Goal: Task Accomplishment & Management: Manage account settings

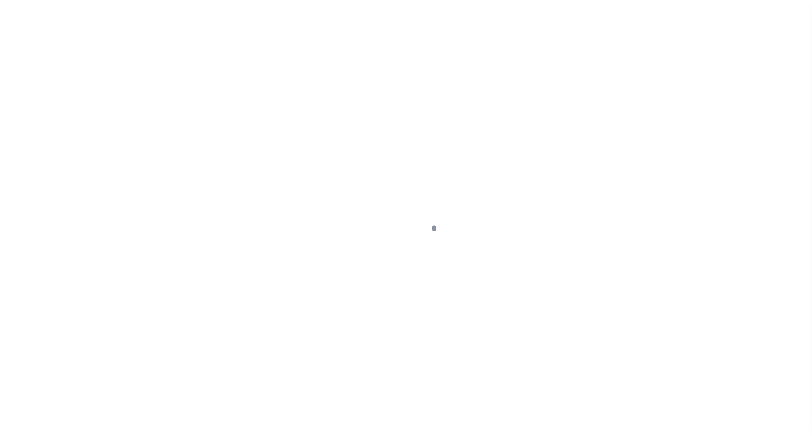
select select
type input "Bank of [PERSON_NAME]"
type input "0"
type input "Bank of [PERSON_NAME]"
select select "Mixed Portfolio"
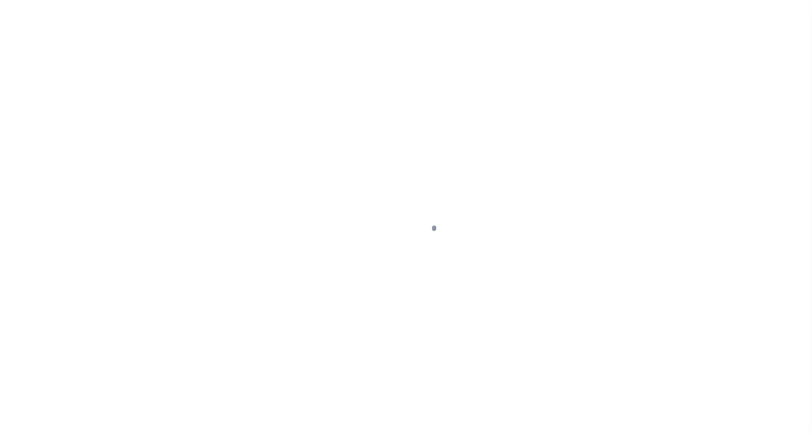
checkbox input "true"
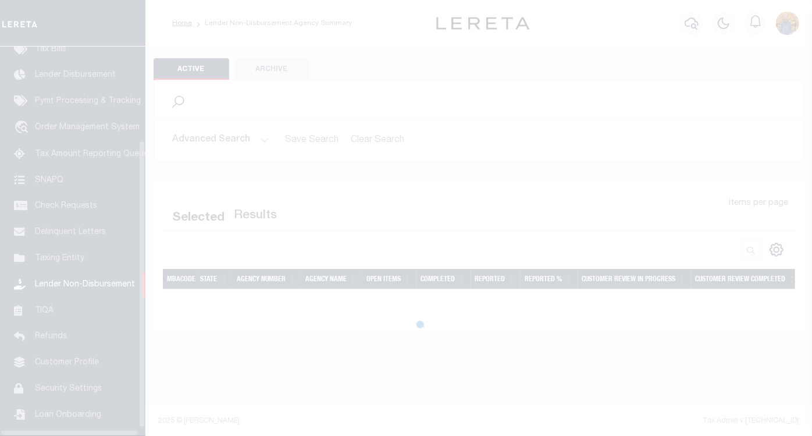
scroll to position [136, 0]
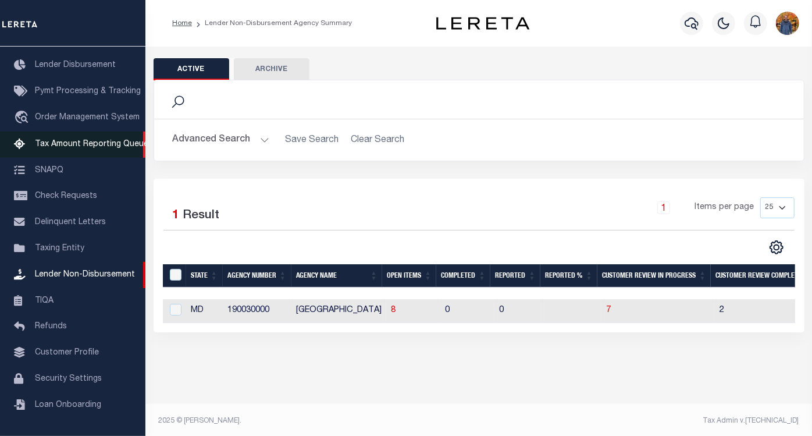
click at [78, 140] on span "Tax Amount Reporting Queue" at bounding box center [91, 144] width 113 height 8
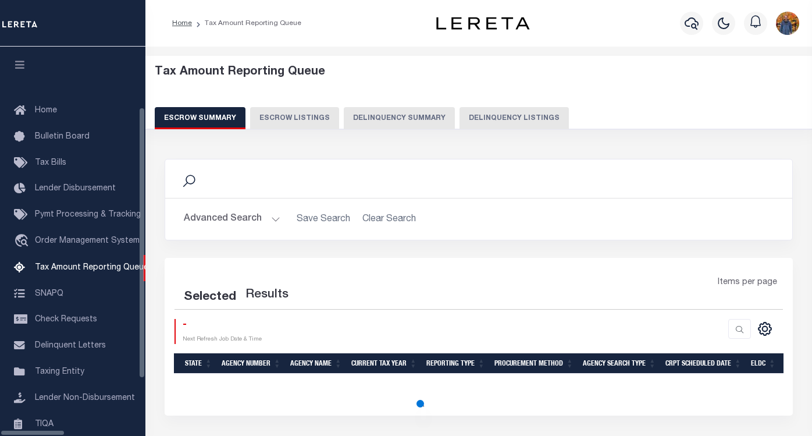
select select "100"
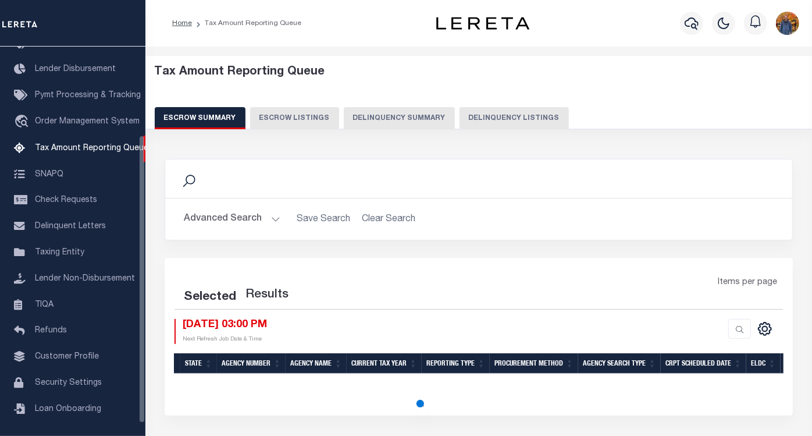
select select "100"
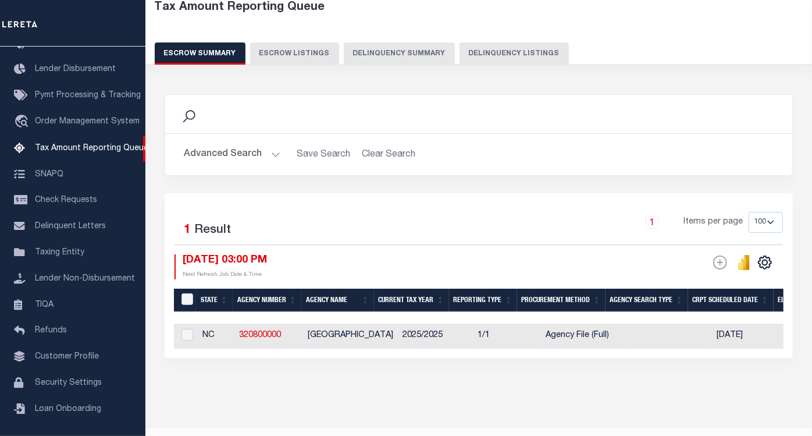
scroll to position [99, 0]
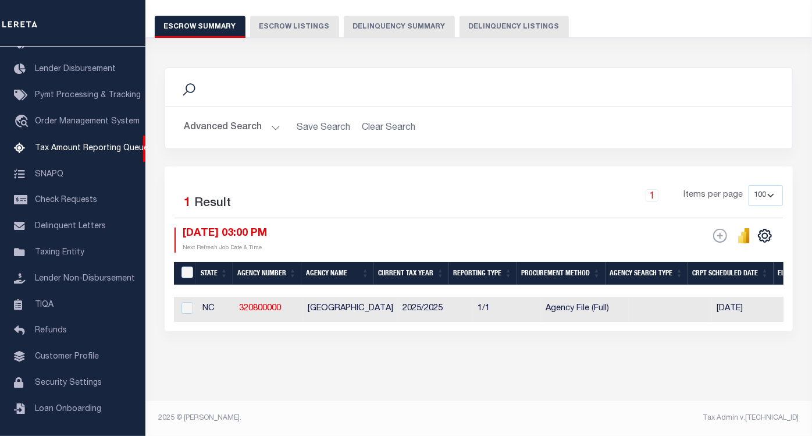
drag, startPoint x: 260, startPoint y: 330, endPoint x: 361, endPoint y: 318, distance: 101.4
click at [363, 321] on div "Selected 1 Result 1 Items per page 10 25 50 100 500 08/13/2025 03:00 PM ESCROW …" at bounding box center [479, 248] width 629 height 165
drag, startPoint x: 316, startPoint y: 313, endPoint x: 459, endPoint y: 303, distance: 143.5
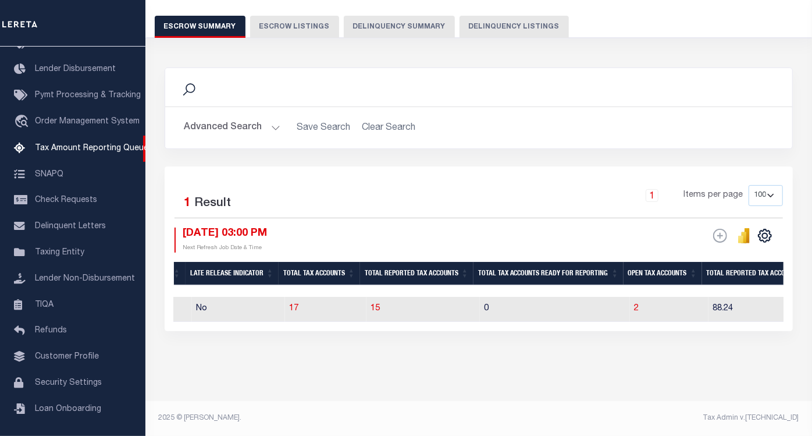
scroll to position [0, 852]
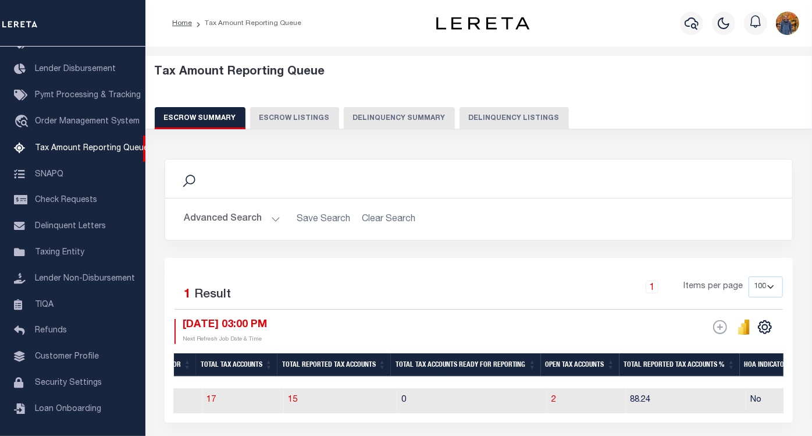
click at [251, 218] on button "Advanced Search" at bounding box center [232, 219] width 97 height 23
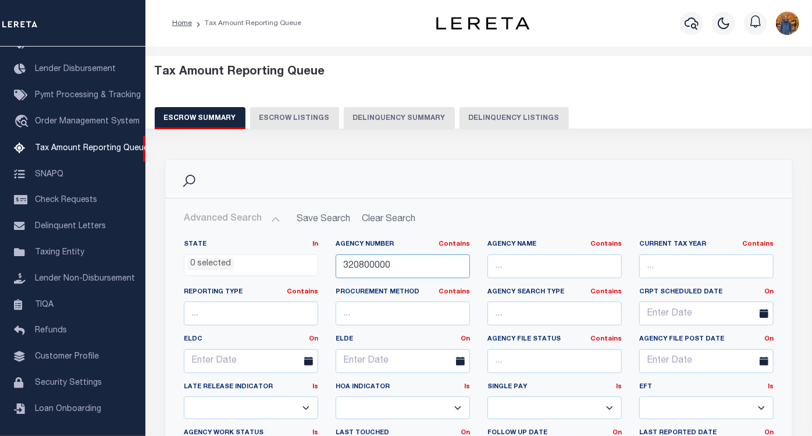
click at [382, 264] on input "320800000" at bounding box center [403, 266] width 134 height 24
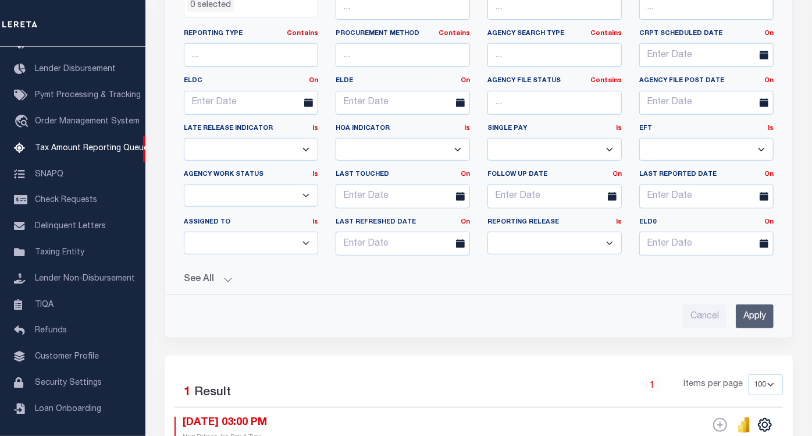
click at [200, 274] on button "See All" at bounding box center [479, 279] width 590 height 11
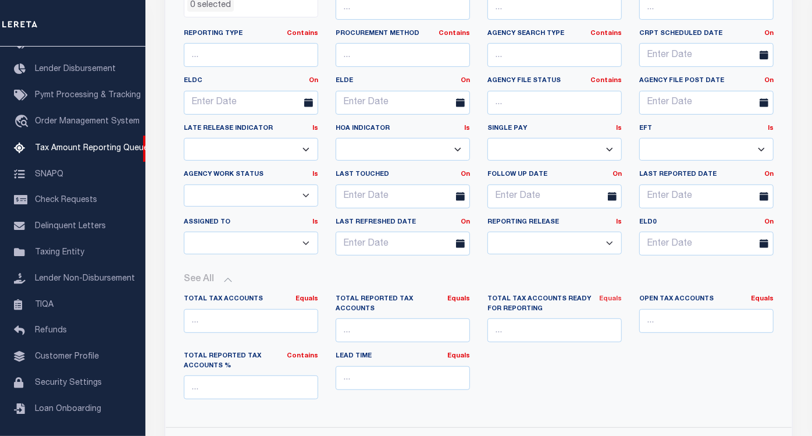
click at [616, 297] on link "Equals" at bounding box center [610, 299] width 23 height 6
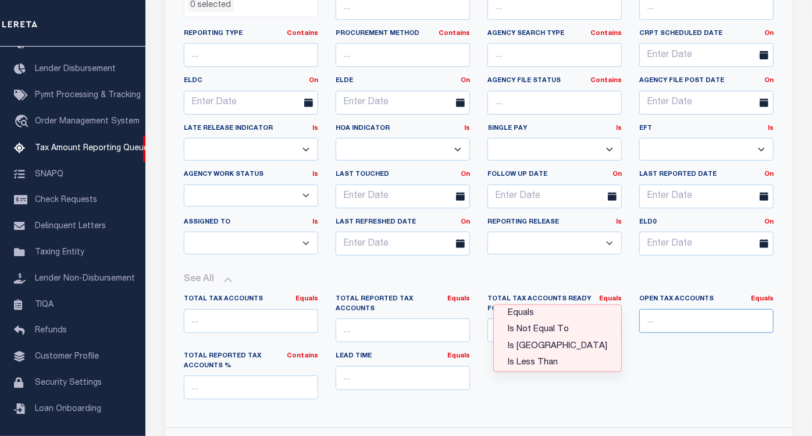
click at [708, 314] on input "number" at bounding box center [707, 321] width 134 height 24
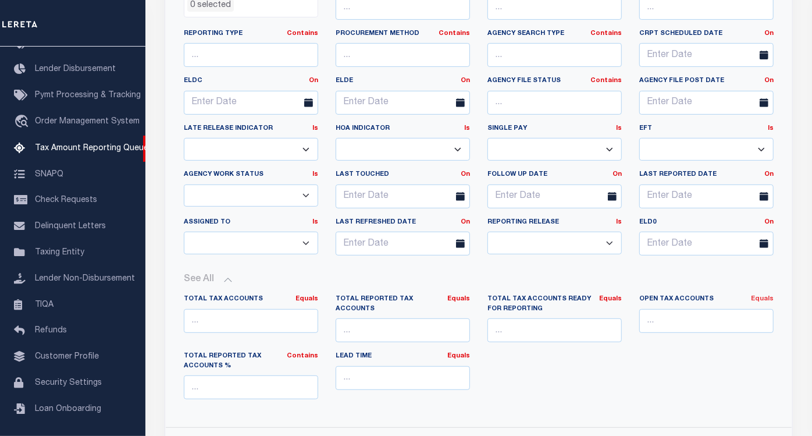
click at [764, 299] on link "Equals" at bounding box center [762, 299] width 23 height 6
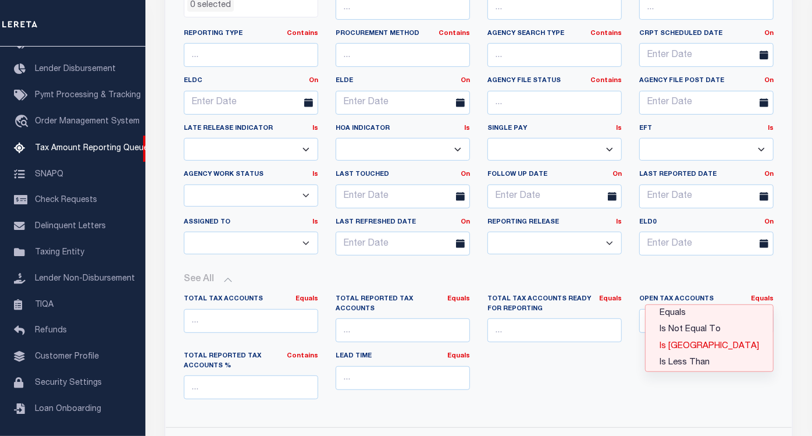
click at [718, 342] on link "Is [GEOGRAPHIC_DATA]" at bounding box center [709, 346] width 127 height 17
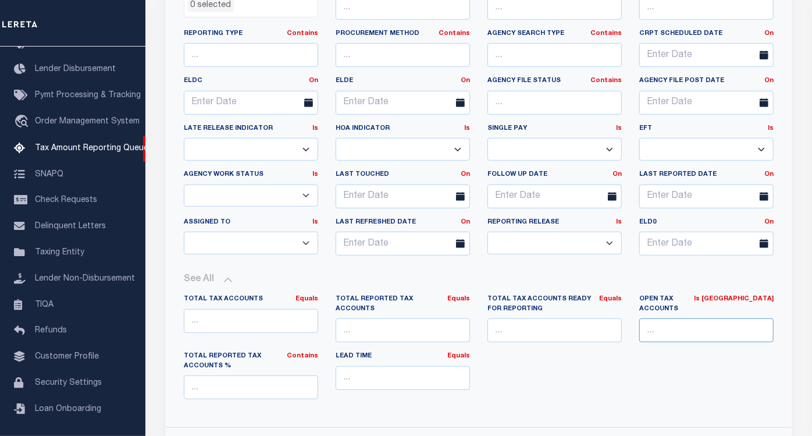
click at [665, 319] on input "number" at bounding box center [707, 330] width 134 height 24
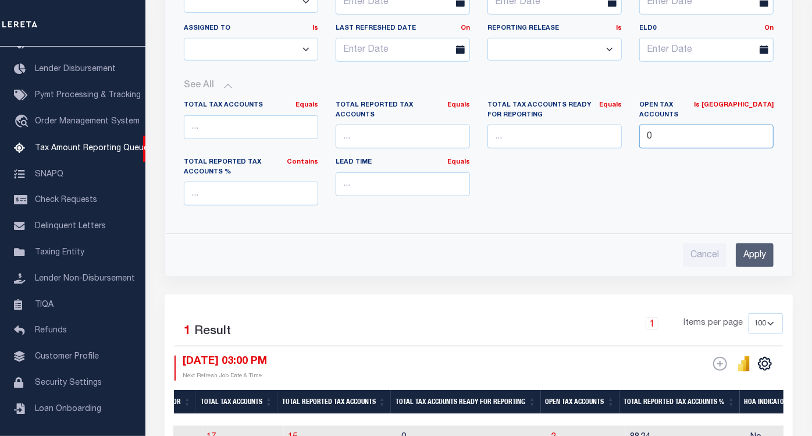
type input "0"
click at [746, 251] on input "Apply" at bounding box center [755, 255] width 38 height 24
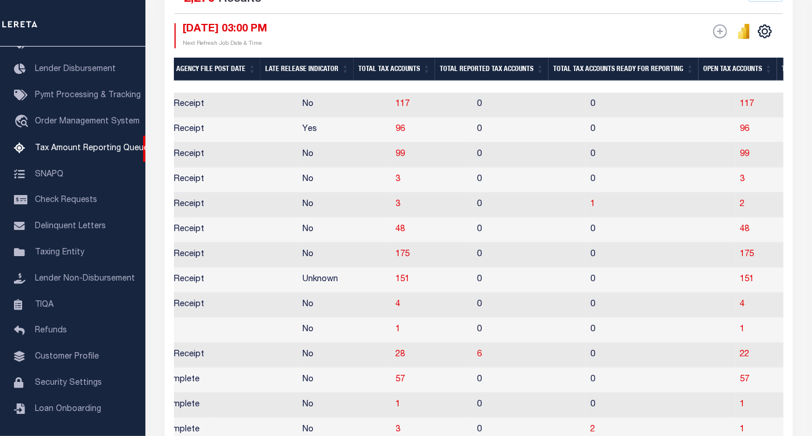
drag, startPoint x: 414, startPoint y: 83, endPoint x: 441, endPoint y: 86, distance: 27.0
click at [441, 86] on div at bounding box center [479, 87] width 610 height 12
click at [741, 104] on span "117" at bounding box center [748, 104] width 14 height 8
select select "100"
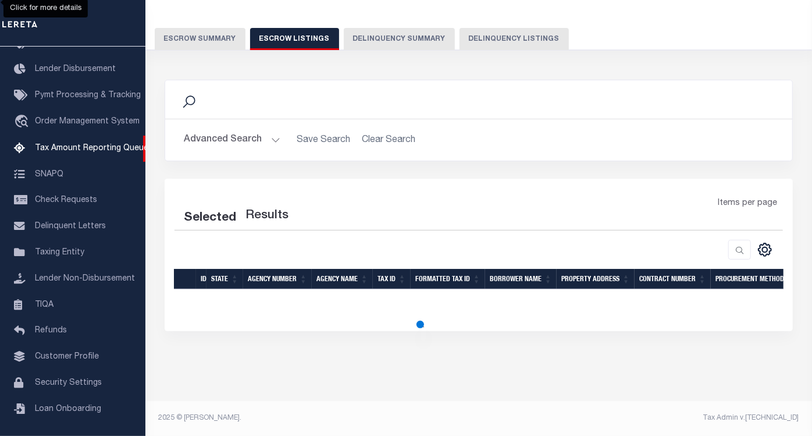
select select "100"
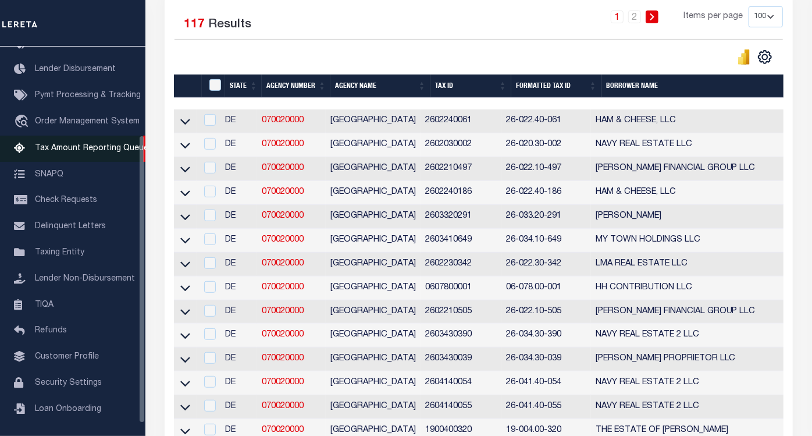
click at [113, 150] on span "Tax Amount Reporting Queue" at bounding box center [91, 148] width 113 height 8
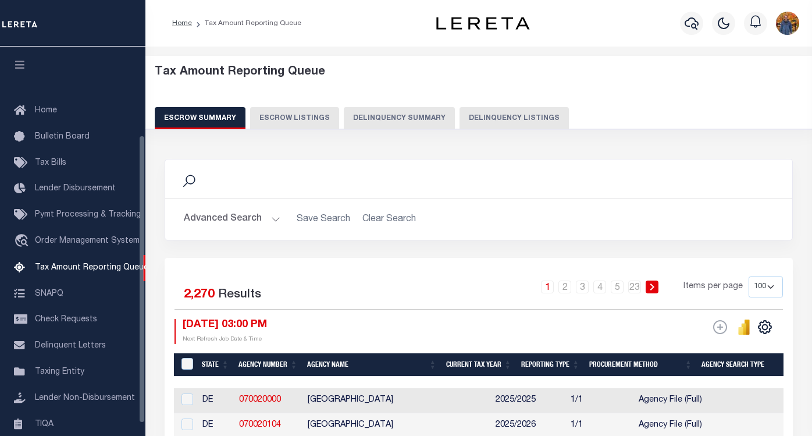
select select "100"
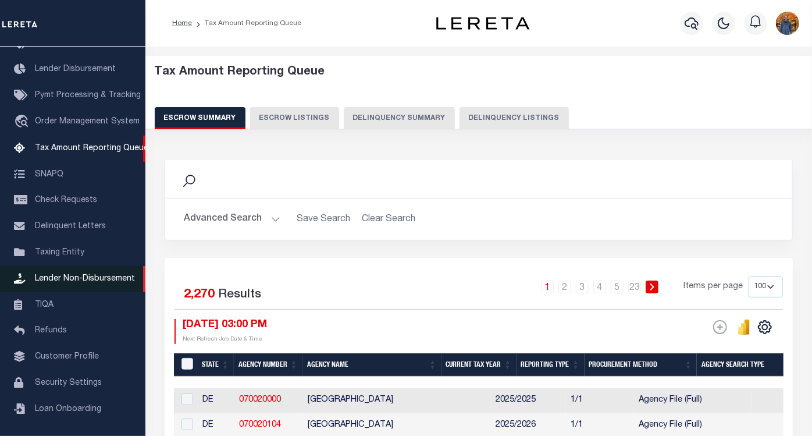
click at [94, 283] on span "Lender Non-Disbursement" at bounding box center [85, 279] width 100 height 8
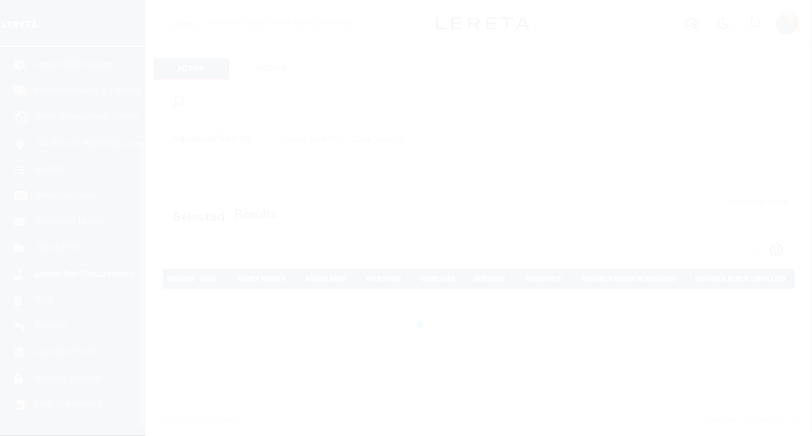
scroll to position [136, 0]
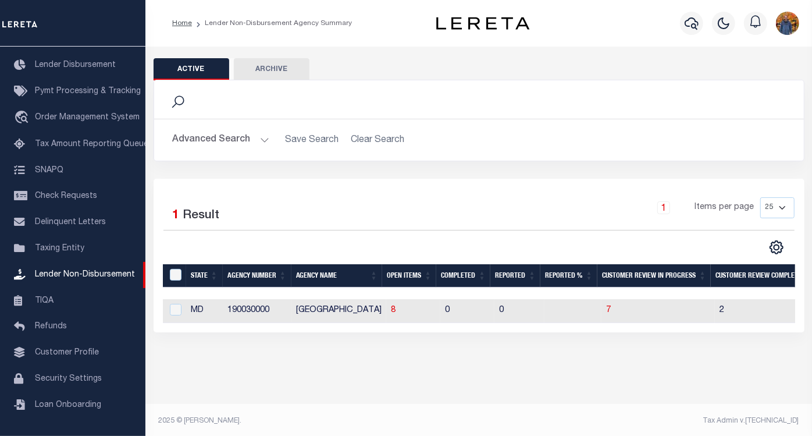
click at [226, 138] on button "Advanced Search" at bounding box center [221, 140] width 97 height 23
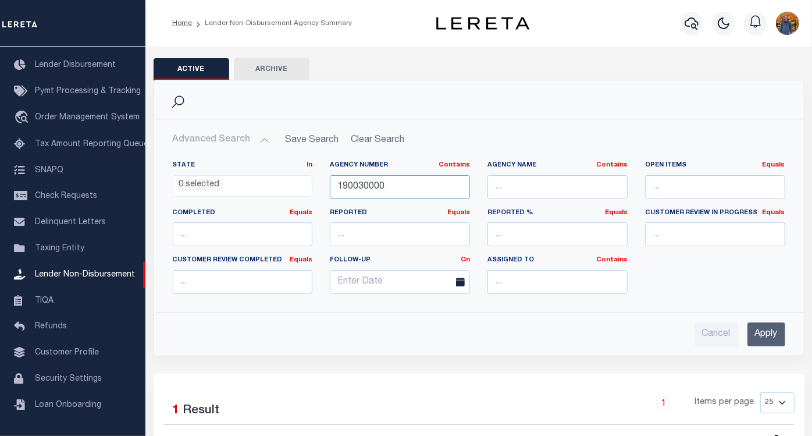
click at [405, 183] on input "190030000" at bounding box center [400, 187] width 140 height 24
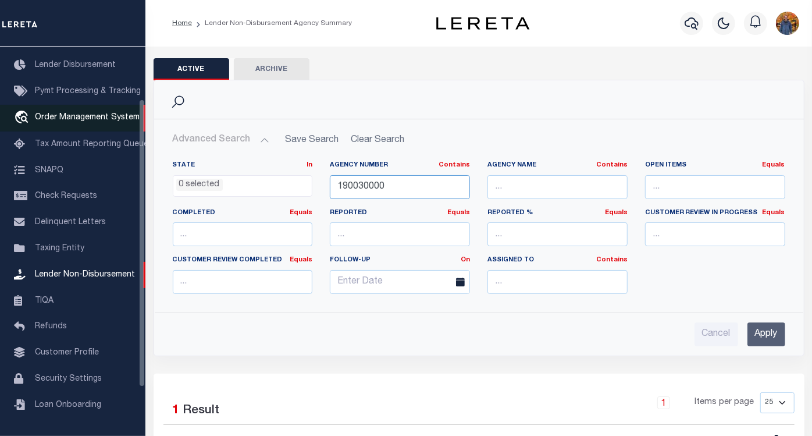
scroll to position [0, 0]
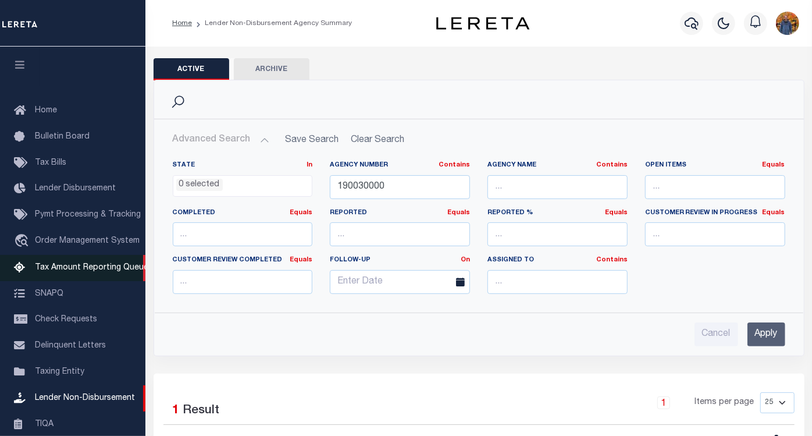
click at [80, 271] on span "Tax Amount Reporting Queue" at bounding box center [91, 268] width 113 height 8
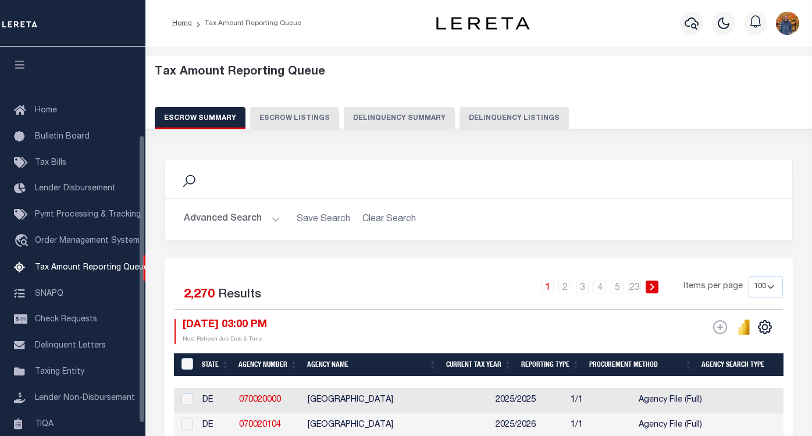
select select
select select "100"
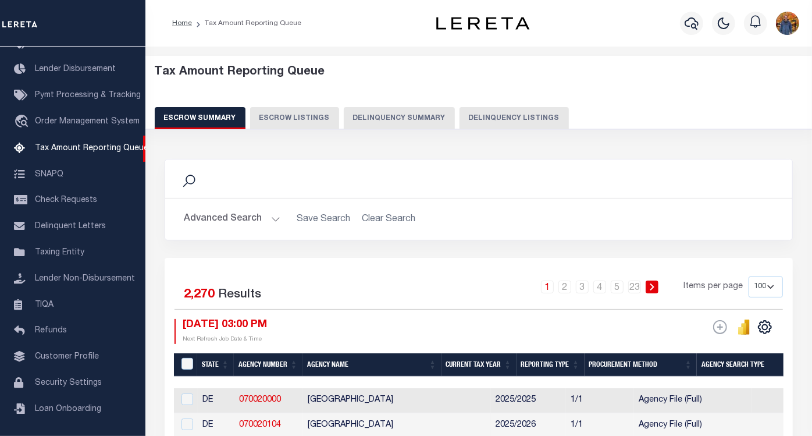
click at [229, 218] on button "Advanced Search" at bounding box center [232, 219] width 97 height 23
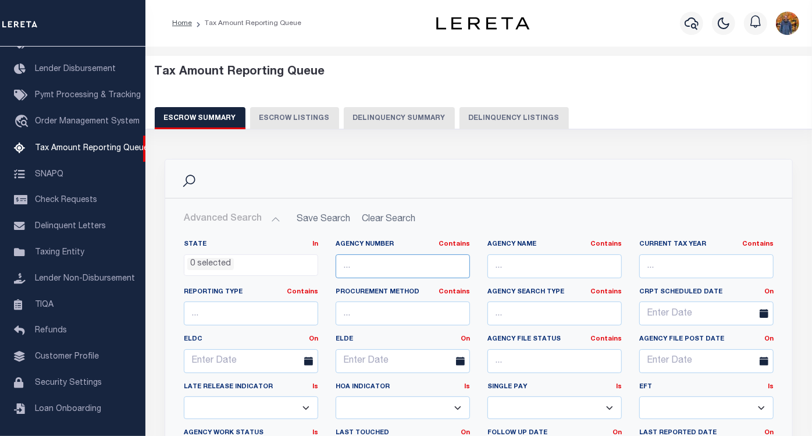
click at [369, 263] on input "text" at bounding box center [403, 266] width 134 height 24
paste input "190030000"
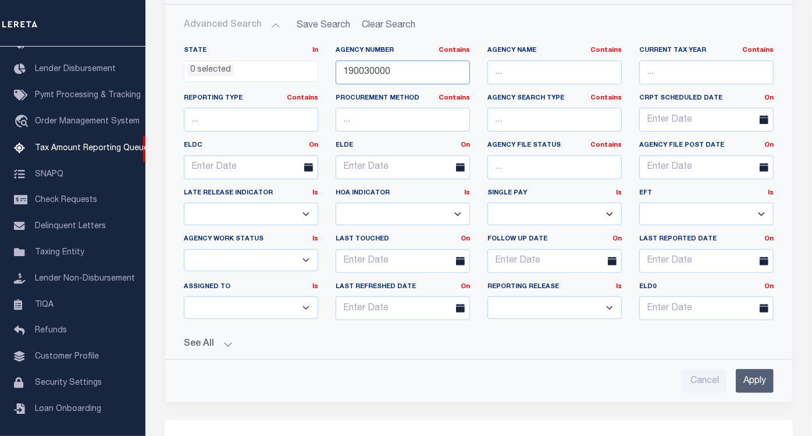
scroll to position [323, 0]
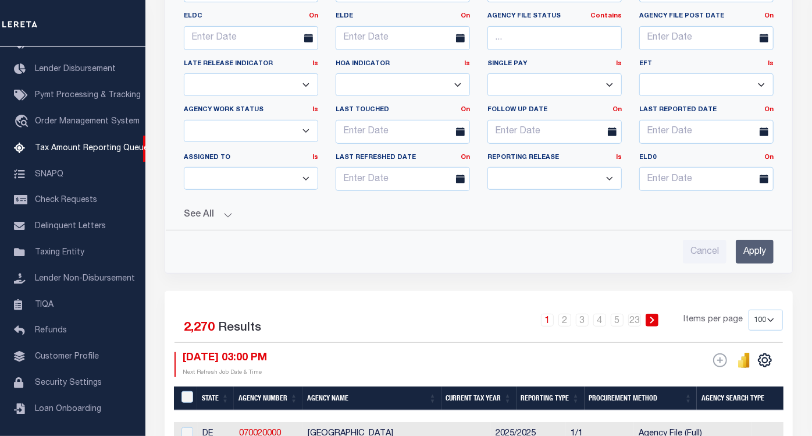
type input "190030000"
click at [200, 204] on div "See All Total Tax Accounts Equals Equals Is Not Equal To" at bounding box center [479, 210] width 590 height 20
click at [190, 204] on div "See All Total Tax Accounts Equals Equals Is Not Equal To" at bounding box center [479, 210] width 590 height 20
click at [196, 214] on button "See All" at bounding box center [479, 215] width 590 height 11
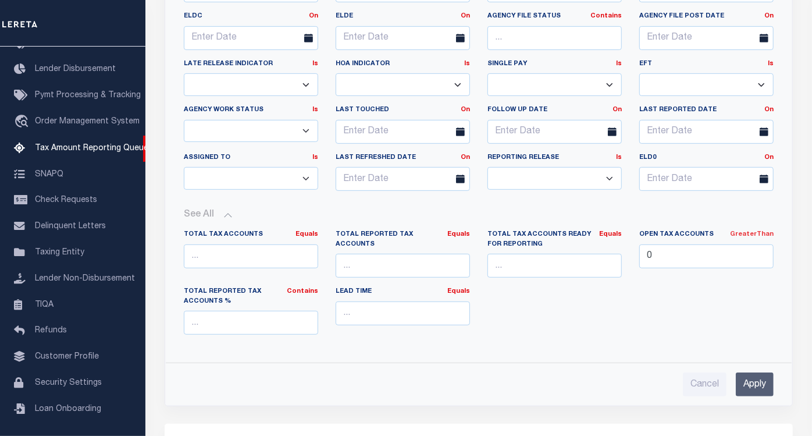
click at [750, 231] on link "GreaterThan" at bounding box center [752, 234] width 44 height 6
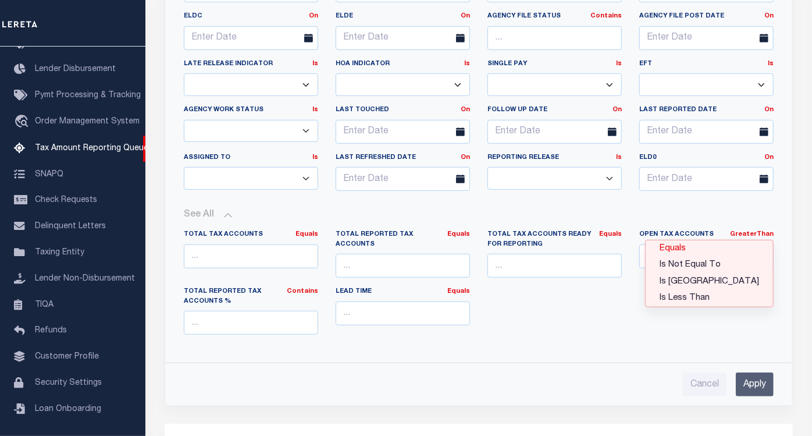
click at [734, 243] on link "Equals" at bounding box center [709, 248] width 127 height 17
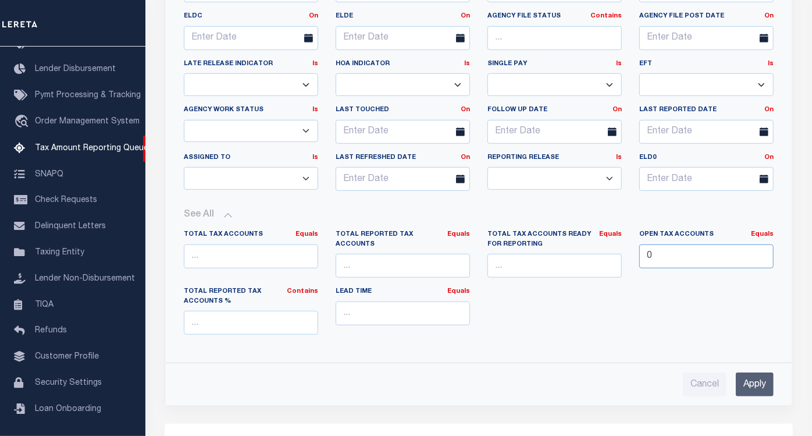
drag, startPoint x: 665, startPoint y: 247, endPoint x: 609, endPoint y: 249, distance: 55.3
click at [609, 249] on div "Total Tax Accounts Equals Equals Is Not Equal To Is Greater Than Is Less Than T…" at bounding box center [479, 287] width 608 height 114
click at [758, 381] on input "Apply" at bounding box center [755, 384] width 38 height 24
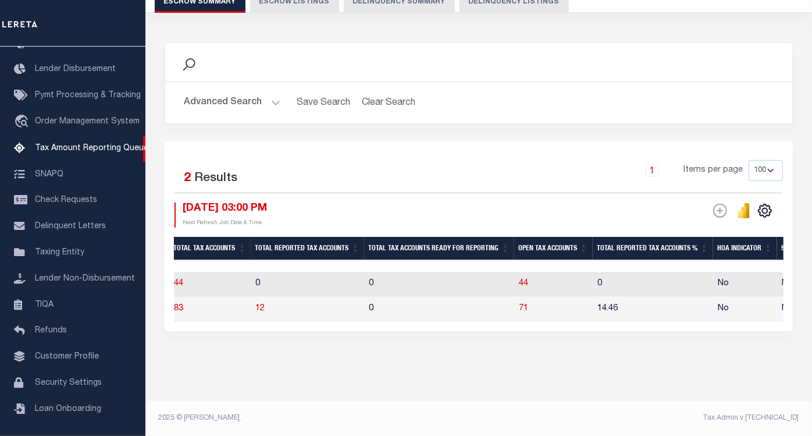
scroll to position [0, 1056]
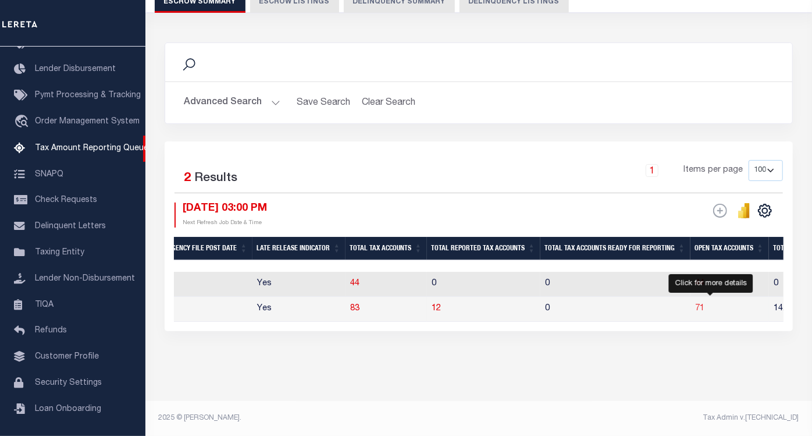
click at [705, 304] on span "71" at bounding box center [699, 308] width 9 height 8
select select "100"
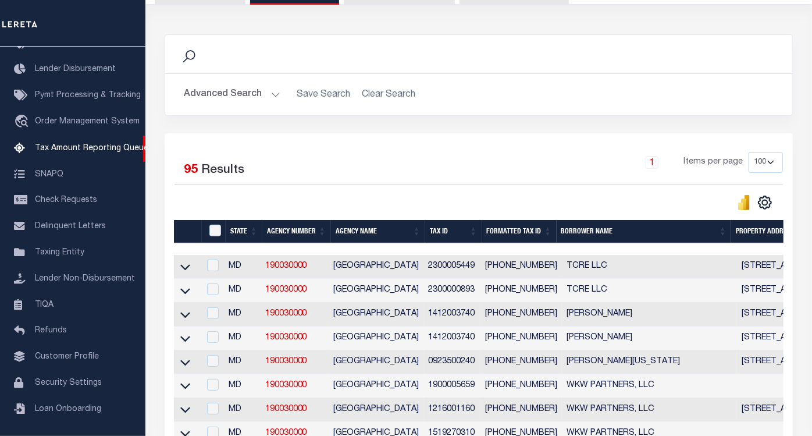
click at [174, 268] on td at bounding box center [187, 267] width 26 height 24
checkbox input "true"
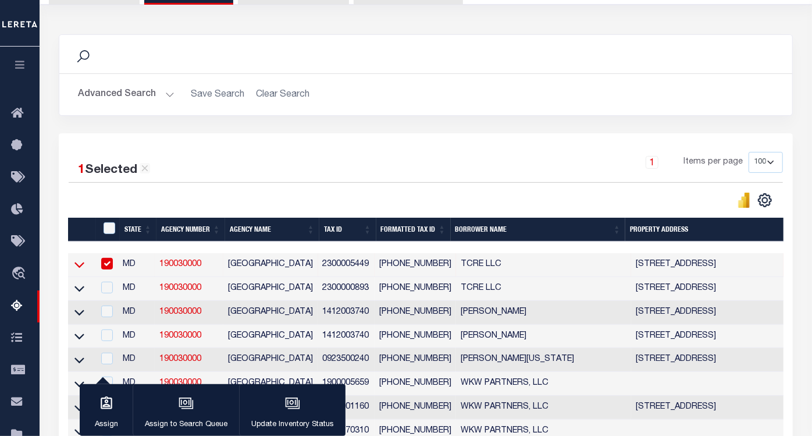
click at [83, 264] on icon at bounding box center [79, 265] width 10 height 6
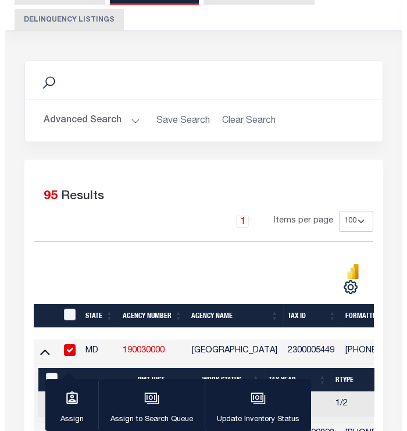
scroll to position [254, 0]
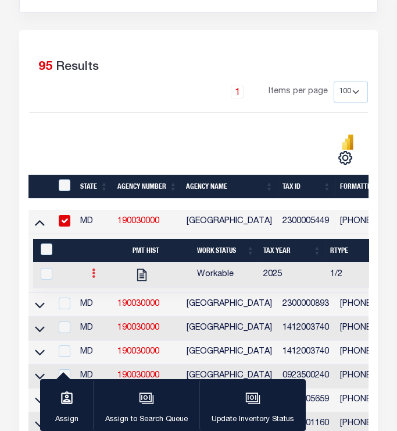
click at [100, 278] on link at bounding box center [93, 274] width 13 height 9
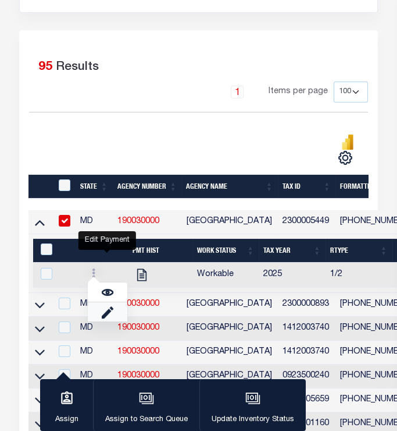
click at [114, 317] on link "" at bounding box center [108, 311] width 40 height 19
checkbox input "true"
select select "NW2"
select select
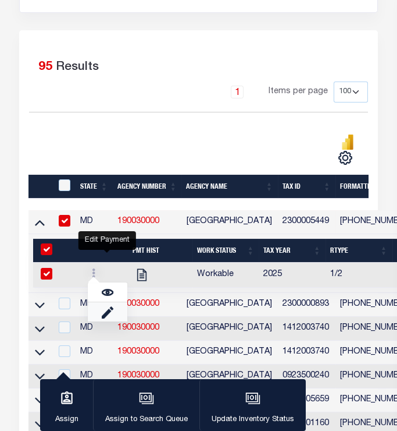
type input "08/13/2025"
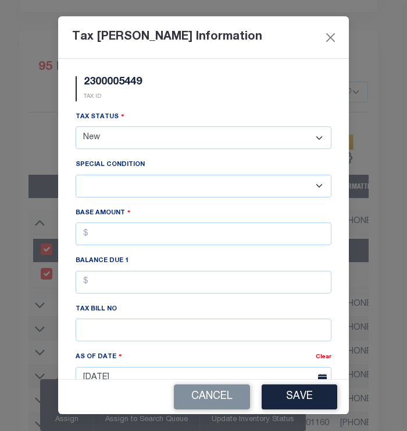
click at [176, 136] on select "- Select Status - Open Due/Unpaid Paid Incomplete No Tax Due Internal Refund Pr…" at bounding box center [204, 137] width 256 height 23
select select "DUE"
click at [76, 127] on select "- Select Status - Open Due/Unpaid Paid Incomplete No Tax Due Internal Refund Pr…" at bounding box center [204, 137] width 256 height 23
click at [173, 182] on select "-- Select Special Condition -- 3RD PARTY TAX LIEN AGENCY TAX LIEN (A.K.A Inside…" at bounding box center [204, 186] width 256 height 23
select select "17"
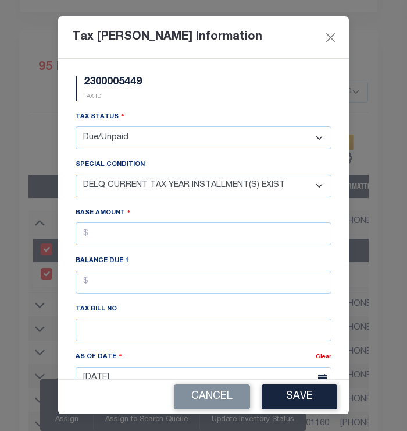
click at [76, 175] on select "-- Select Special Condition -- 3RD PARTY TAX LIEN AGENCY TAX LIEN (A.K.A Inside…" at bounding box center [204, 186] width 256 height 23
click at [173, 228] on input "text" at bounding box center [204, 233] width 256 height 23
type input "$11.00"
click at [148, 282] on input "text" at bounding box center [204, 282] width 256 height 23
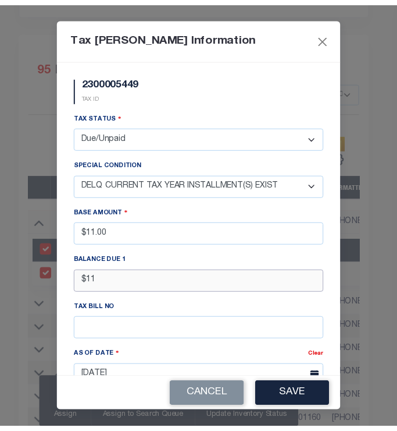
scroll to position [194, 0]
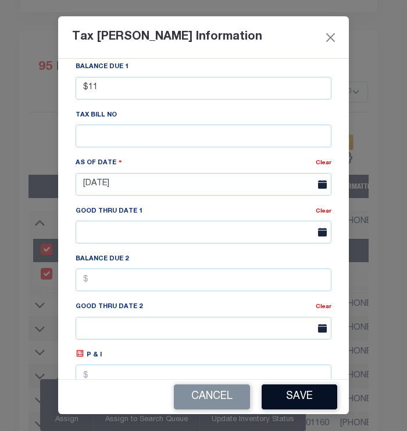
type input "$11.00"
click at [287, 395] on button "Save" at bounding box center [300, 396] width 76 height 25
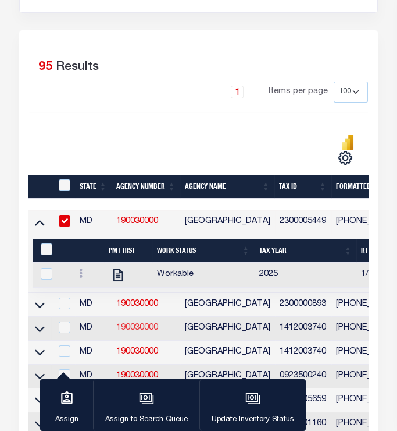
scroll to position [318, 0]
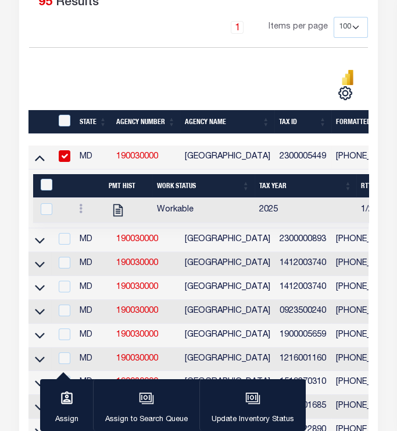
drag, startPoint x: 83, startPoint y: 138, endPoint x: 133, endPoint y: 146, distance: 50.7
click at [143, 144] on div at bounding box center [199, 140] width 340 height 12
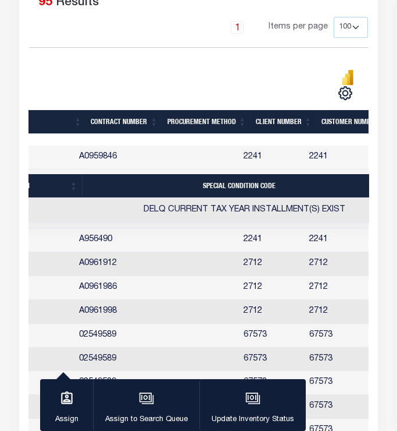
scroll to position [0, 728]
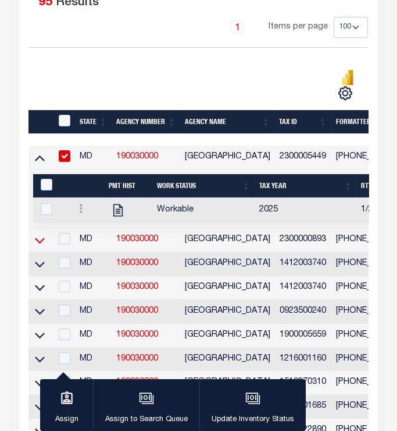
click at [38, 240] on icon at bounding box center [40, 240] width 10 height 12
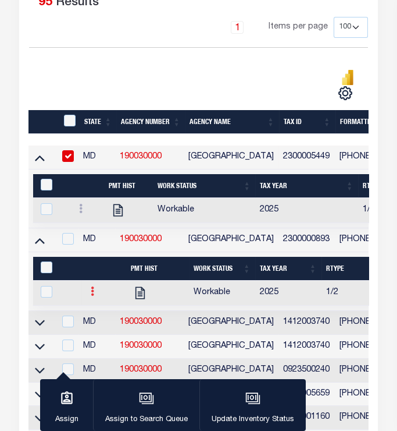
click at [91, 296] on icon at bounding box center [92, 290] width 3 height 9
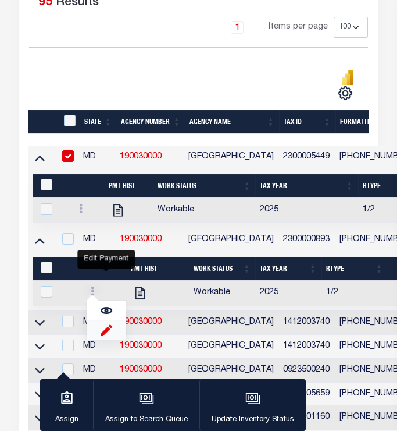
click at [105, 336] on img "" at bounding box center [107, 330] width 12 height 12
checkbox input "true"
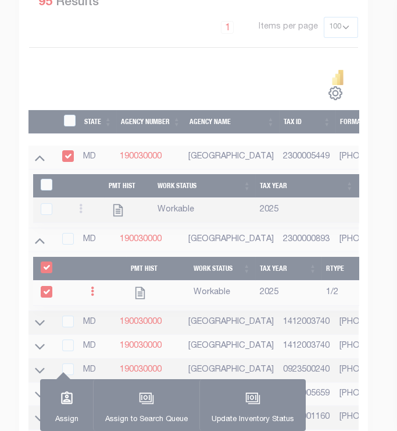
select select
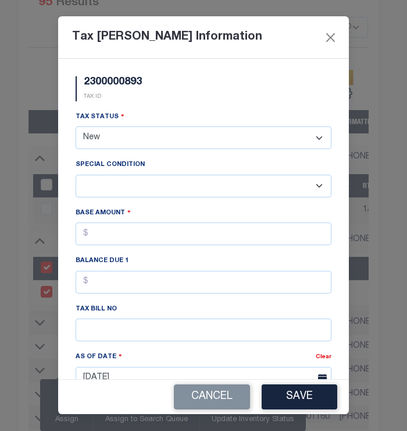
click at [141, 144] on select "- Select Status - Open Due/Unpaid Paid Incomplete No Tax Due Internal Refund Pr…" at bounding box center [204, 137] width 256 height 23
select select "DUE"
click at [76, 127] on select "- Select Status - Open Due/Unpaid Paid Incomplete No Tax Due Internal Refund Pr…" at bounding box center [204, 137] width 256 height 23
click at [165, 195] on select "-- Select Special Condition -- 3RD PARTY TAX LIEN AGENCY TAX LIEN (A.K.A Inside…" at bounding box center [204, 186] width 256 height 23
select select "17"
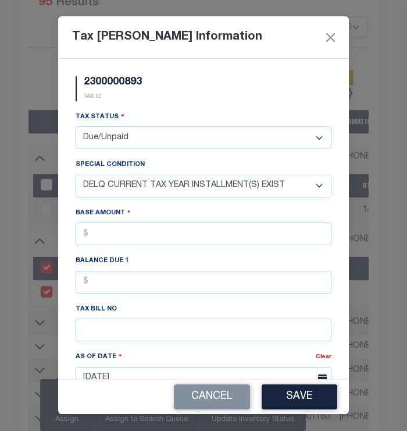
click at [76, 175] on select "-- Select Special Condition -- 3RD PARTY TAX LIEN AGENCY TAX LIEN (A.K.A Inside…" at bounding box center [204, 186] width 256 height 23
click at [187, 240] on input "text" at bounding box center [204, 233] width 256 height 23
type input "$12.00"
click at [171, 282] on input "text" at bounding box center [204, 282] width 256 height 23
type input "$12.00"
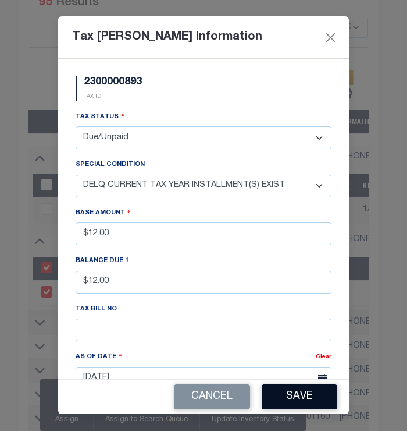
click at [275, 399] on button "Save" at bounding box center [300, 396] width 76 height 25
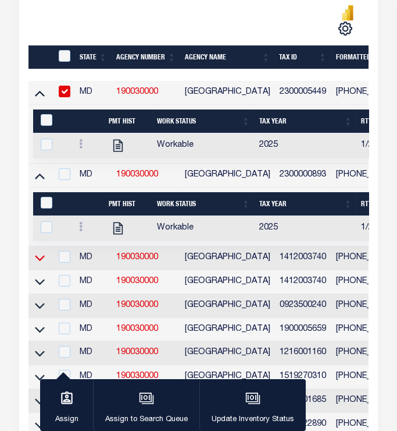
click at [35, 260] on icon at bounding box center [40, 257] width 10 height 12
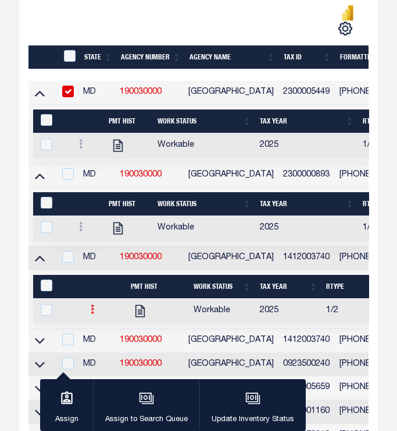
click at [87, 315] on link at bounding box center [92, 310] width 13 height 9
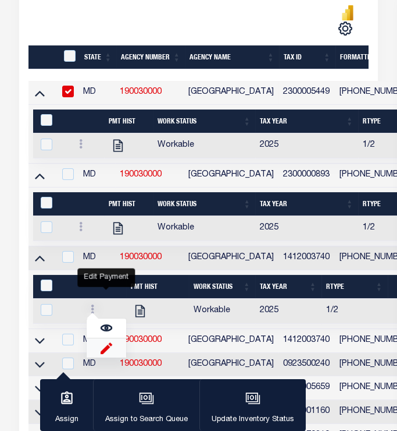
click at [108, 354] on img "" at bounding box center [107, 348] width 12 height 12
checkbox input "true"
select select
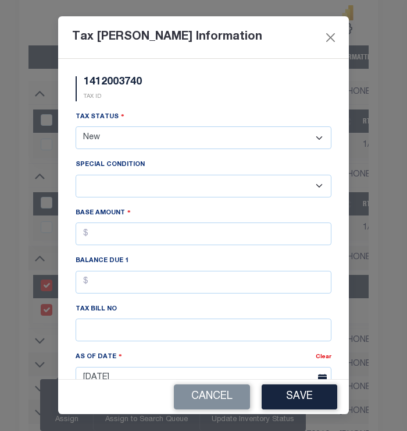
click at [106, 136] on select "- Select Status - Open Due/Unpaid Paid Incomplete No Tax Due Internal Refund Pr…" at bounding box center [204, 137] width 256 height 23
select select "DUE"
click at [76, 127] on select "- Select Status - Open Due/Unpaid Paid Incomplete No Tax Due Internal Refund Pr…" at bounding box center [204, 137] width 256 height 23
click at [134, 187] on select "-- Select Special Condition -- 3RD PARTY TAX LIEN AGENCY TAX LIEN (A.K.A Inside…" at bounding box center [204, 186] width 256 height 23
select select "15"
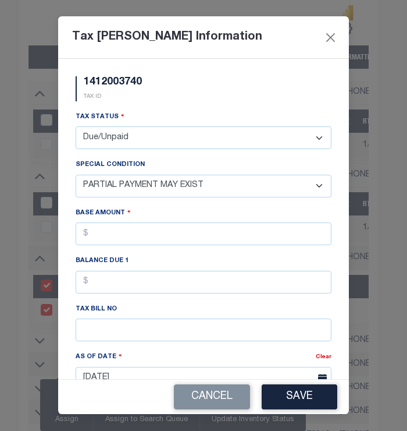
click at [76, 175] on select "-- Select Special Condition -- 3RD PARTY TAX LIEN AGENCY TAX LIEN (A.K.A Inside…" at bounding box center [204, 186] width 256 height 23
click at [152, 233] on input "text" at bounding box center [204, 233] width 256 height 23
type input "$17.00"
click at [166, 278] on input "text" at bounding box center [204, 282] width 256 height 23
type input "$17.00"
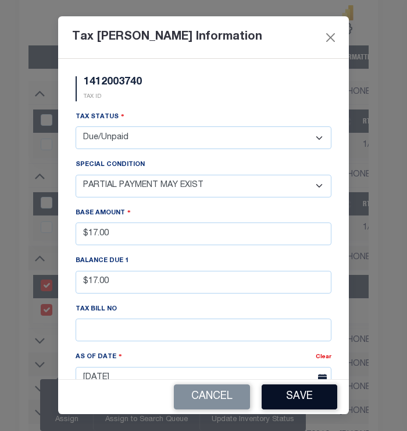
click at [303, 396] on button "Save" at bounding box center [300, 396] width 76 height 25
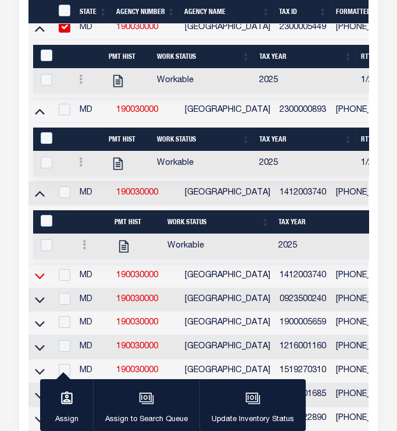
click at [41, 275] on icon at bounding box center [40, 275] width 10 height 12
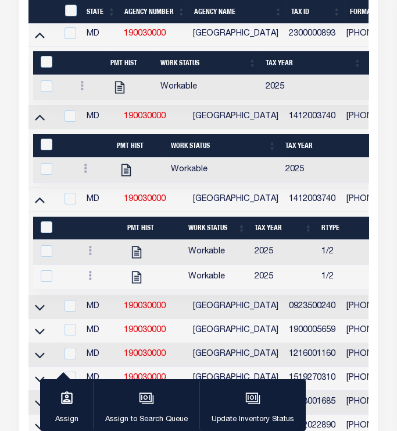
drag, startPoint x: 94, startPoint y: 27, endPoint x: 187, endPoint y: 29, distance: 93.1
click at [187, 29] on div at bounding box center [199, 29] width 340 height 12
click at [40, 313] on icon at bounding box center [40, 307] width 10 height 12
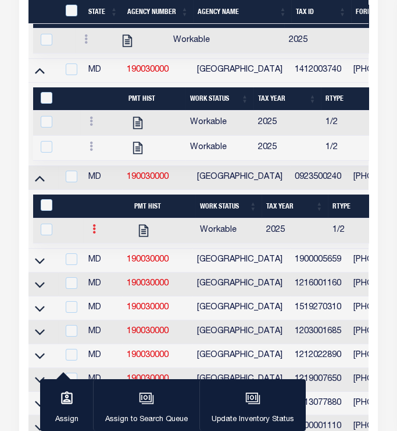
click at [90, 233] on link at bounding box center [94, 230] width 13 height 9
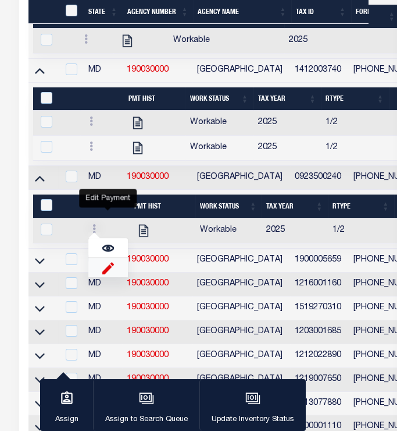
click at [110, 274] on img "" at bounding box center [108, 267] width 12 height 12
checkbox input "true"
select select
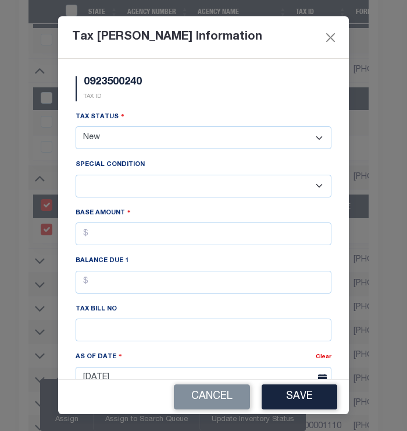
drag, startPoint x: 125, startPoint y: 135, endPoint x: 122, endPoint y: 144, distance: 9.0
click at [125, 135] on select "- Select Status - Open Due/Unpaid Paid Incomplete No Tax Due Internal Refund Pr…" at bounding box center [204, 137] width 256 height 23
select select "DUE"
click at [76, 127] on select "- Select Status - Open Due/Unpaid Paid Incomplete No Tax Due Internal Refund Pr…" at bounding box center [204, 137] width 256 height 23
click at [130, 184] on select "-- Select Special Condition -- 3RD PARTY TAX LIEN AGENCY TAX LIEN (A.K.A Inside…" at bounding box center [204, 186] width 256 height 23
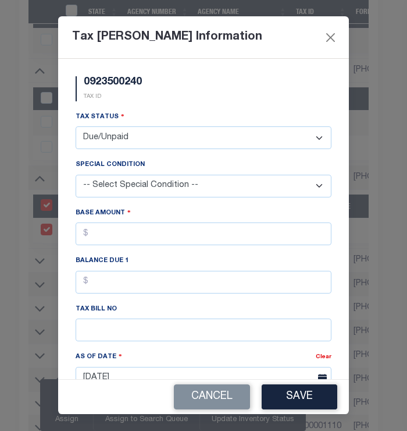
select select "15"
click at [76, 175] on select "-- Select Special Condition -- 3RD PARTY TAX LIEN AGENCY TAX LIEN (A.K.A Inside…" at bounding box center [204, 186] width 256 height 23
click at [148, 234] on input "text" at bounding box center [204, 233] width 256 height 23
type input "$89.00"
click at [142, 284] on input "text" at bounding box center [204, 282] width 256 height 23
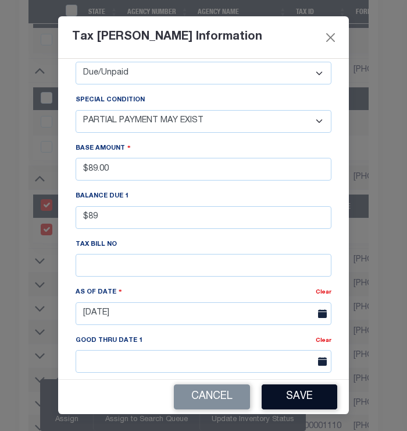
type input "$89.00"
click at [287, 390] on button "Save" at bounding box center [300, 396] width 76 height 25
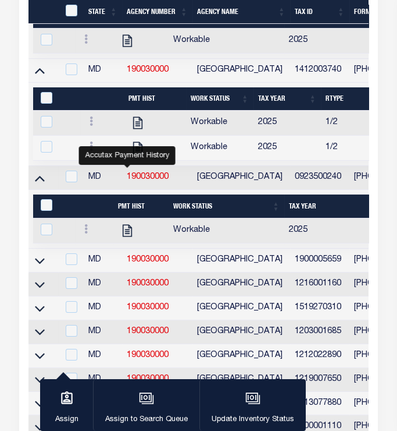
click at [64, 183] on div at bounding box center [71, 177] width 16 height 13
checkbox input "true"
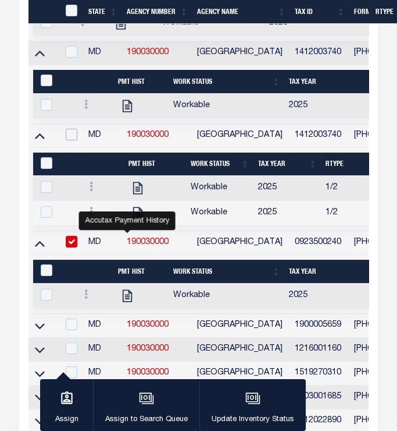
click at [71, 134] on input "checkbox" at bounding box center [72, 135] width 12 height 12
checkbox input "true"
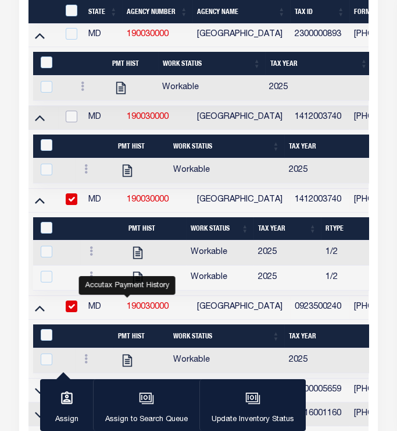
click at [68, 116] on input "checkbox" at bounding box center [72, 117] width 12 height 12
checkbox input "true"
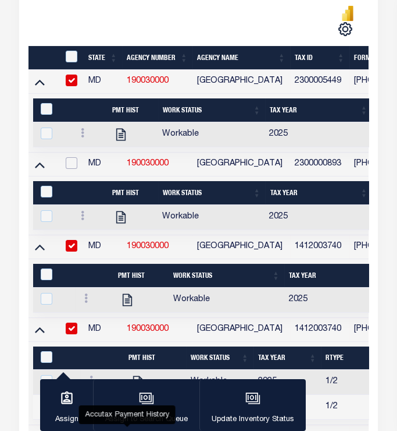
click at [68, 162] on input "checkbox" at bounding box center [72, 163] width 12 height 12
checkbox input "true"
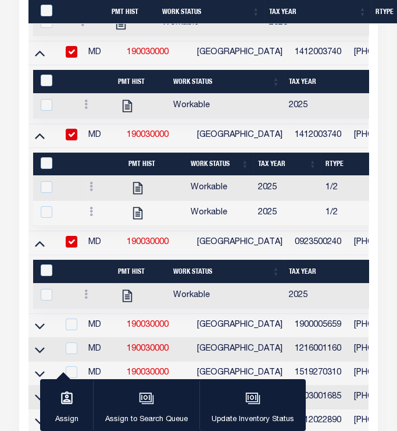
drag, startPoint x: 98, startPoint y: 27, endPoint x: 228, endPoint y: 26, distance: 129.2
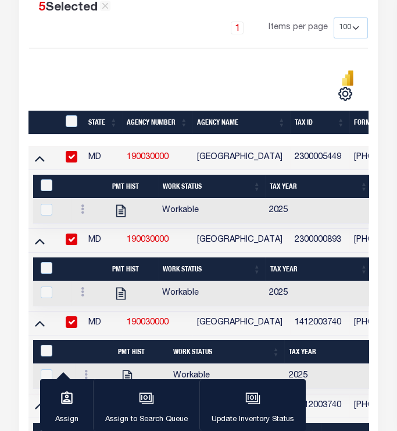
scroll to position [249, 0]
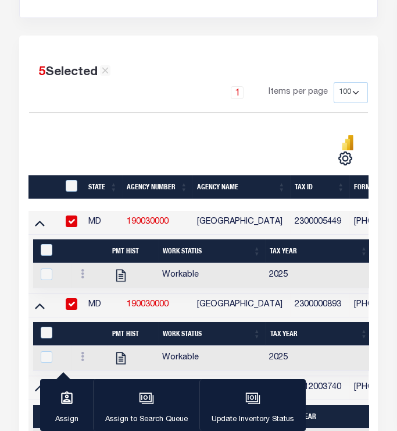
click at [334, 98] on select "10 25 50 100 500" at bounding box center [351, 92] width 34 height 21
click at [281, 54] on div "5 Selected 95 Results" at bounding box center [198, 68] width 339 height 28
drag, startPoint x: 62, startPoint y: 6, endPoint x: 83, endPoint y: 54, distance: 52.1
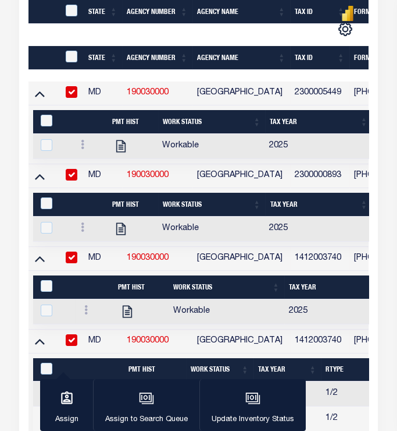
scroll to position [572, 0]
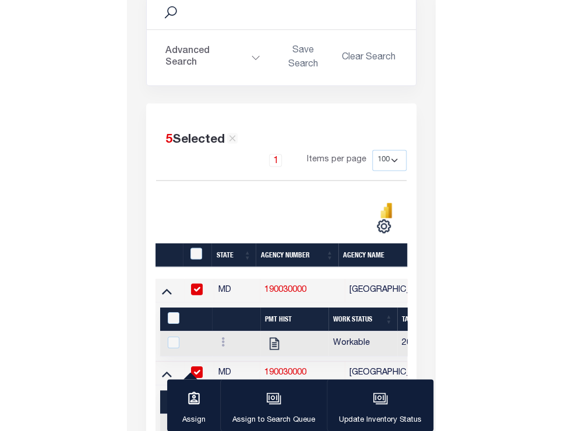
scroll to position [169, 0]
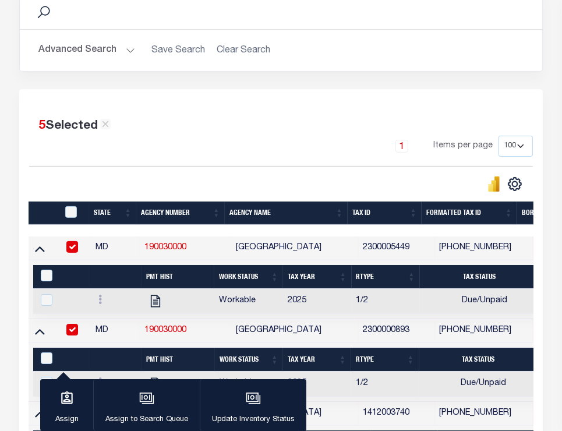
drag, startPoint x: 552, startPoint y: 47, endPoint x: 569, endPoint y: 84, distance: 40.6
click at [520, 84] on div "Search Advanced Search Save Search Clear Search In In" at bounding box center [280, 39] width 541 height 99
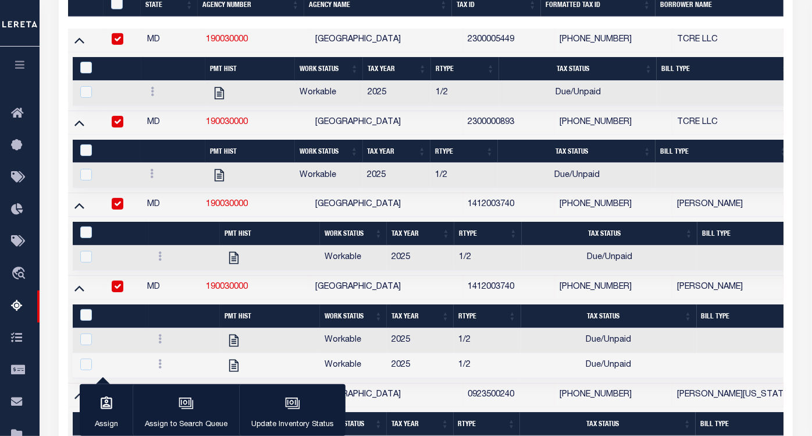
scroll to position [219, 0]
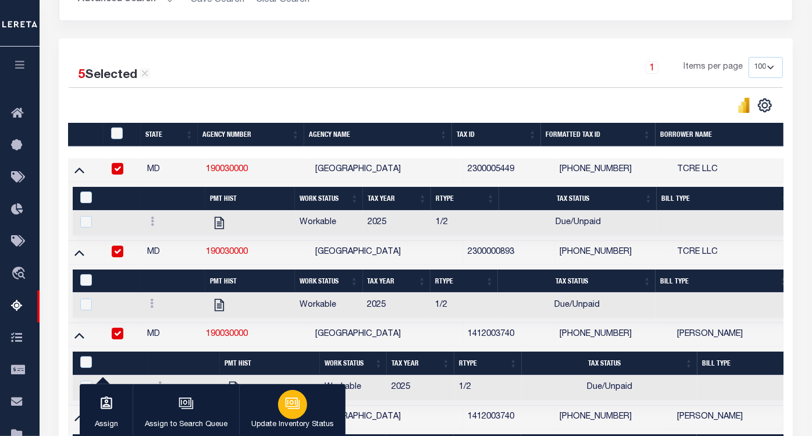
click at [300, 400] on div "button" at bounding box center [292, 404] width 29 height 29
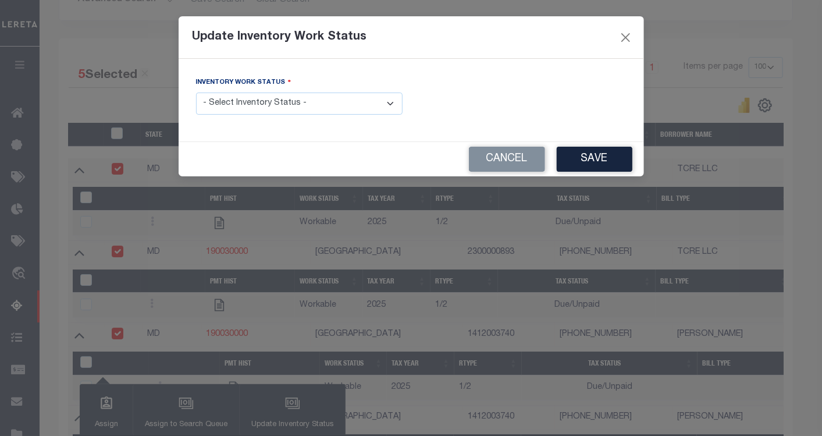
click at [276, 101] on select "- Select Inventory Status - Manual - Exception Pended - Awaiting Search Late Ad…" at bounding box center [299, 104] width 207 height 23
select select "4"
click at [196, 93] on select "- Select Inventory Status - Manual - Exception Pended - Awaiting Search Late Ad…" at bounding box center [299, 104] width 207 height 23
click at [580, 161] on button "Save" at bounding box center [595, 159] width 76 height 25
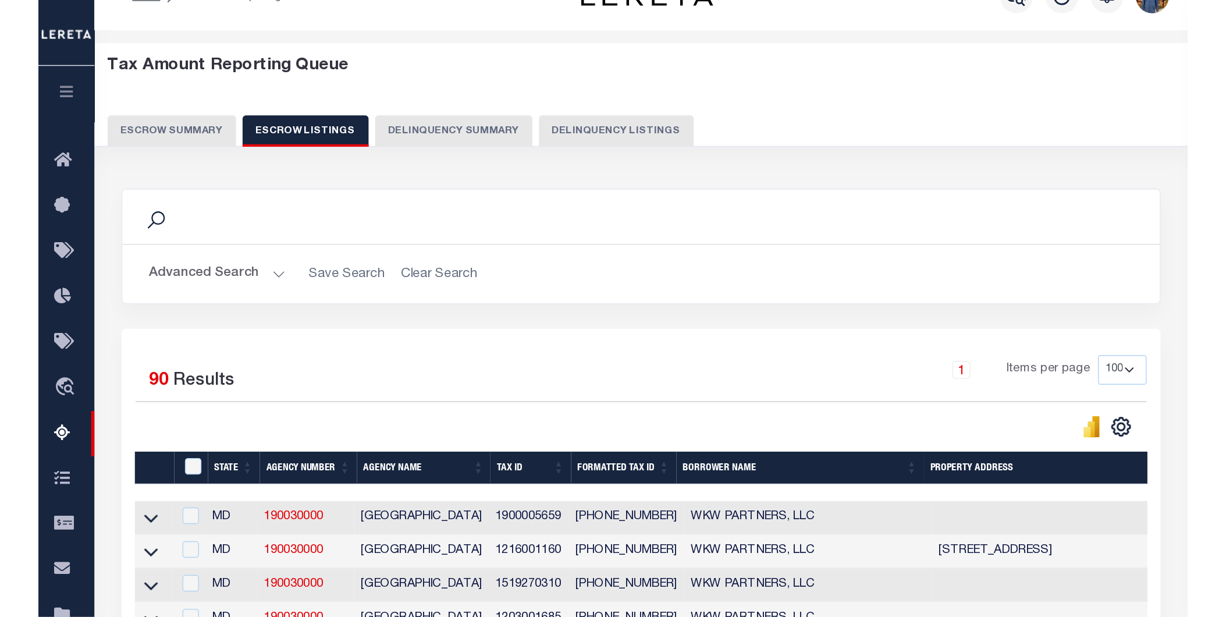
scroll to position [0, 0]
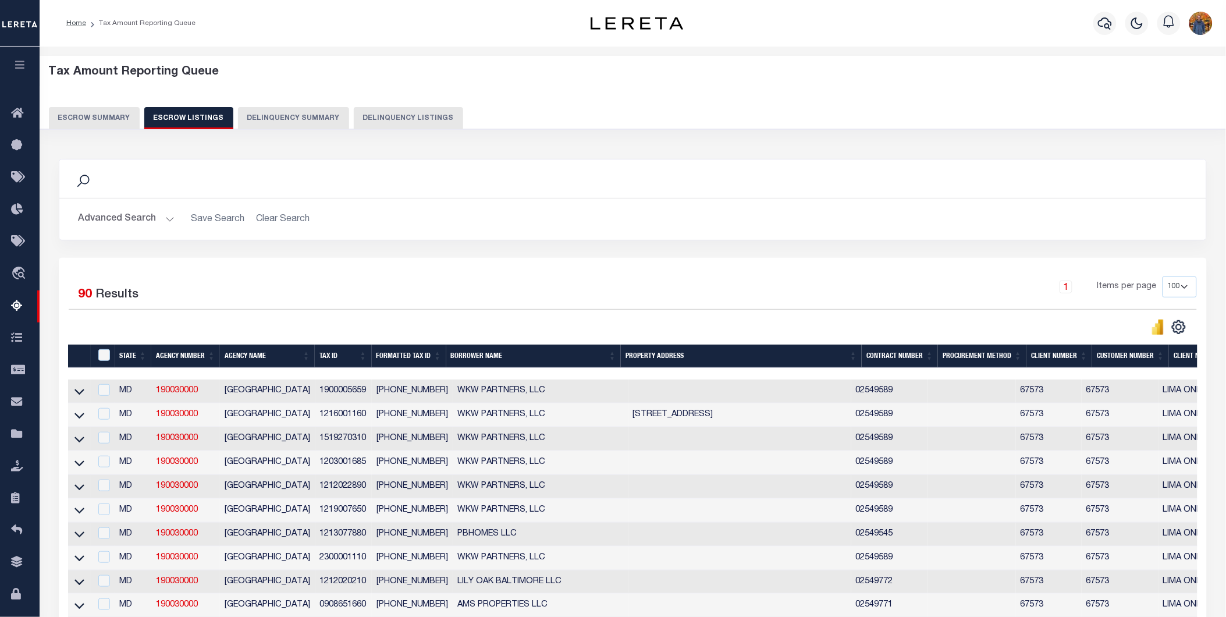
click at [115, 224] on button "Advanced Search" at bounding box center [126, 219] width 97 height 23
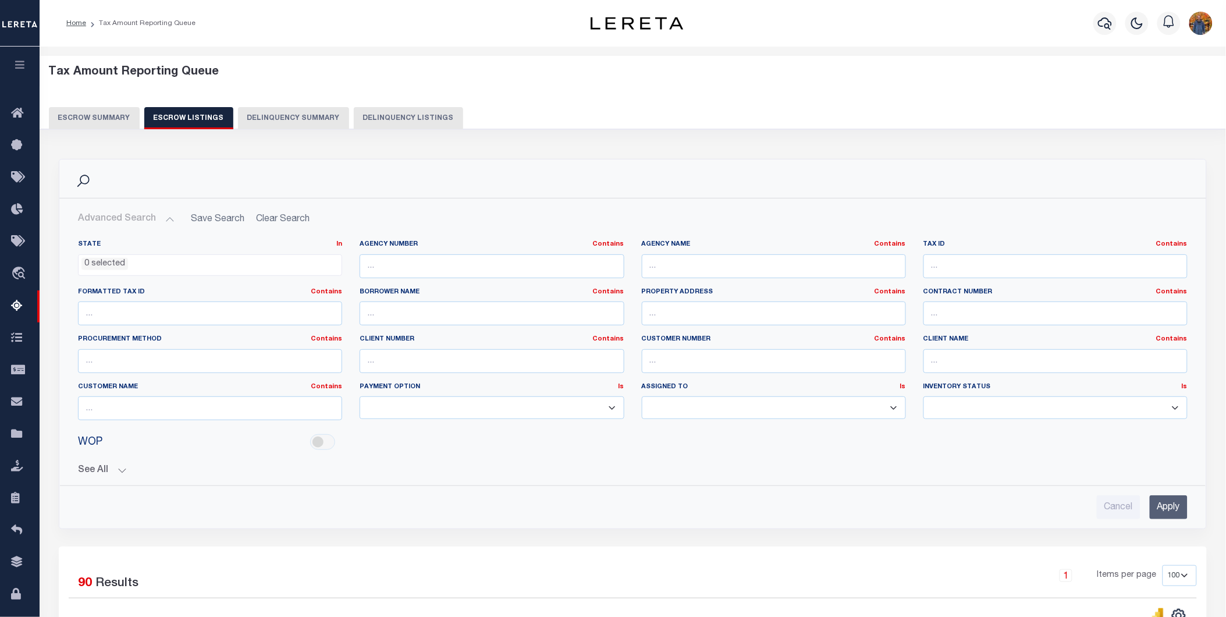
click at [107, 435] on button "See All" at bounding box center [633, 470] width 1110 height 11
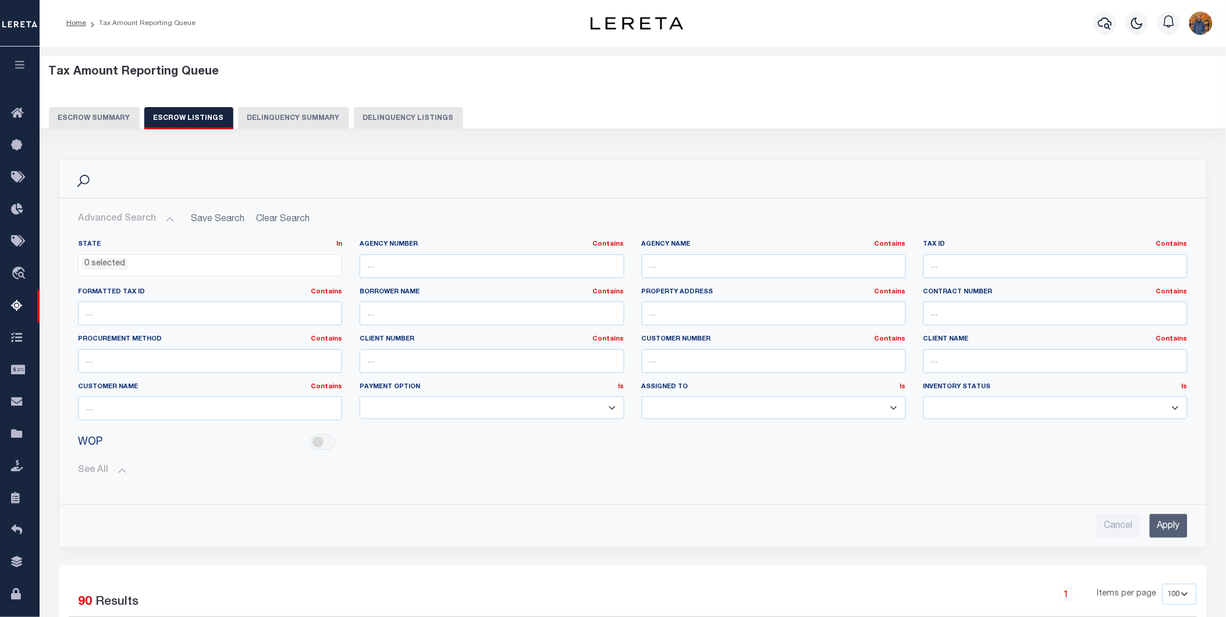
click at [27, 61] on button "button" at bounding box center [20, 67] width 40 height 40
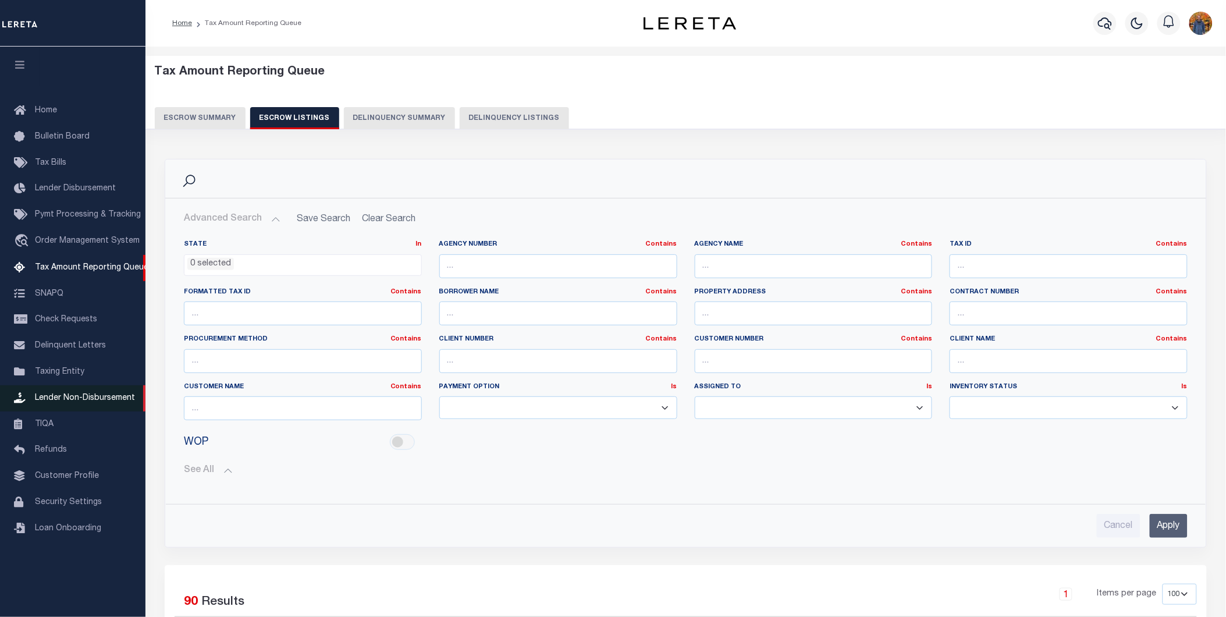
click at [90, 393] on link "Lender Non-Disbursement" at bounding box center [72, 398] width 145 height 26
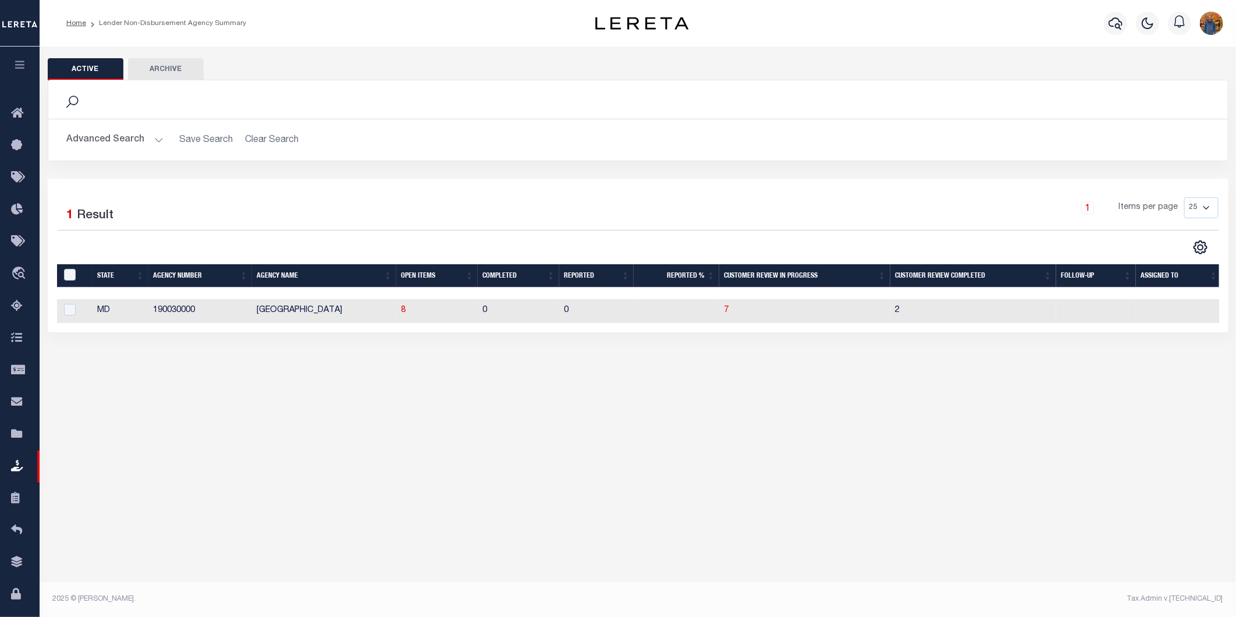
drag, startPoint x: 22, startPoint y: 55, endPoint x: 20, endPoint y: 82, distance: 27.4
click at [22, 55] on button "button" at bounding box center [20, 67] width 40 height 40
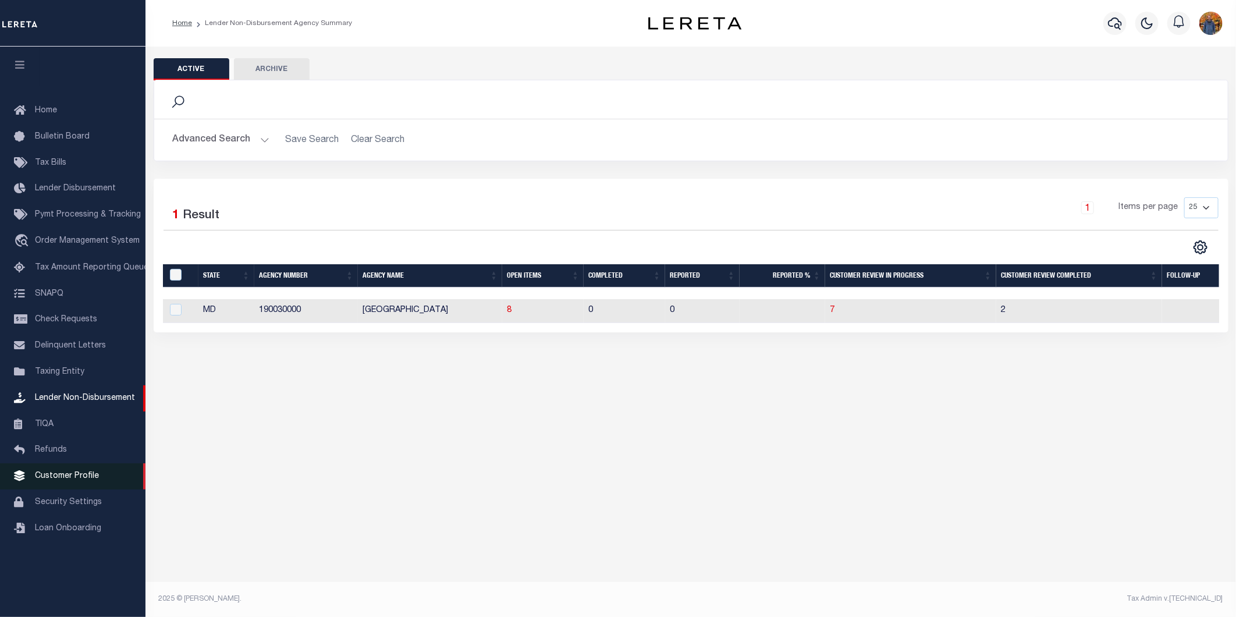
click at [63, 435] on span "Customer Profile" at bounding box center [67, 476] width 64 height 8
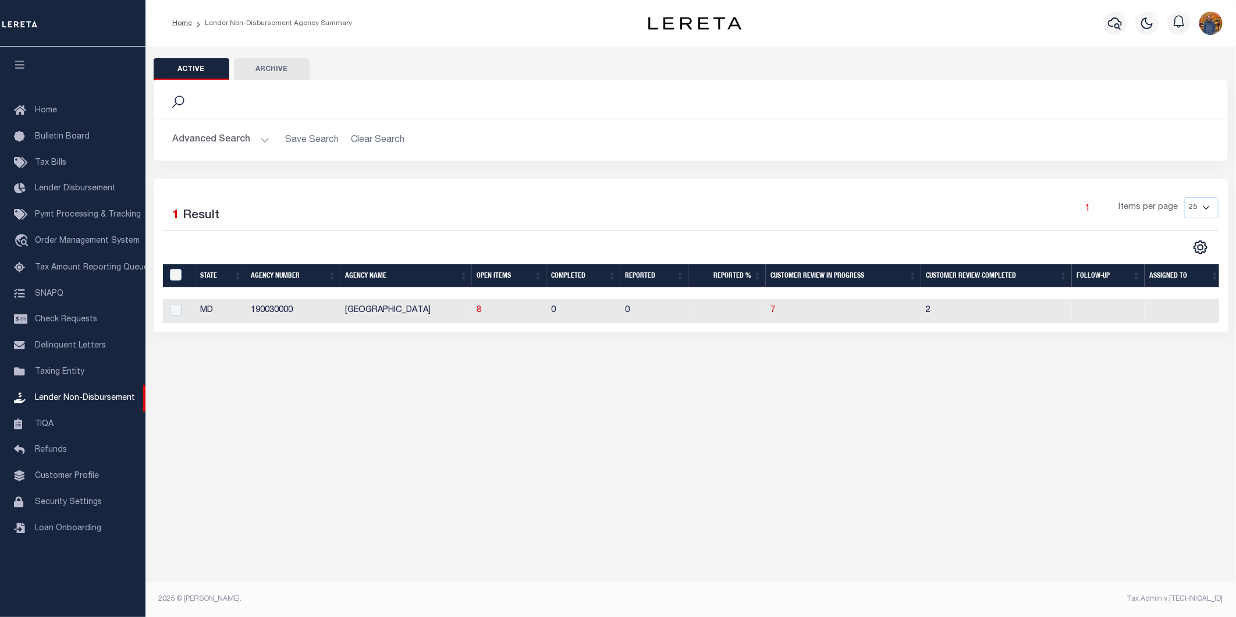
click at [349, 332] on div "Selected 1 Result 1 Items per page 25 50 100 200" at bounding box center [691, 256] width 1075 height 154
drag, startPoint x: 503, startPoint y: 335, endPoint x: 665, endPoint y: 339, distance: 162.4
click at [566, 332] on div "Selected 1 Result 1 Items per page 25 50 100 200" at bounding box center [691, 256] width 1075 height 154
click at [480, 312] on span "8" at bounding box center [479, 310] width 5 height 8
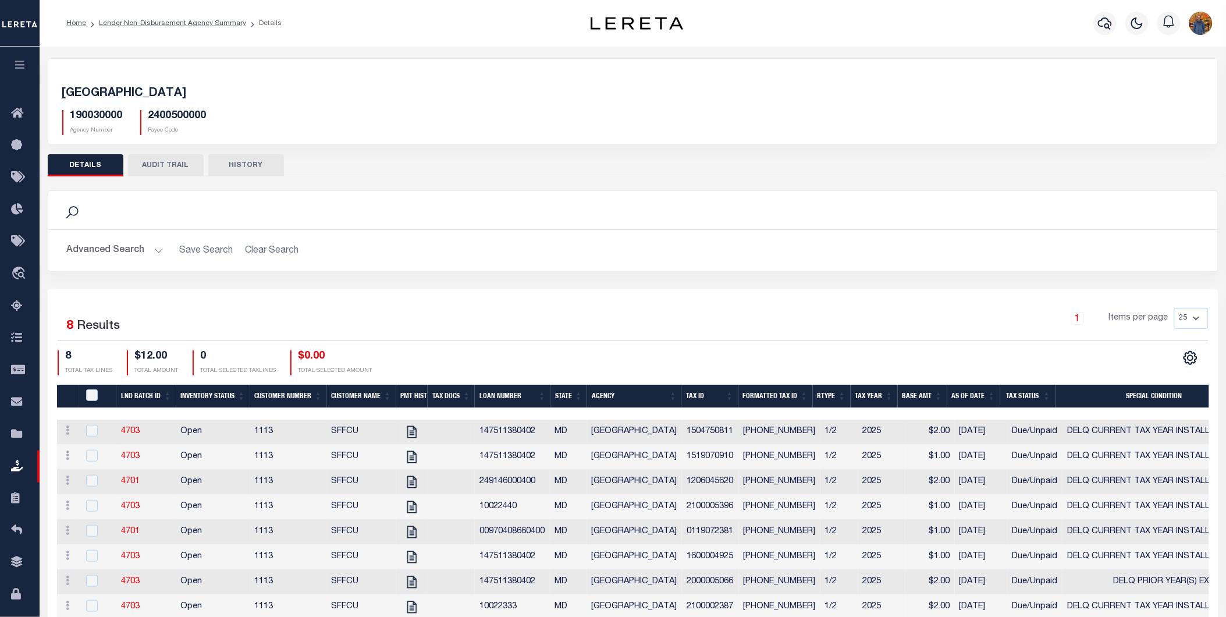
scroll to position [59, 0]
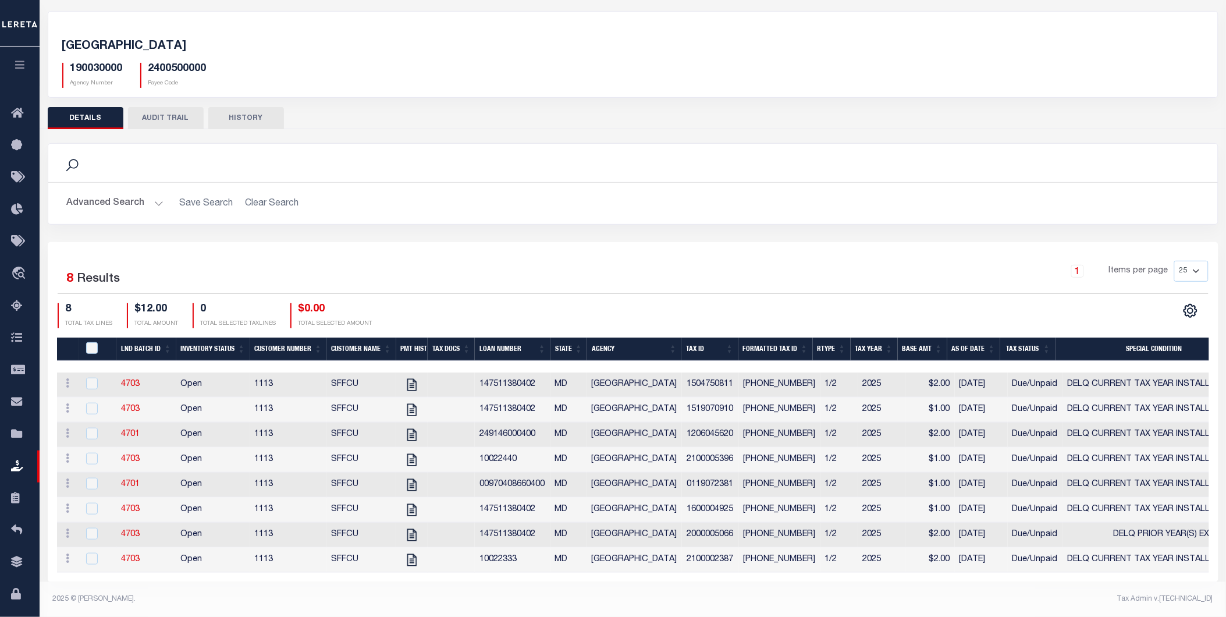
click at [146, 338] on th "LND Batch ID" at bounding box center [146, 350] width 59 height 24
click at [132, 338] on th "LND Batch ID" at bounding box center [146, 350] width 59 height 24
click at [87, 107] on button "DETAILS" at bounding box center [86, 118] width 76 height 22
click at [101, 107] on button "DETAILS" at bounding box center [86, 118] width 76 height 22
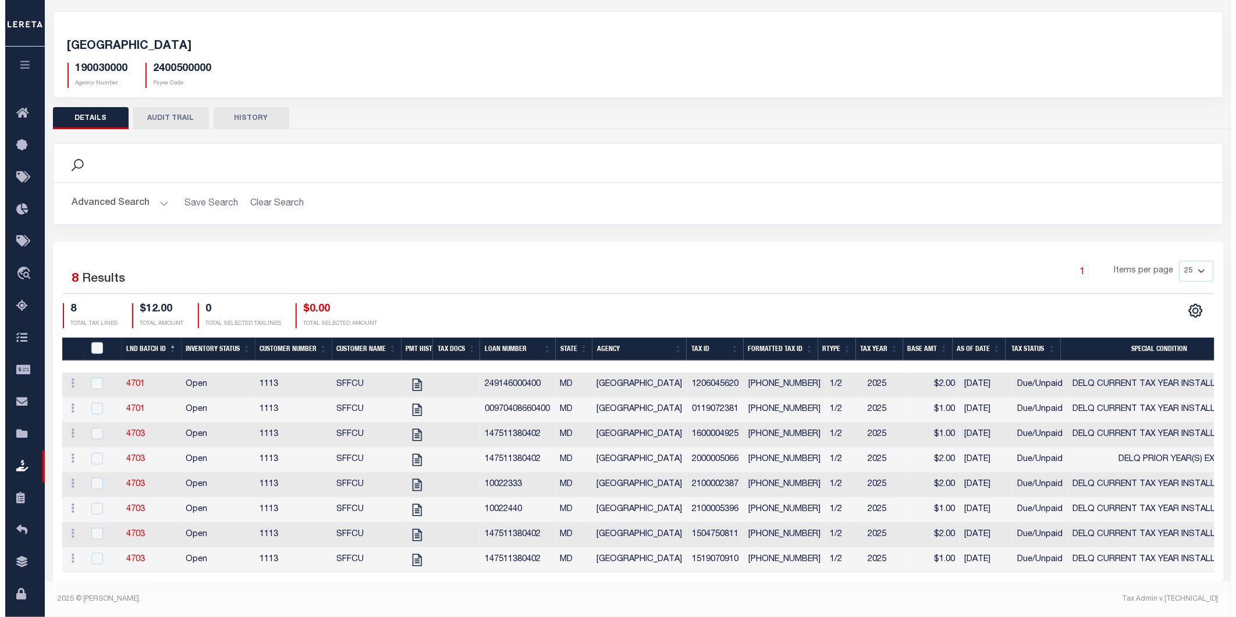
scroll to position [0, 0]
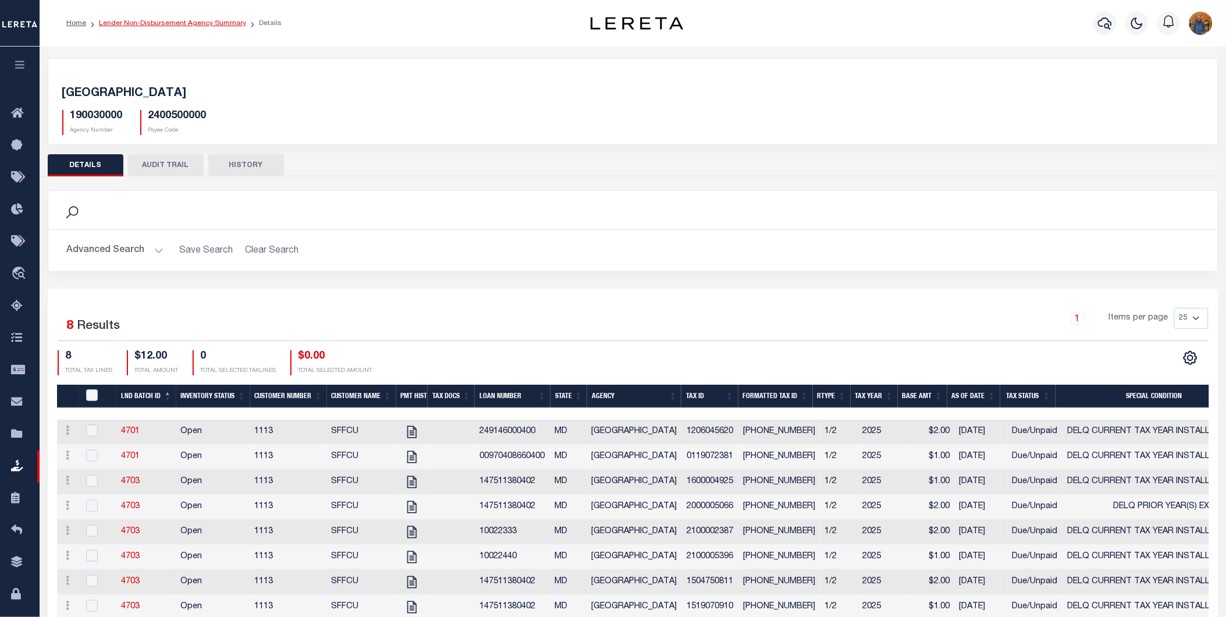
click at [172, 20] on link "Lender Non-Disbursement Agency Summary" at bounding box center [172, 23] width 147 height 7
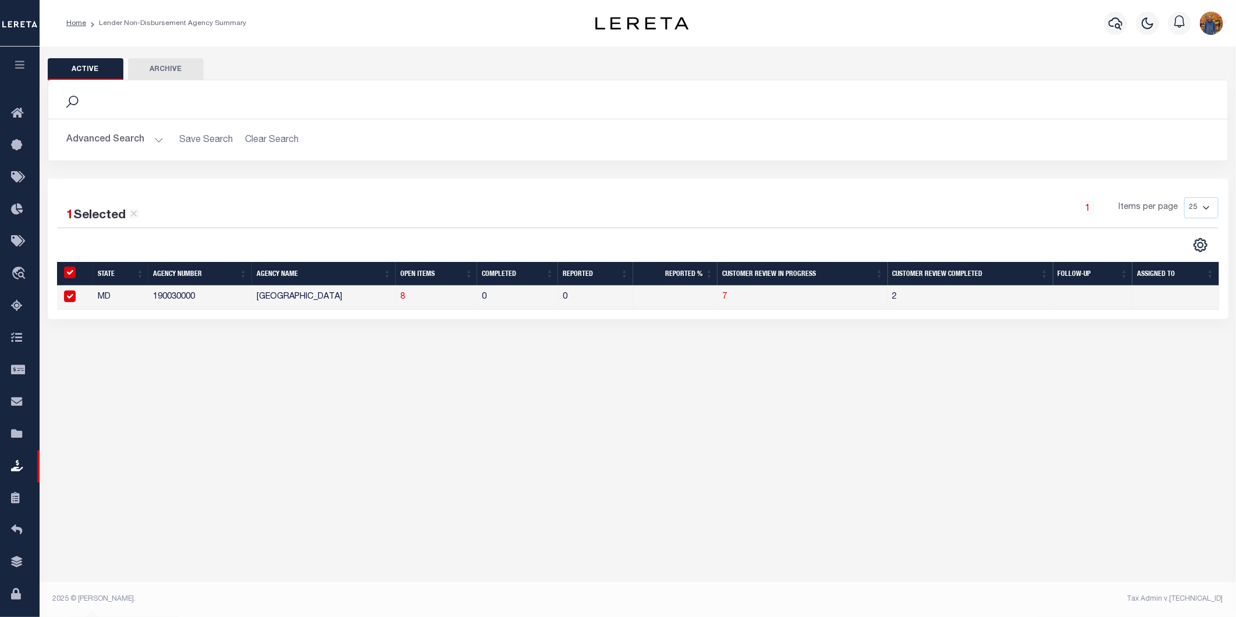
click at [126, 140] on button "Advanced Search" at bounding box center [115, 140] width 97 height 23
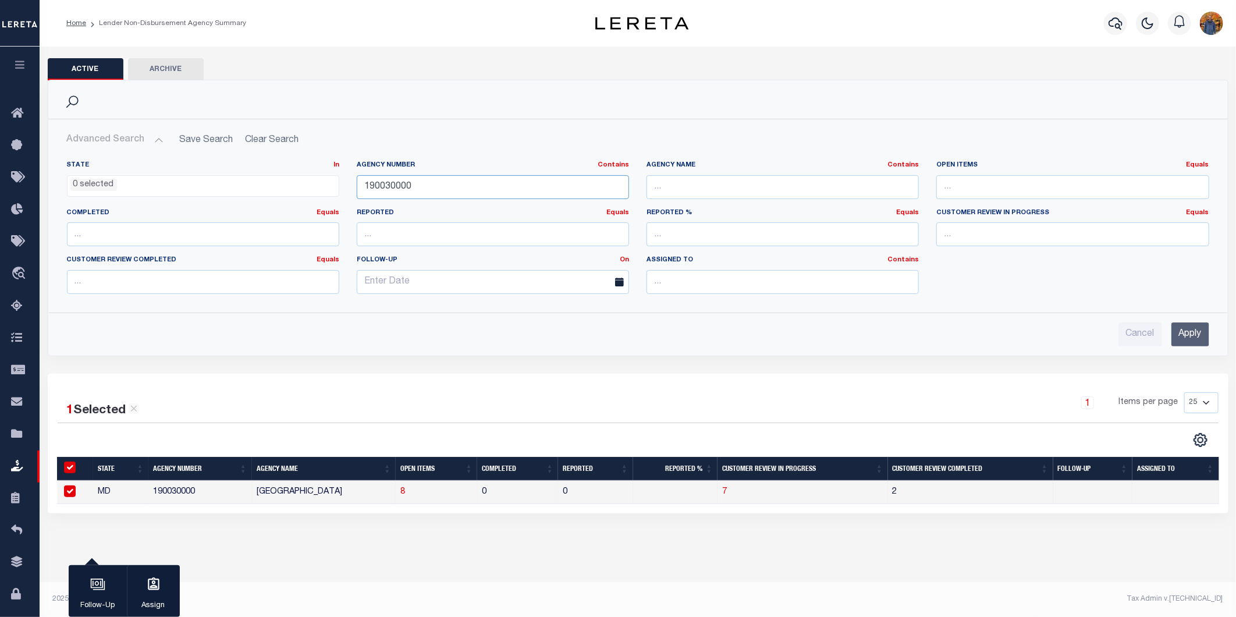
click at [462, 185] on input "190030000" at bounding box center [493, 187] width 272 height 24
click at [20, 63] on icon "button" at bounding box center [19, 64] width 13 height 10
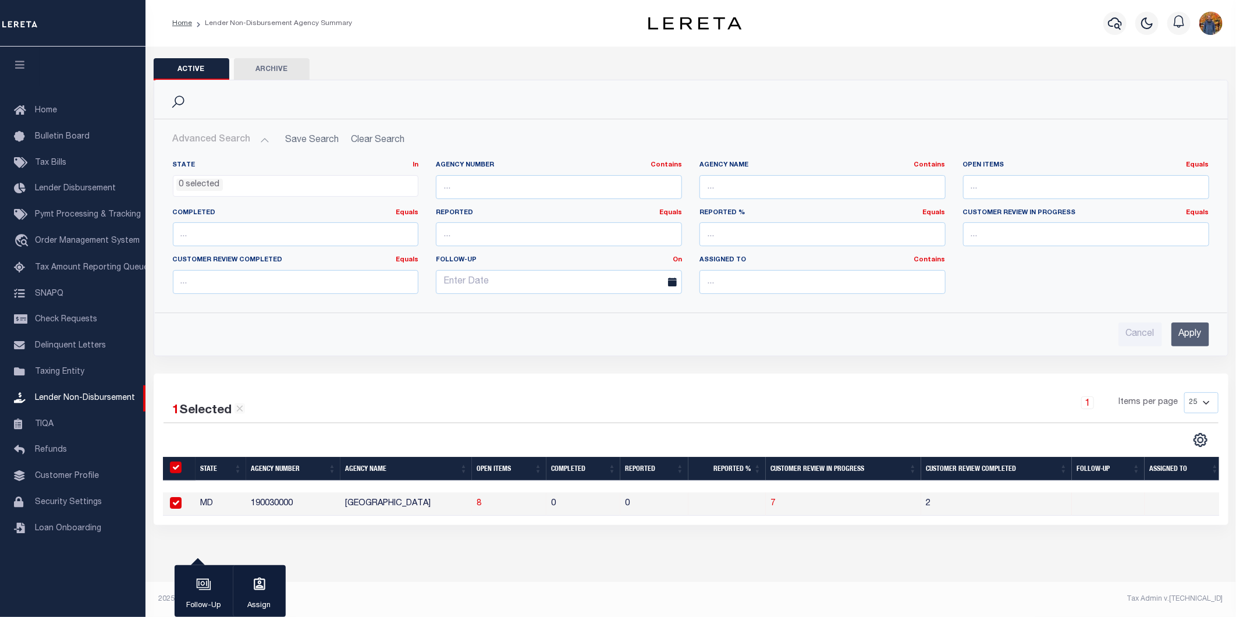
click at [176, 502] on input "checkbox" at bounding box center [176, 503] width 12 height 12
checkbox input "false"
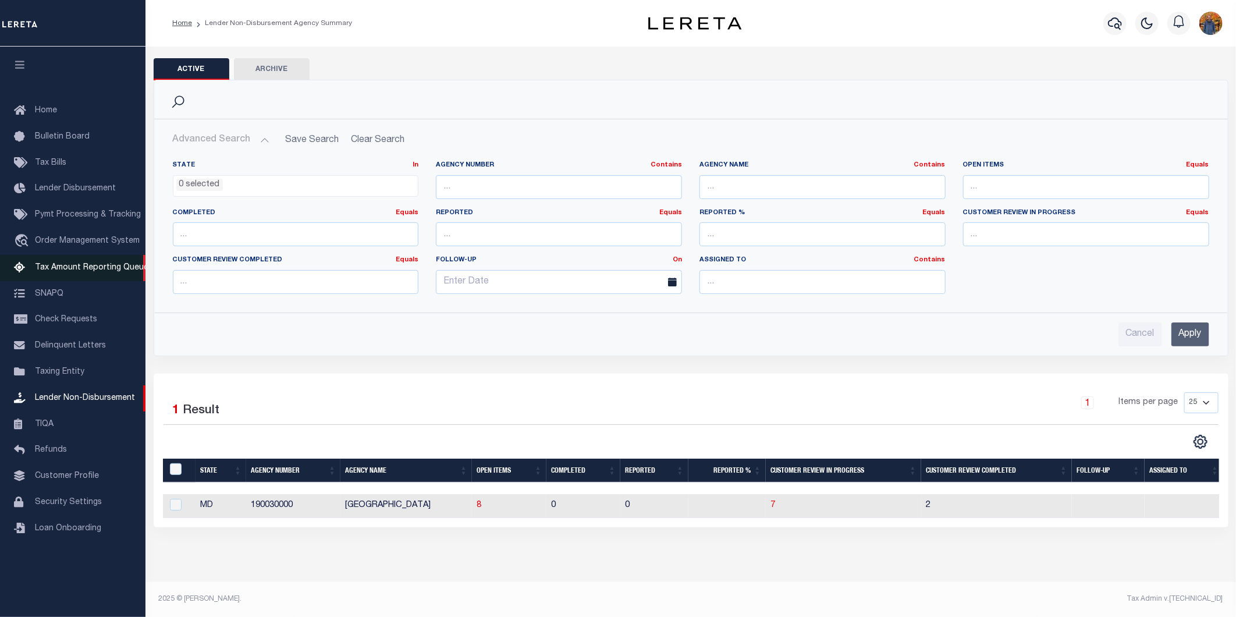
click at [84, 267] on span "Tax Amount Reporting Queue" at bounding box center [91, 268] width 113 height 8
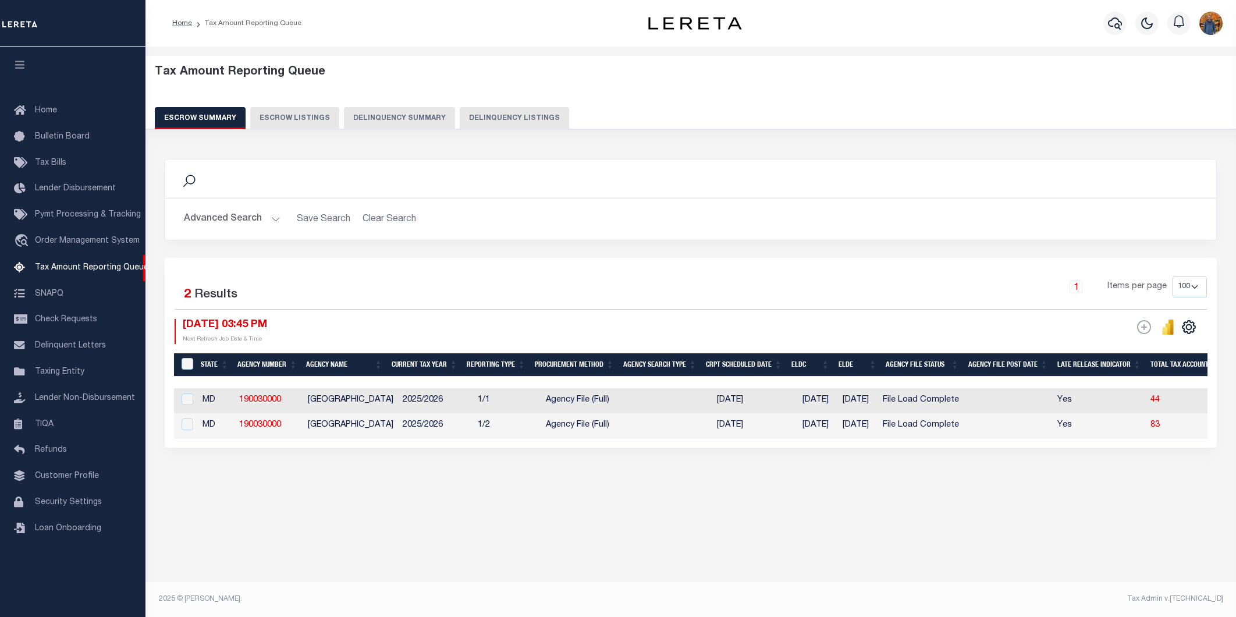
select select "100"
click at [40, 373] on span "Taxing Entity" at bounding box center [59, 372] width 49 height 8
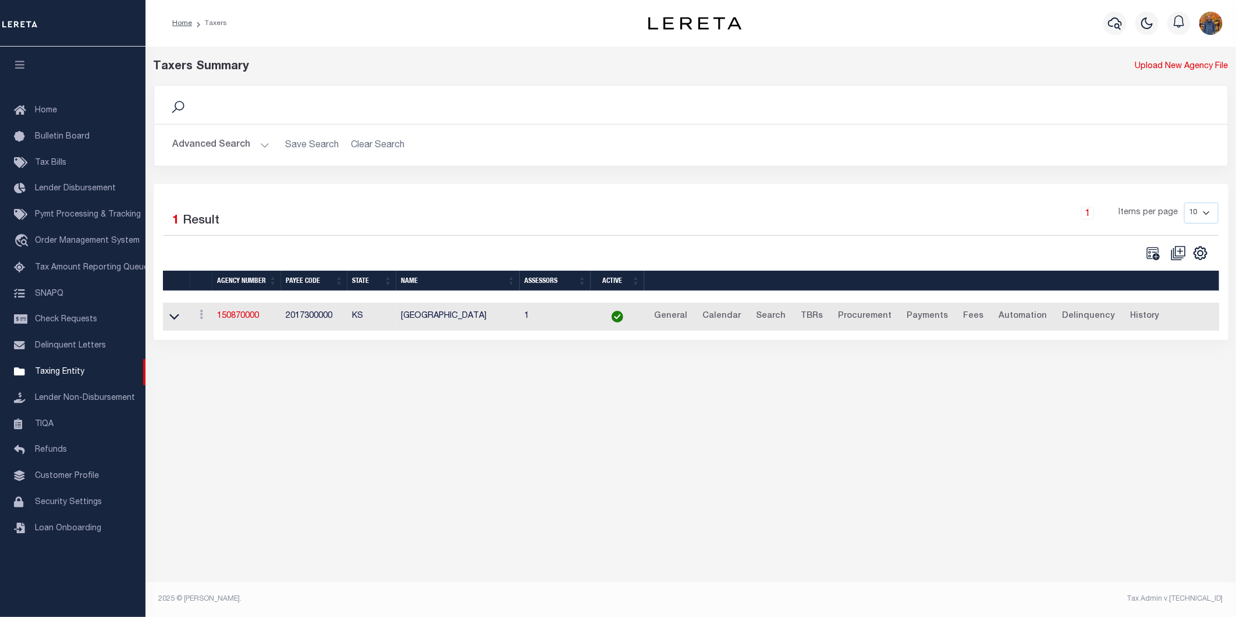
click at [211, 143] on button "Advanced Search" at bounding box center [221, 145] width 97 height 23
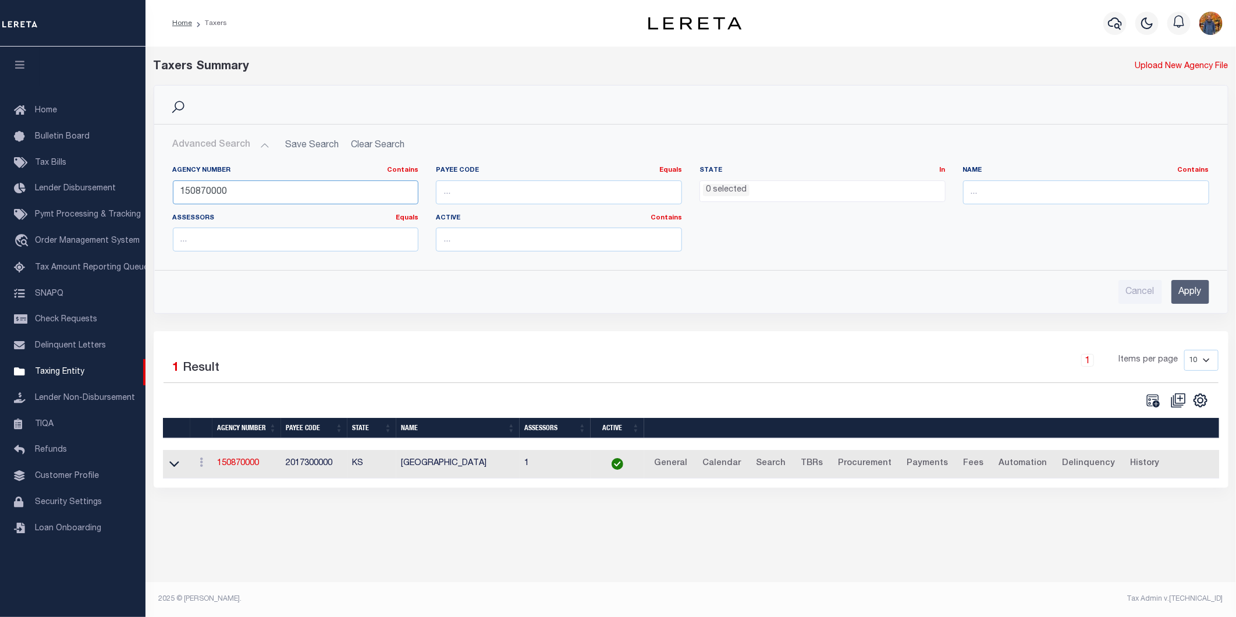
click at [229, 184] on input "150870000" at bounding box center [296, 192] width 246 height 24
paste input "text"
click at [1010, 190] on input "text" at bounding box center [1086, 192] width 246 height 24
type input "RMC"
click at [1195, 295] on input "Apply" at bounding box center [1191, 292] width 38 height 24
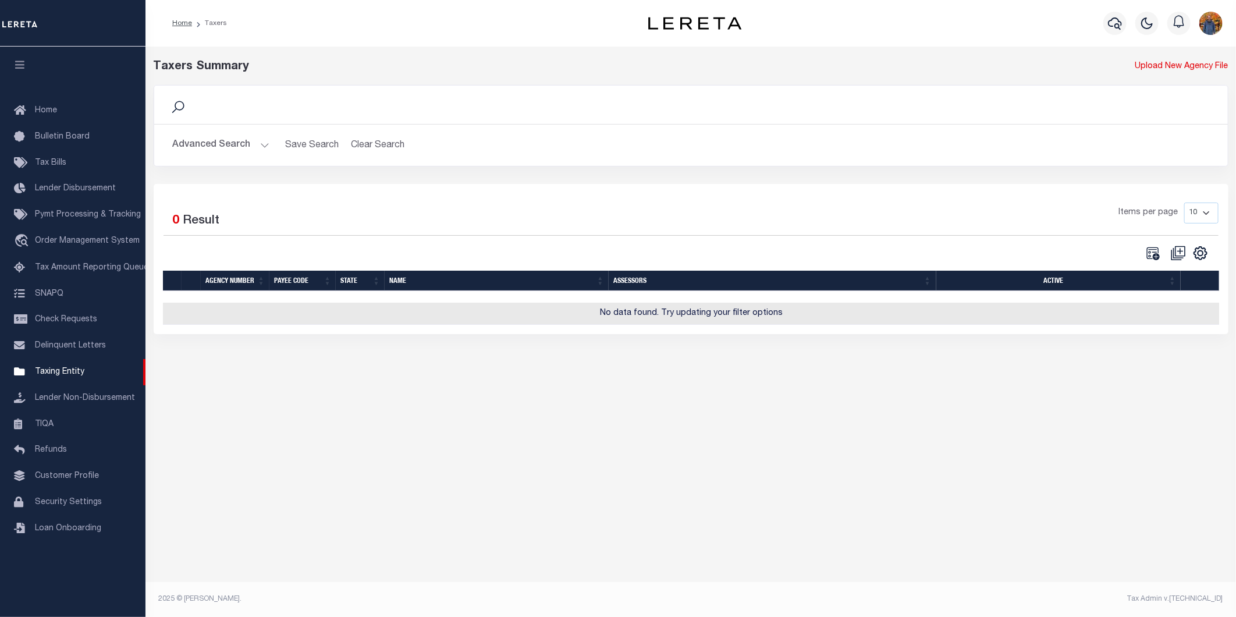
click at [227, 144] on button "Advanced Search" at bounding box center [221, 145] width 97 height 23
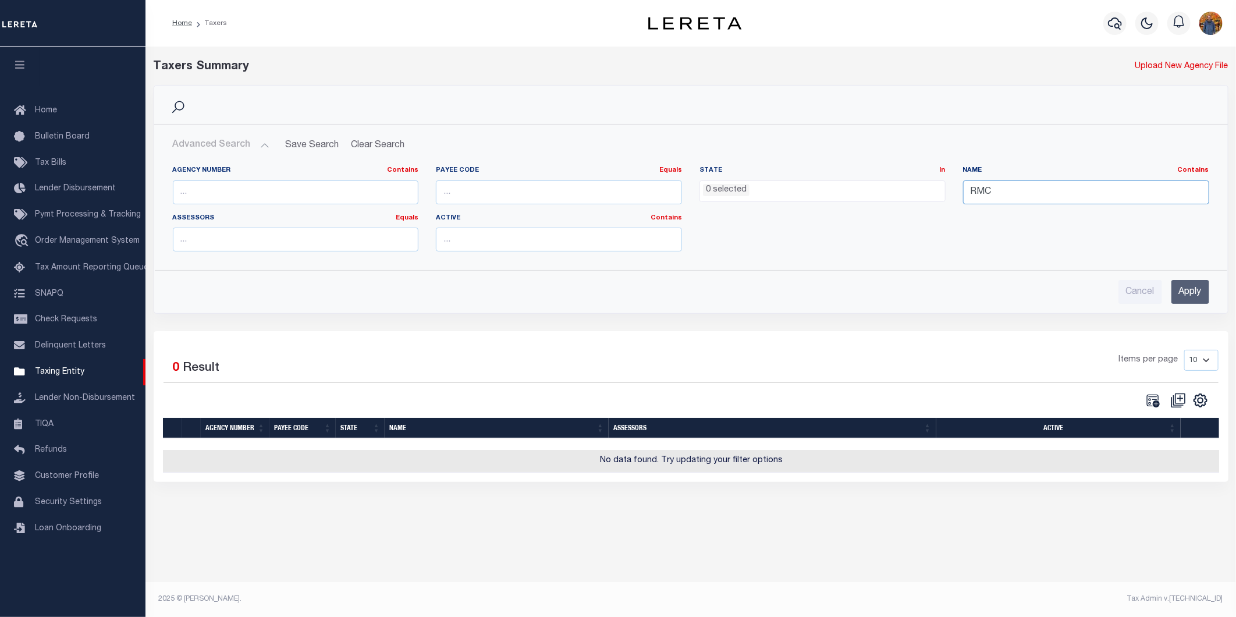
click at [1011, 194] on input "RMC" at bounding box center [1086, 192] width 246 height 24
paste input "RMC"
type input "RMC"
click at [1187, 293] on input "Apply" at bounding box center [1191, 292] width 38 height 24
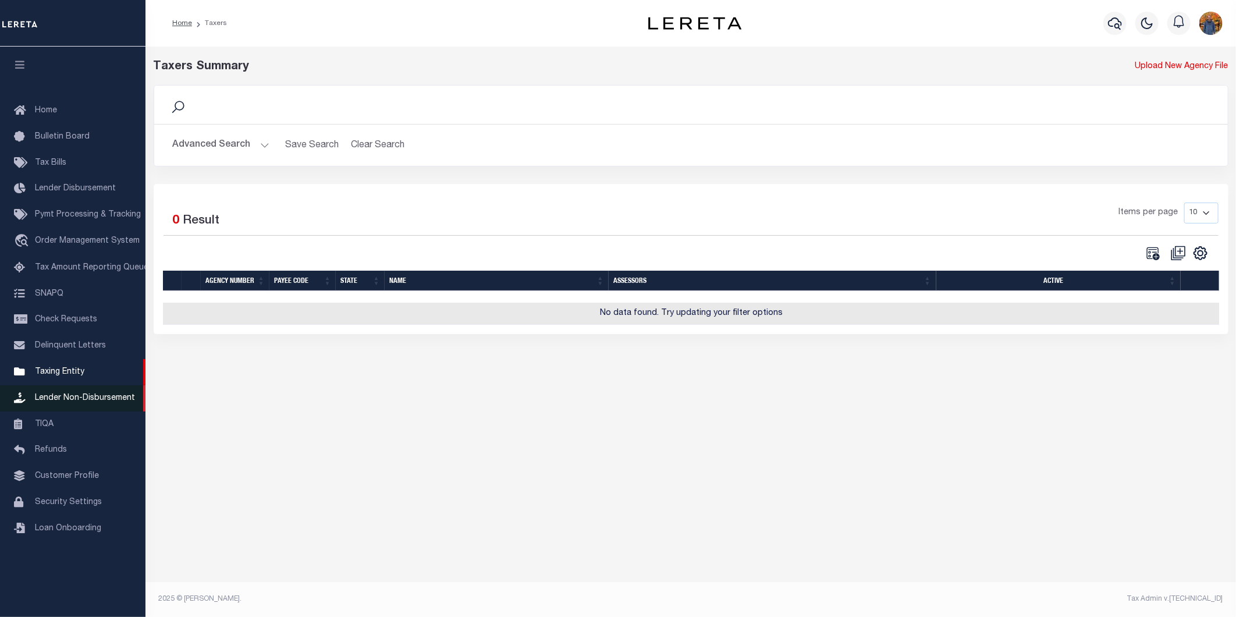
click at [93, 399] on span "Lender Non-Disbursement" at bounding box center [85, 398] width 100 height 8
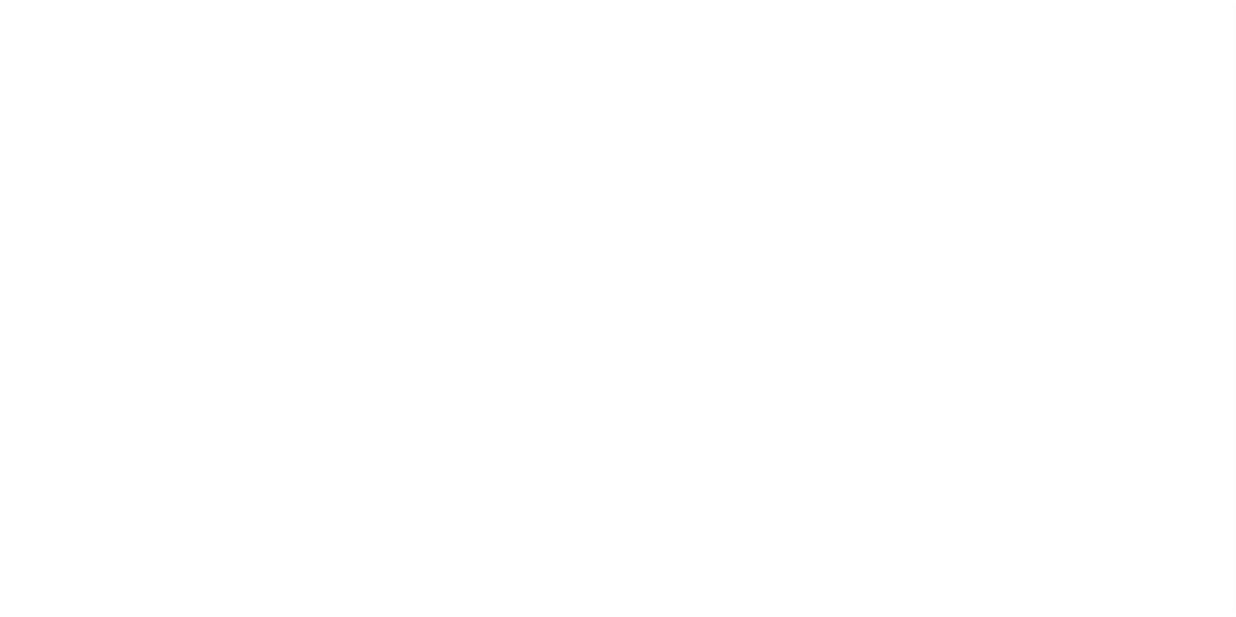
select select
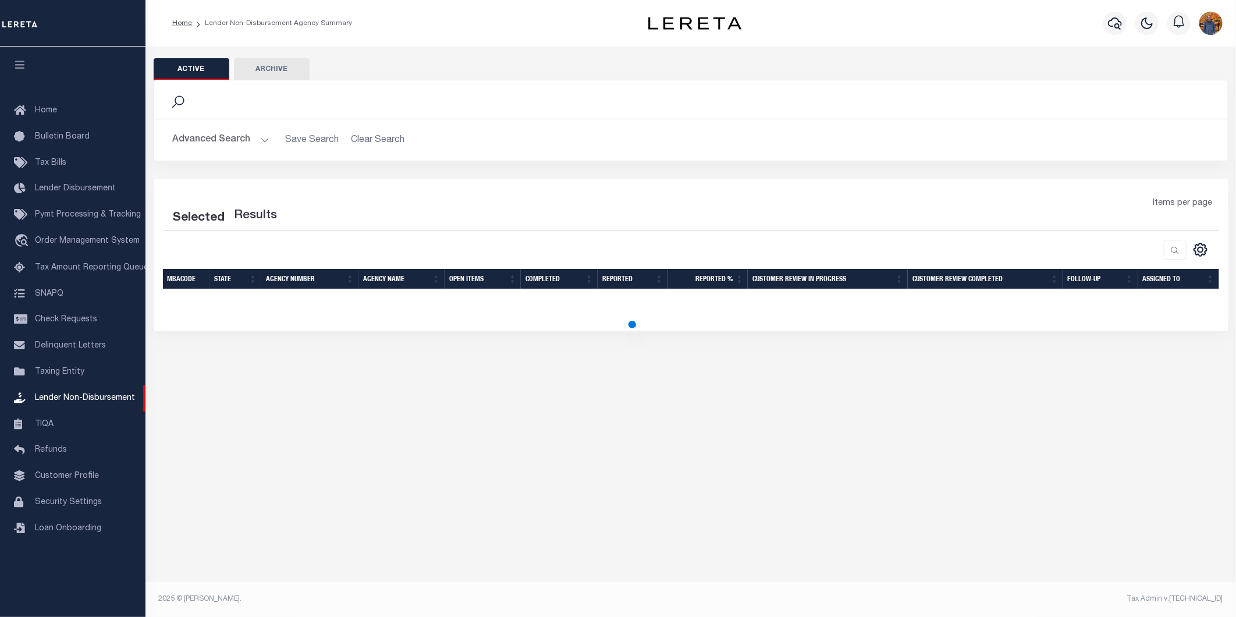
click at [208, 137] on button "Advanced Search" at bounding box center [221, 140] width 97 height 23
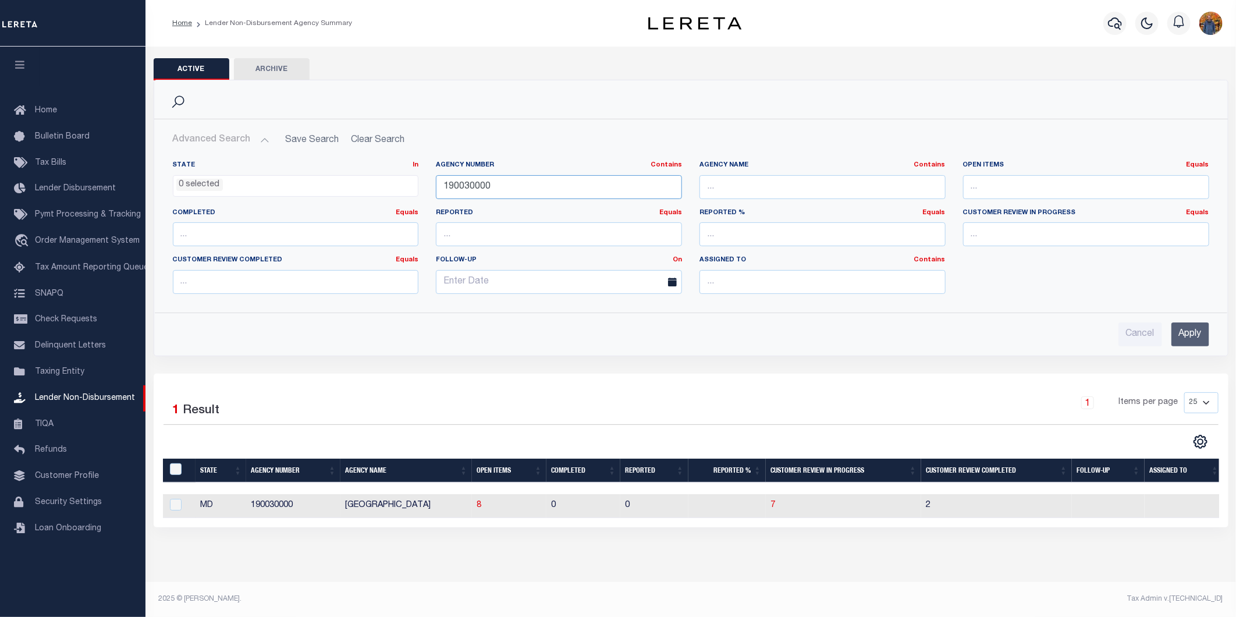
drag, startPoint x: 513, startPoint y: 184, endPoint x: 382, endPoint y: 175, distance: 131.3
click at [384, 175] on div "State In In AK AL AR AZ CA CO CT DC DE FL GA GU HI IA ID IL IN KS [GEOGRAPHIC_D…" at bounding box center [691, 232] width 1054 height 143
click at [1183, 329] on input "Apply" at bounding box center [1191, 334] width 38 height 24
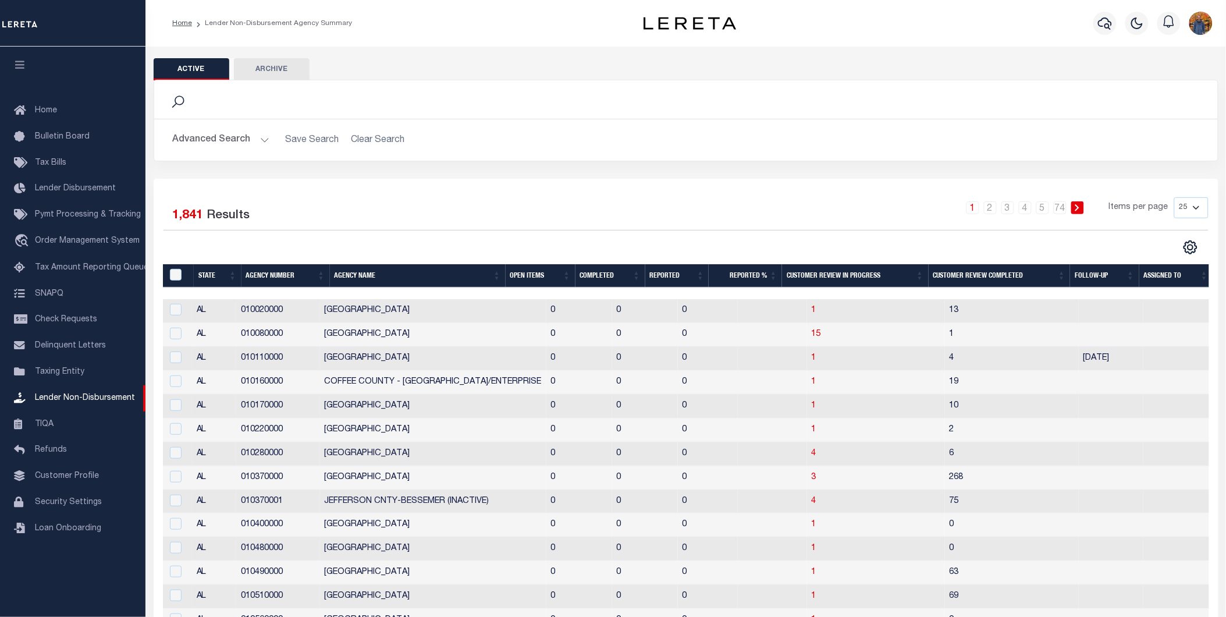
click at [212, 132] on button "Advanced Search" at bounding box center [221, 140] width 97 height 23
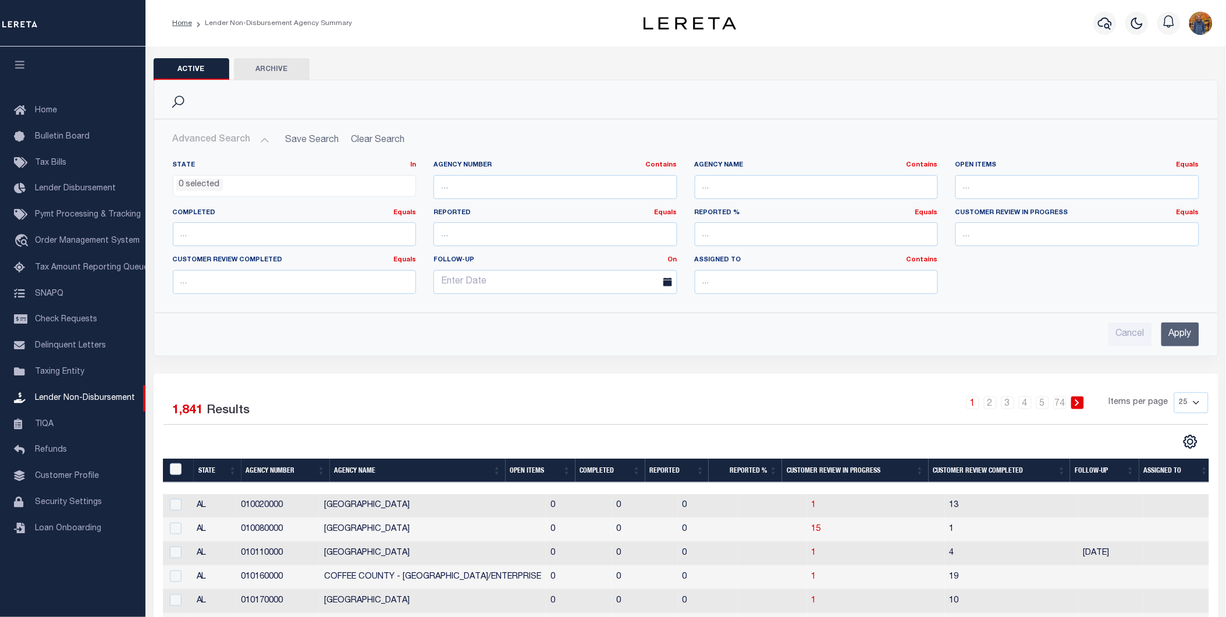
click at [240, 137] on button "Advanced Search" at bounding box center [221, 140] width 97 height 23
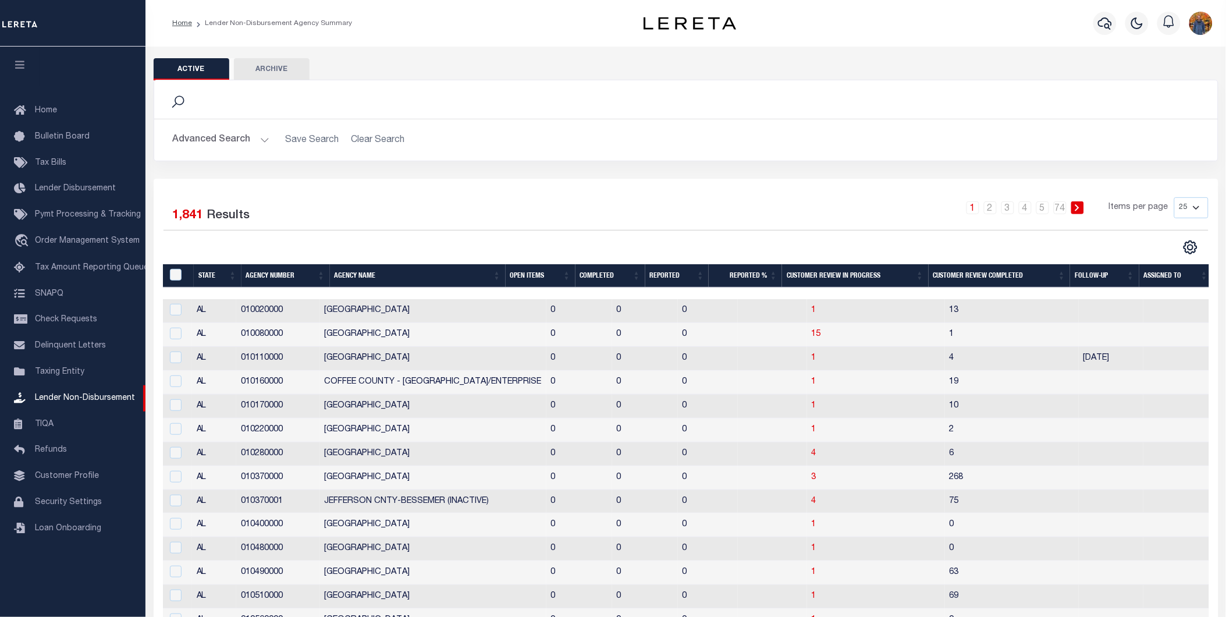
click at [240, 137] on button "Advanced Search" at bounding box center [221, 140] width 97 height 23
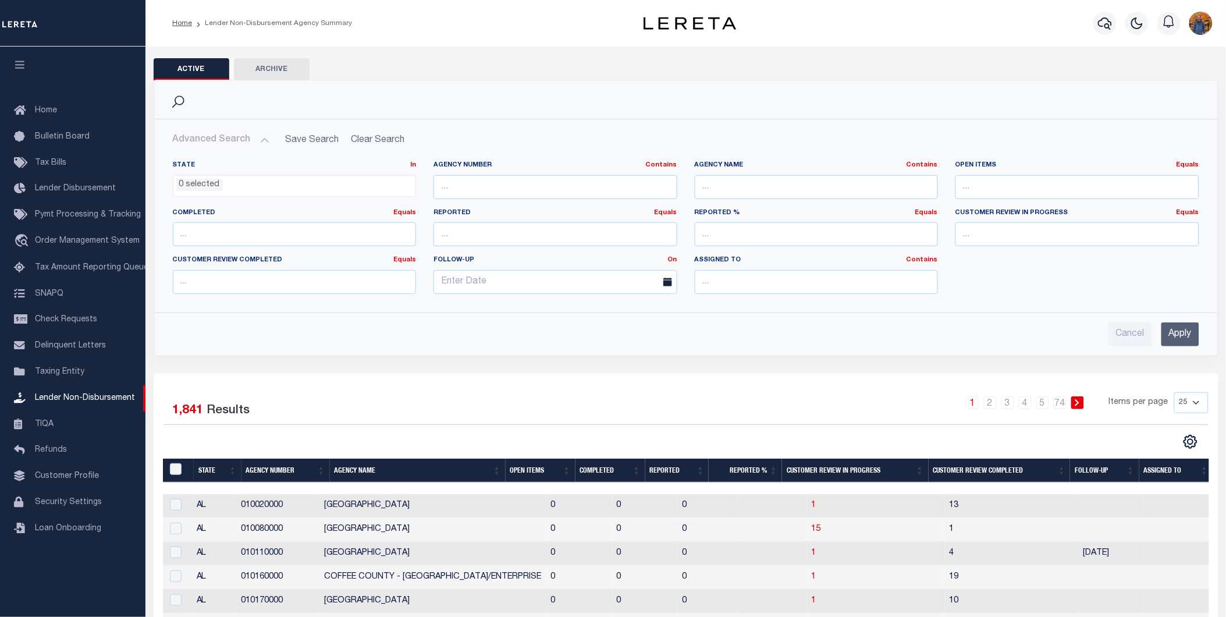
click at [382, 143] on h2 "Advanced Search Save Search Clear Search" at bounding box center [686, 140] width 1045 height 23
click at [241, 134] on button "Advanced Search" at bounding box center [221, 140] width 97 height 23
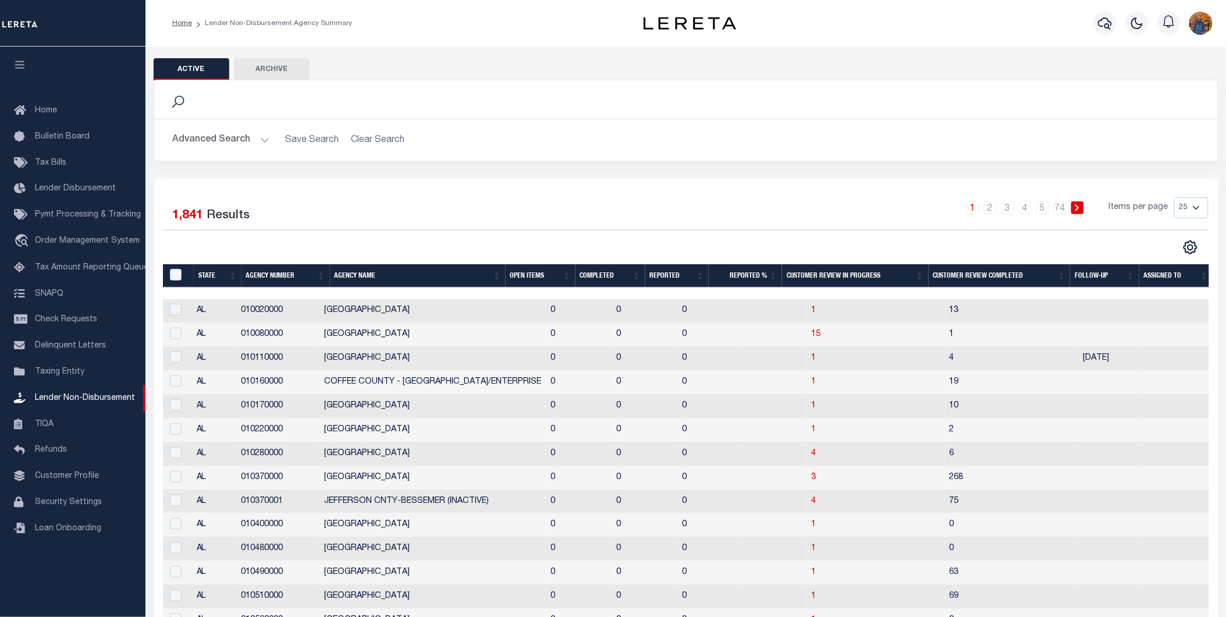
click at [214, 136] on button "Advanced Search" at bounding box center [221, 140] width 97 height 23
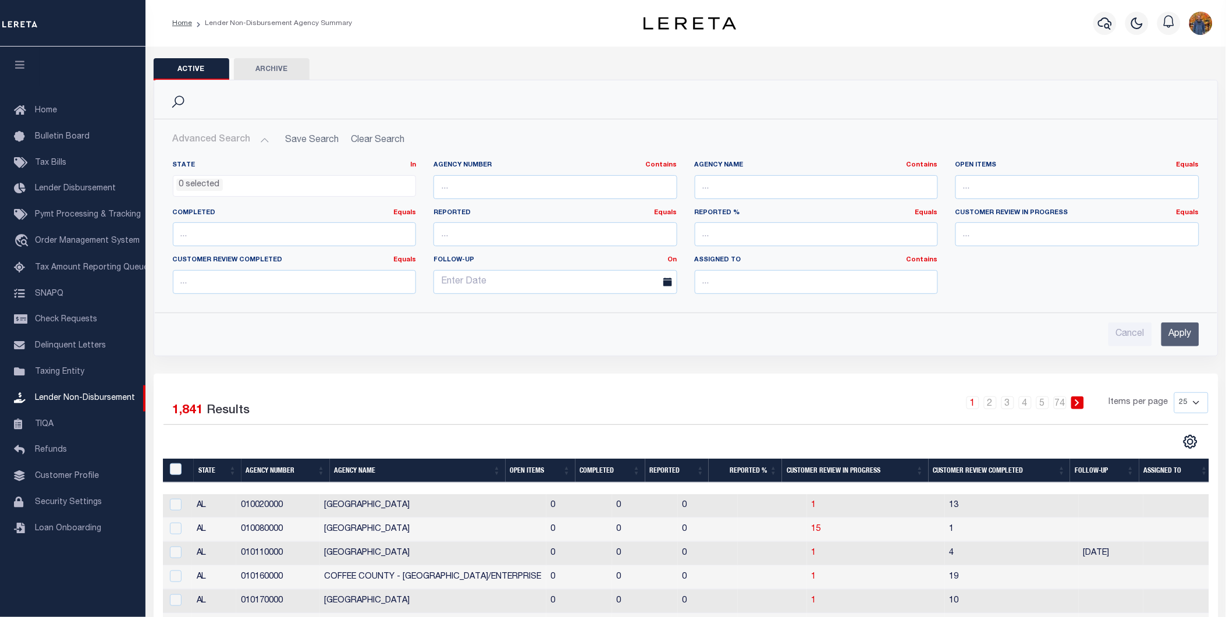
click at [218, 182] on li "0 selected" at bounding box center [199, 185] width 47 height 13
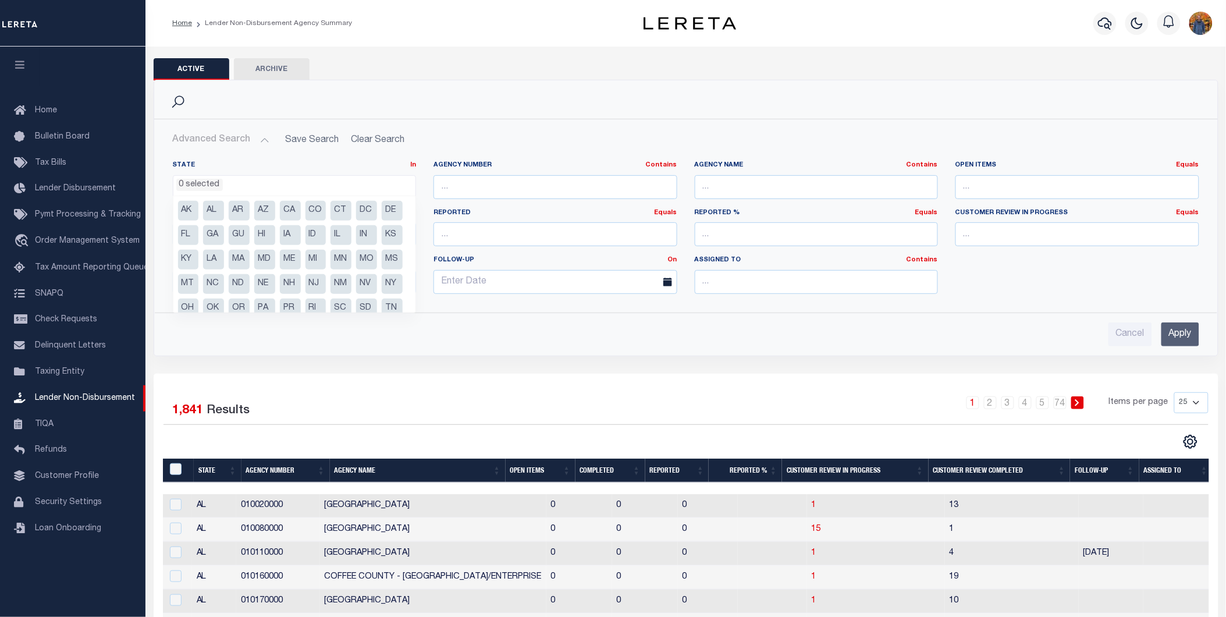
click at [275, 253] on li "MD" at bounding box center [264, 260] width 21 height 20
select select "MD"
click at [275, 261] on li "MD" at bounding box center [264, 260] width 21 height 20
click at [275, 258] on li "MD" at bounding box center [264, 260] width 21 height 20
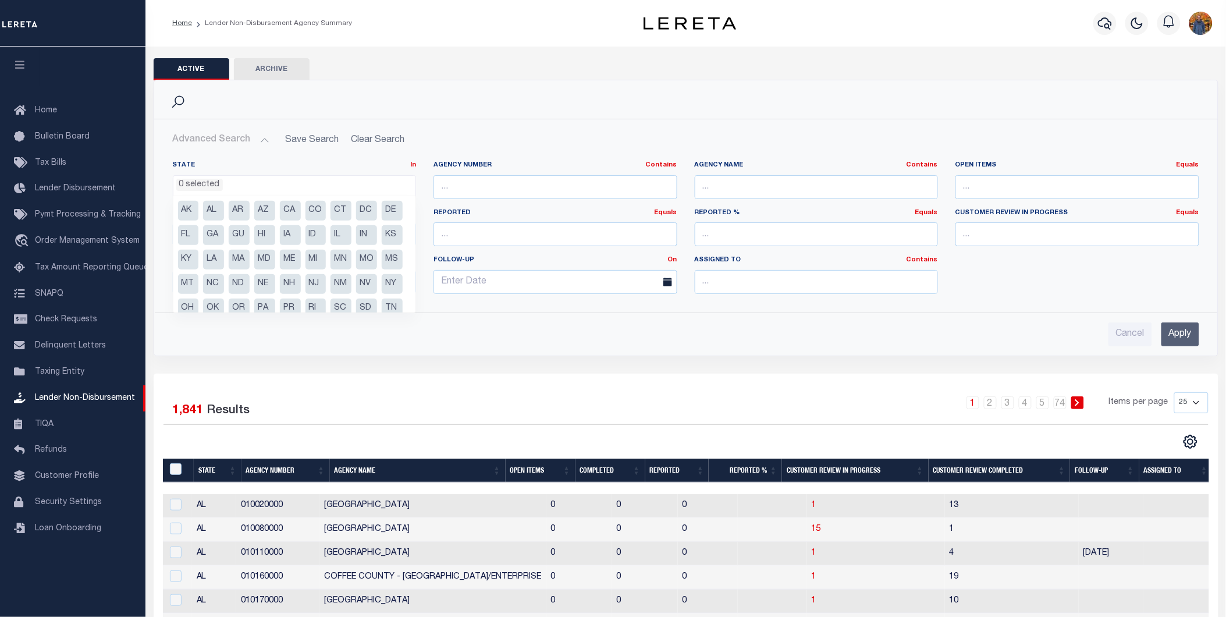
select select "MD"
click at [431, 346] on div "Cancel Apply" at bounding box center [686, 334] width 1027 height 24
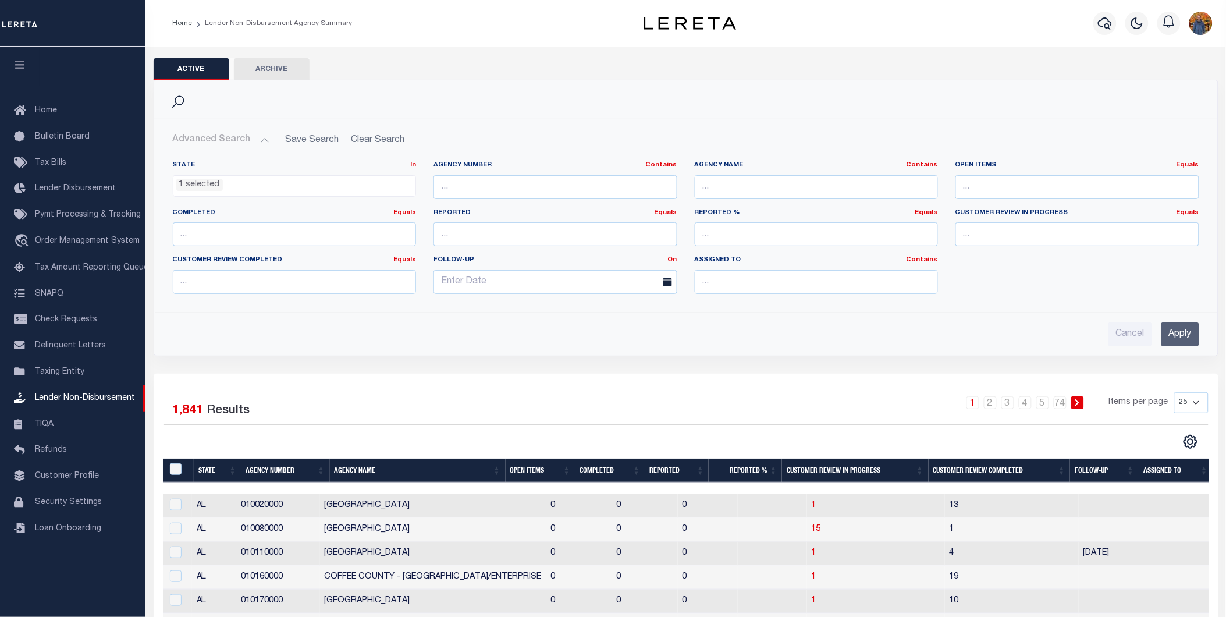
click at [1185, 335] on input "Apply" at bounding box center [1181, 334] width 38 height 24
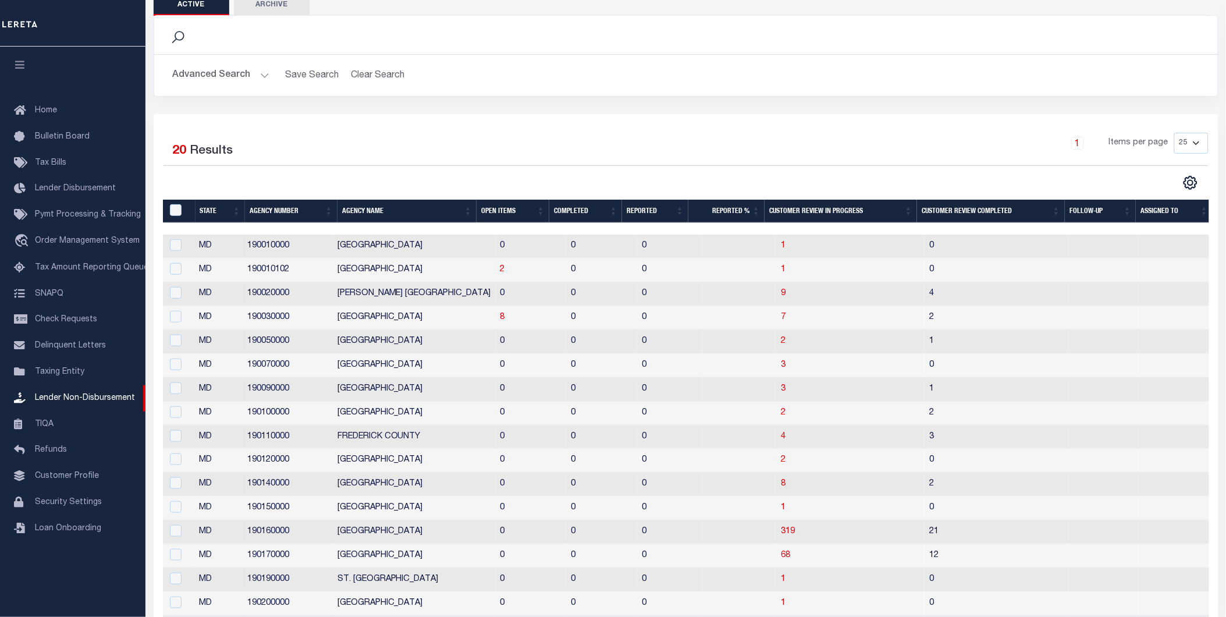
scroll to position [0, 0]
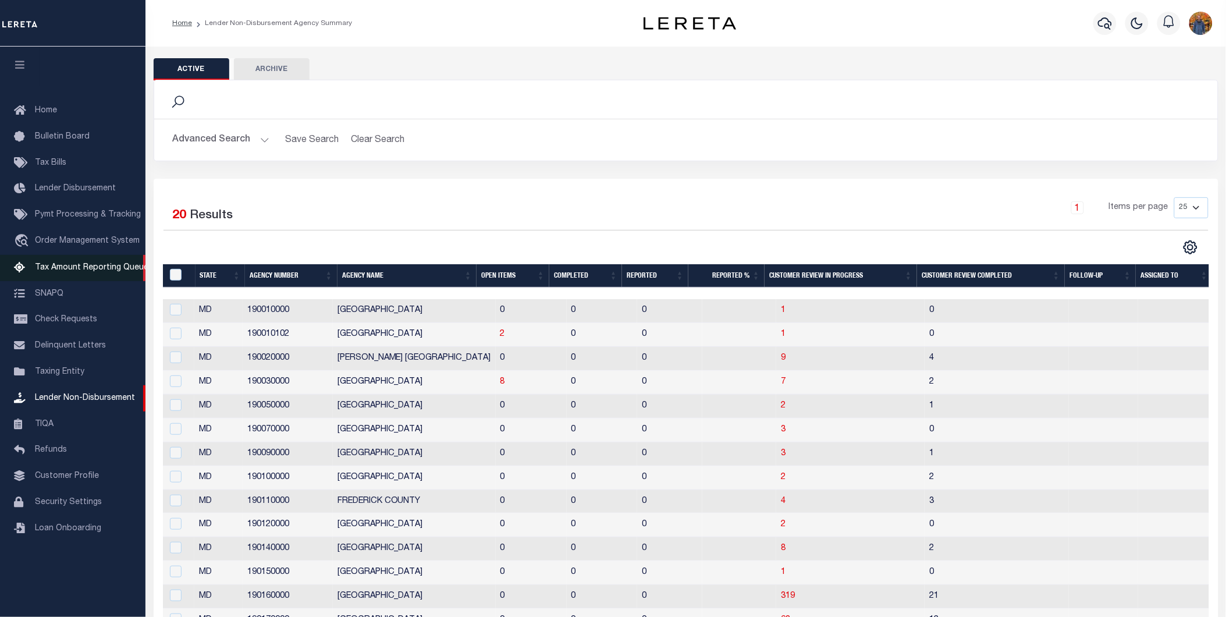
click at [80, 264] on span "Tax Amount Reporting Queue" at bounding box center [91, 268] width 113 height 8
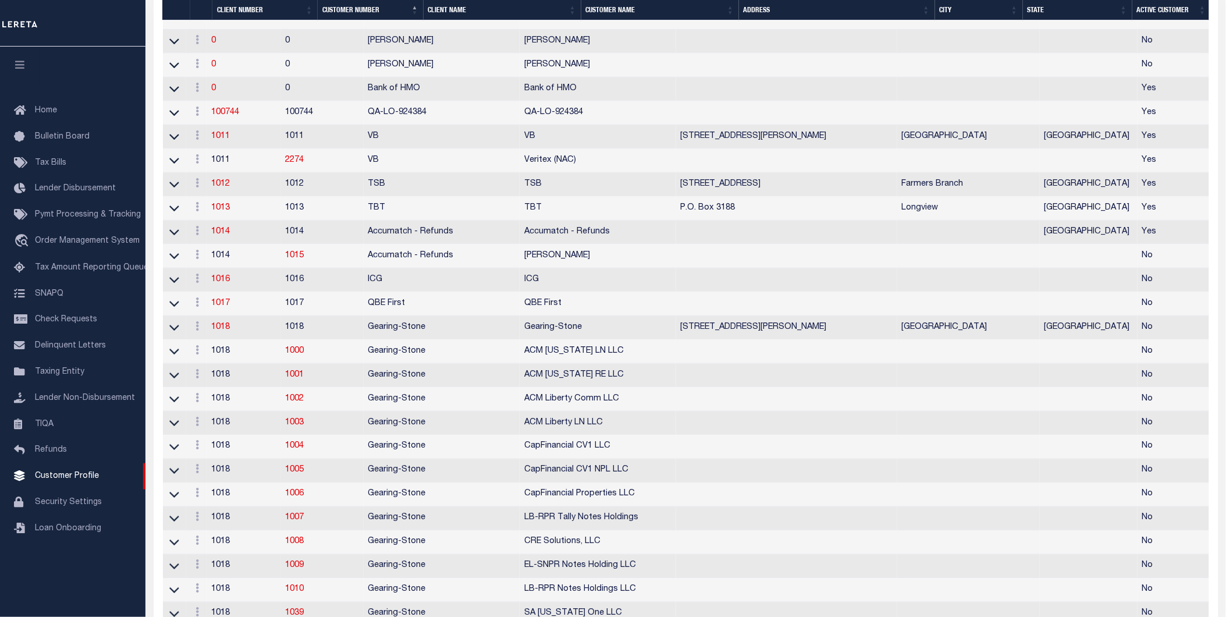
scroll to position [872, 0]
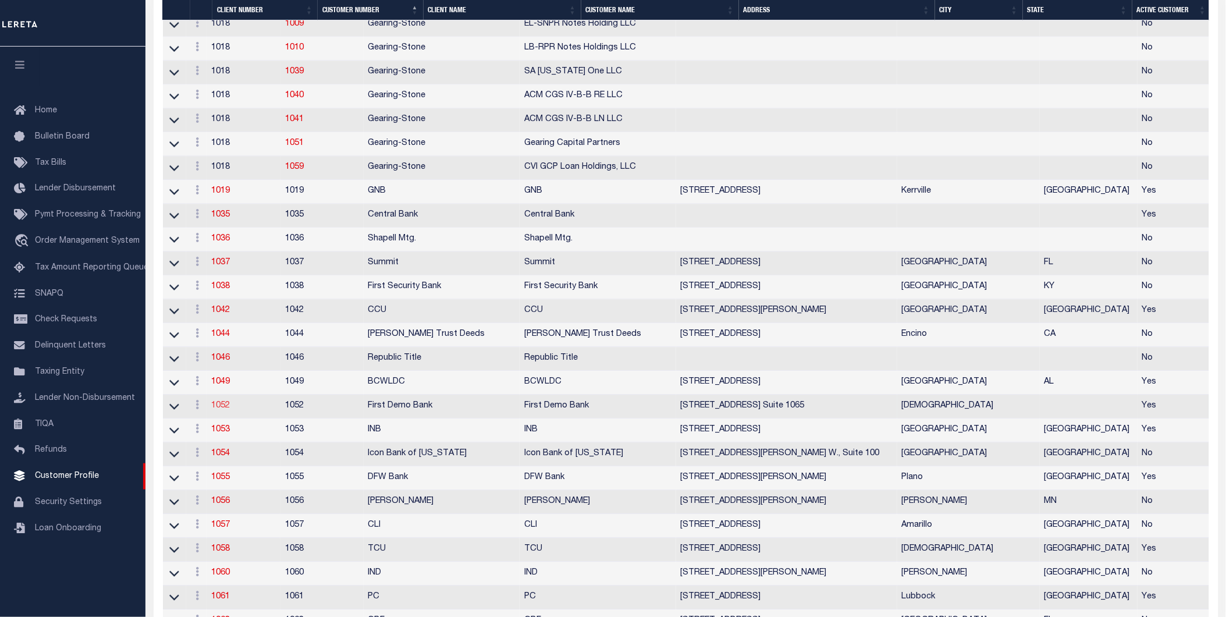
click at [230, 410] on link "1052" at bounding box center [220, 406] width 19 height 8
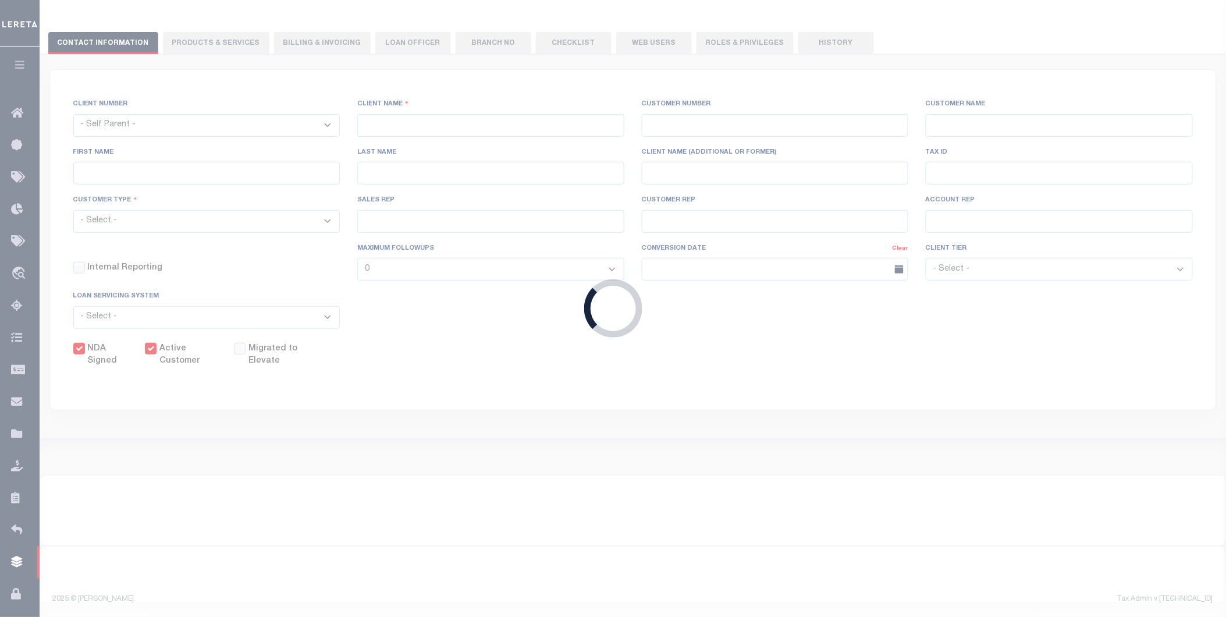
select select
type input "First Demo Bank"
type input "1052"
type input "First Demo Bank"
type input "Omar"
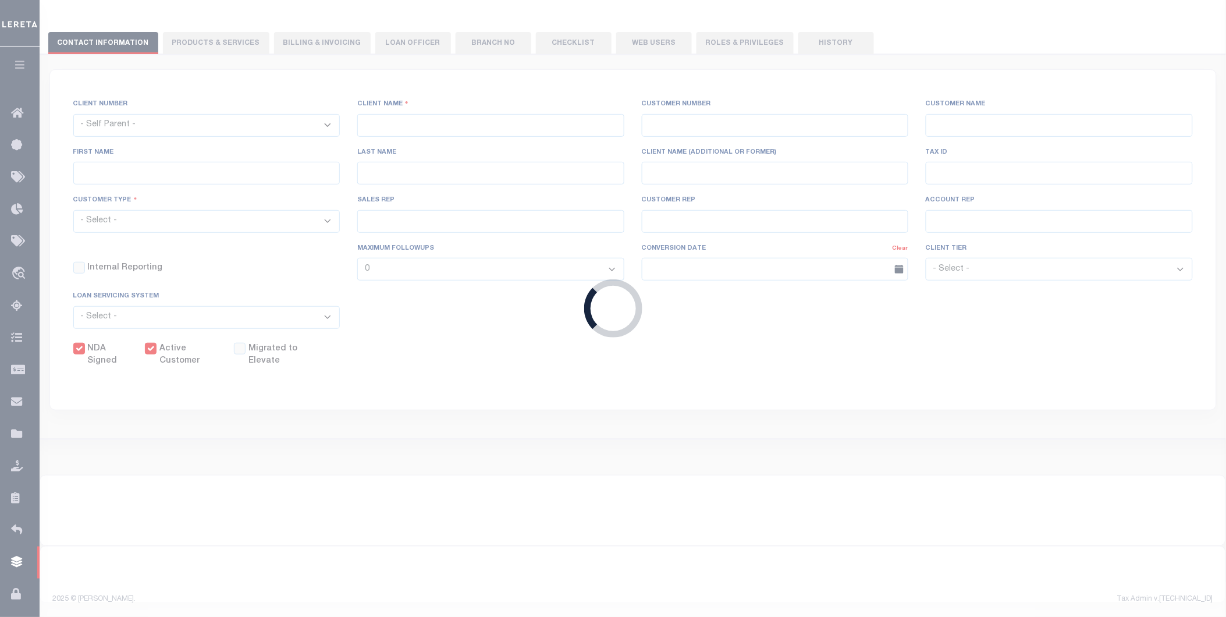
type input "-"
select select "Mixed Portfolio"
type input "[PERSON_NAME]"
type input "10/30/2022"
select select "Tier 1"
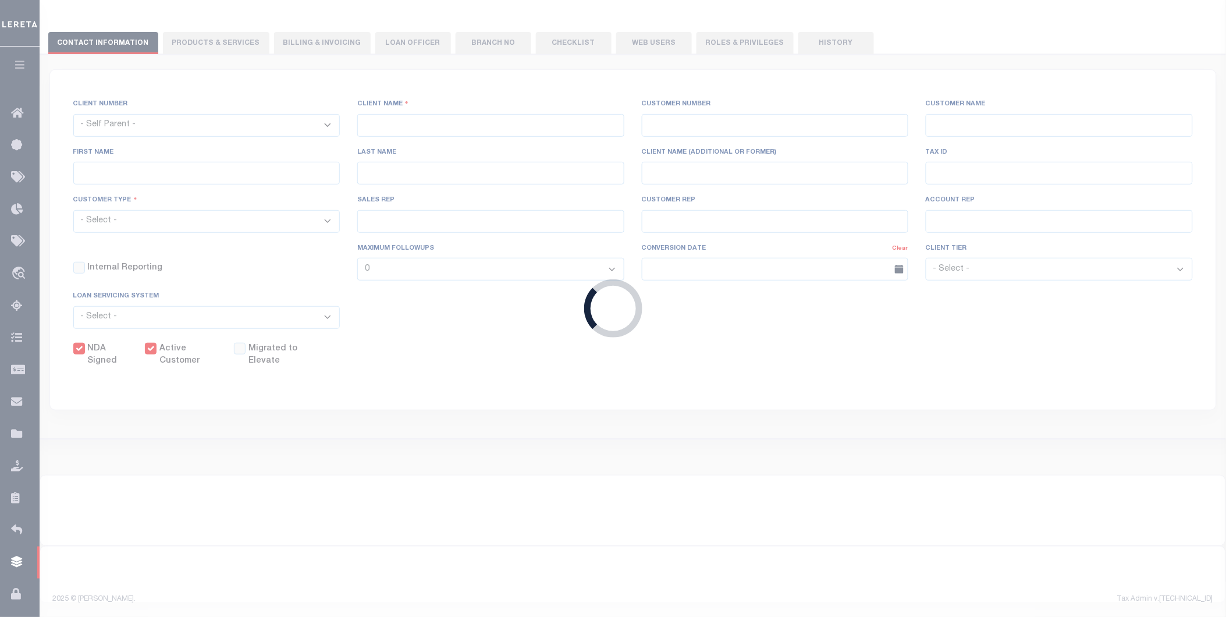
checkbox input "true"
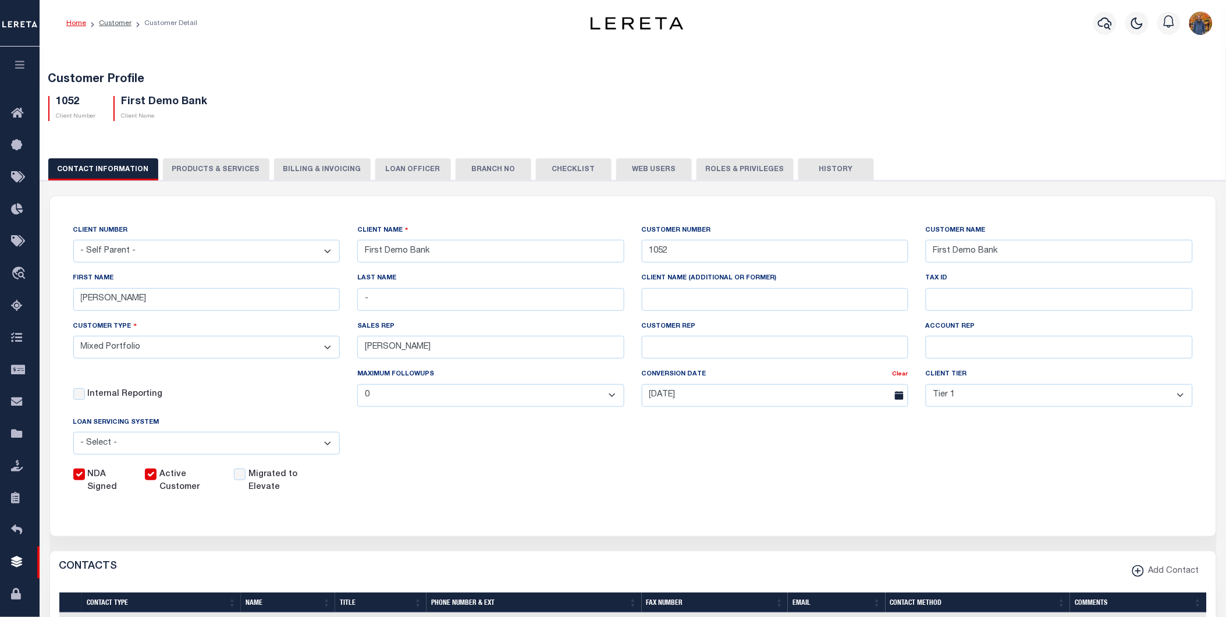
click at [634, 168] on button "Web Users" at bounding box center [654, 169] width 76 height 22
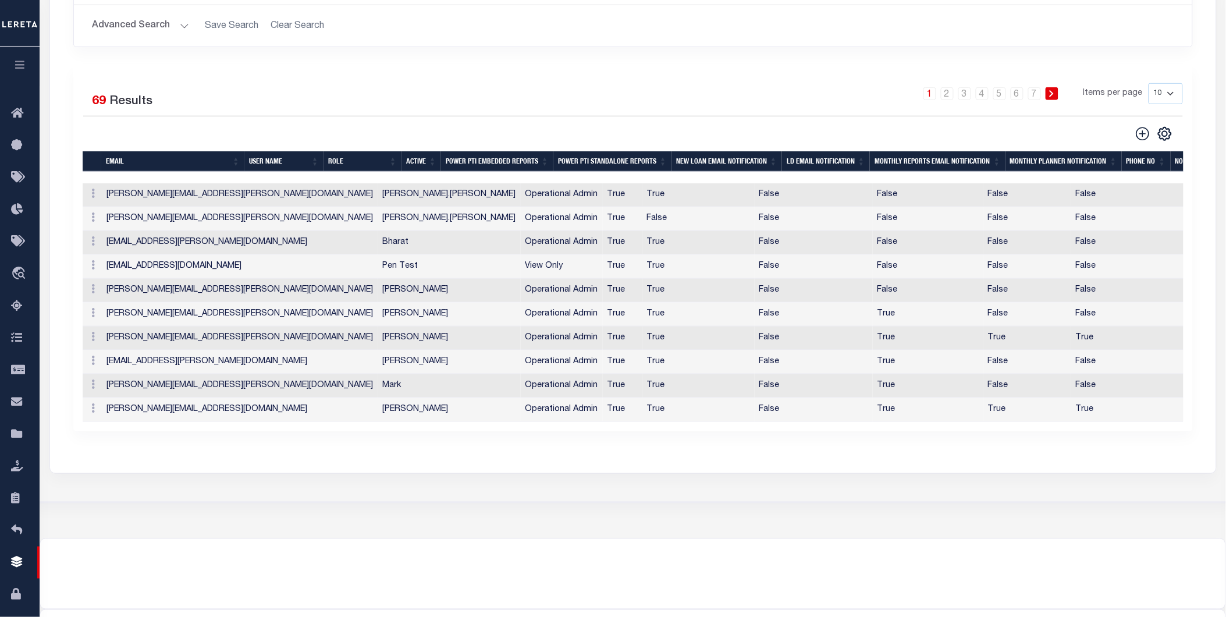
scroll to position [65, 0]
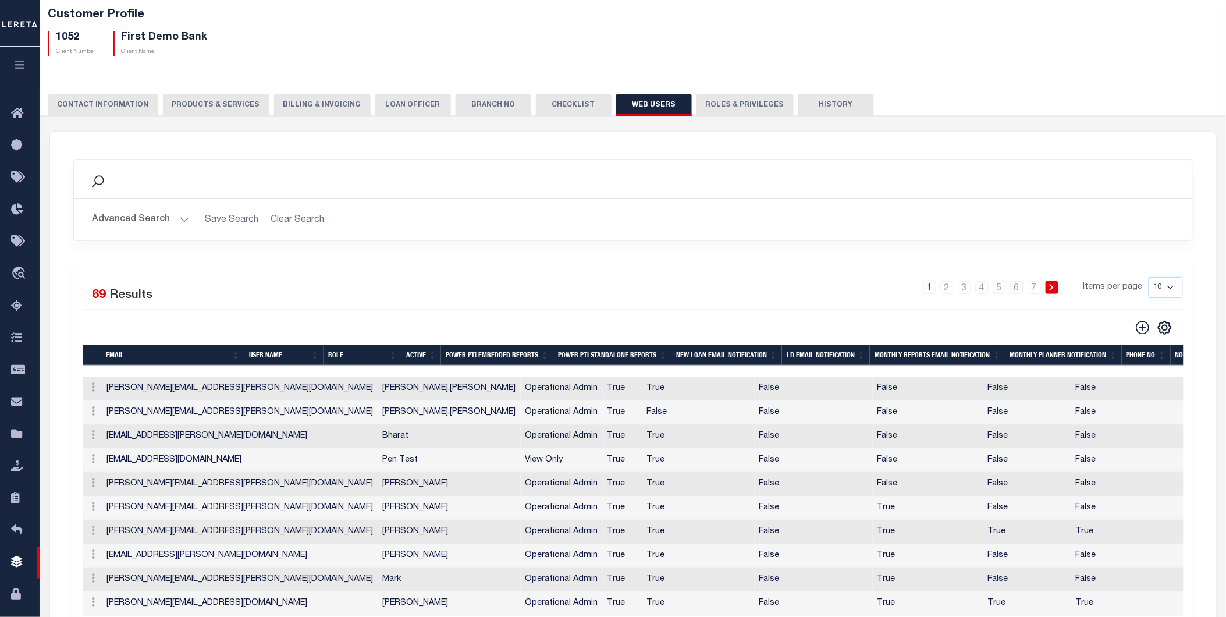
click at [1162, 290] on select "10 25 50 100" at bounding box center [1166, 287] width 34 height 21
select select "100"
click at [1149, 277] on select "10 25 50 100" at bounding box center [1166, 287] width 34 height 21
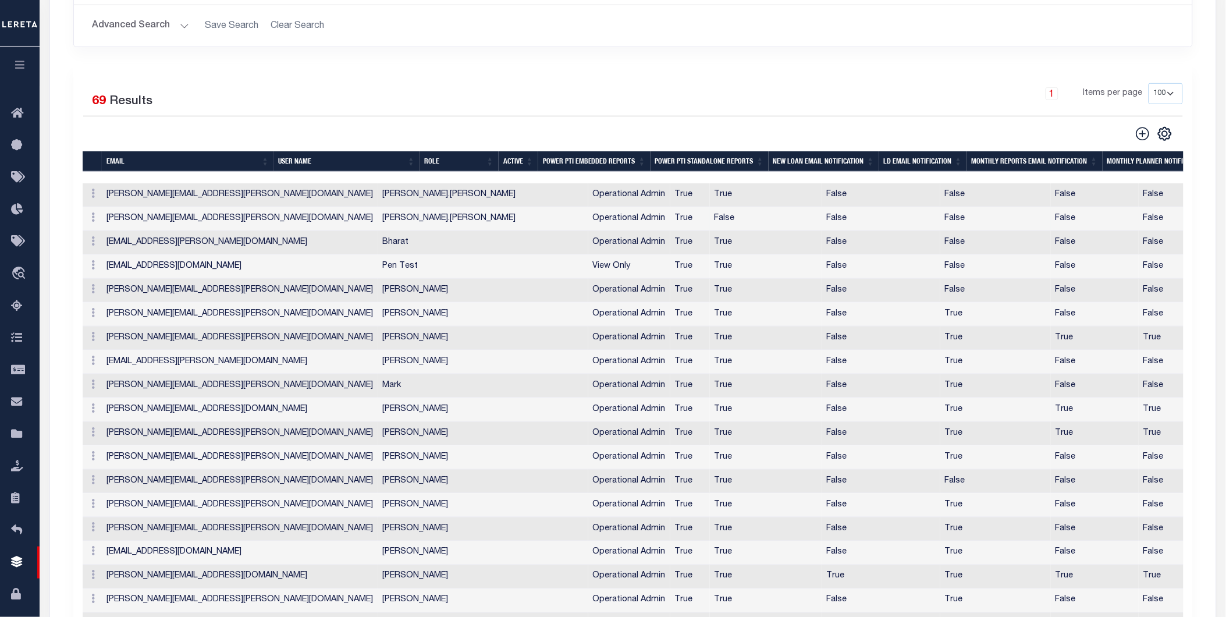
scroll to position [0, 0]
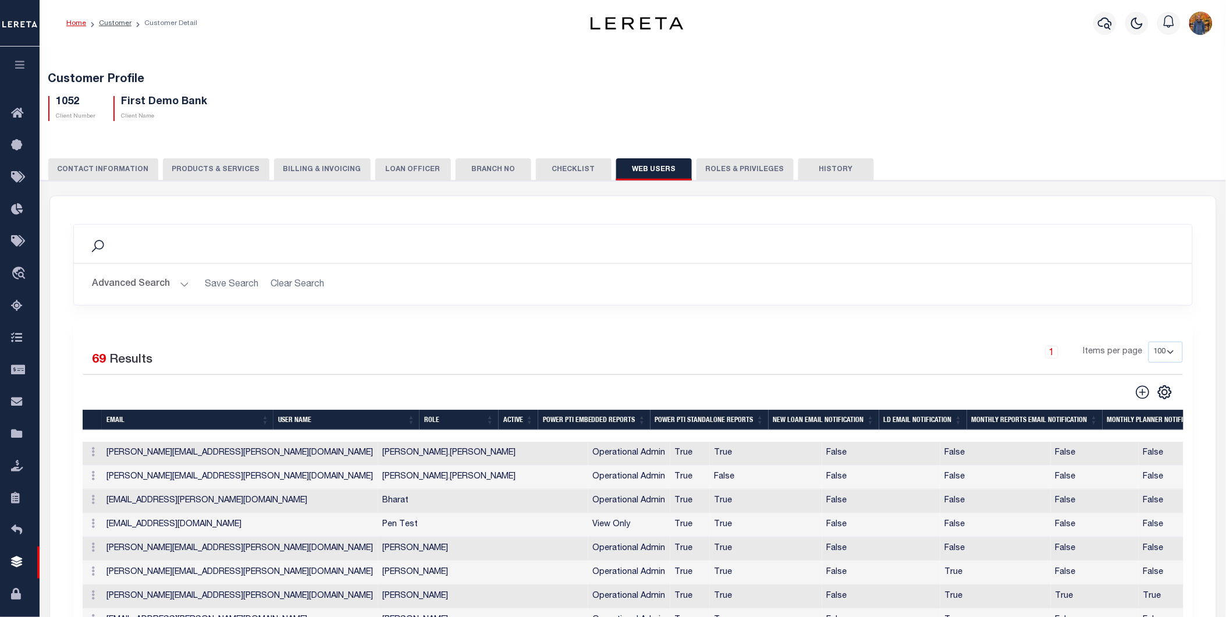
click at [12, 54] on button "button" at bounding box center [20, 67] width 40 height 40
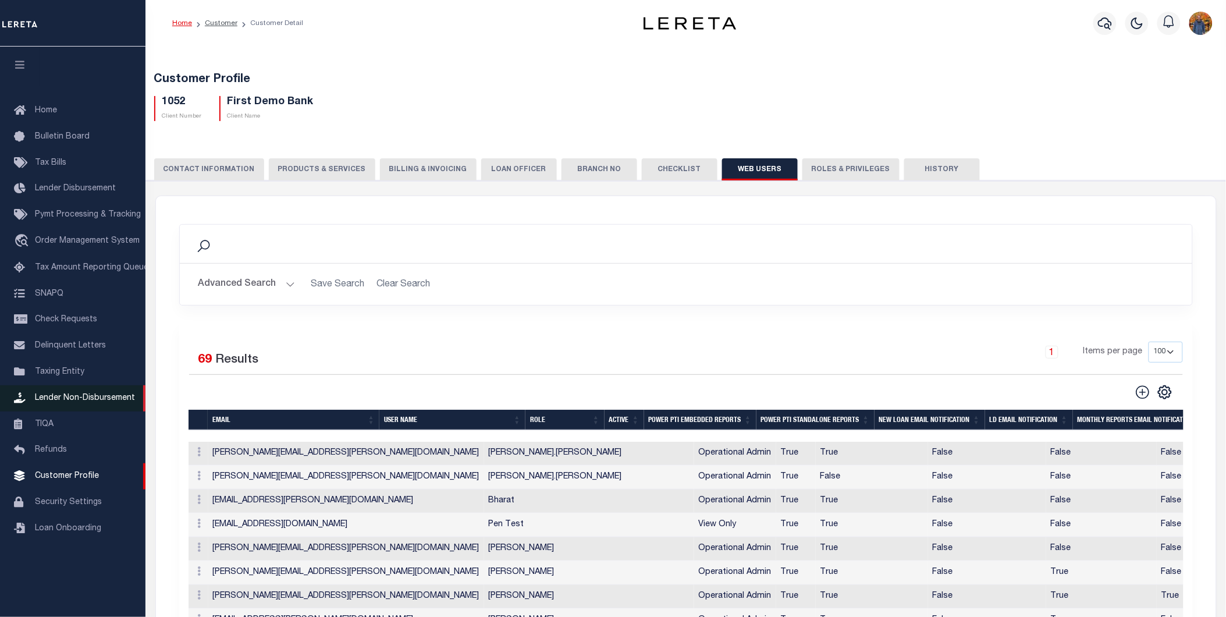
click at [102, 394] on span "Lender Non-Disbursement" at bounding box center [85, 398] width 100 height 8
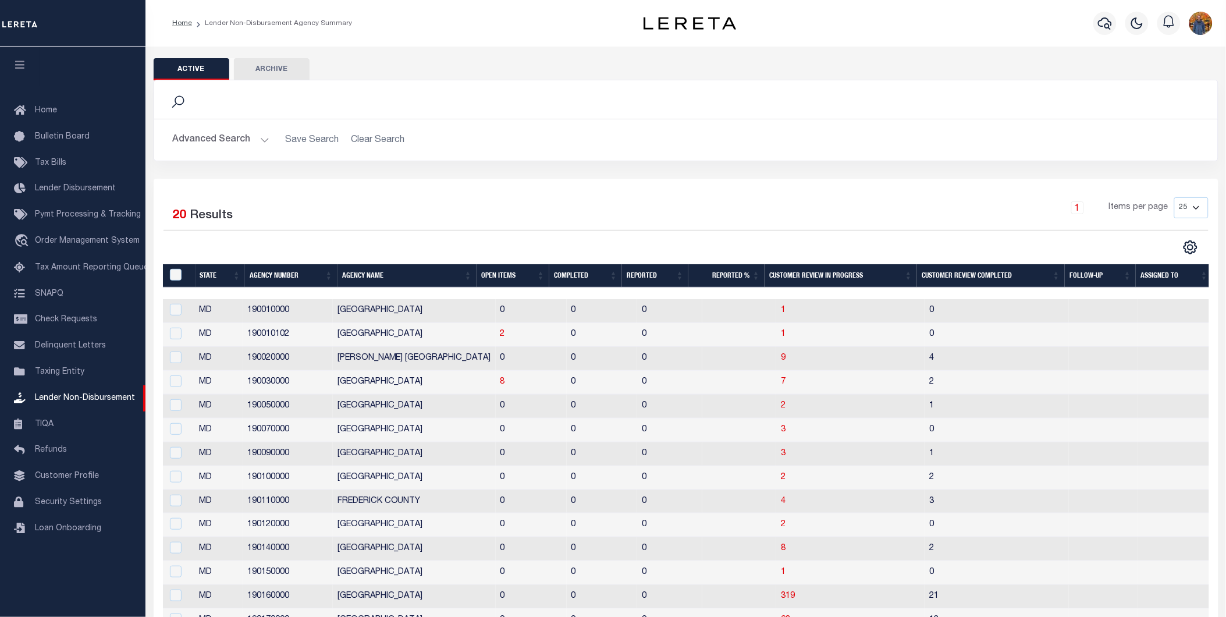
click at [231, 136] on button "Advanced Search" at bounding box center [221, 140] width 97 height 23
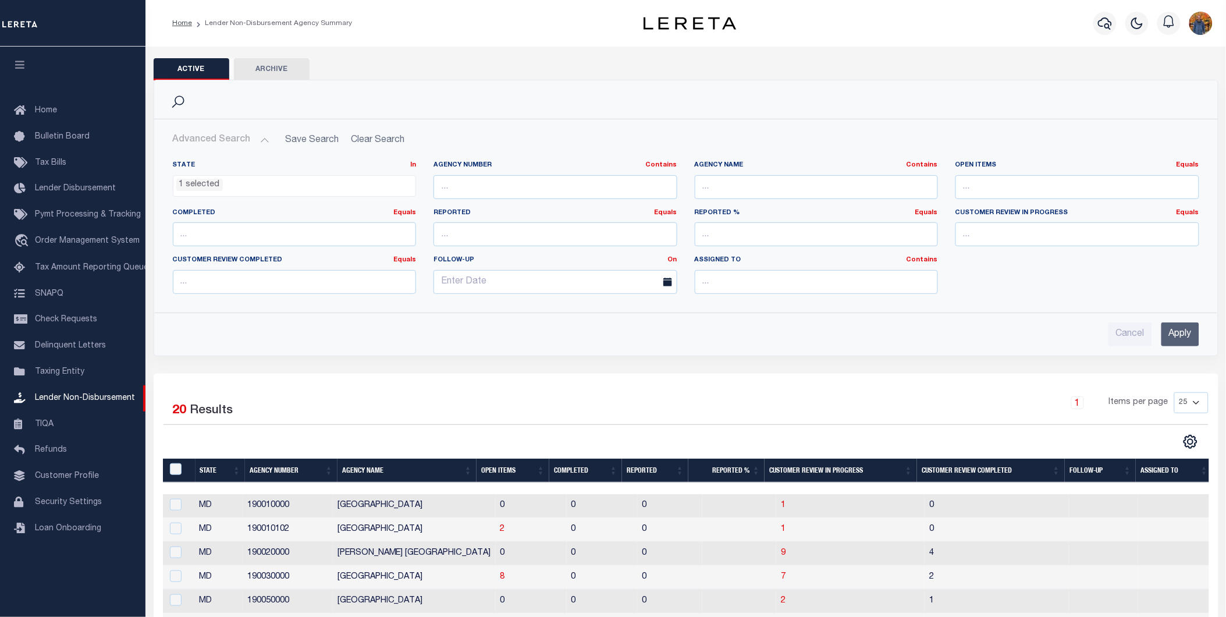
click at [265, 67] on button "Archive" at bounding box center [272, 69] width 76 height 22
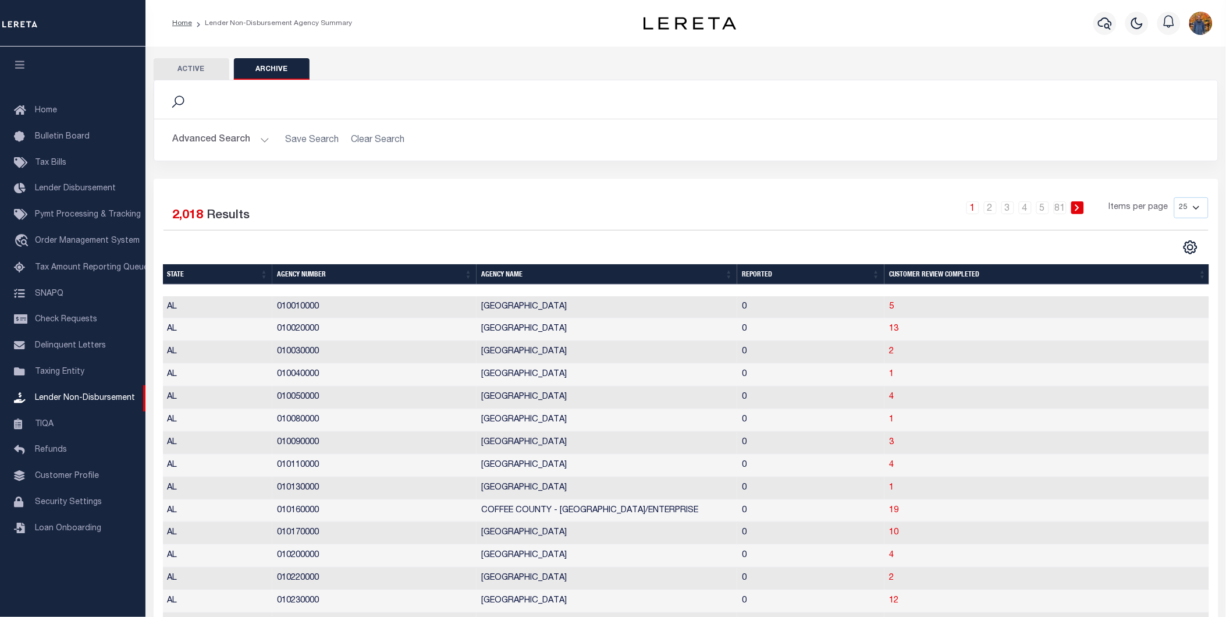
click at [233, 144] on button "Advanced Search" at bounding box center [221, 140] width 97 height 23
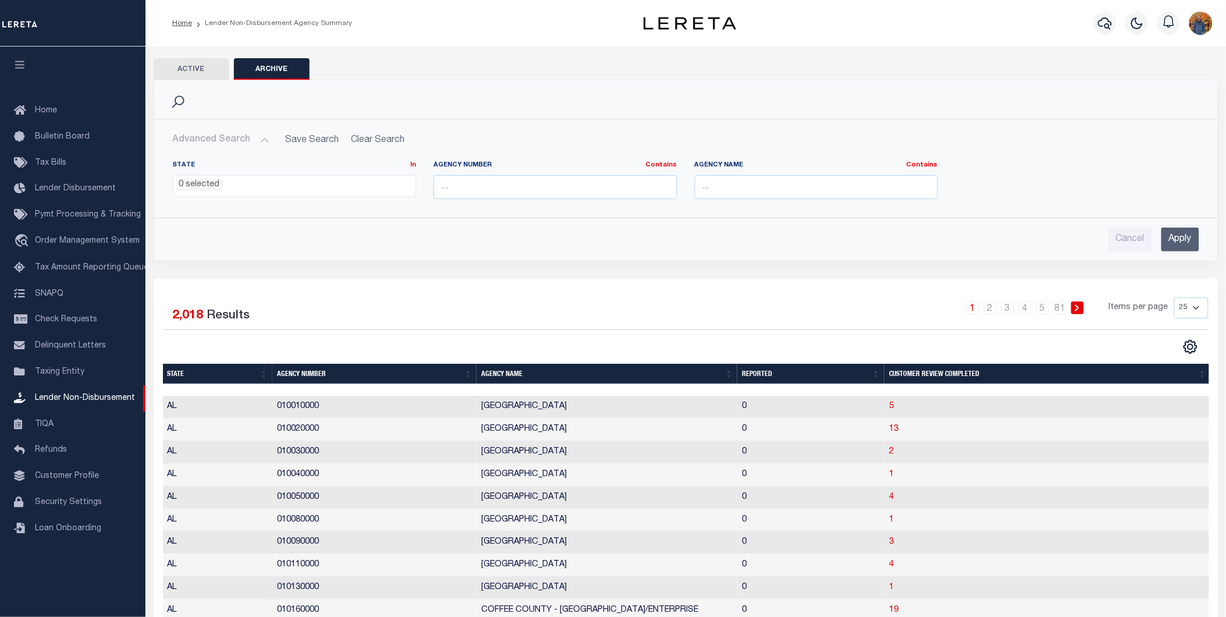
click at [306, 182] on ul "0 selected" at bounding box center [294, 184] width 243 height 16
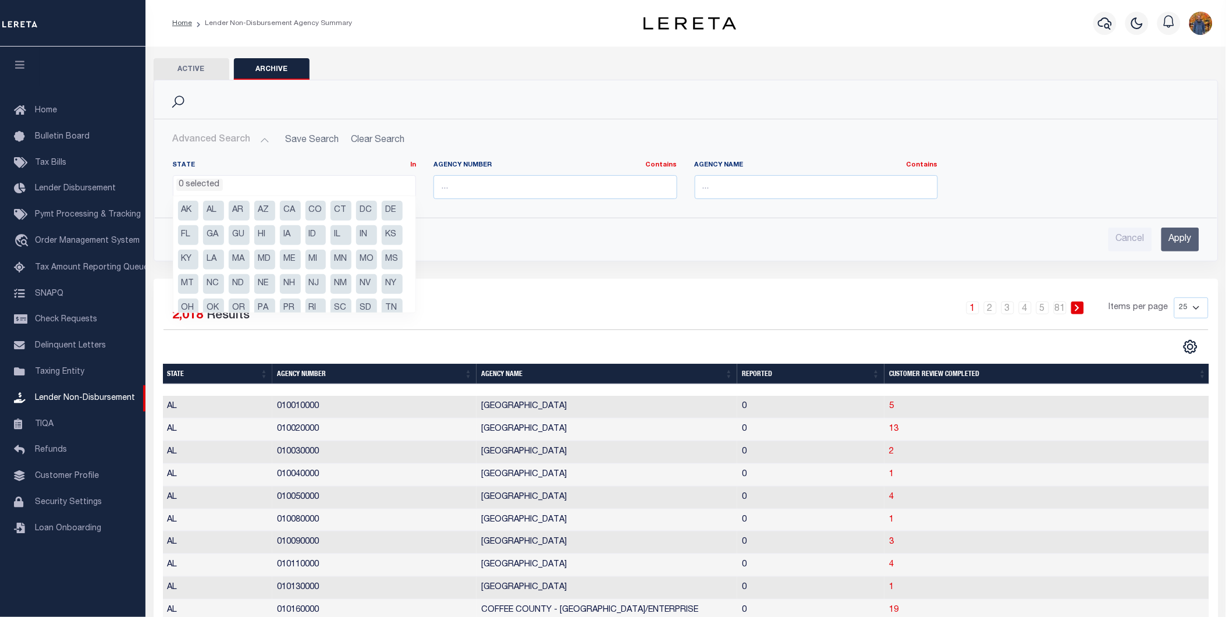
click at [528, 231] on div "Cancel Apply" at bounding box center [686, 240] width 1027 height 24
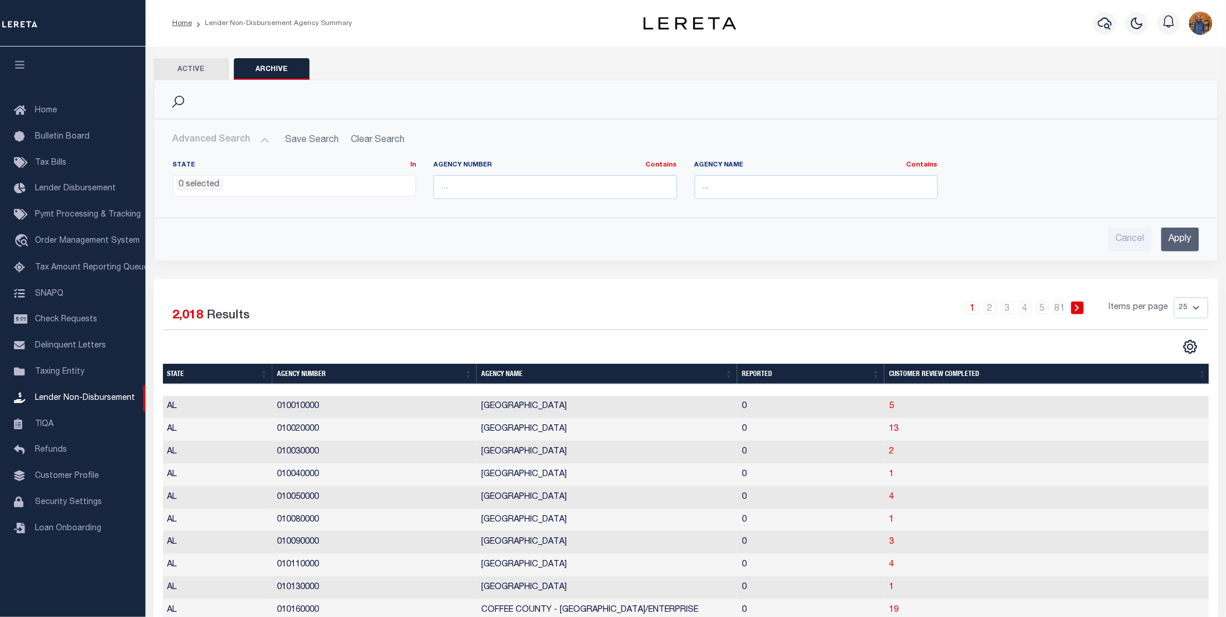
click at [324, 185] on ul "0 selected" at bounding box center [294, 184] width 243 height 16
click at [182, 62] on button "Active" at bounding box center [192, 69] width 76 height 22
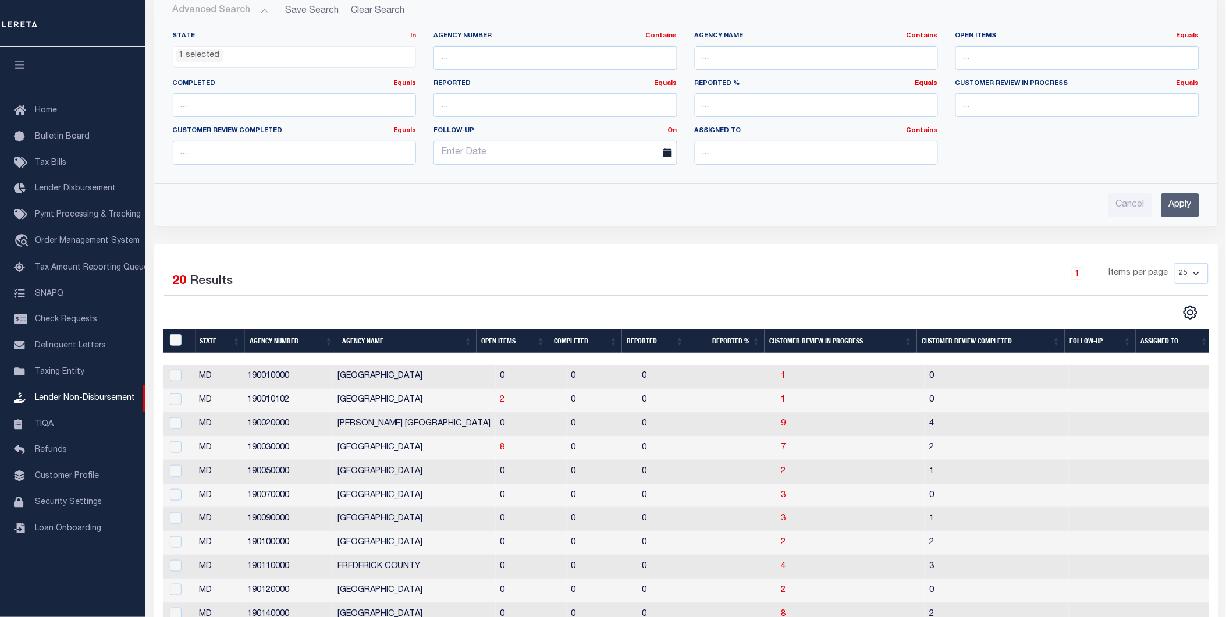
scroll to position [194, 0]
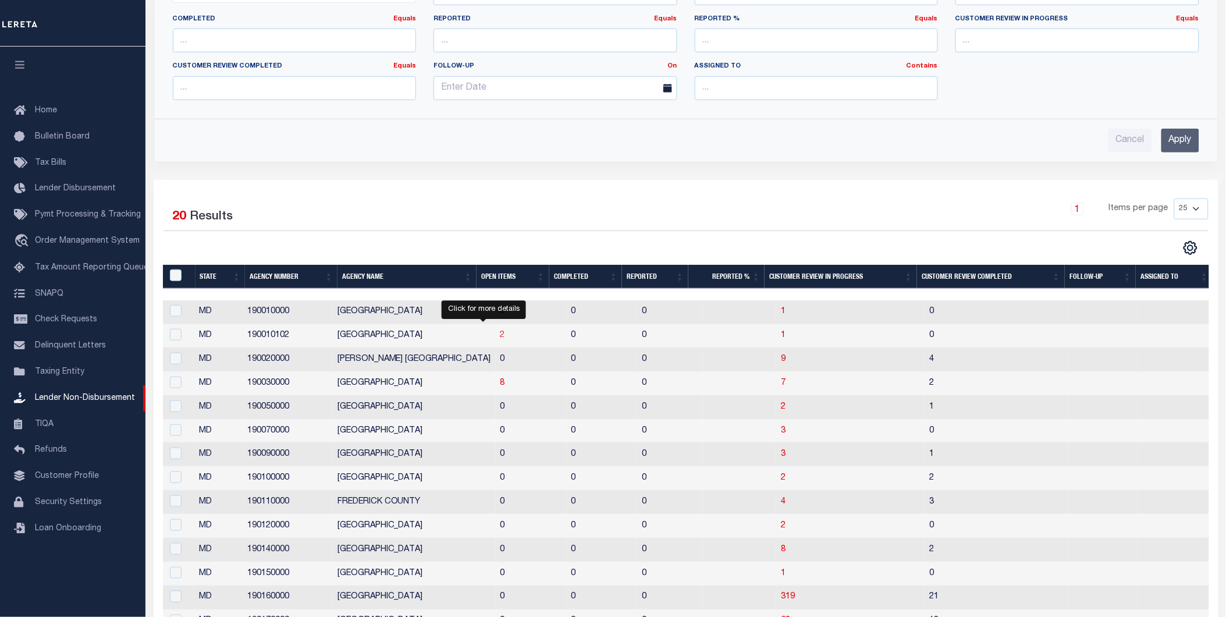
click at [501, 333] on span "2" at bounding box center [503, 335] width 5 height 8
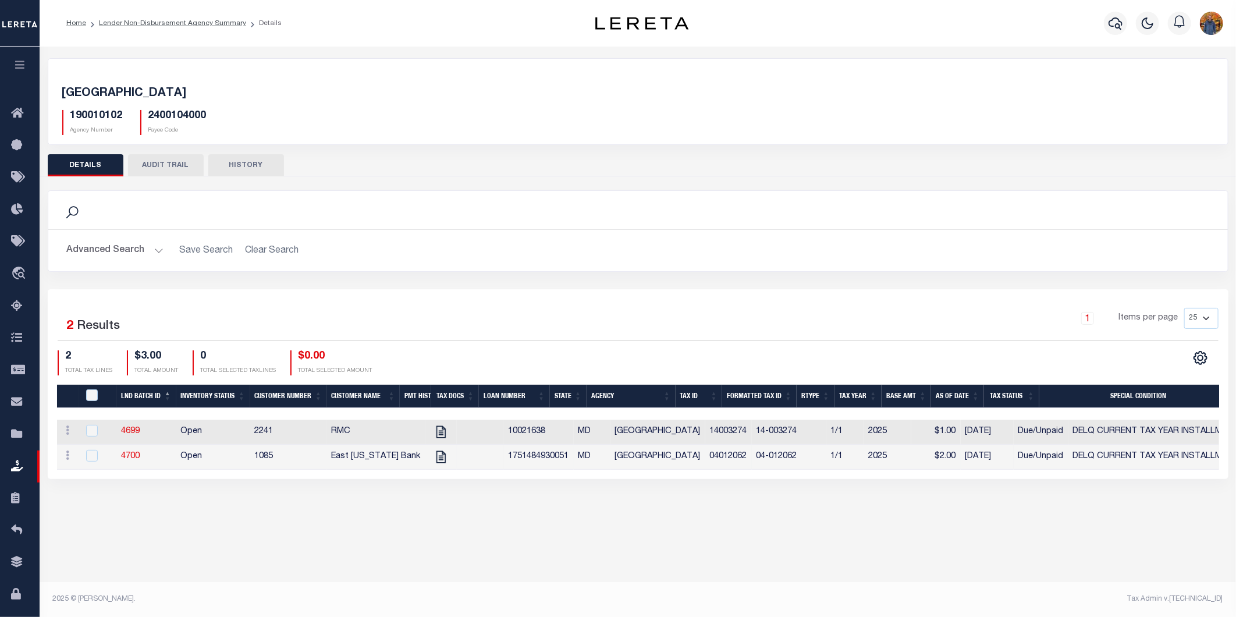
drag, startPoint x: 322, startPoint y: 450, endPoint x: 330, endPoint y: 451, distance: 8.2
click at [329, 451] on tr "ACTIONS View Tax Line Detail Internal Comments 4700 Open 1085 [GEOGRAPHIC_DATA]…" at bounding box center [797, 457] width 1480 height 25
click at [343, 435] on td "RMC" at bounding box center [376, 432] width 98 height 25
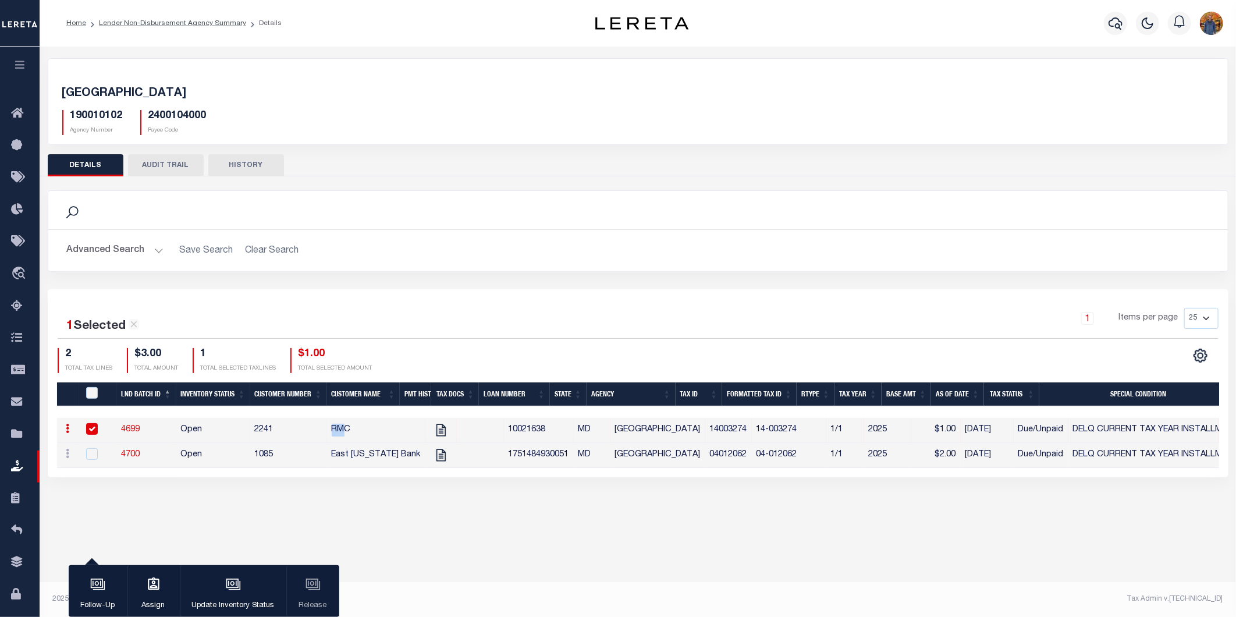
drag, startPoint x: 341, startPoint y: 431, endPoint x: 333, endPoint y: 428, distance: 8.7
click at [333, 428] on td "RMC" at bounding box center [376, 430] width 98 height 25
checkbox input "false"
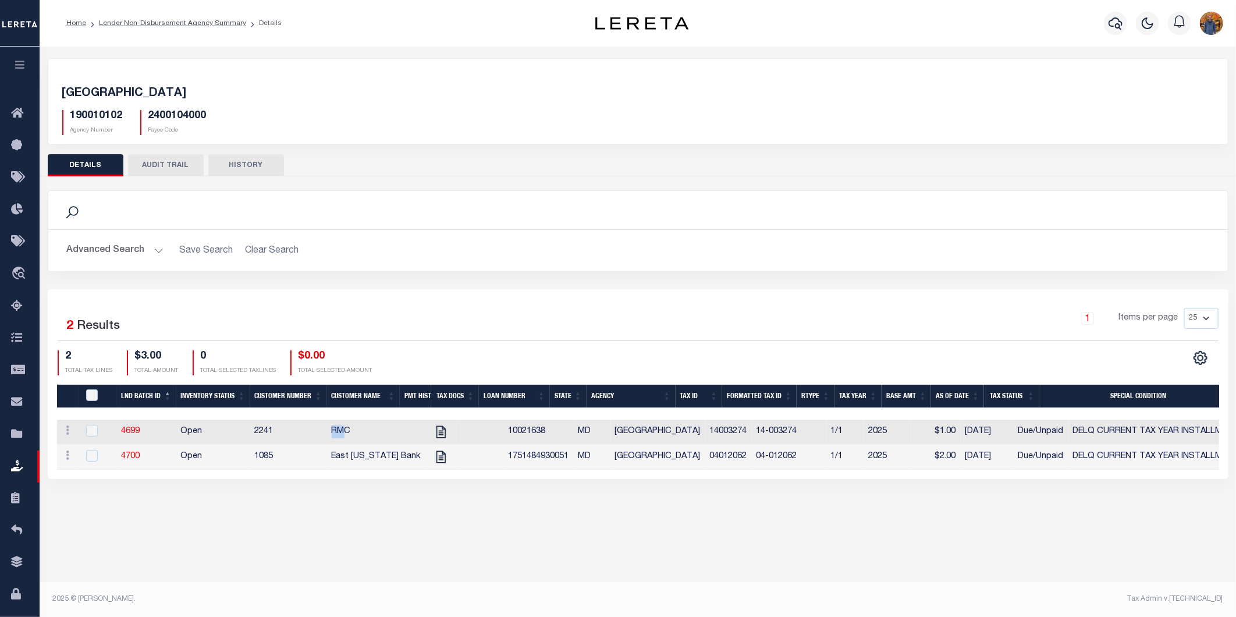
click at [189, 18] on li "Lender Non-Disbursement Agency Summary" at bounding box center [166, 23] width 160 height 10
click at [196, 30] on ol "Home Lender Non-Disbursement Agency Summary Details" at bounding box center [174, 23] width 234 height 24
click at [198, 20] on link "Lender Non-Disbursement Agency Summary" at bounding box center [172, 23] width 147 height 7
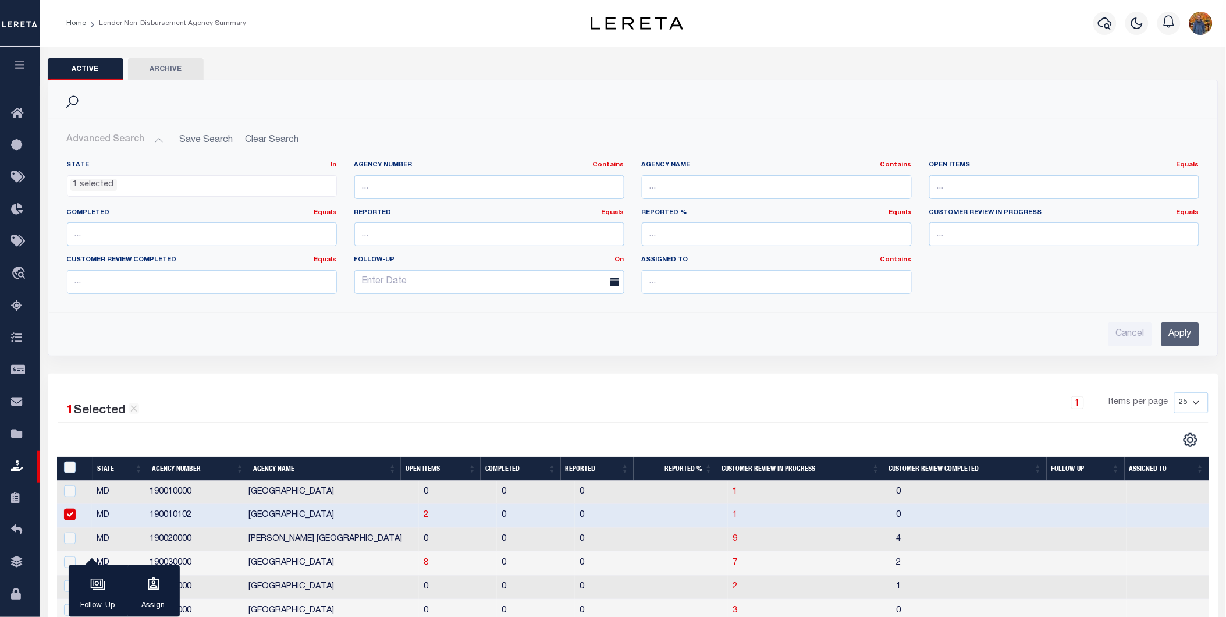
click at [185, 14] on ol "Home Lender Non-Disbursement Agency Summary" at bounding box center [156, 23] width 198 height 24
drag, startPoint x: 179, startPoint y: 22, endPoint x: 141, endPoint y: 36, distance: 40.9
click at [179, 22] on li "Lender Non-Disbursement Agency Summary" at bounding box center [166, 23] width 160 height 10
click at [88, 70] on button "Active" at bounding box center [86, 69] width 76 height 22
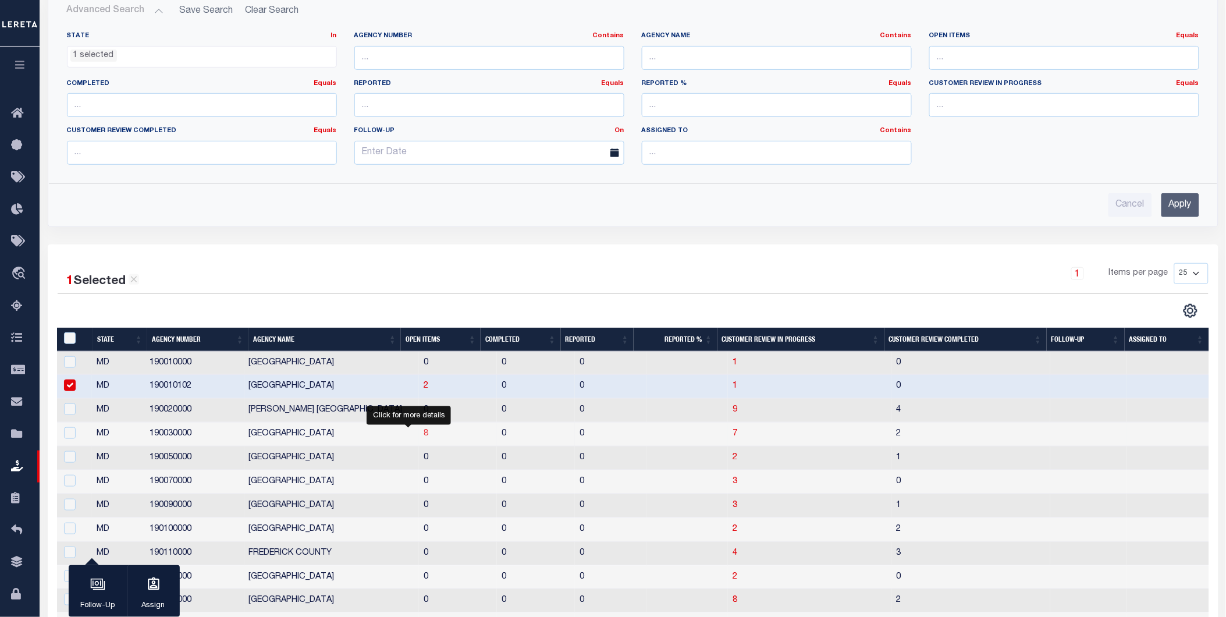
click at [424, 434] on span "8" at bounding box center [426, 434] width 5 height 8
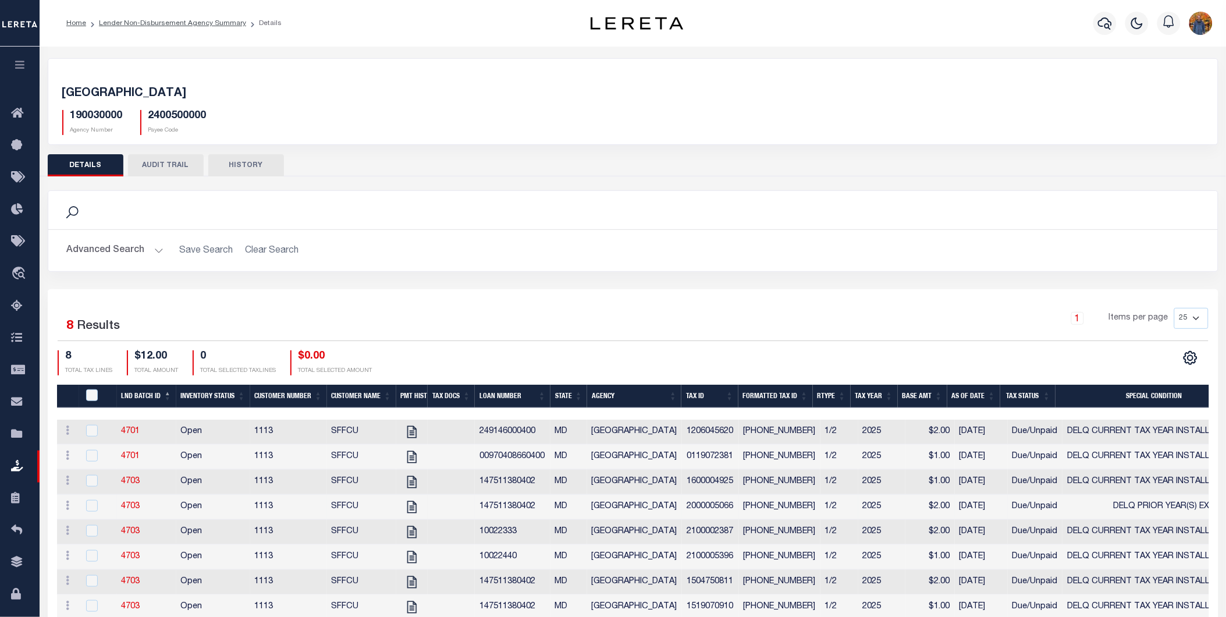
scroll to position [59, 0]
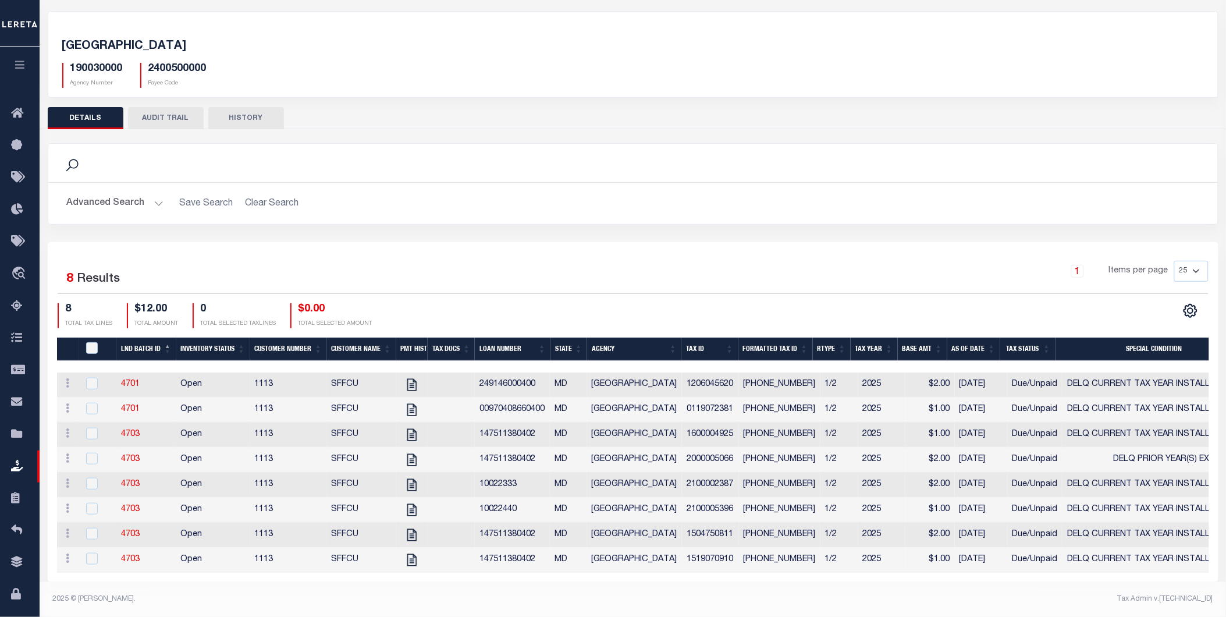
click at [132, 338] on th "LND Batch ID" at bounding box center [146, 350] width 59 height 24
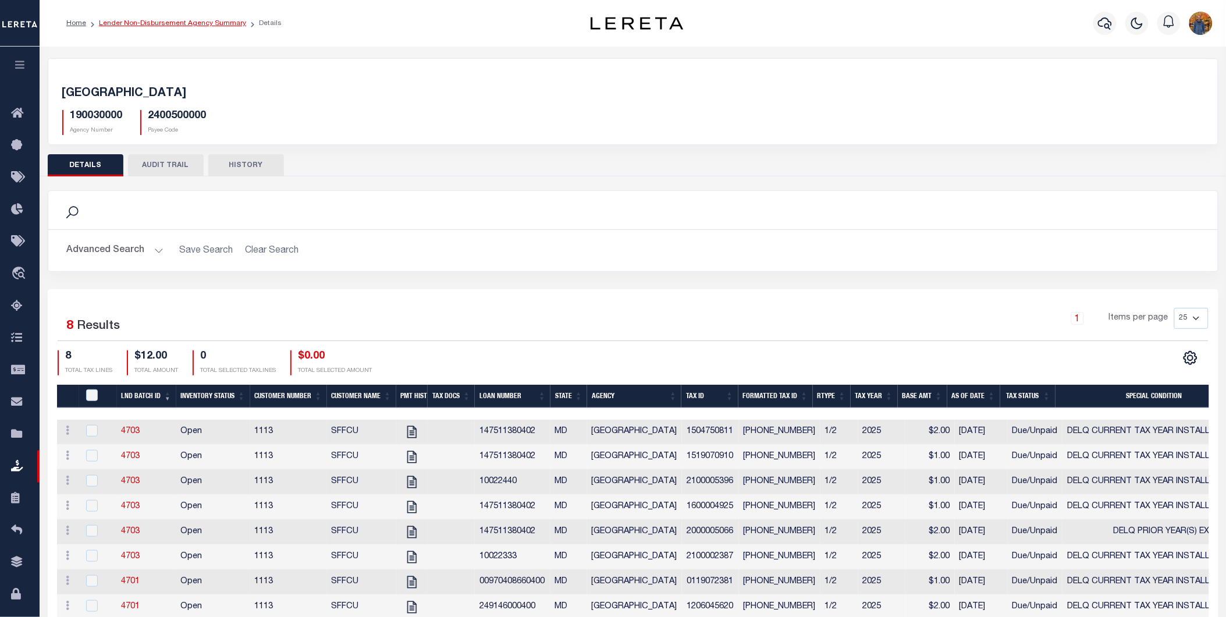
click at [155, 20] on link "Lender Non-Disbursement Agency Summary" at bounding box center [172, 23] width 147 height 7
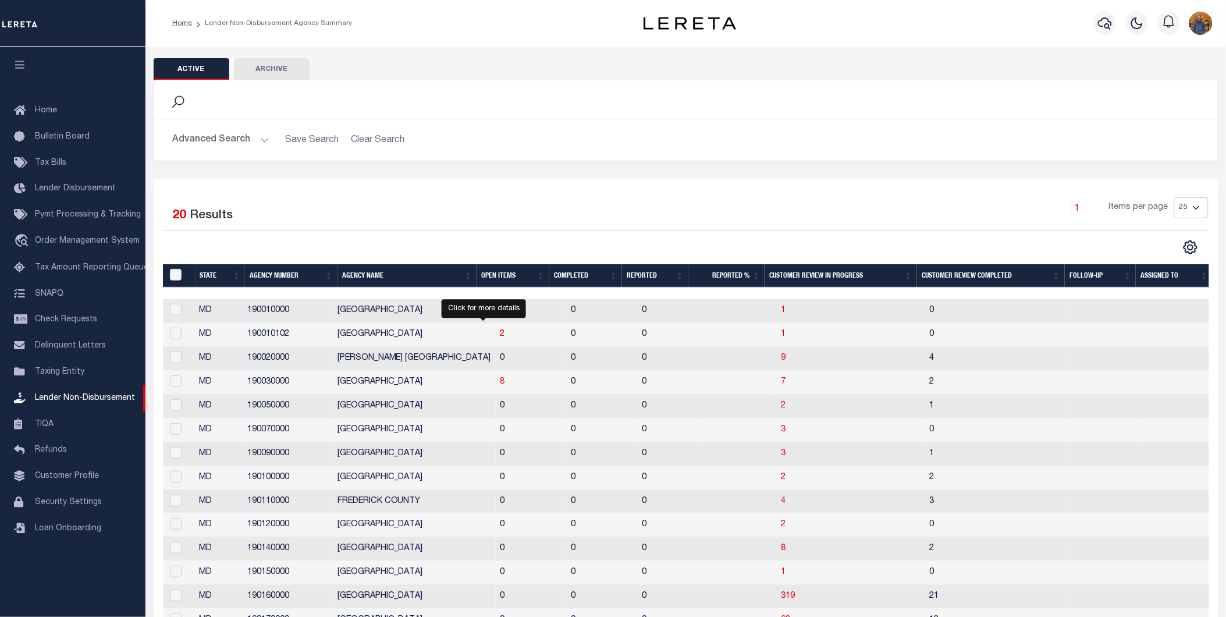
click at [496, 343] on td "2" at bounding box center [531, 335] width 71 height 24
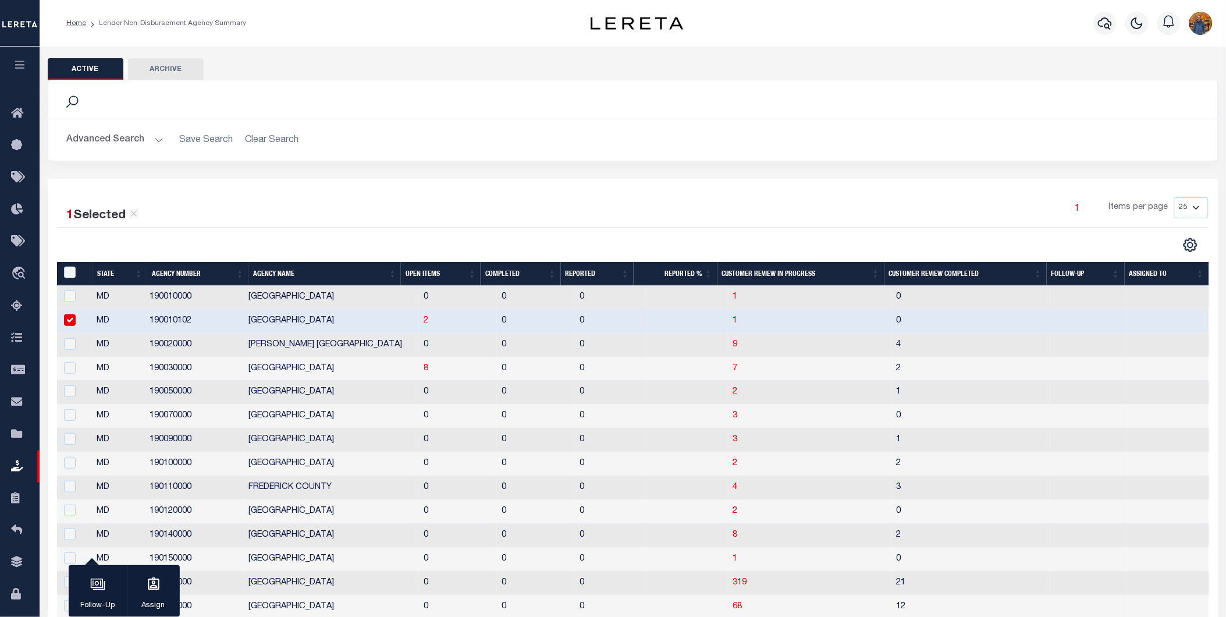
click at [62, 329] on td at bounding box center [74, 322] width 35 height 24
checkbox input "false"
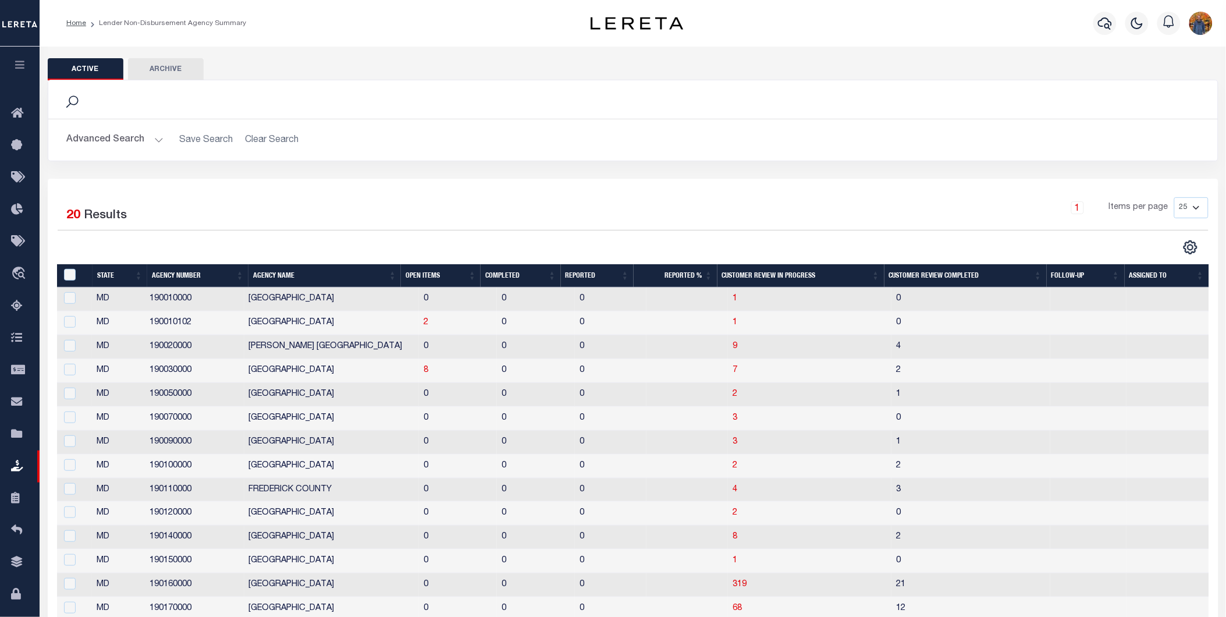
click at [19, 56] on button "button" at bounding box center [20, 67] width 40 height 40
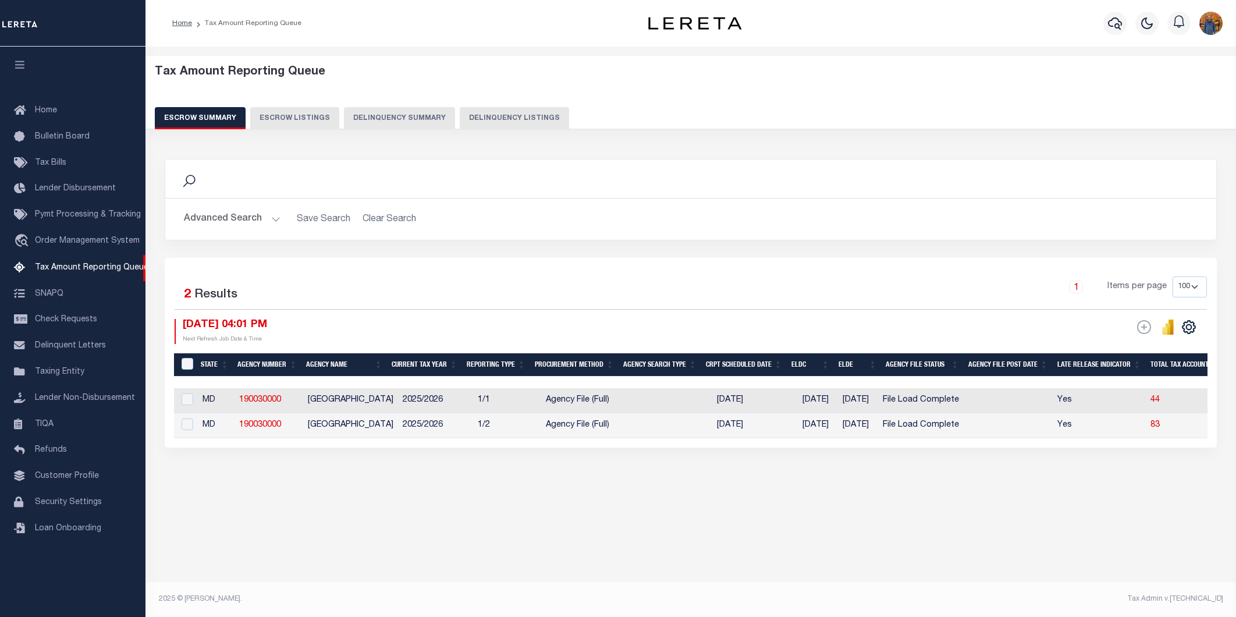
select select "100"
drag, startPoint x: 289, startPoint y: 397, endPoint x: 241, endPoint y: 393, distance: 47.9
click at [241, 393] on td "190030000" at bounding box center [269, 400] width 69 height 25
checkbox input "true"
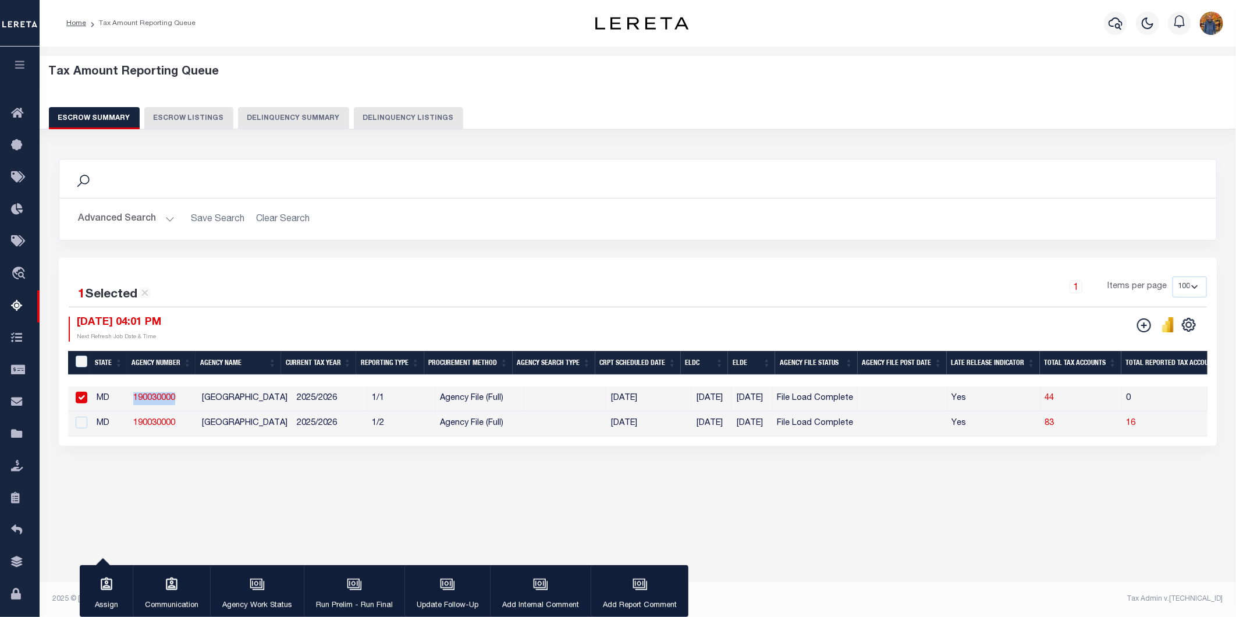
copy link "190030000"
click at [13, 62] on icon "button" at bounding box center [19, 64] width 13 height 10
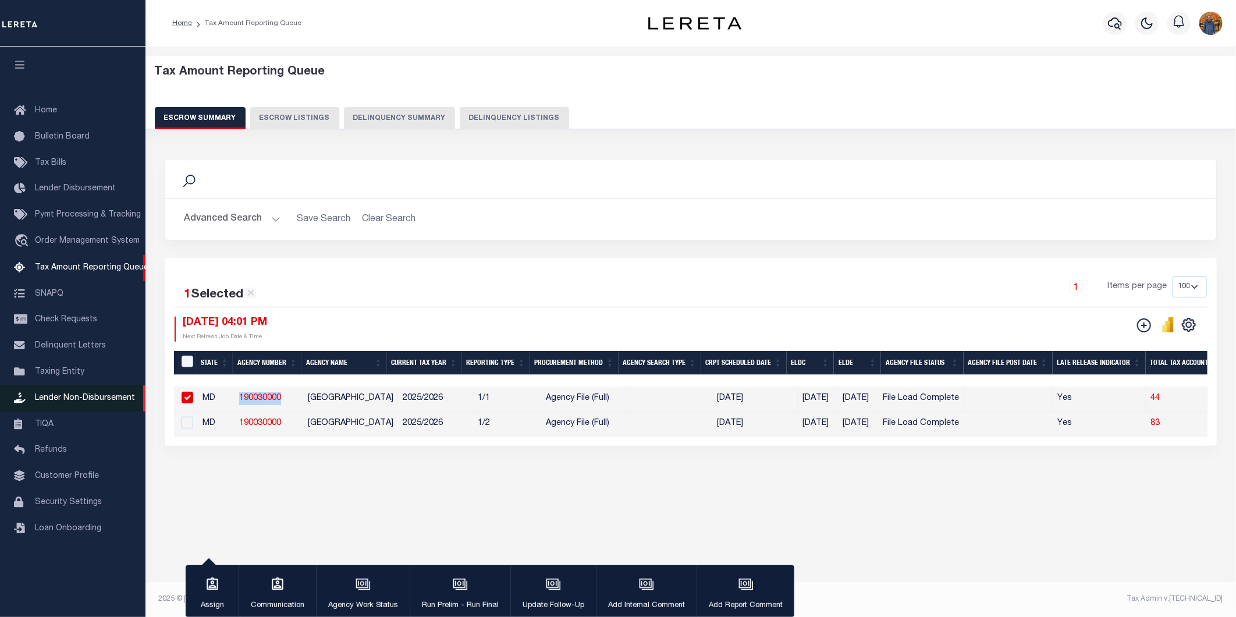
click at [97, 396] on span "Lender Non-Disbursement" at bounding box center [85, 398] width 100 height 8
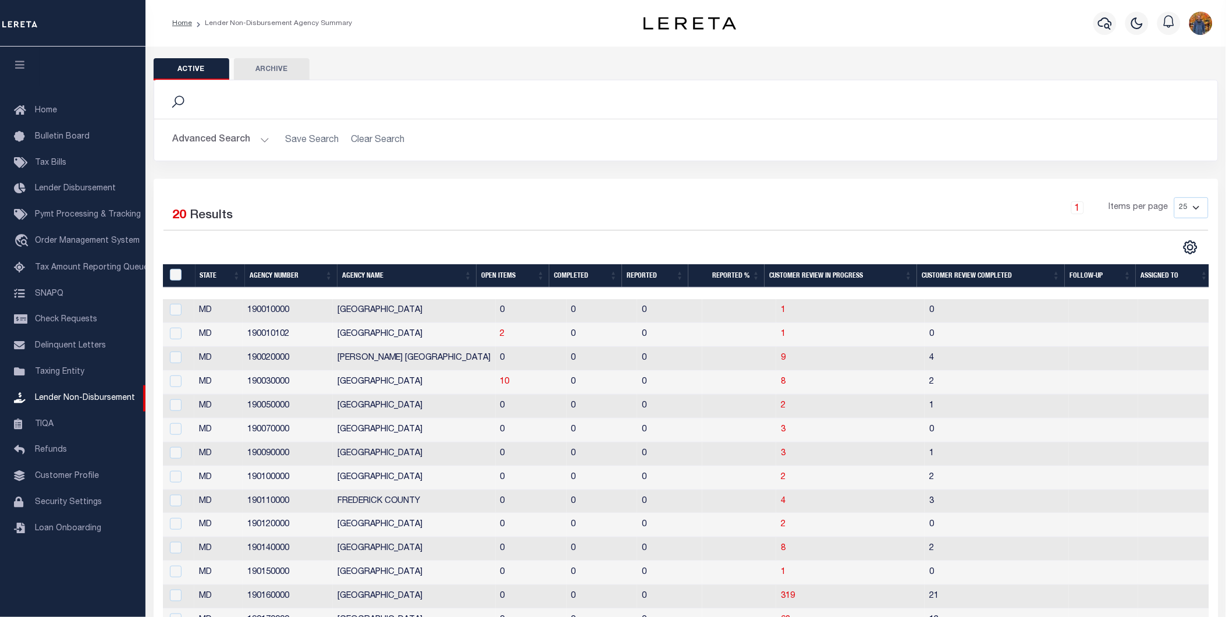
click at [214, 157] on div "Advanced Search Save Search Clear Search LNDActiveAgencySummaryGridWrapper_dyna…" at bounding box center [686, 139] width 1064 height 41
click at [212, 142] on button "Advanced Search" at bounding box center [221, 140] width 97 height 23
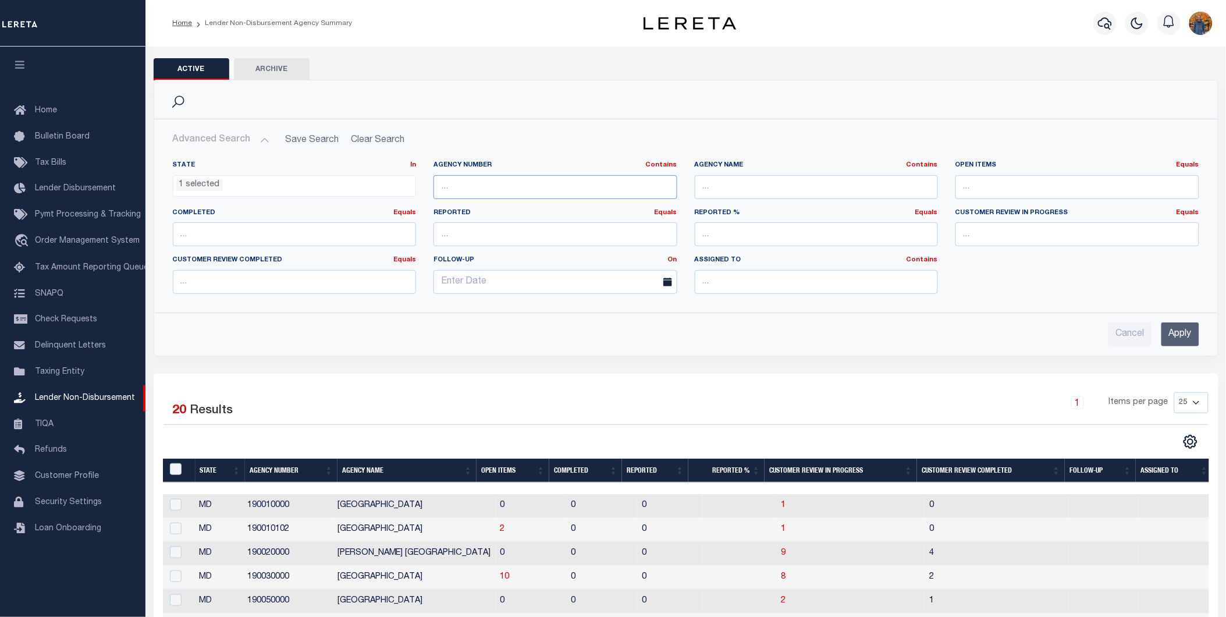
click at [466, 182] on input "text" at bounding box center [556, 187] width 244 height 24
paste input "190030000"
type input "190030000"
click at [1172, 332] on input "Apply" at bounding box center [1181, 334] width 38 height 24
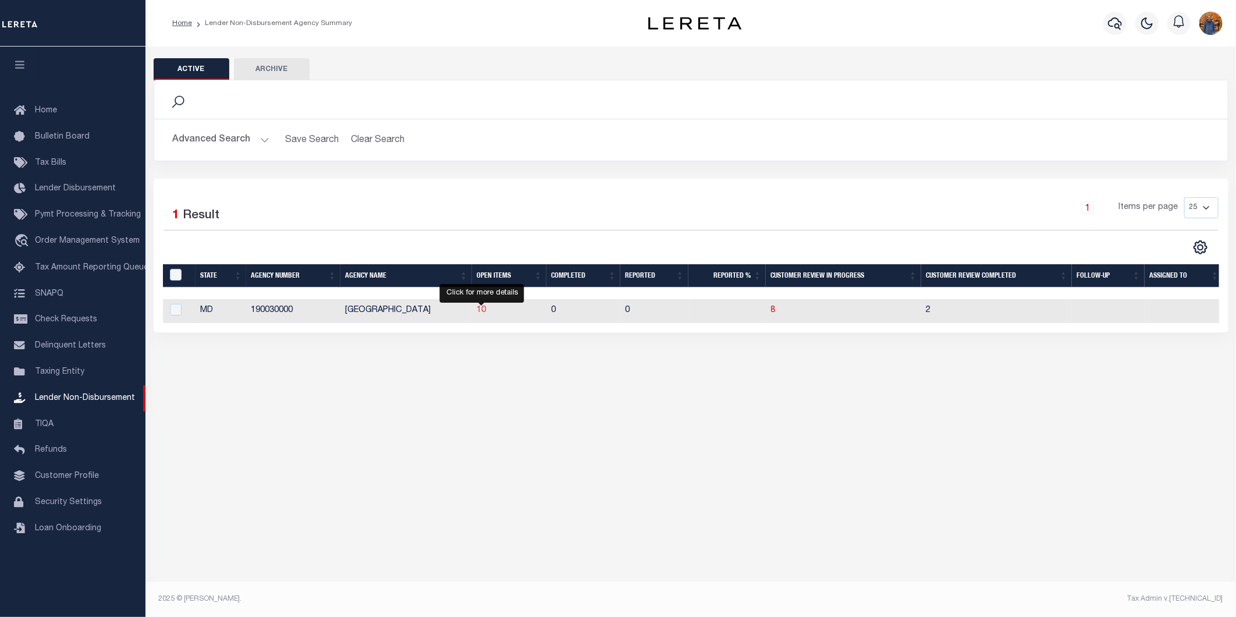
click at [483, 314] on span "10" at bounding box center [481, 310] width 9 height 8
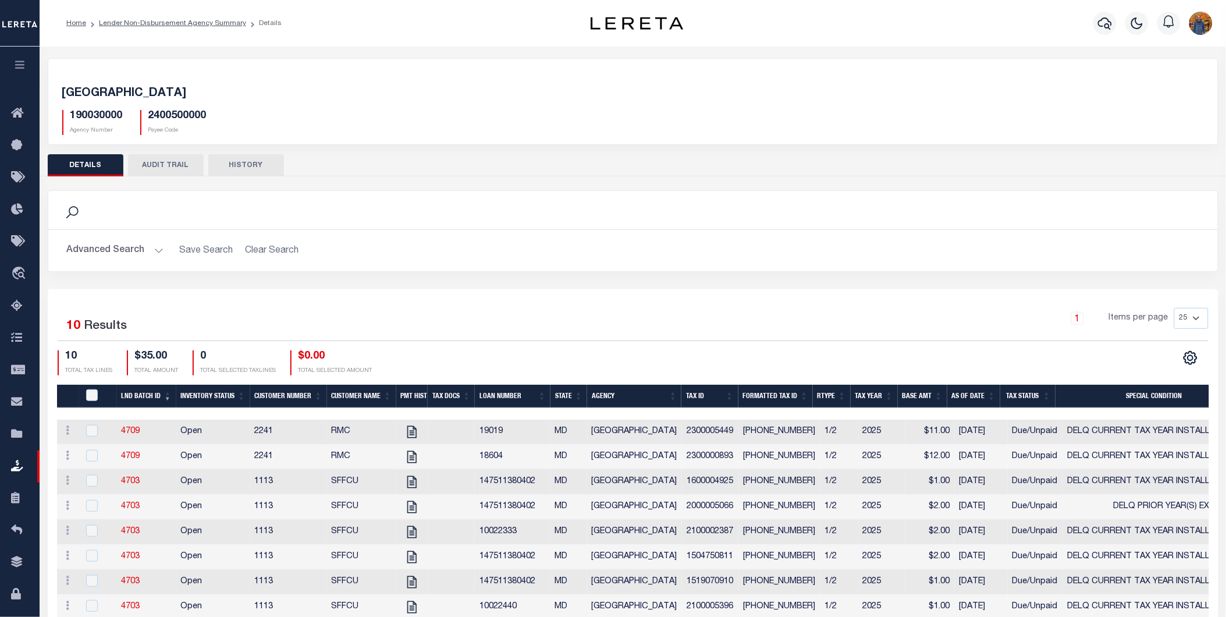
click at [141, 393] on th "LND Batch ID" at bounding box center [146, 397] width 59 height 24
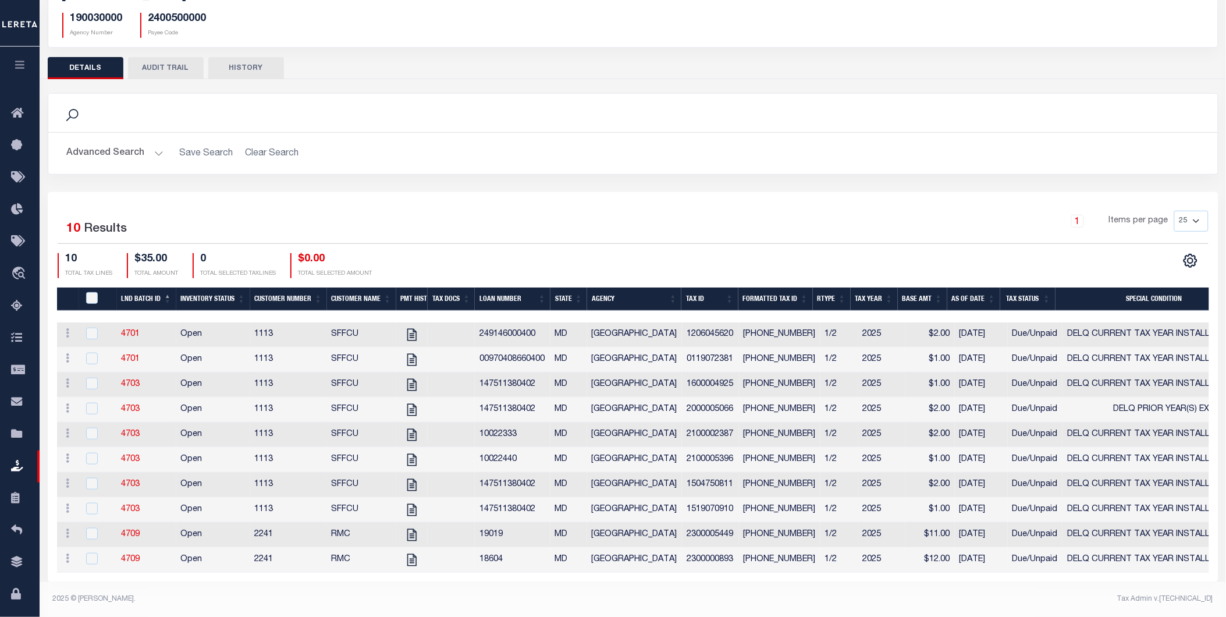
click at [140, 287] on th "LND Batch ID" at bounding box center [146, 299] width 59 height 24
click at [676, 322] on td "[GEOGRAPHIC_DATA]" at bounding box center [634, 334] width 95 height 25
checkbox input "true"
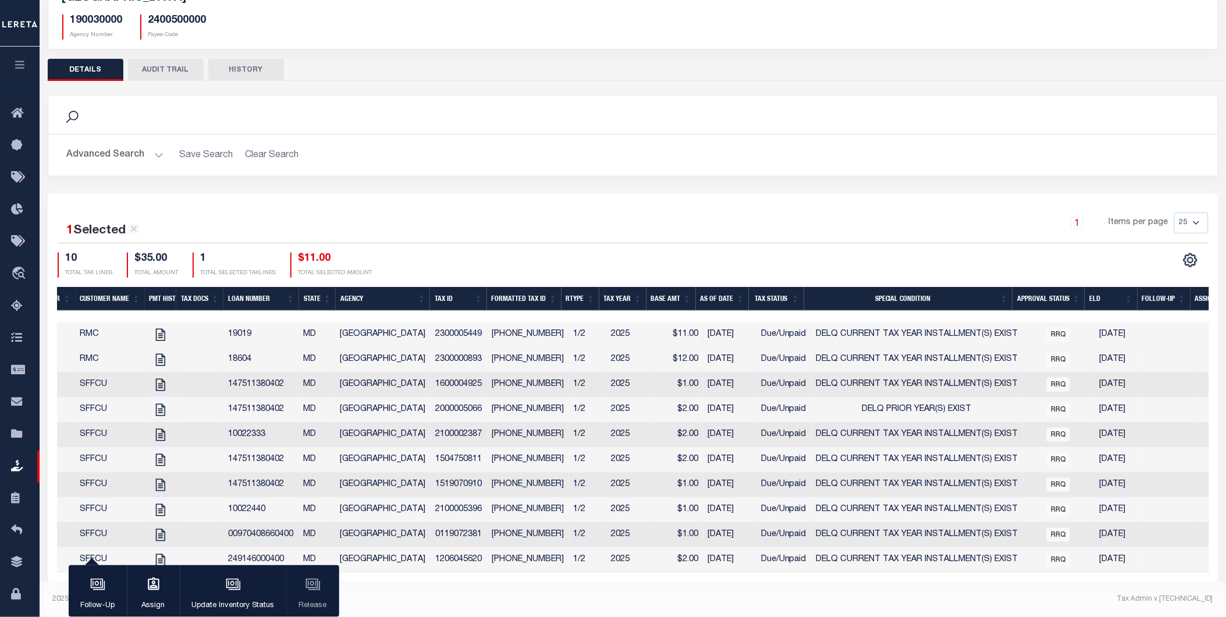
scroll to position [0, 203]
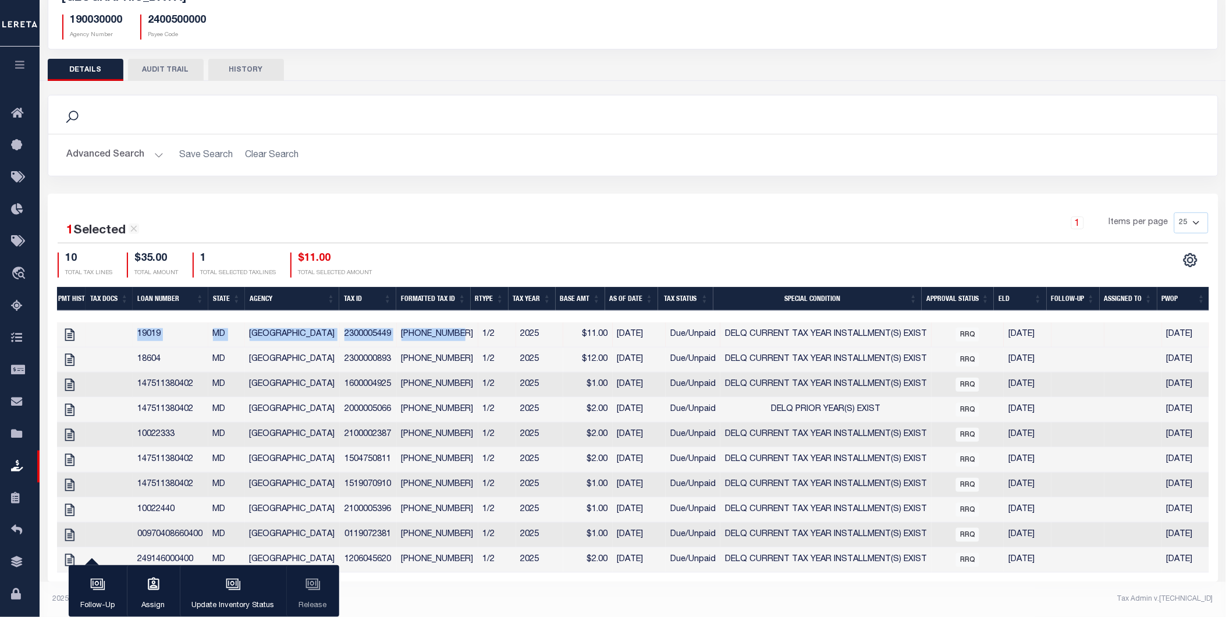
drag, startPoint x: 464, startPoint y: 311, endPoint x: 119, endPoint y: 321, distance: 344.7
click at [119, 322] on tr "ACTIONS View Tax Line Detail Internal Comments 4709 Open 2241 RMC 19019 MD BALT…" at bounding box center [463, 334] width 1496 height 25
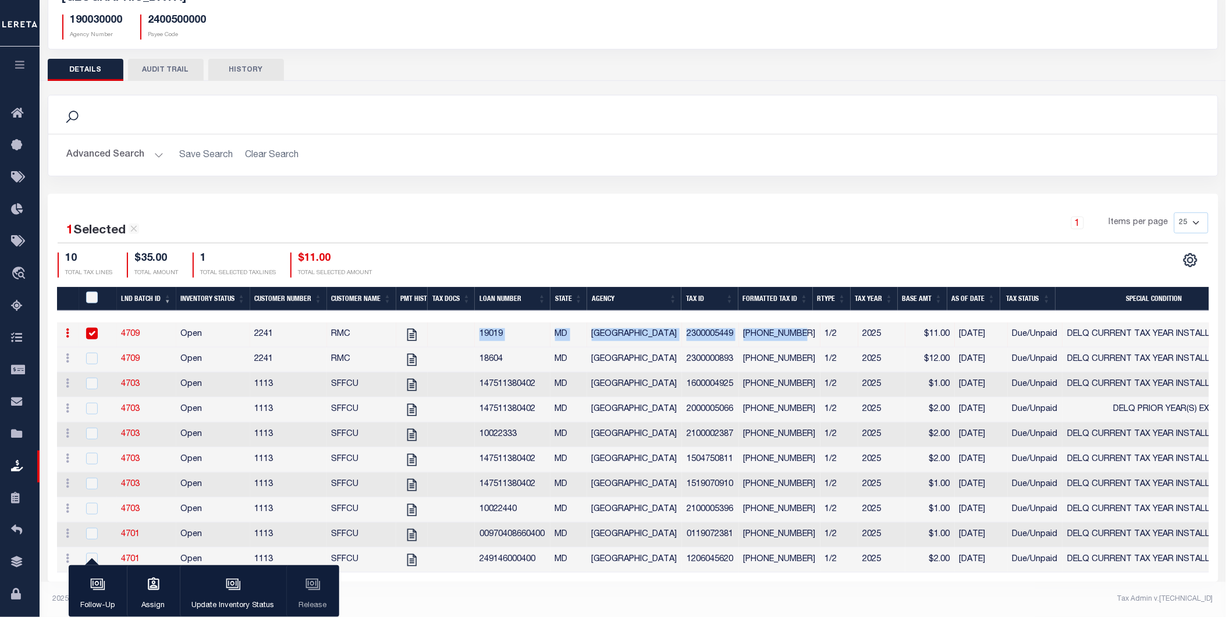
click at [24, 61] on icon "button" at bounding box center [19, 64] width 13 height 10
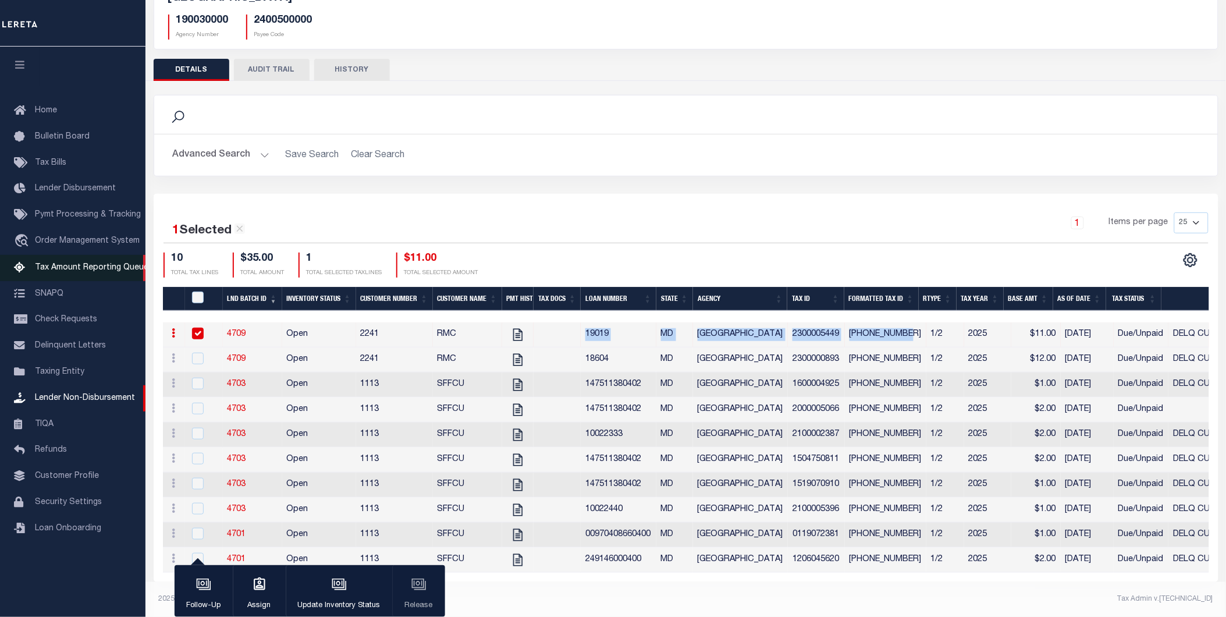
click at [111, 268] on span "Tax Amount Reporting Queue" at bounding box center [91, 268] width 113 height 8
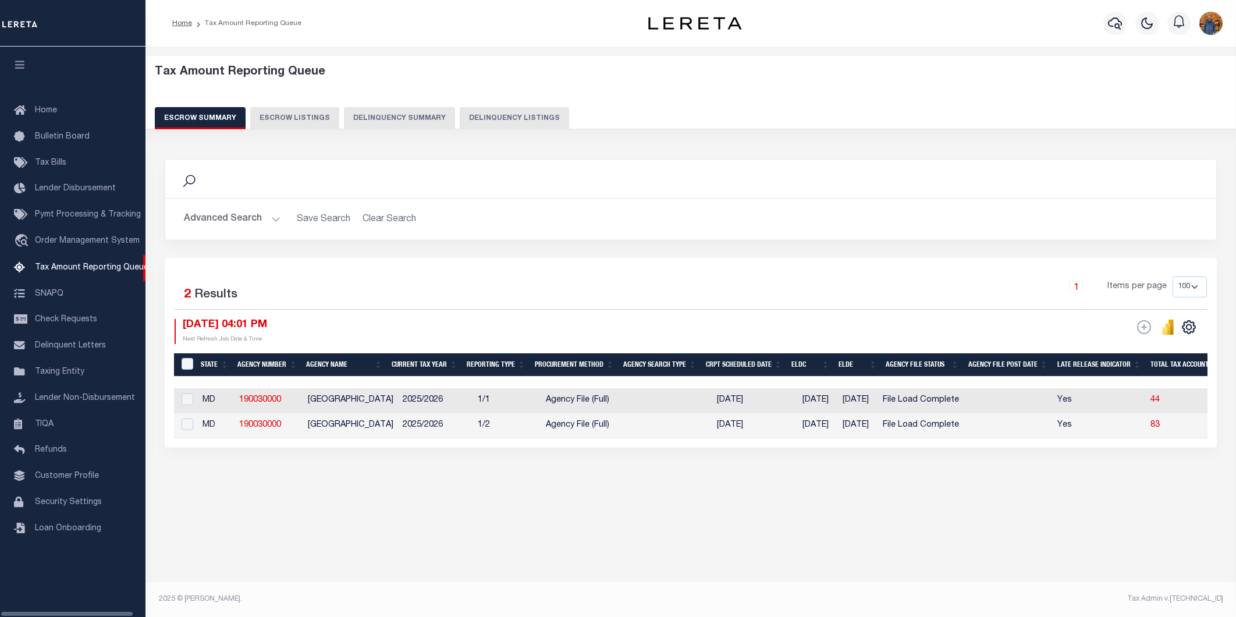
select select "100"
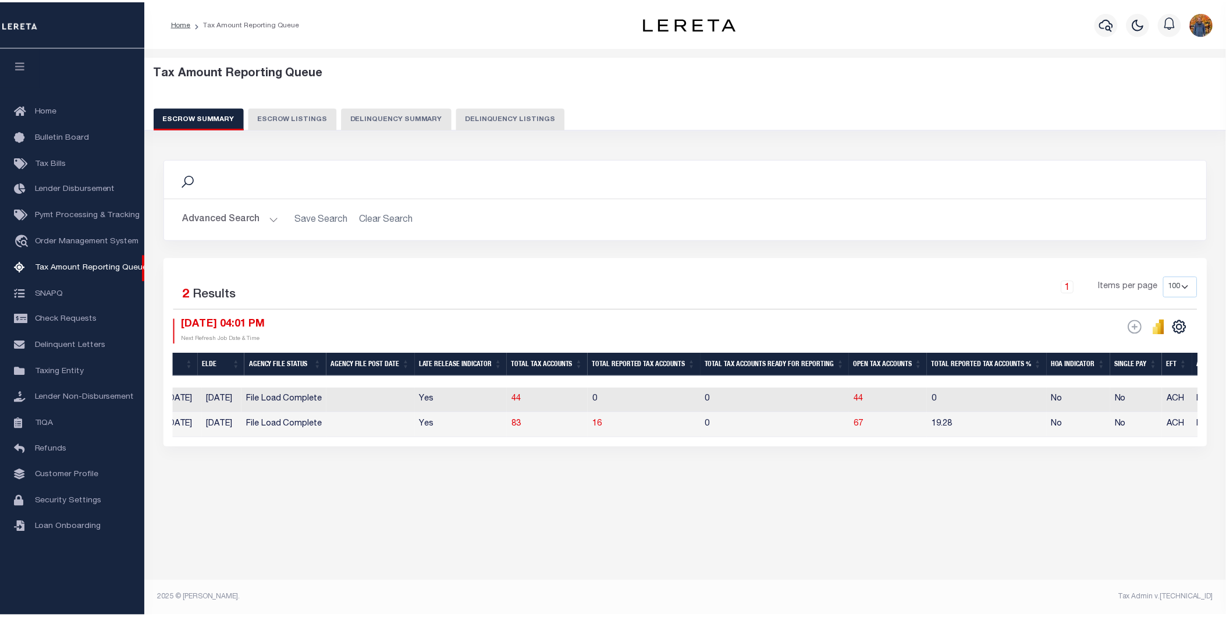
scroll to position [0, 654]
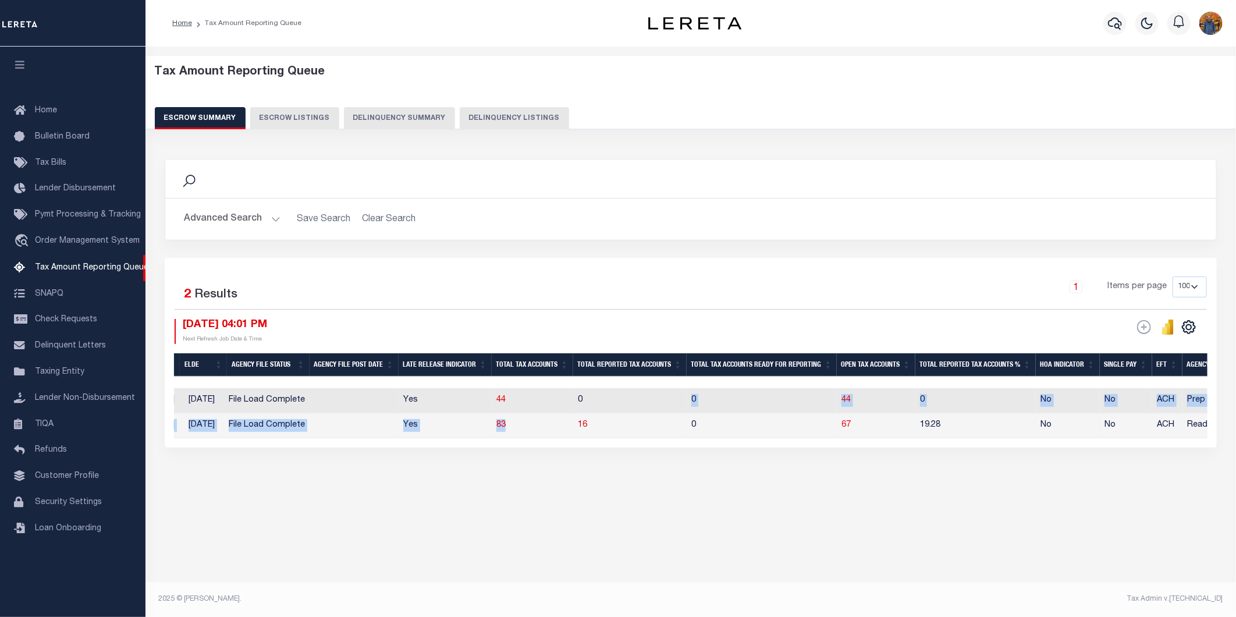
drag, startPoint x: 592, startPoint y: 410, endPoint x: 578, endPoint y: 423, distance: 19.0
click at [578, 423] on tbody "MD 190030000 BALTIMORE COUNTY 2025/2026 1/1 Agency File (Full) 07/08/2025 08/07…" at bounding box center [717, 413] width 2394 height 50
click at [587, 427] on span "16" at bounding box center [582, 425] width 9 height 8
select select "100"
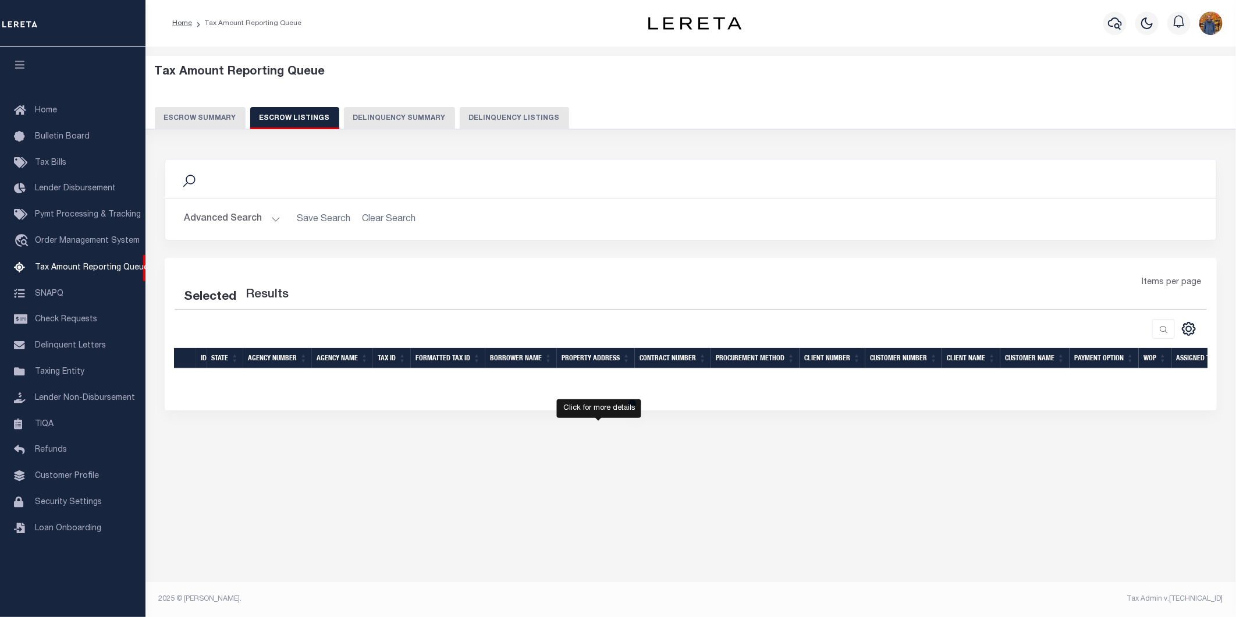
select select "100"
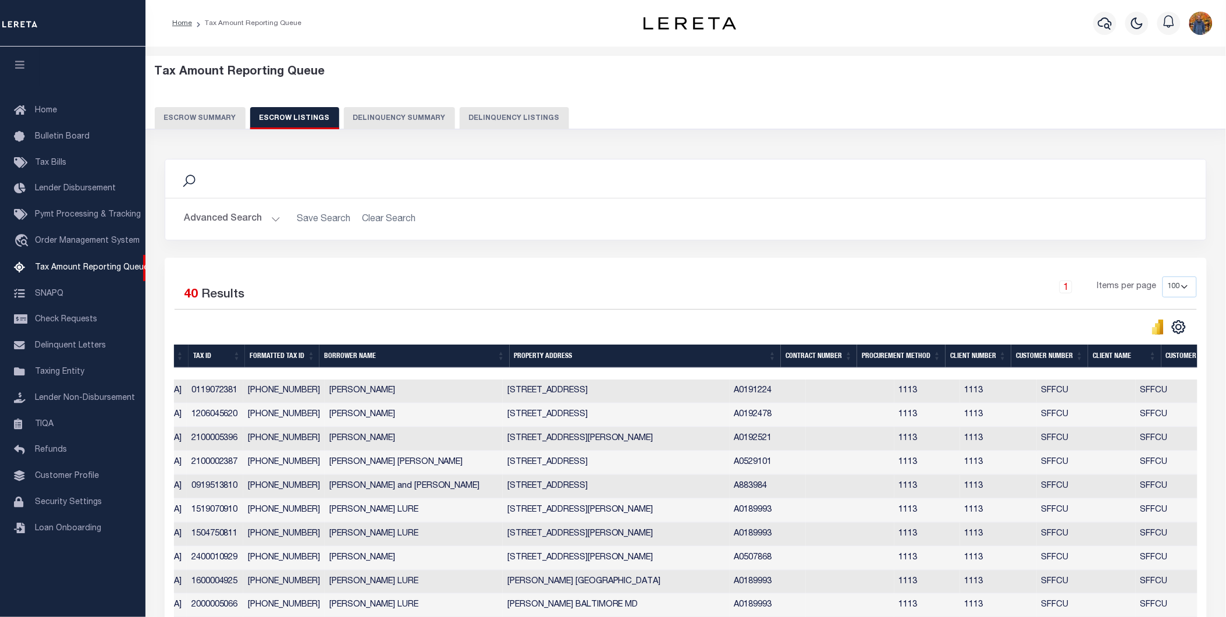
scroll to position [0, 270]
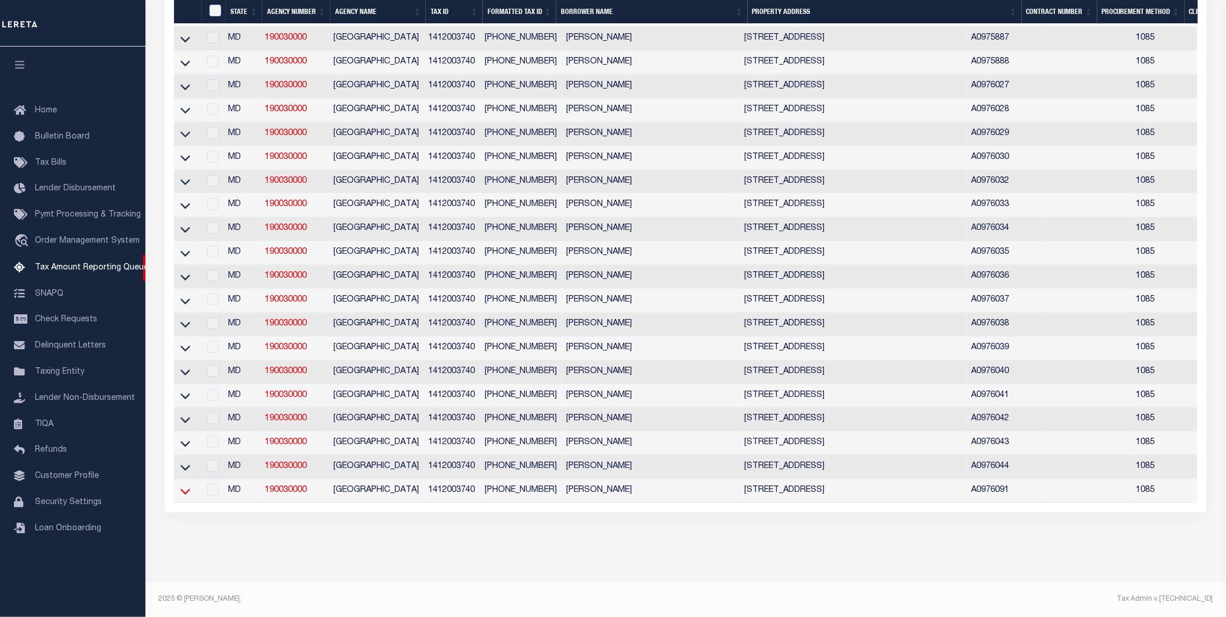
click at [181, 489] on icon at bounding box center [185, 491] width 10 height 12
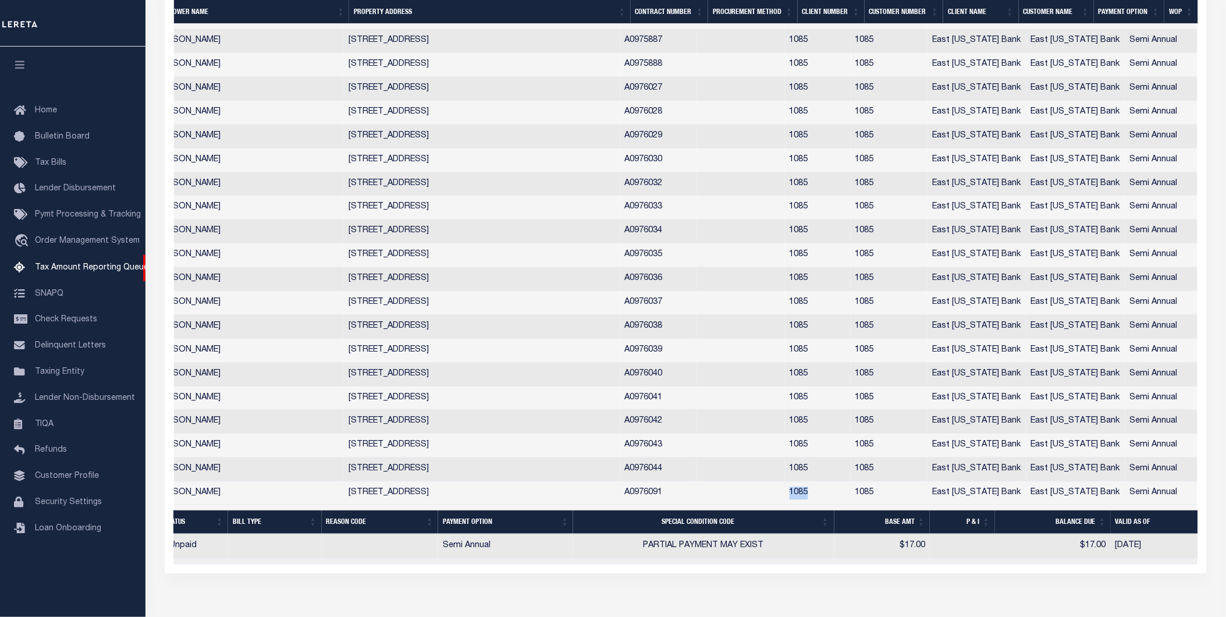
drag, startPoint x: 844, startPoint y: 507, endPoint x: 794, endPoint y: 503, distance: 49.6
click at [794, 503] on tr "MD 190030000 BALTIMORE COUNTY 1412003740 14-12-003740 Angel Williamson 400 MEAD…" at bounding box center [559, 493] width 1602 height 24
copy tr "1085"
click at [70, 190] on span "Lender Disbursement" at bounding box center [75, 188] width 81 height 8
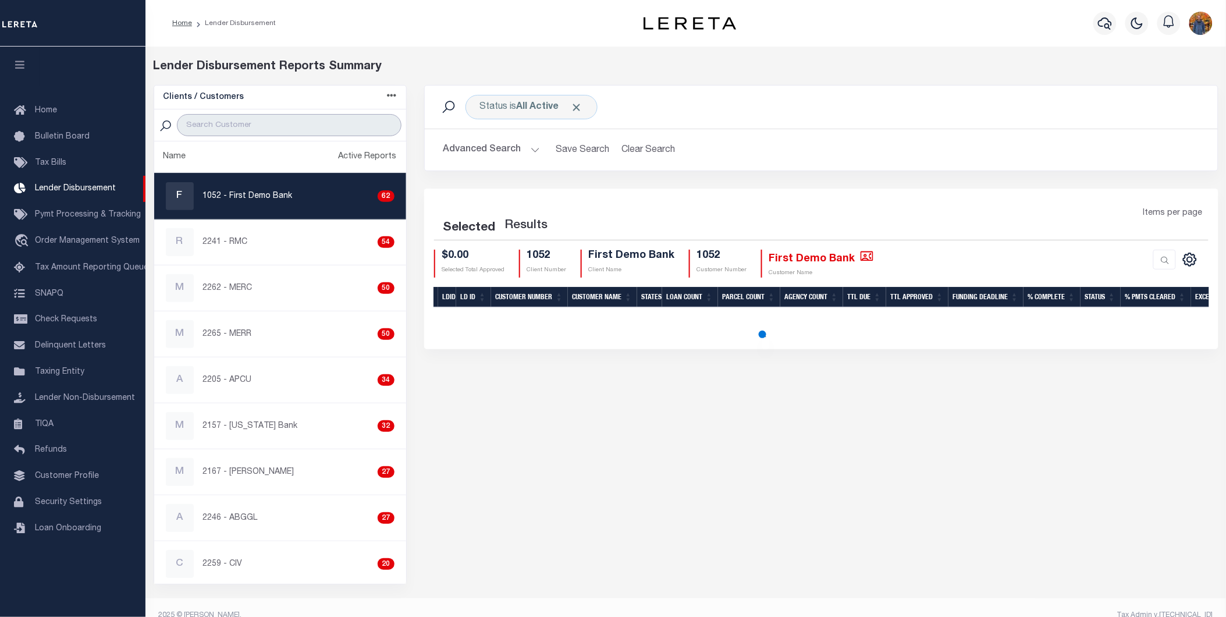
click at [231, 121] on input "search" at bounding box center [289, 125] width 224 height 22
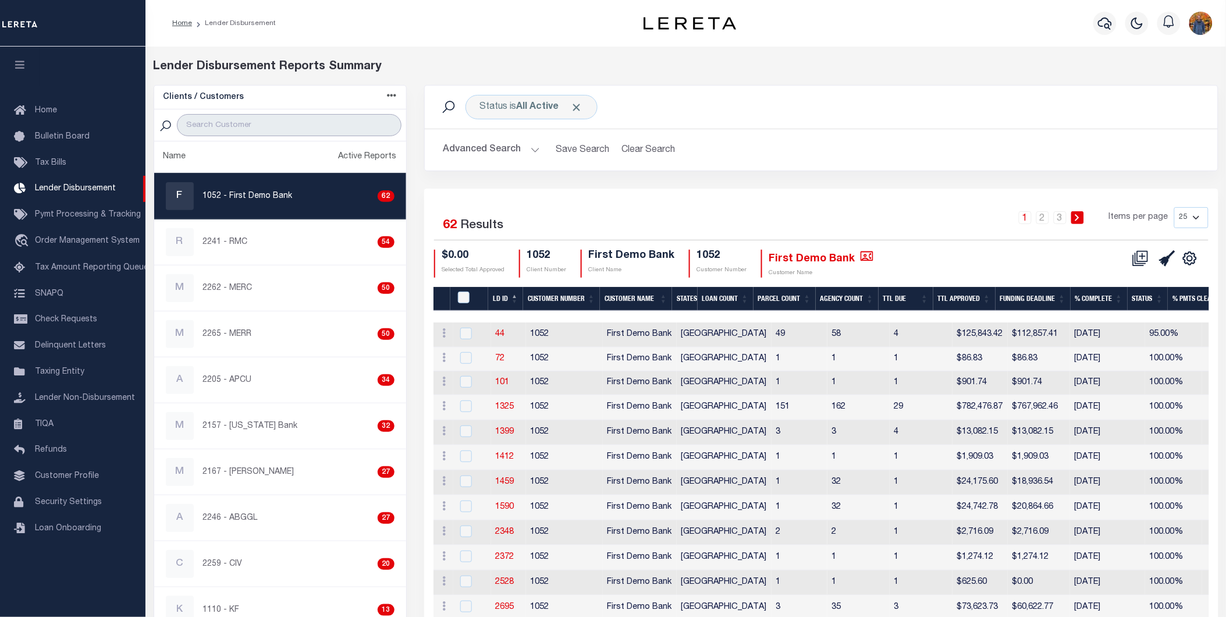
paste input "1085"
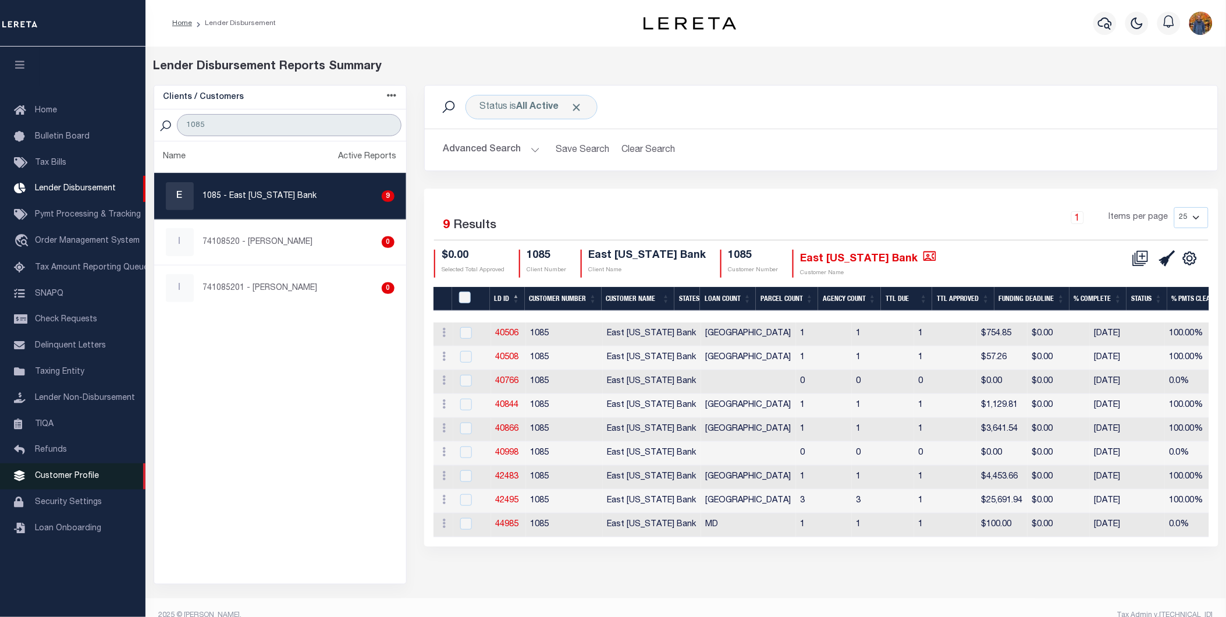
type input "1085"
click at [92, 478] on span "Customer Profile" at bounding box center [67, 476] width 64 height 8
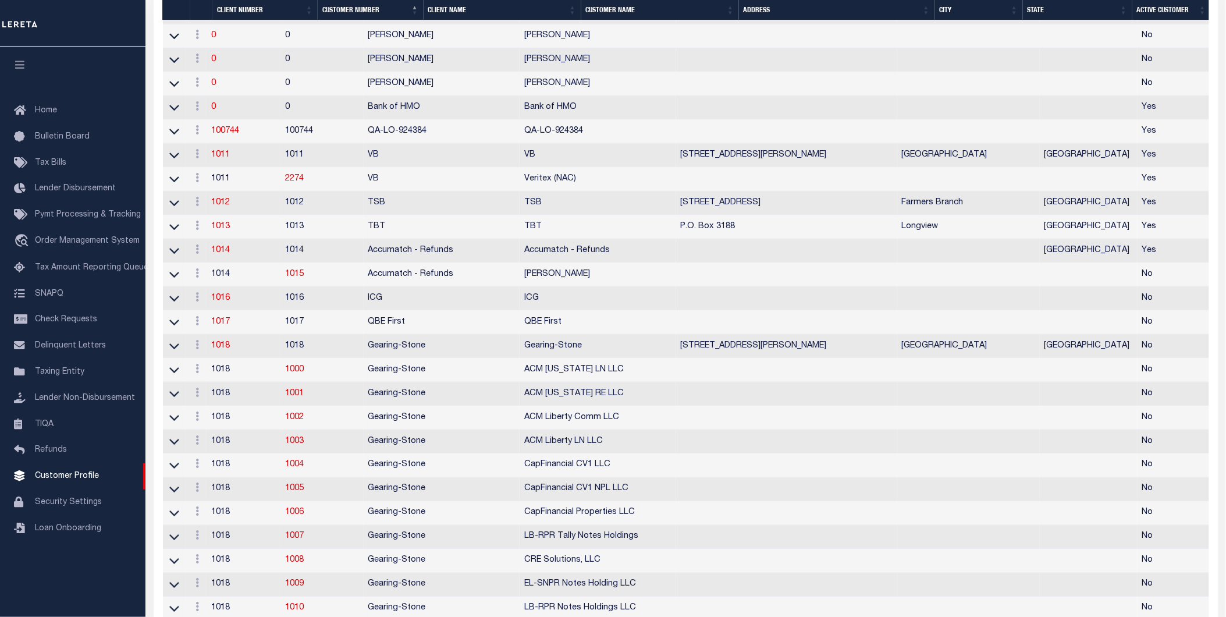
scroll to position [872, 0]
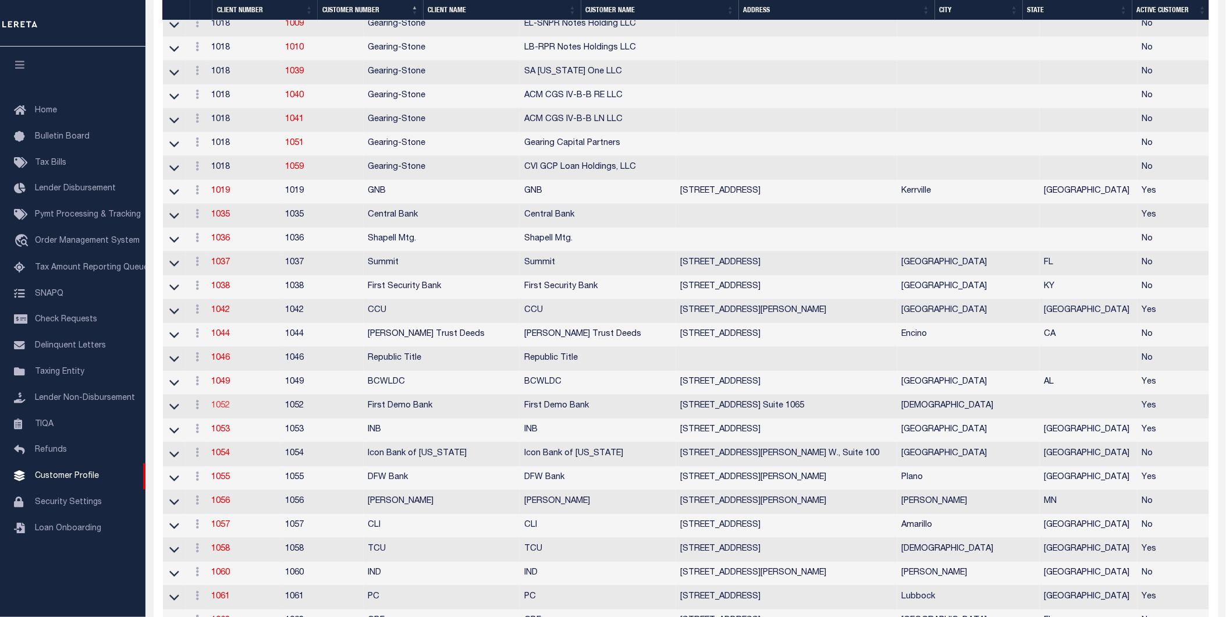
click at [224, 410] on link "1052" at bounding box center [220, 406] width 19 height 8
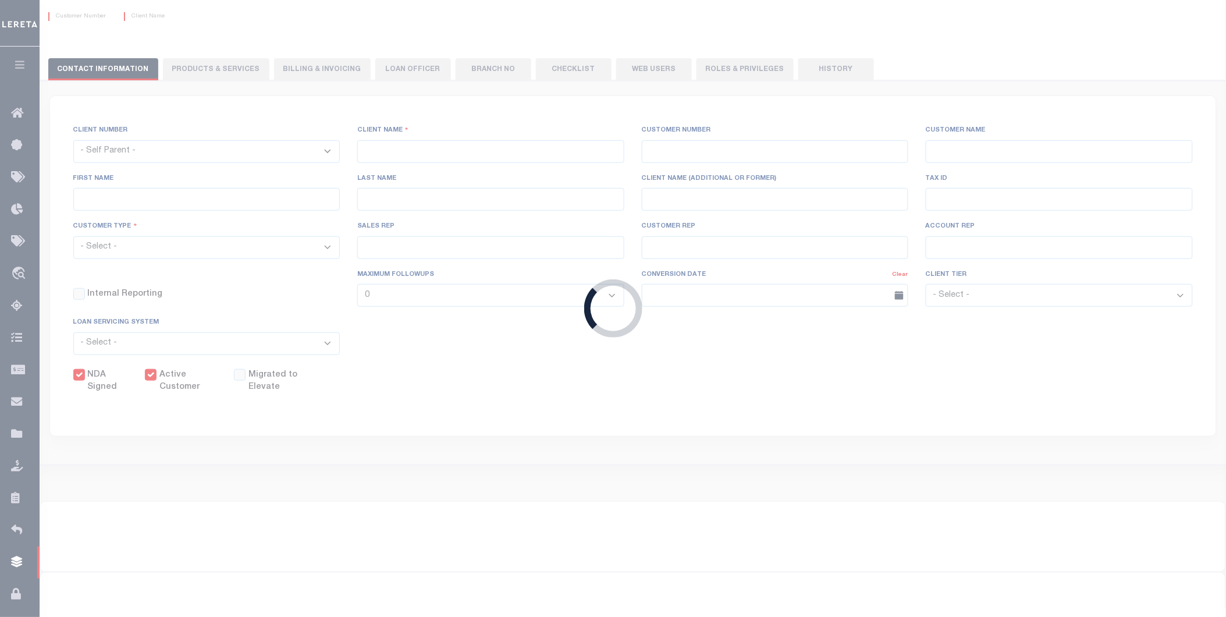
select select
type input "First Demo Bank"
type input "1052"
type input "First Demo Bank"
type input "[PERSON_NAME]"
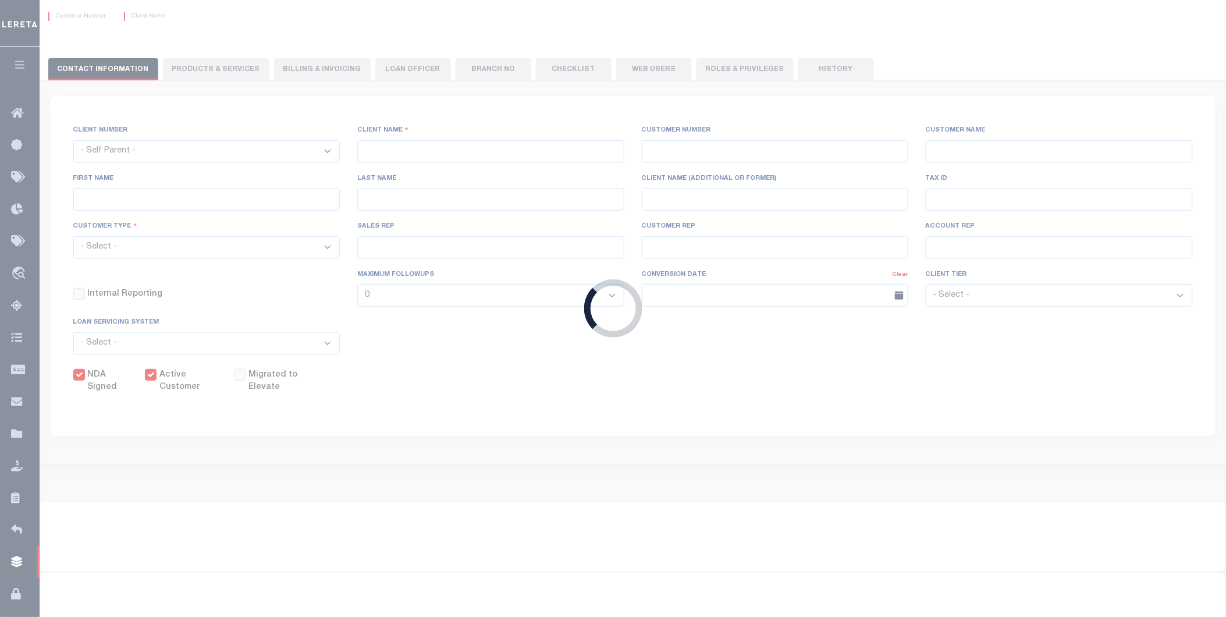
type input "-"
select select "Mixed Portfolio"
type input "[PERSON_NAME]"
type input "[DATE]"
select select "Tier 1"
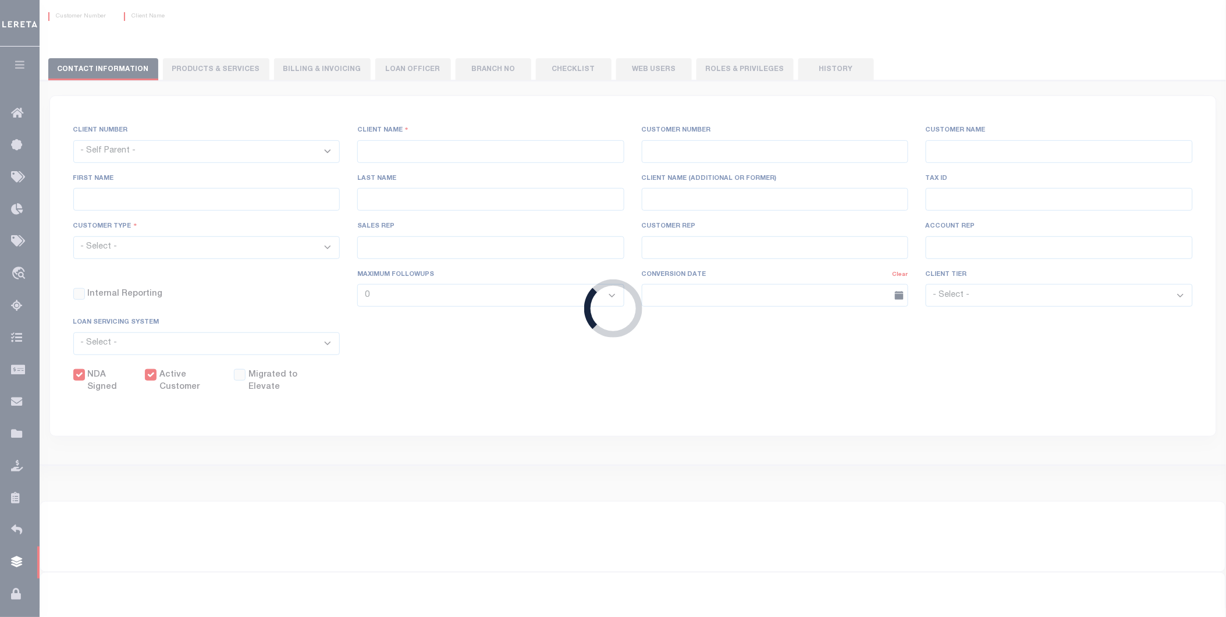
checkbox input "true"
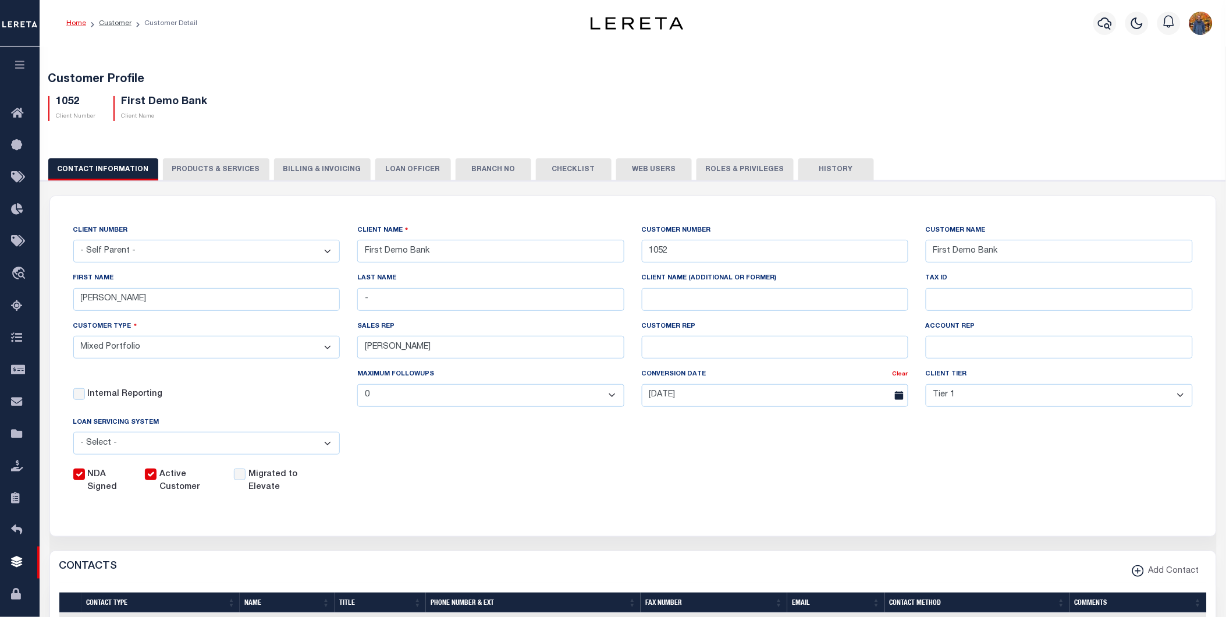
click at [644, 166] on button "Web Users" at bounding box center [654, 169] width 76 height 22
select select "100"
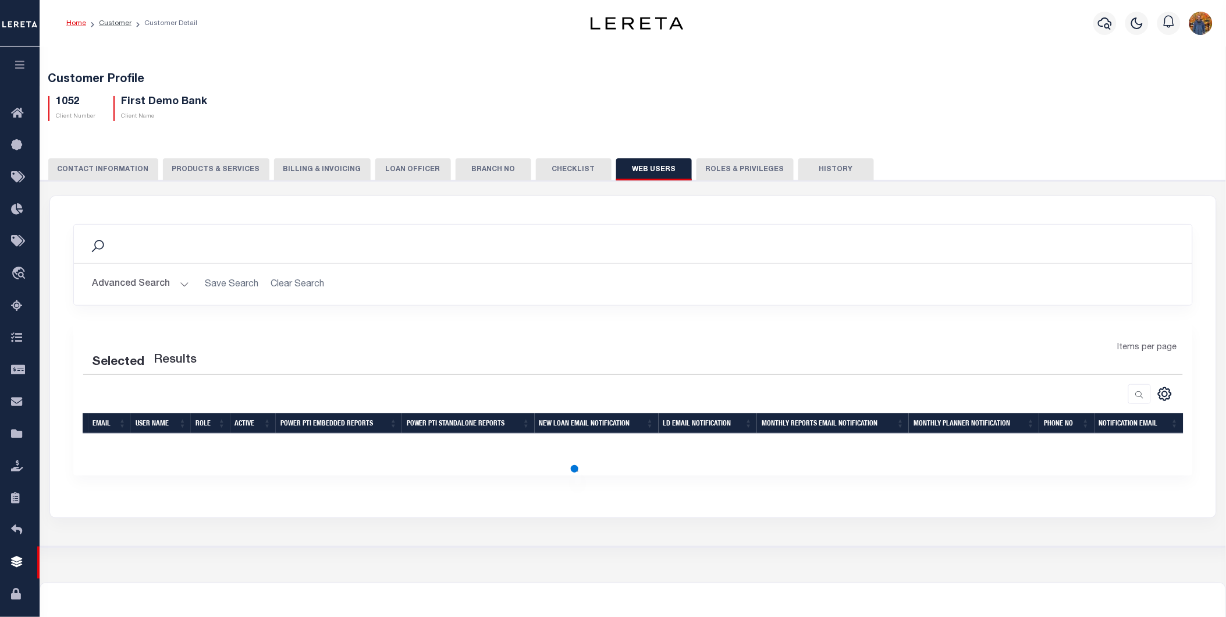
select select "100"
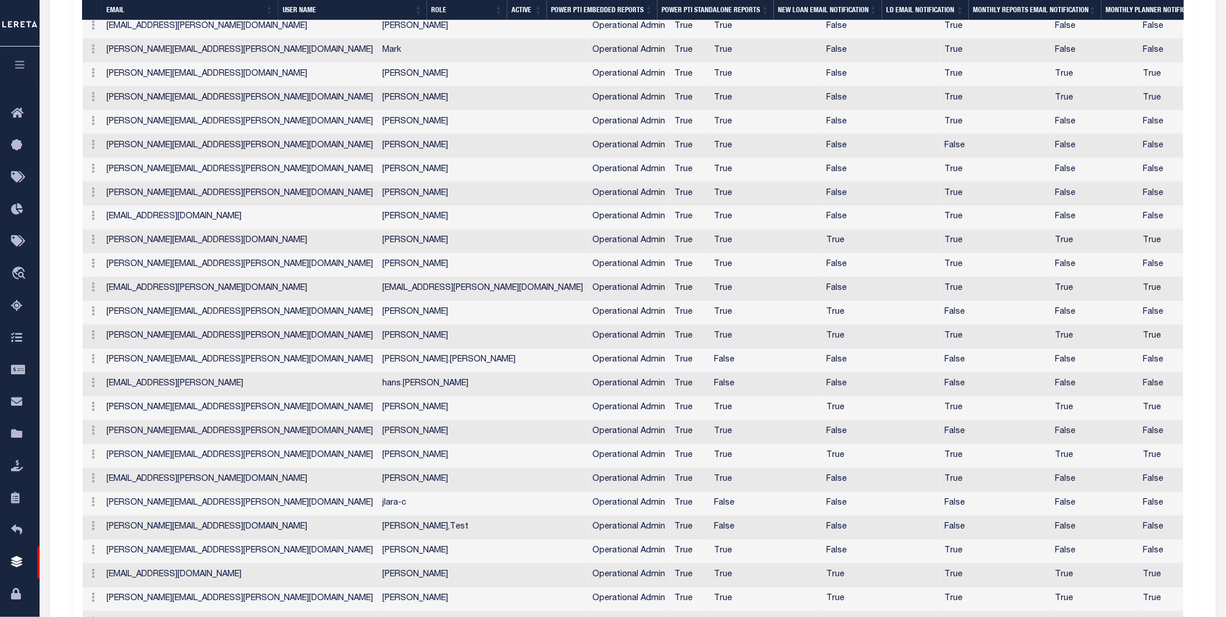
scroll to position [258, 0]
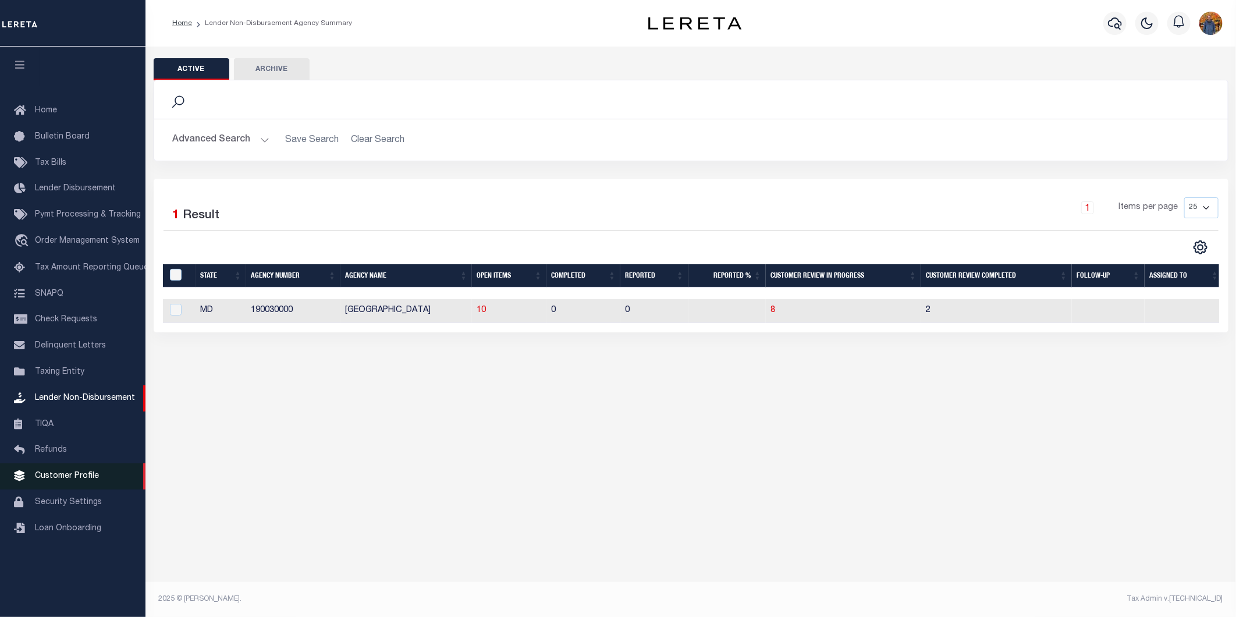
click at [79, 479] on span "Customer Profile" at bounding box center [67, 476] width 64 height 8
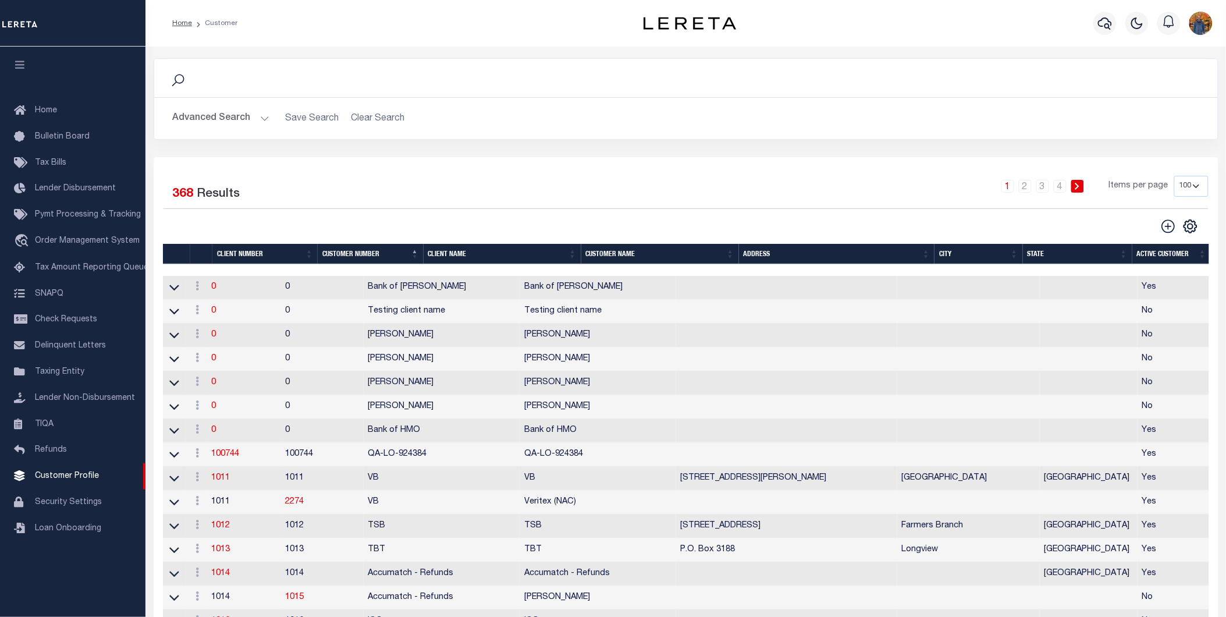
click at [377, 176] on div "Selected 368 Results" at bounding box center [288, 192] width 249 height 33
click at [1197, 191] on select "100 200 400" at bounding box center [1191, 186] width 34 height 21
select select "400"
click at [1174, 176] on select "100 200 400" at bounding box center [1191, 186] width 34 height 21
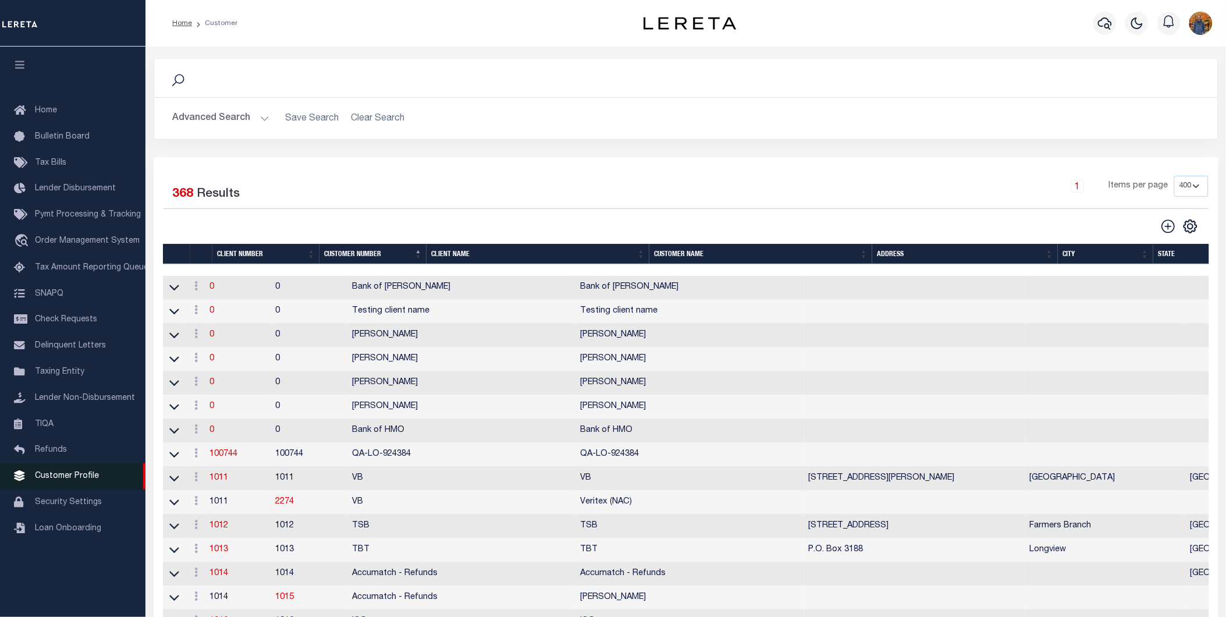
click at [56, 475] on span "Customer Profile" at bounding box center [67, 476] width 64 height 8
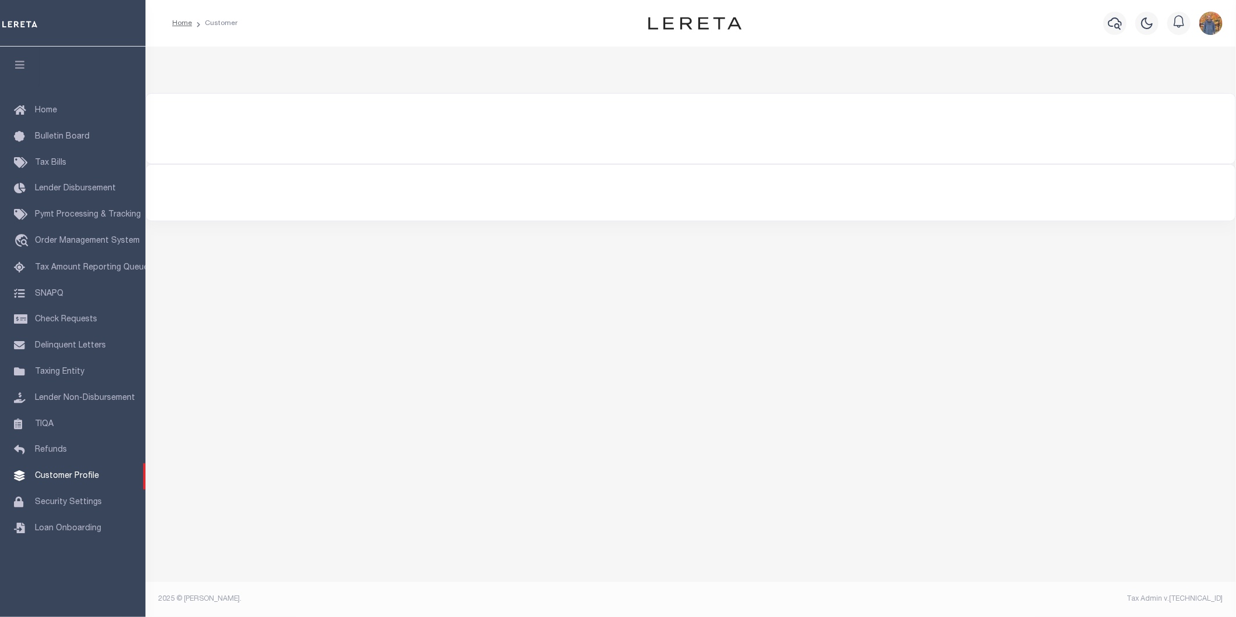
select select "400"
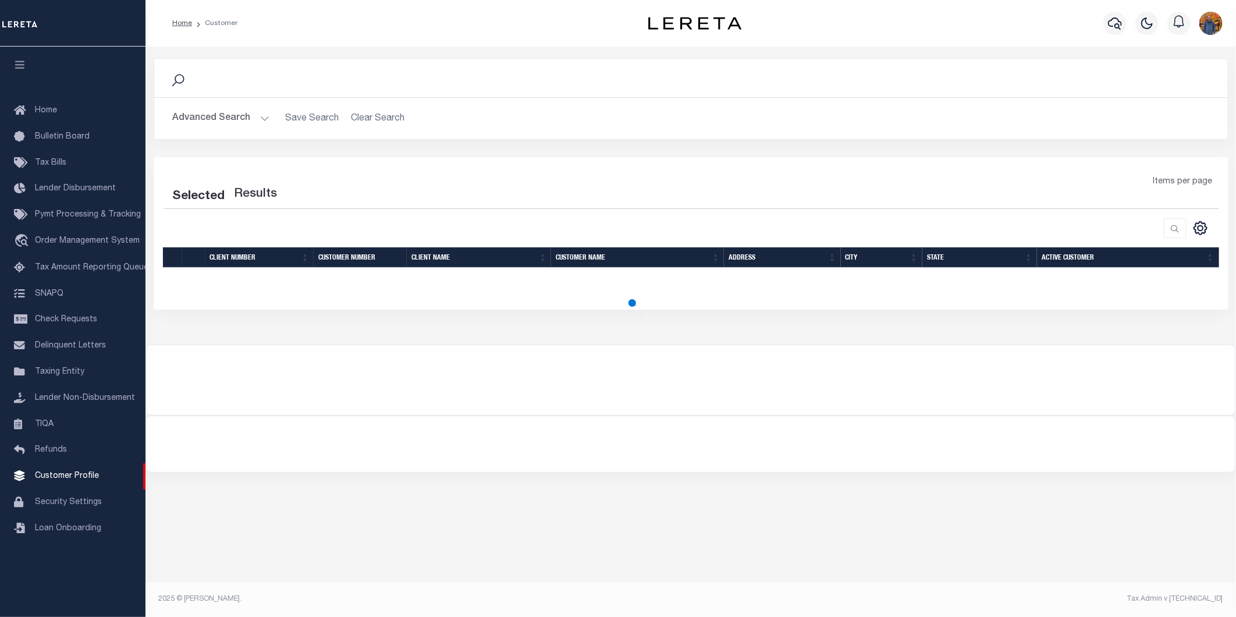
select select "400"
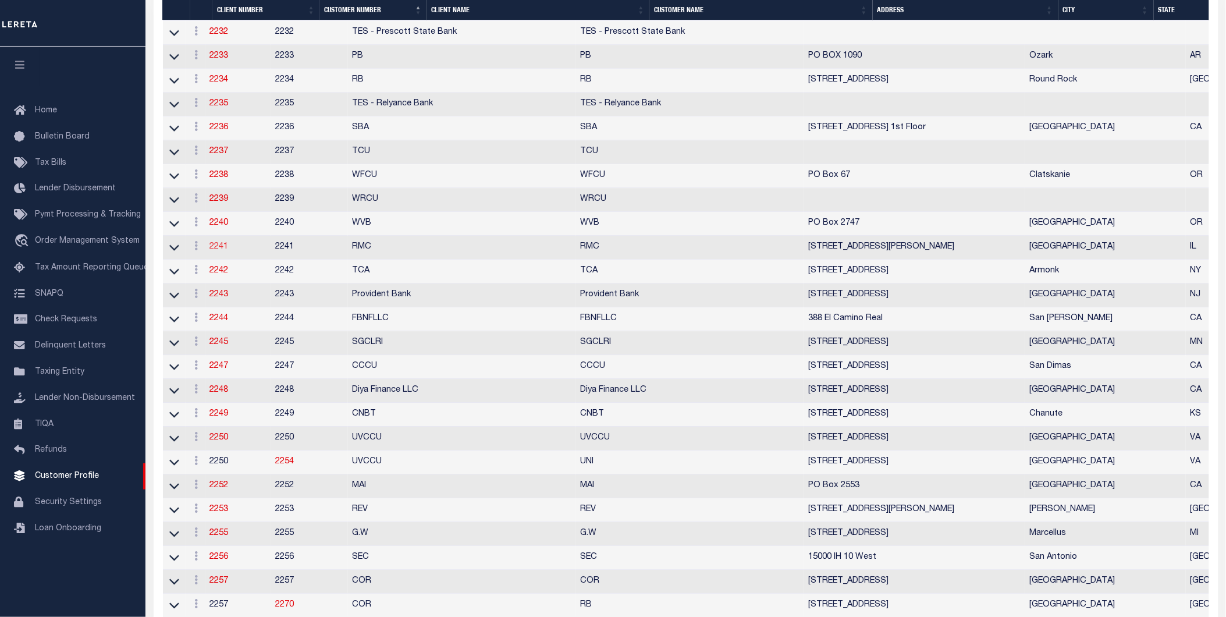
click at [224, 251] on link "2241" at bounding box center [219, 247] width 19 height 8
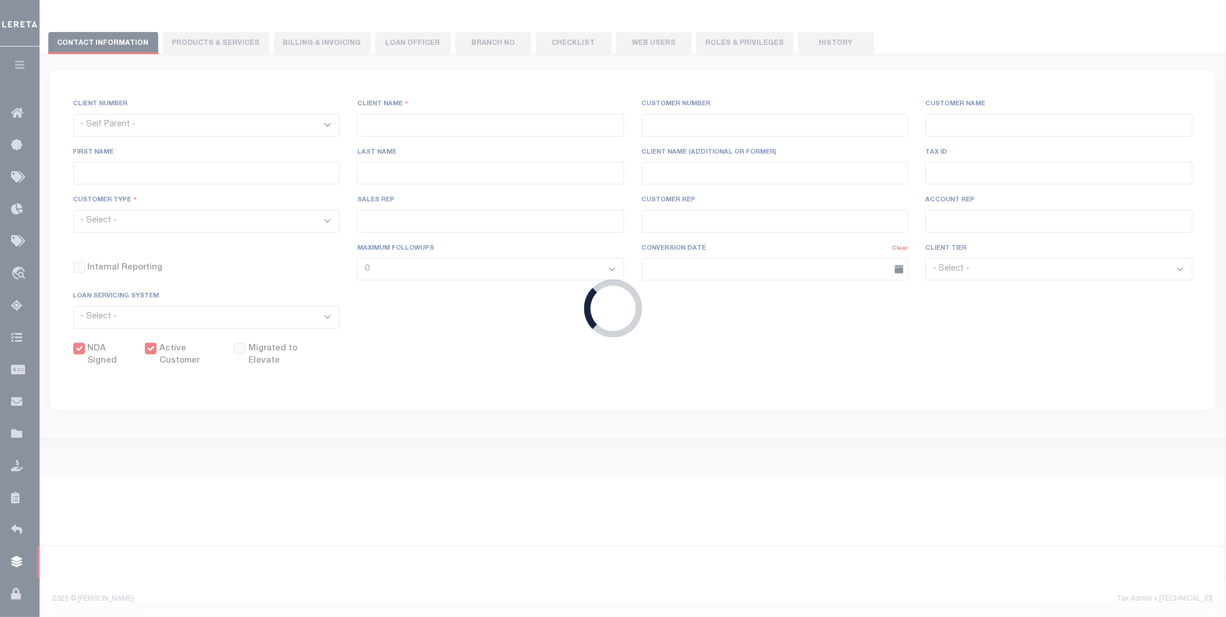
select select
type input "RMC"
type input "2241"
type input "RMC"
type input "[PERSON_NAME]"
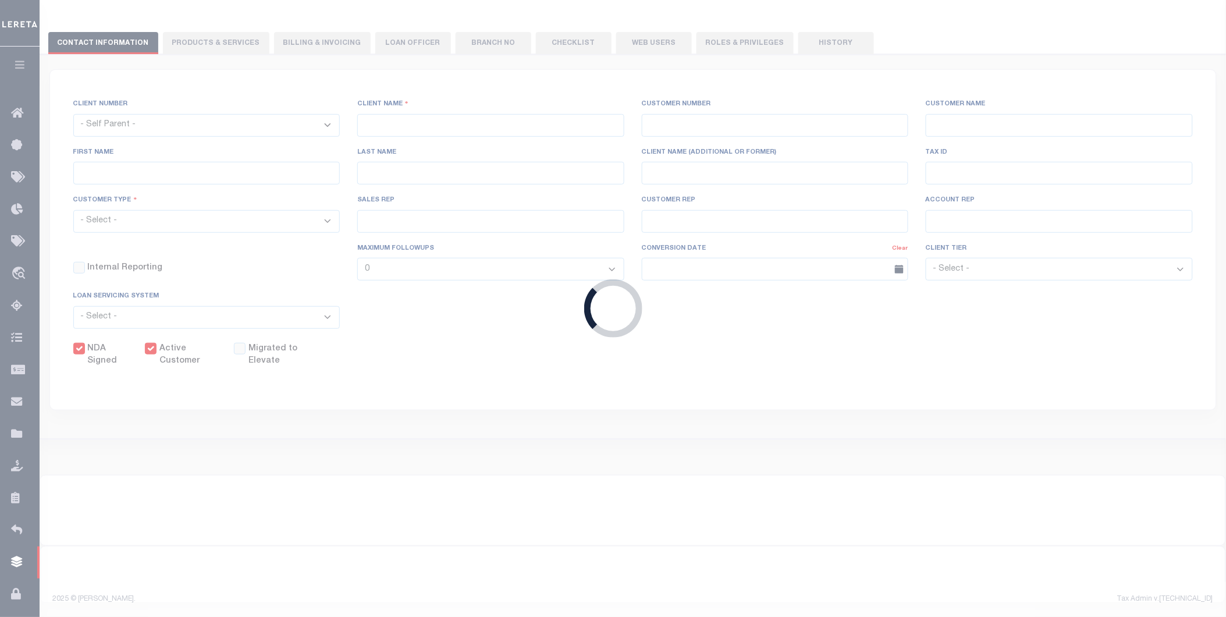
type input "[PERSON_NAME]"
select select "Mixed Portfolio"
type input "[PERSON_NAME]"
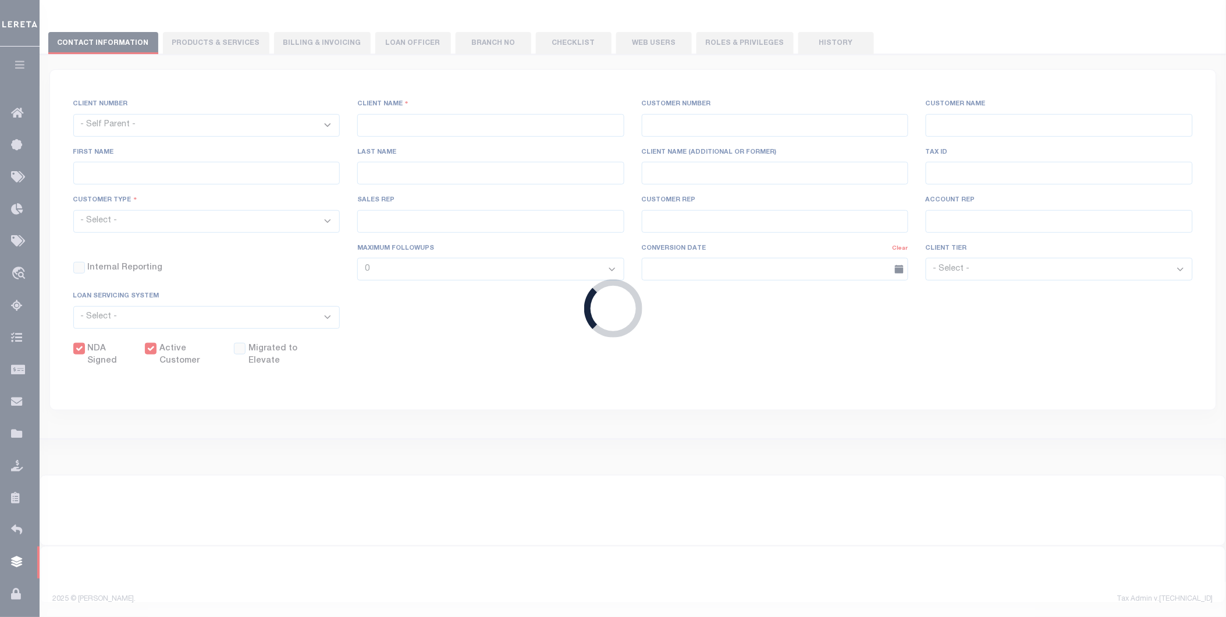
checkbox input "true"
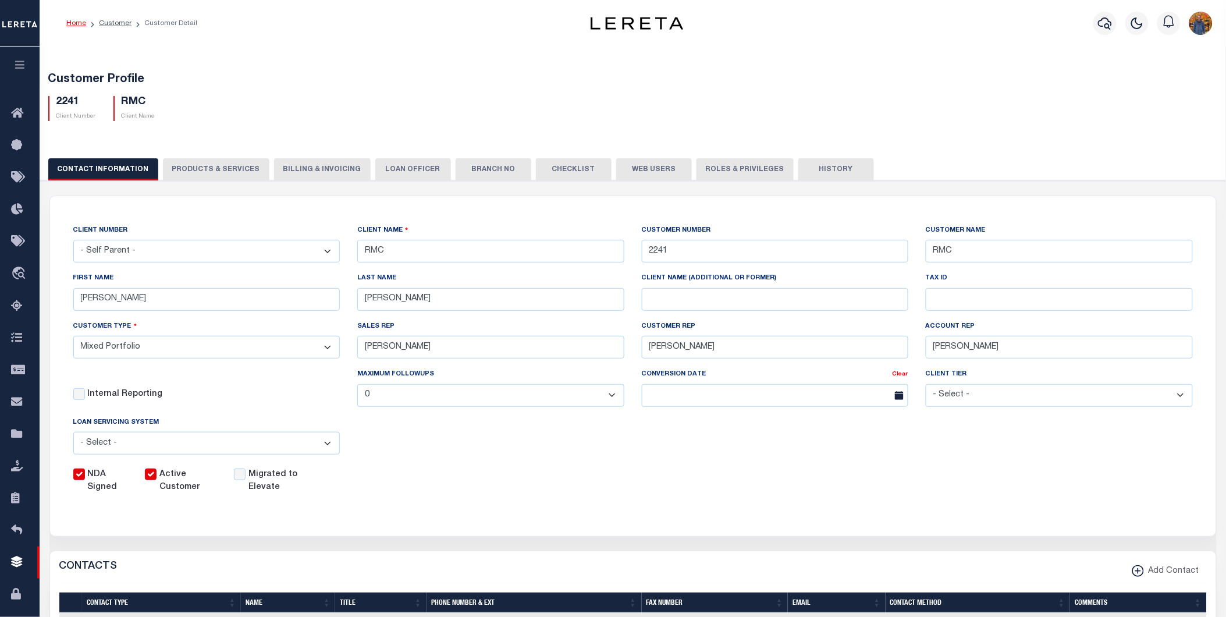
click at [616, 171] on button "Web Users" at bounding box center [654, 169] width 76 height 22
select select "100"
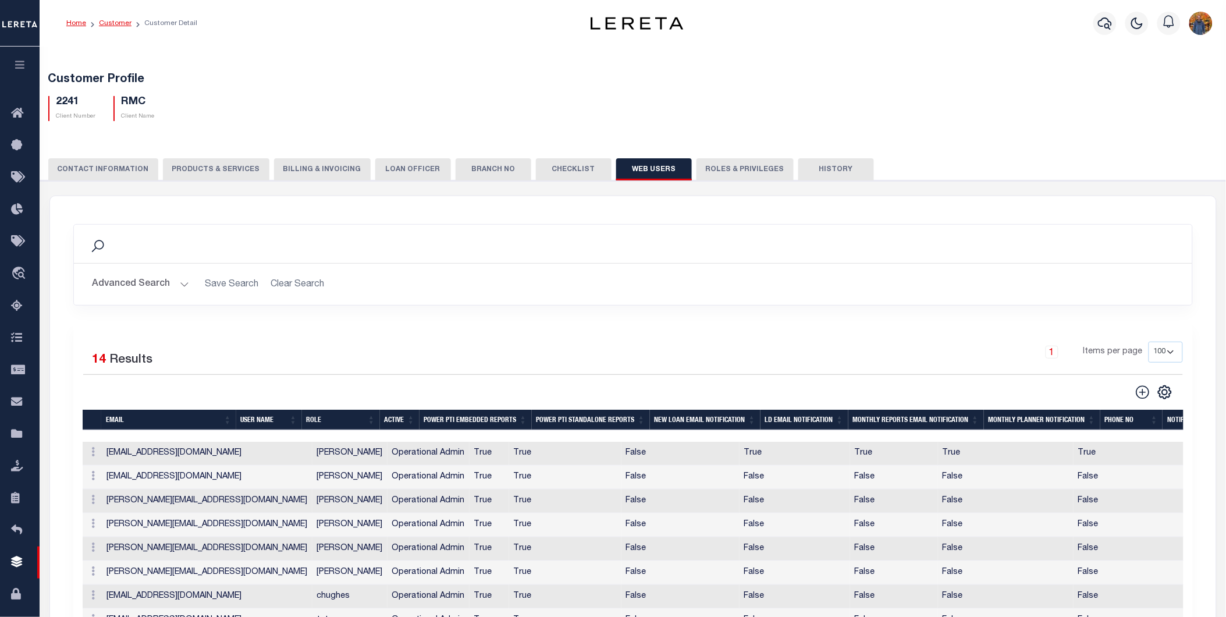
click at [114, 20] on link "Customer" at bounding box center [115, 23] width 33 height 7
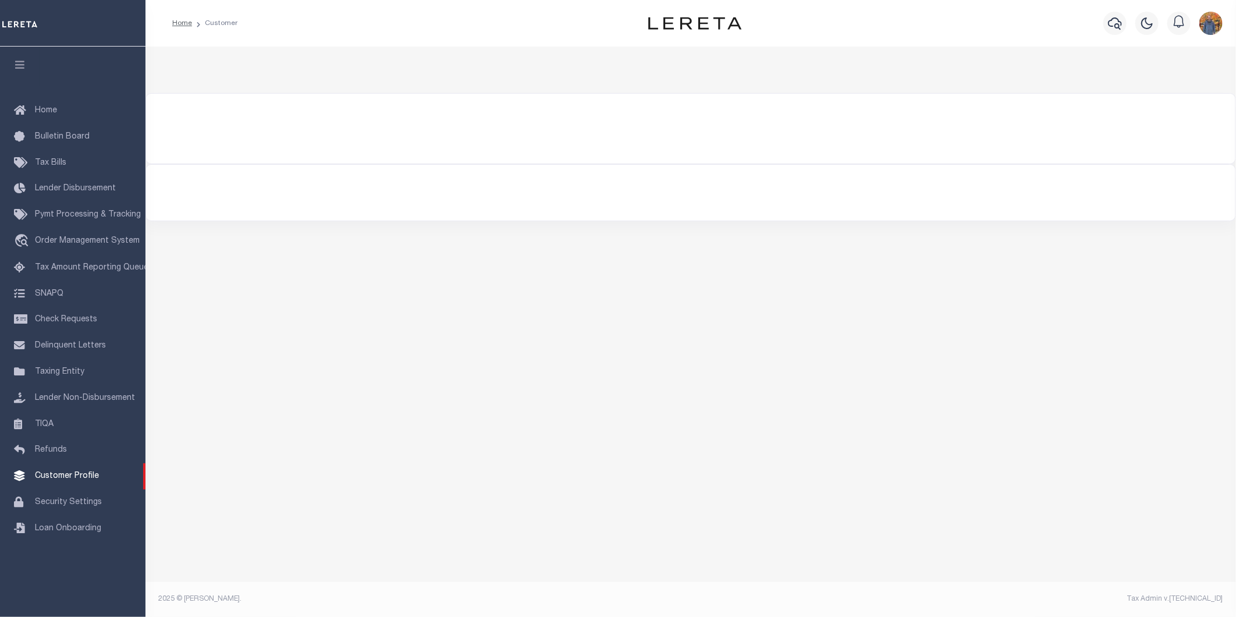
select select "400"
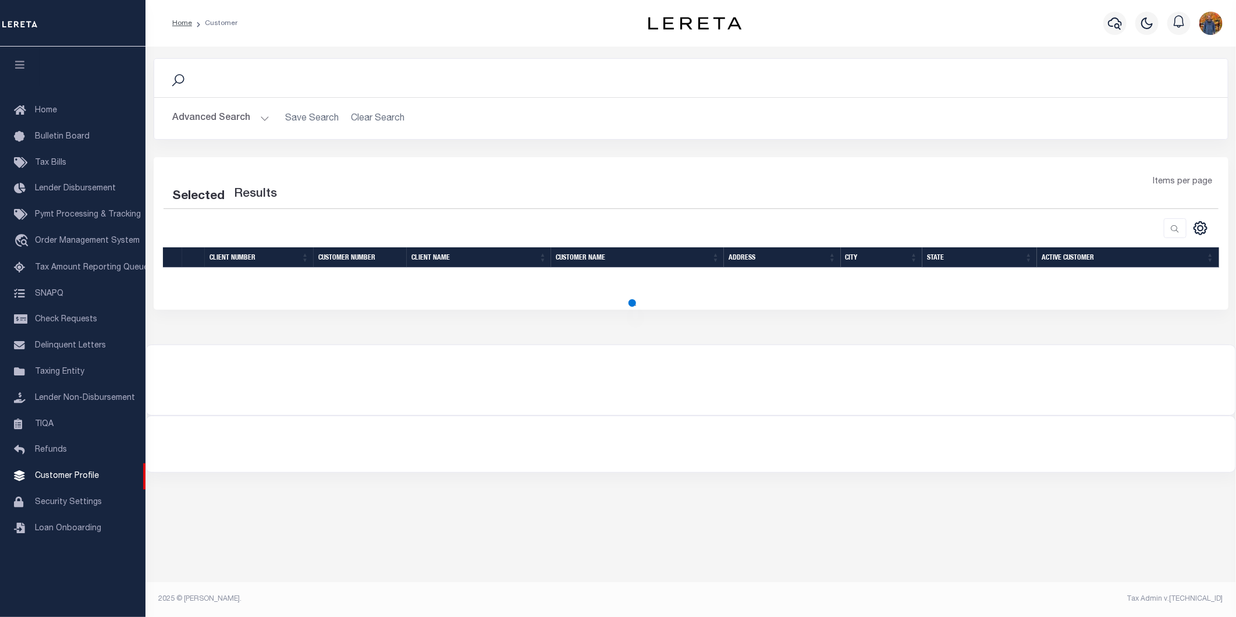
select select "400"
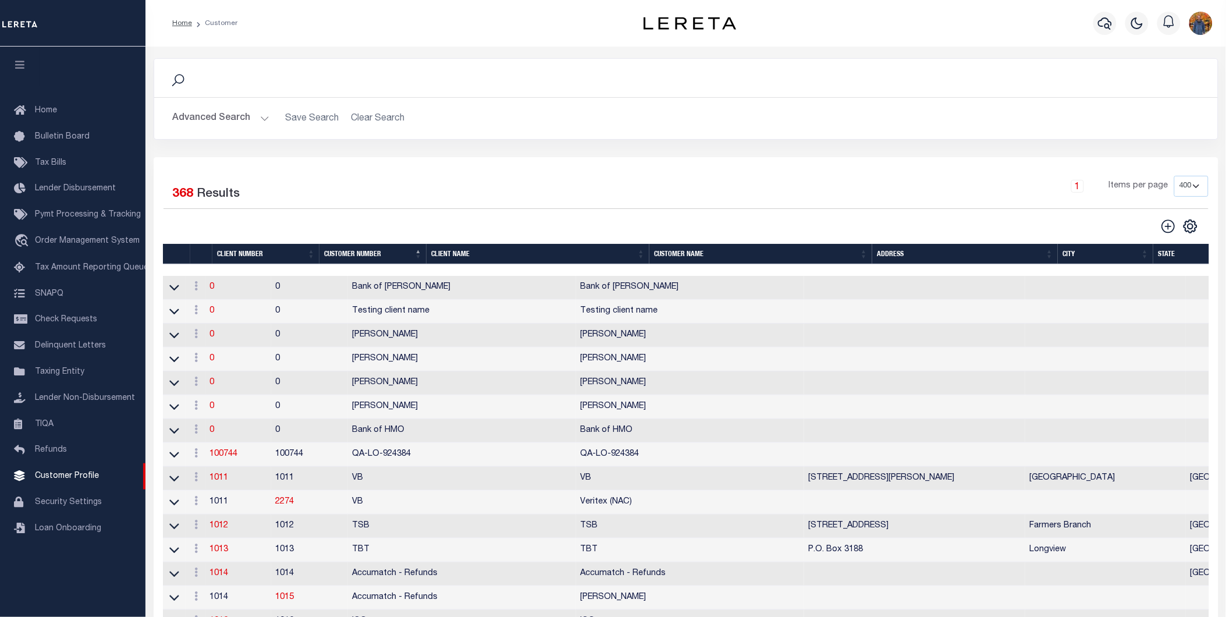
click at [746, 186] on div "1 Items per page 100 200 400" at bounding box center [819, 191] width 780 height 30
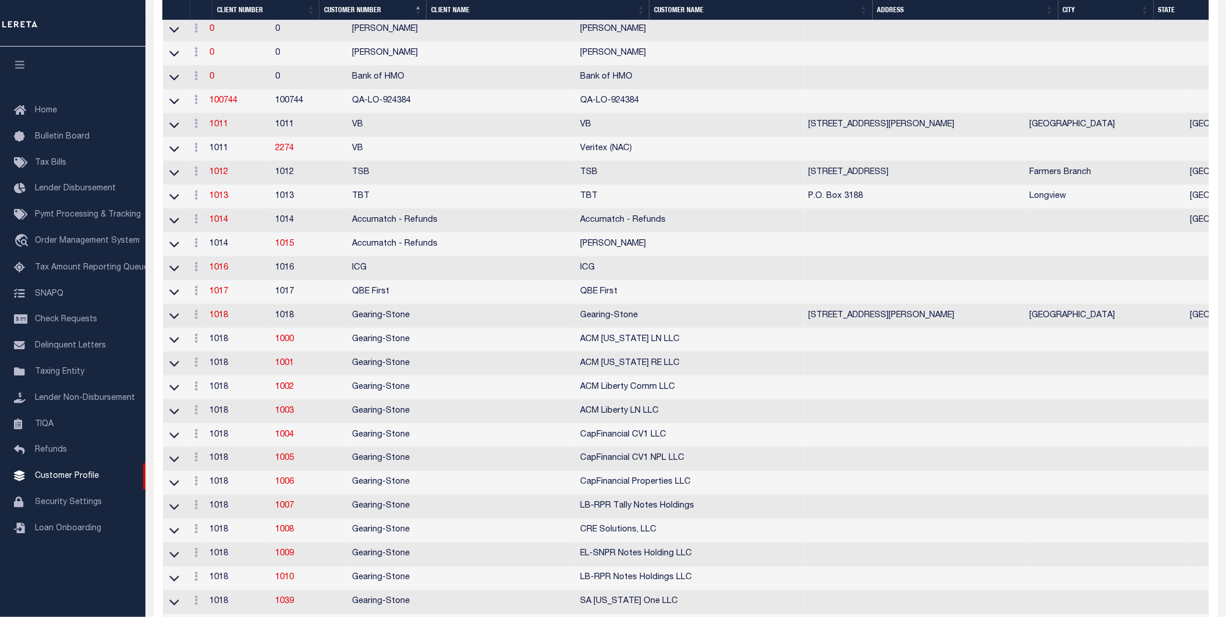
scroll to position [872, 0]
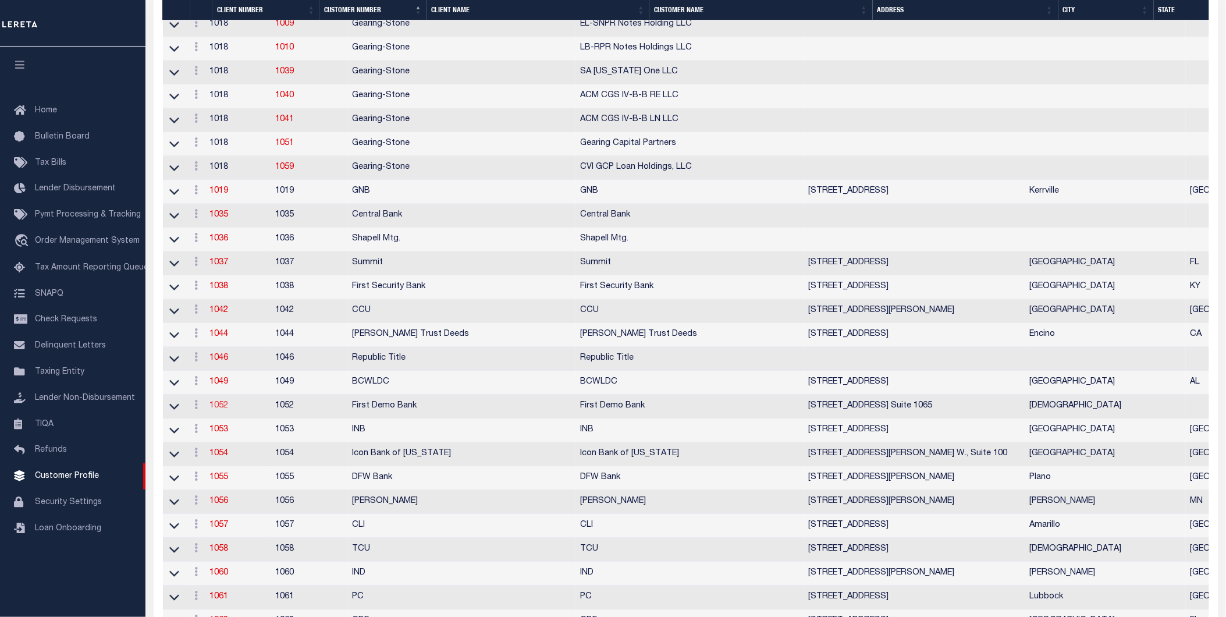
click at [223, 410] on link "1052" at bounding box center [219, 406] width 19 height 8
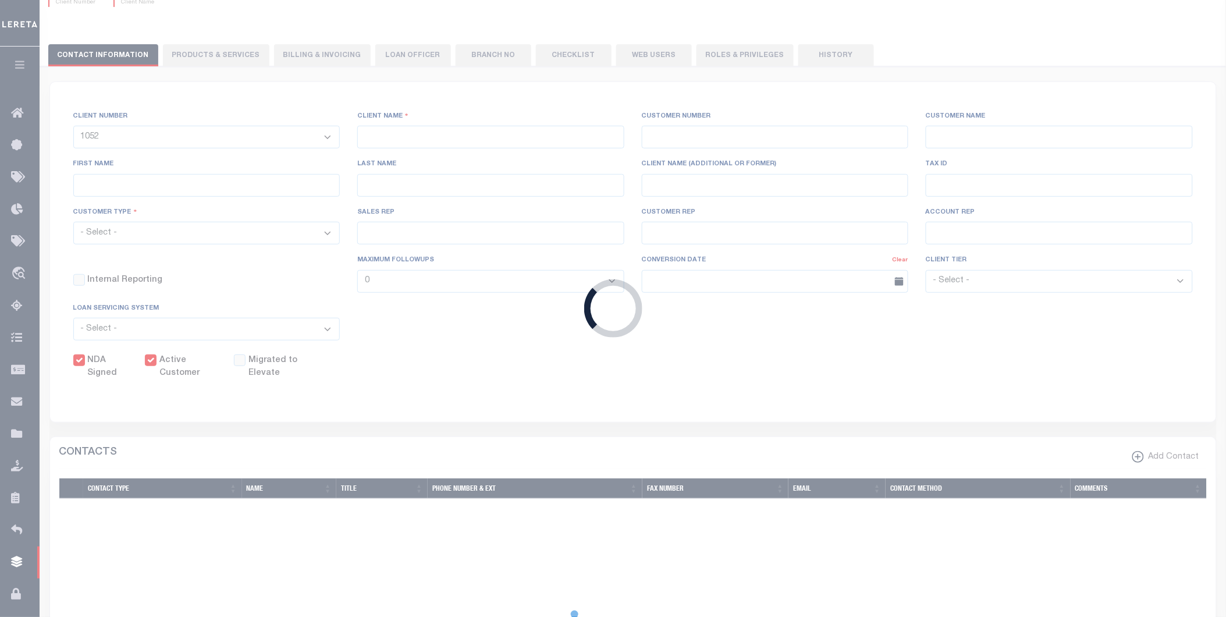
select select
type input "First Demo Bank"
type input "1052"
type input "First Demo Bank"
type input "Omar"
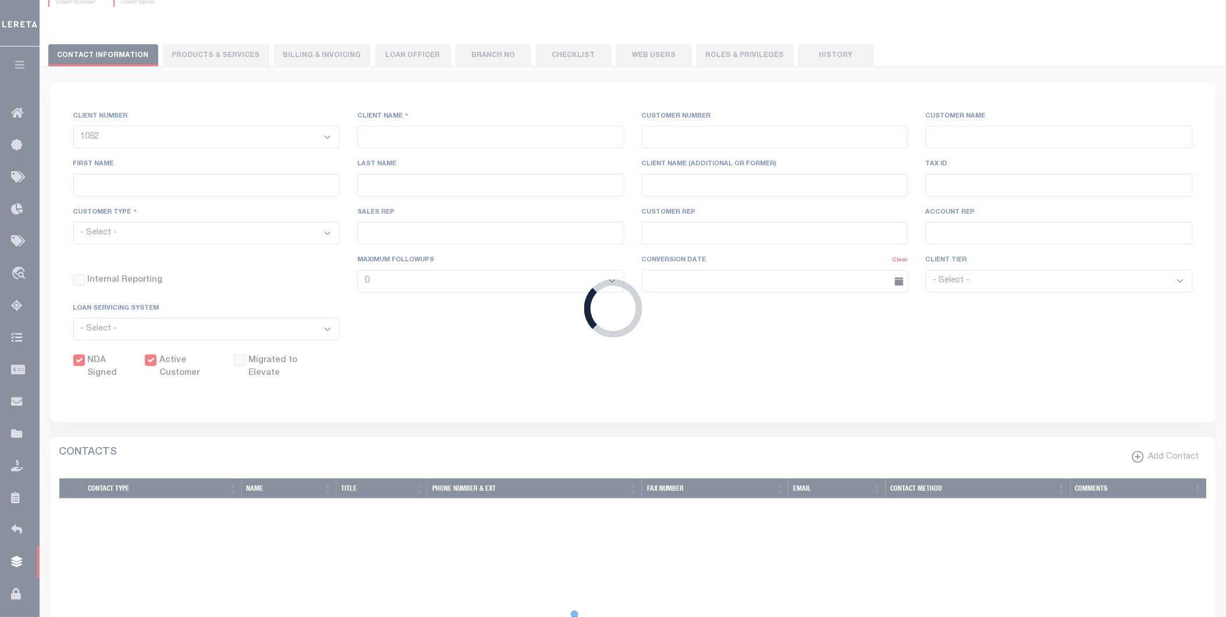
type input "-"
select select "Mixed Portfolio"
type input "[PERSON_NAME]"
type input "10/30/2022"
select select "Tier 1"
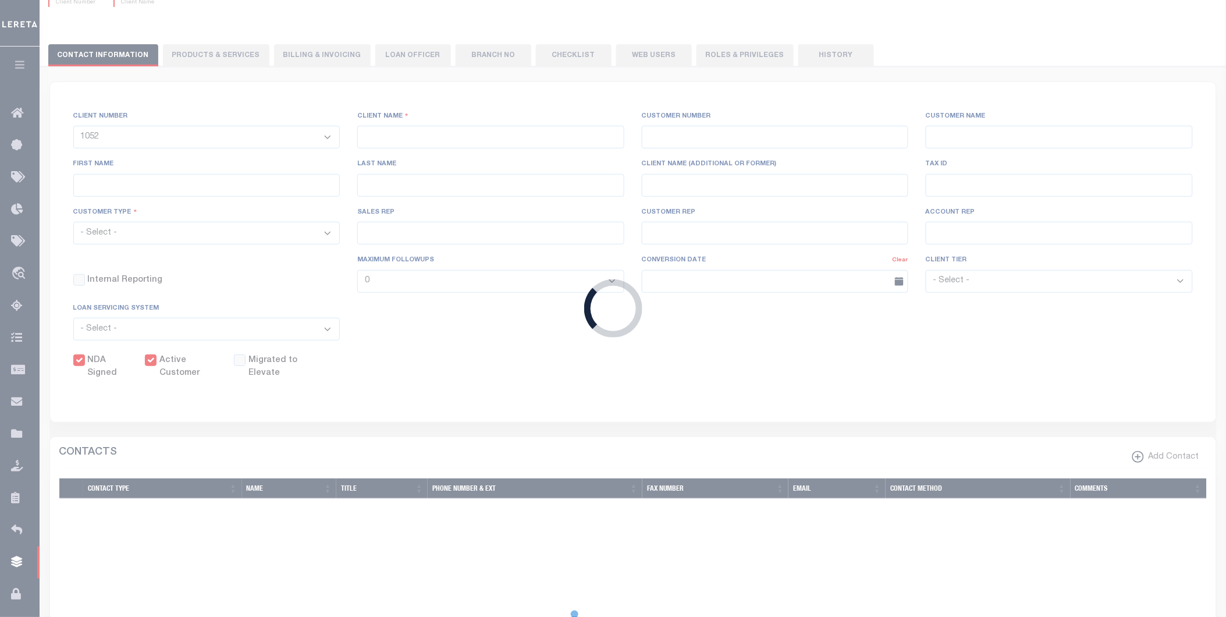
checkbox input "true"
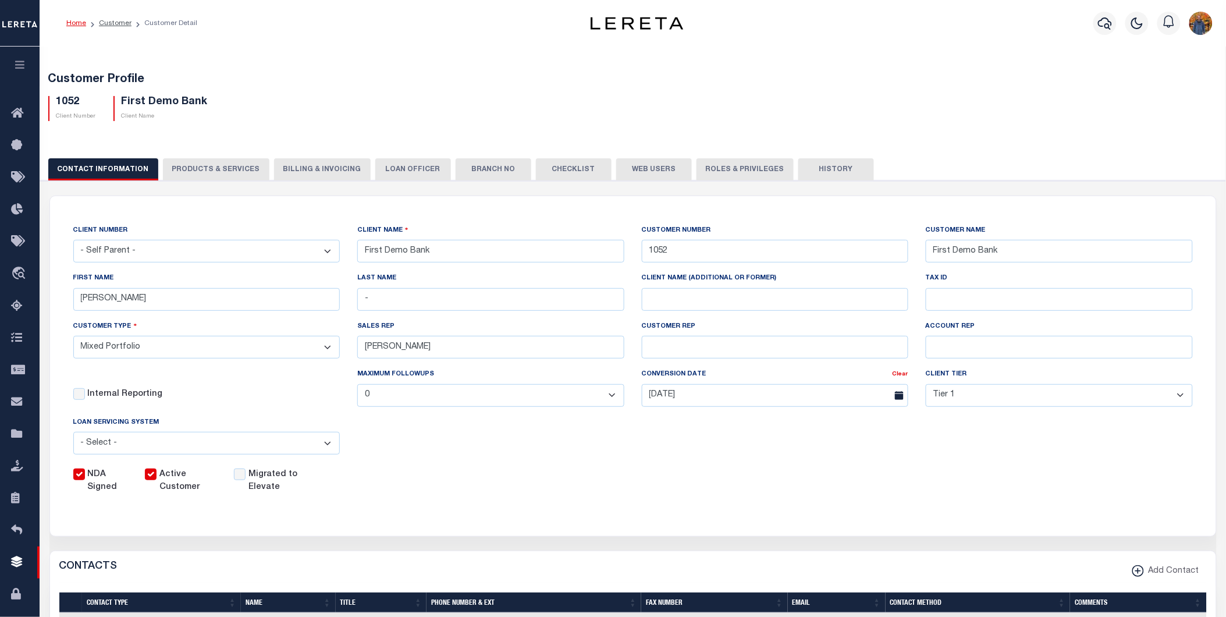
click at [636, 172] on button "Web Users" at bounding box center [654, 169] width 76 height 22
select select "100"
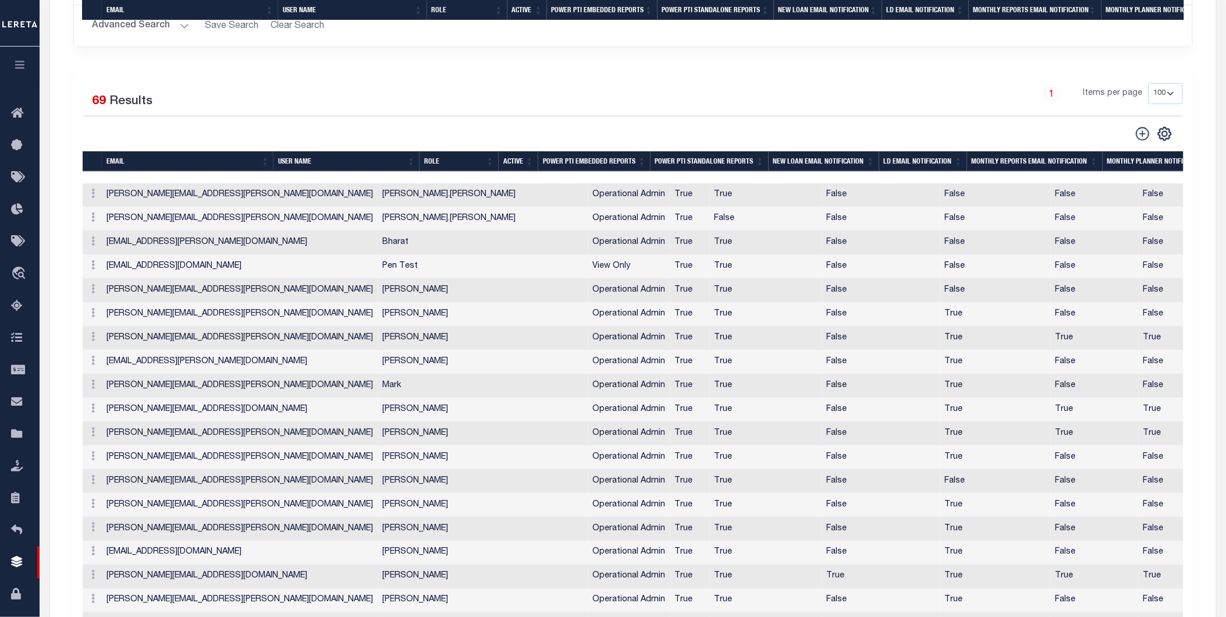
scroll to position [889, 0]
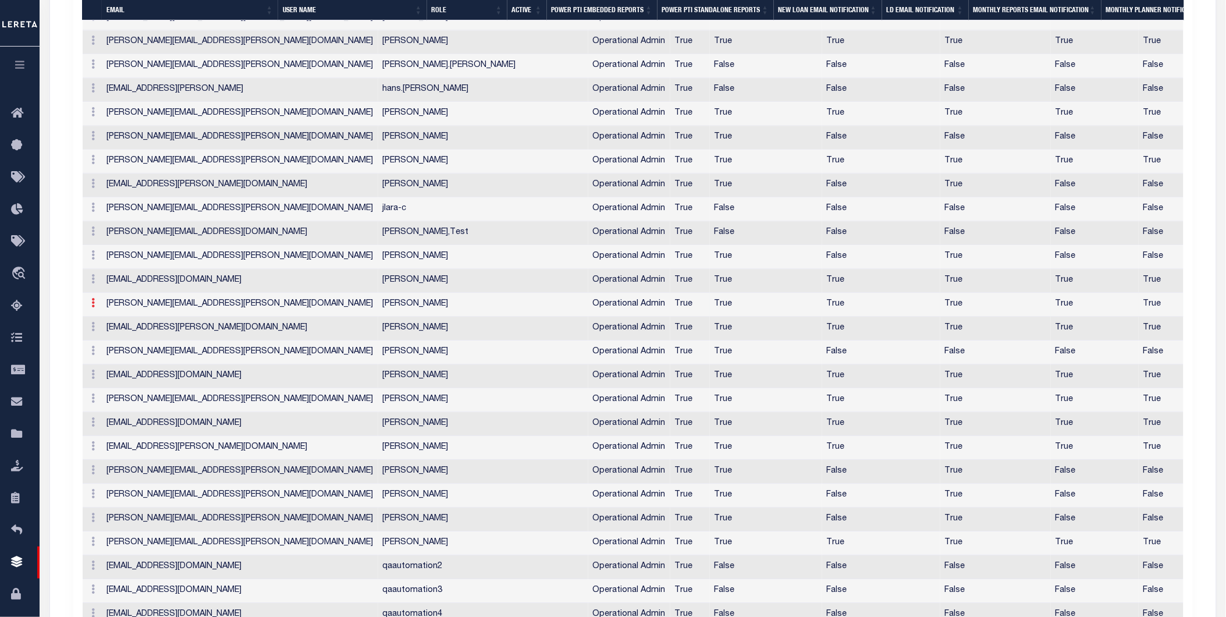
click at [94, 307] on icon at bounding box center [93, 302] width 3 height 9
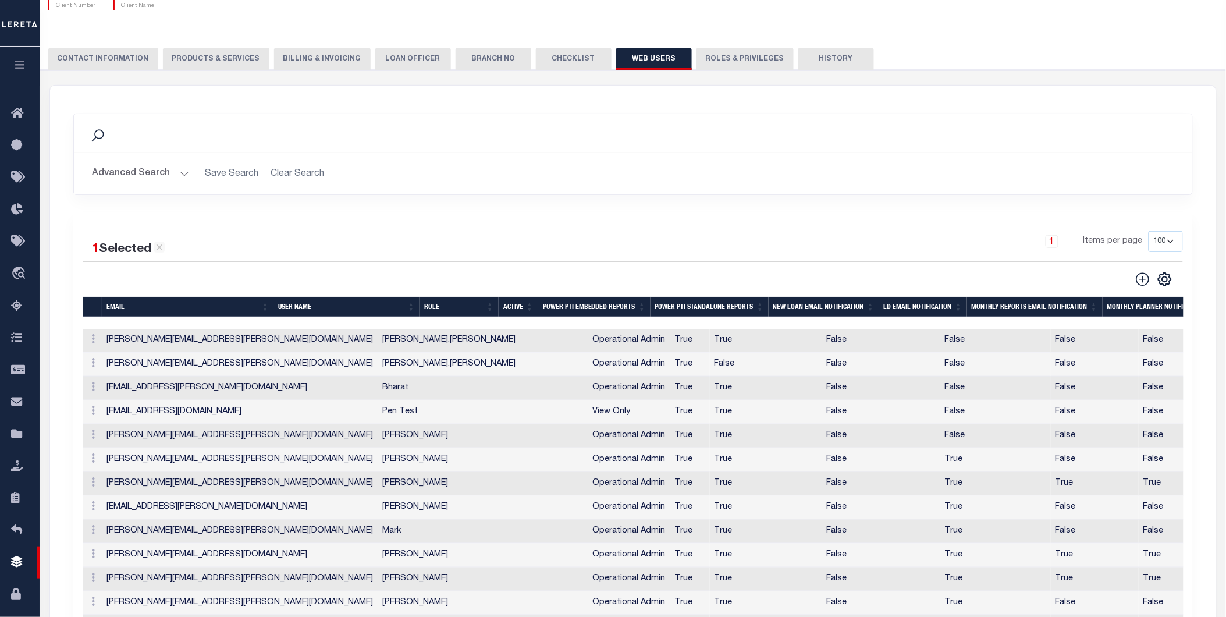
scroll to position [0, 0]
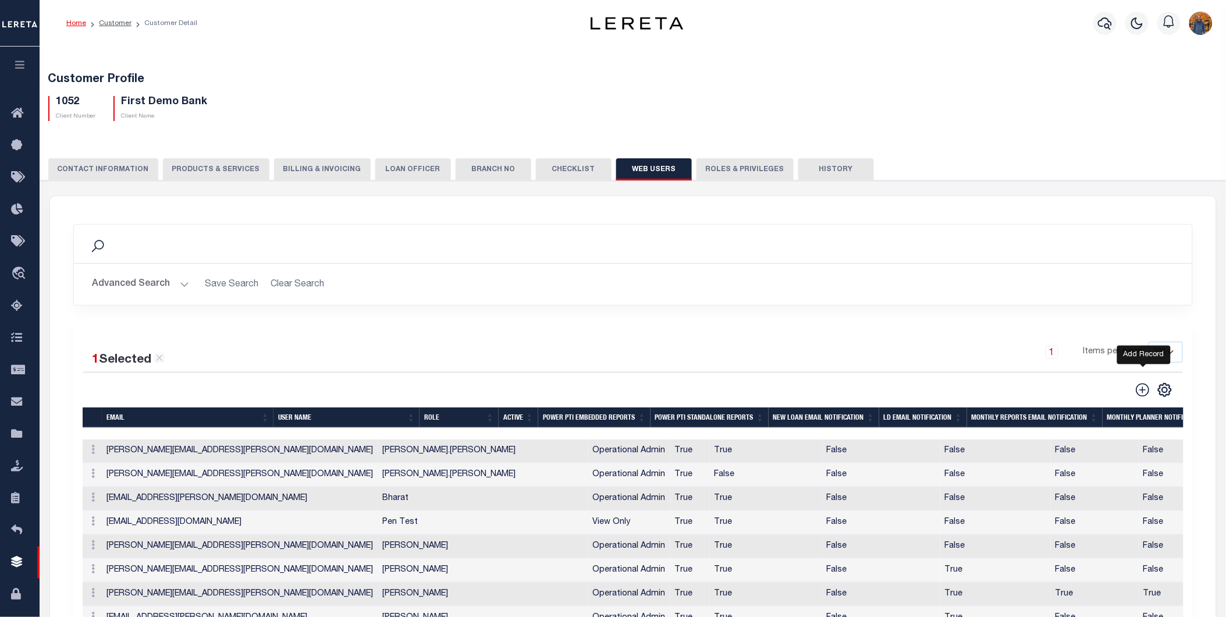
click at [1144, 393] on icon at bounding box center [1142, 390] width 13 height 13
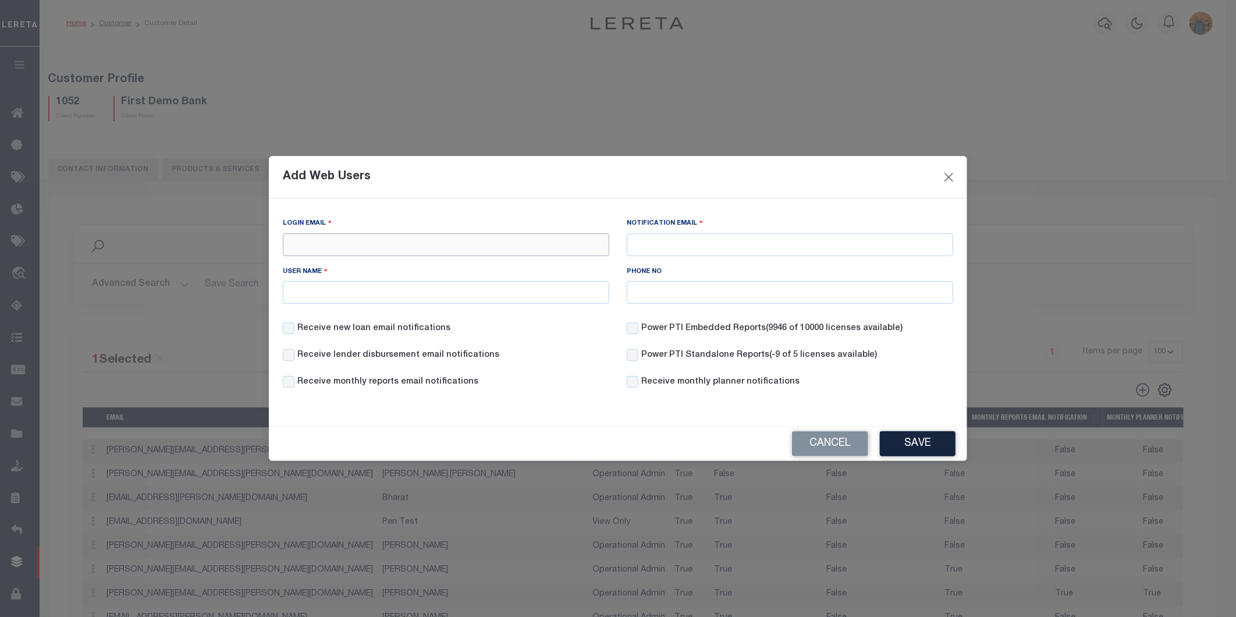
click at [388, 245] on input "Login Email" at bounding box center [446, 244] width 326 height 23
type input "Danny.Morales@accumatch.com"
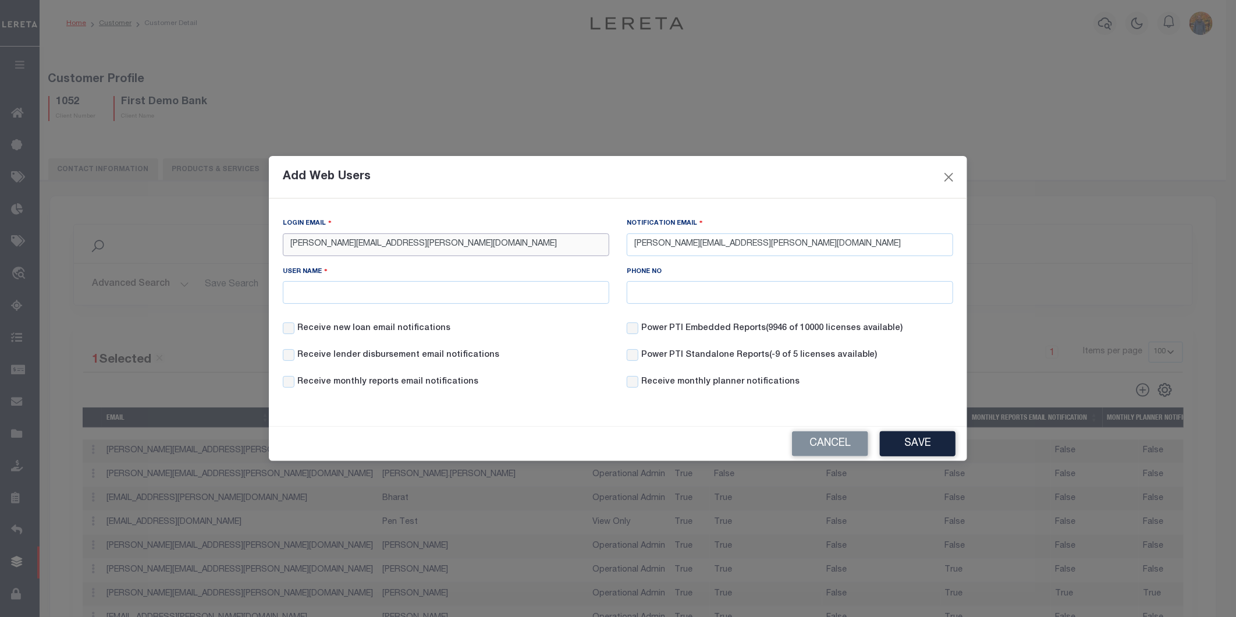
drag, startPoint x: 294, startPoint y: 242, endPoint x: 276, endPoint y: 235, distance: 19.3
click at [276, 235] on div "Login Email Danny.Morales@accumatch.com" at bounding box center [446, 241] width 344 height 48
click at [323, 242] on input "danny.Morales@accumatch.com" at bounding box center [446, 244] width 326 height 23
type input "danny.morales@accumatch.com"
click at [517, 279] on div "User Name" at bounding box center [446, 284] width 326 height 38
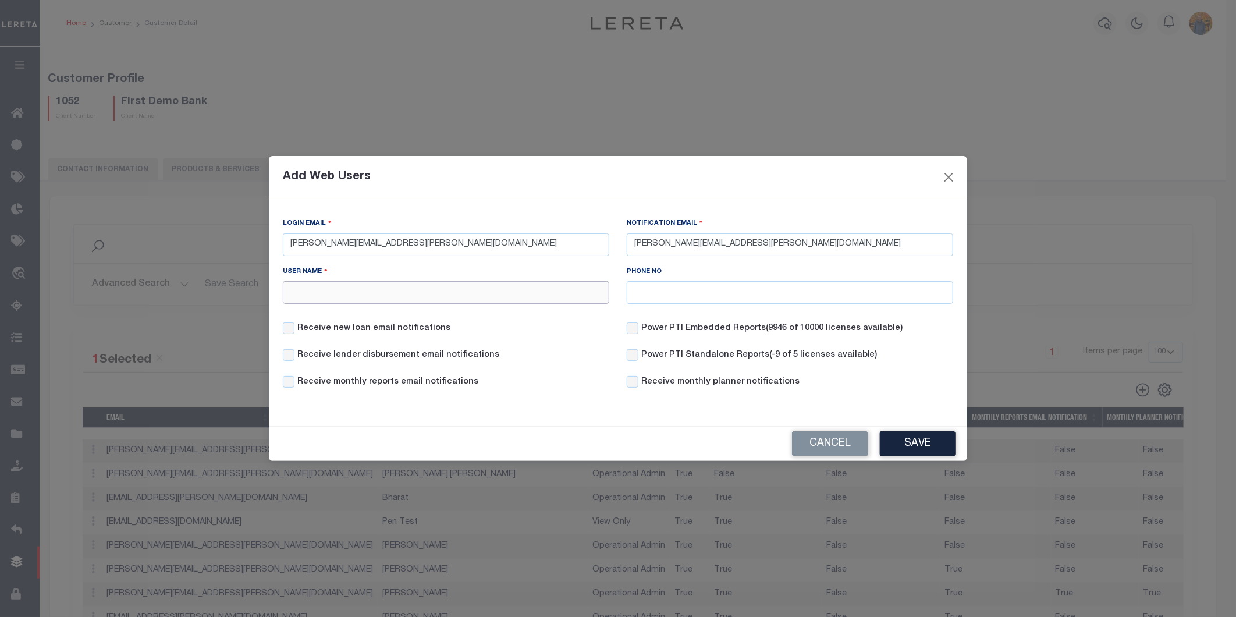
click at [411, 301] on input "User Name" at bounding box center [446, 292] width 326 height 23
type input "[PERSON_NAME]"
click at [289, 325] on input "Receive new loan email notifications" at bounding box center [289, 328] width 12 height 12
checkbox input "true"
click at [292, 360] on input "Receive lender disbursement email notifications" at bounding box center [289, 355] width 12 height 12
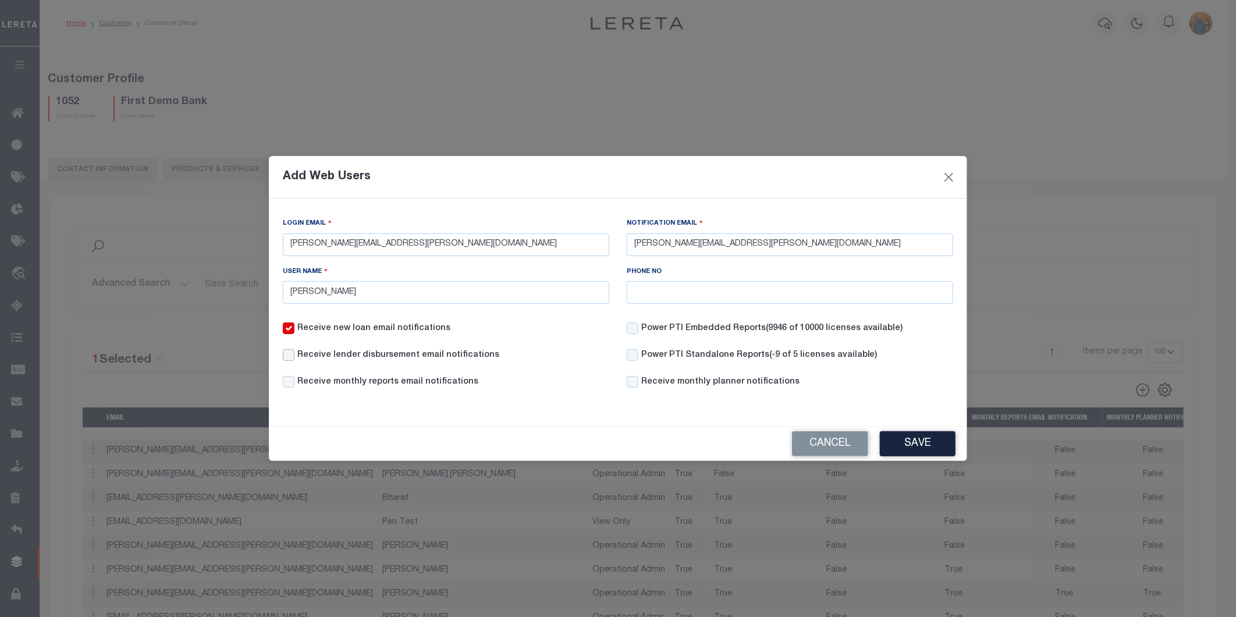
checkbox input "true"
click at [287, 385] on input "Receive monthly reports email notifications" at bounding box center [289, 382] width 12 height 12
checkbox input "true"
click at [631, 329] on input "Power PTI Embedded Reports (9946 of 10000 licenses available)" at bounding box center [633, 328] width 12 height 12
checkbox input "true"
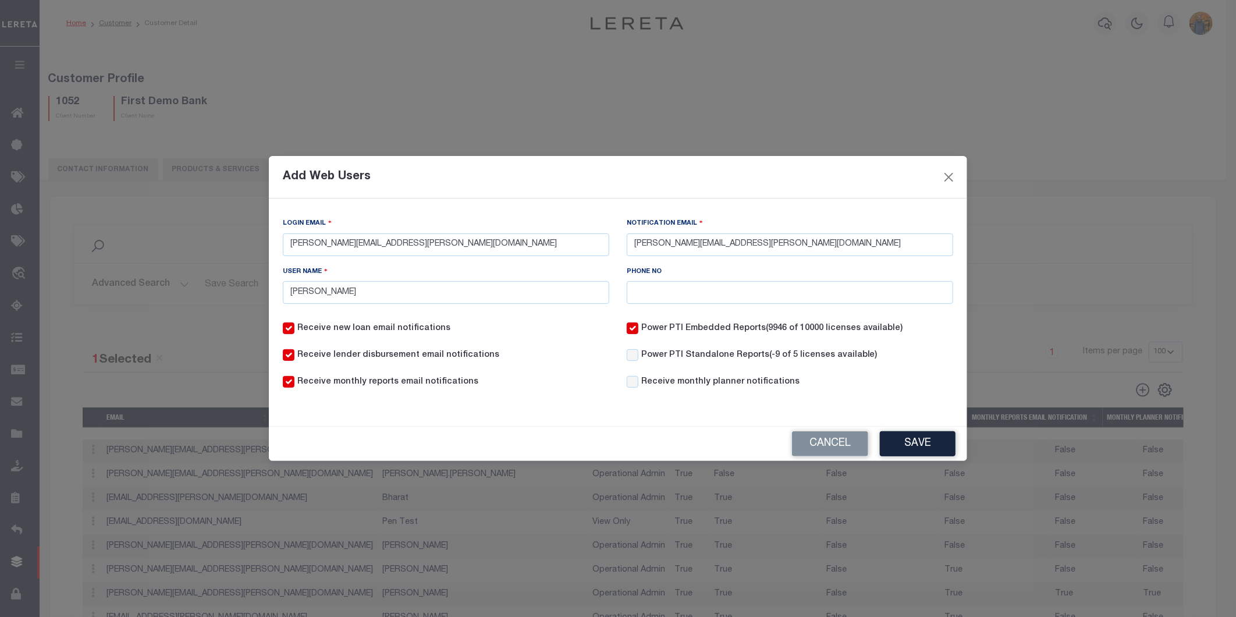
click at [642, 358] on label "Power PTI Standalone Reports (-9 of 5 licenses available)" at bounding box center [759, 355] width 236 height 13
click at [638, 358] on input "Power PTI Standalone Reports (-9 of 5 licenses available)" at bounding box center [633, 355] width 12 height 12
checkbox input "true"
drag, startPoint x: 625, startPoint y: 388, endPoint x: 641, endPoint y: 399, distance: 19.7
click at [626, 389] on div "Receive monthly planner notifications" at bounding box center [790, 389] width 344 height 27
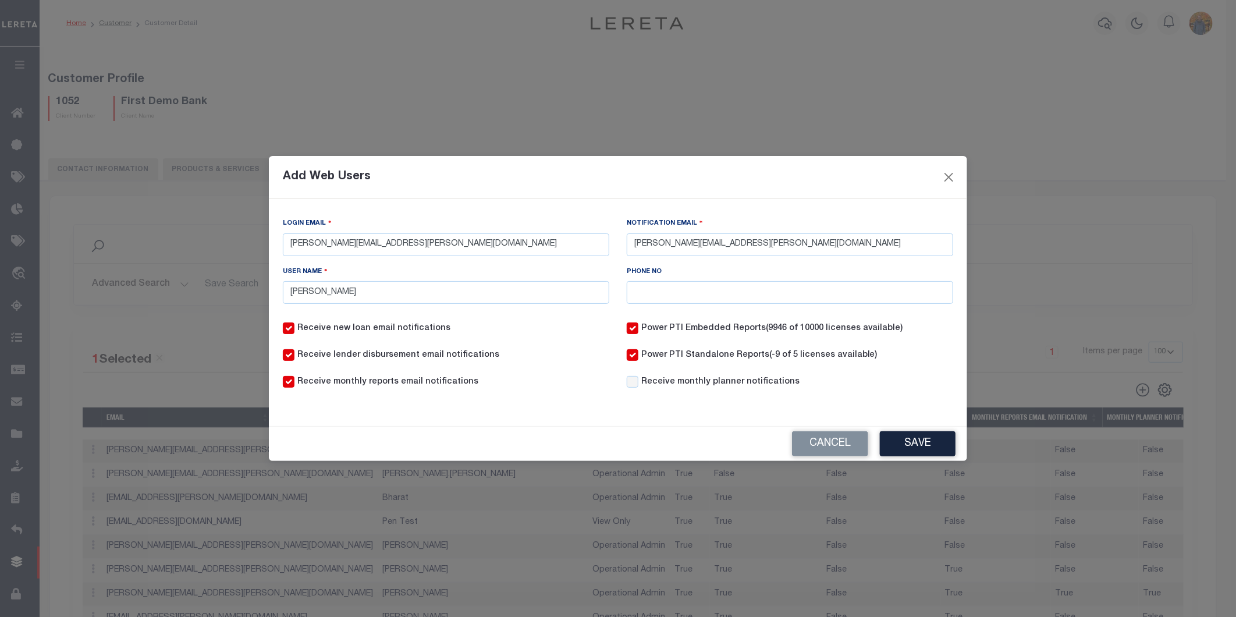
click at [624, 395] on div "Receive monthly planner notifications" at bounding box center [790, 389] width 344 height 27
click at [638, 381] on input "Receive monthly planner notifications" at bounding box center [633, 382] width 12 height 12
checkbox input "true"
click at [915, 438] on button "Save" at bounding box center [918, 443] width 76 height 25
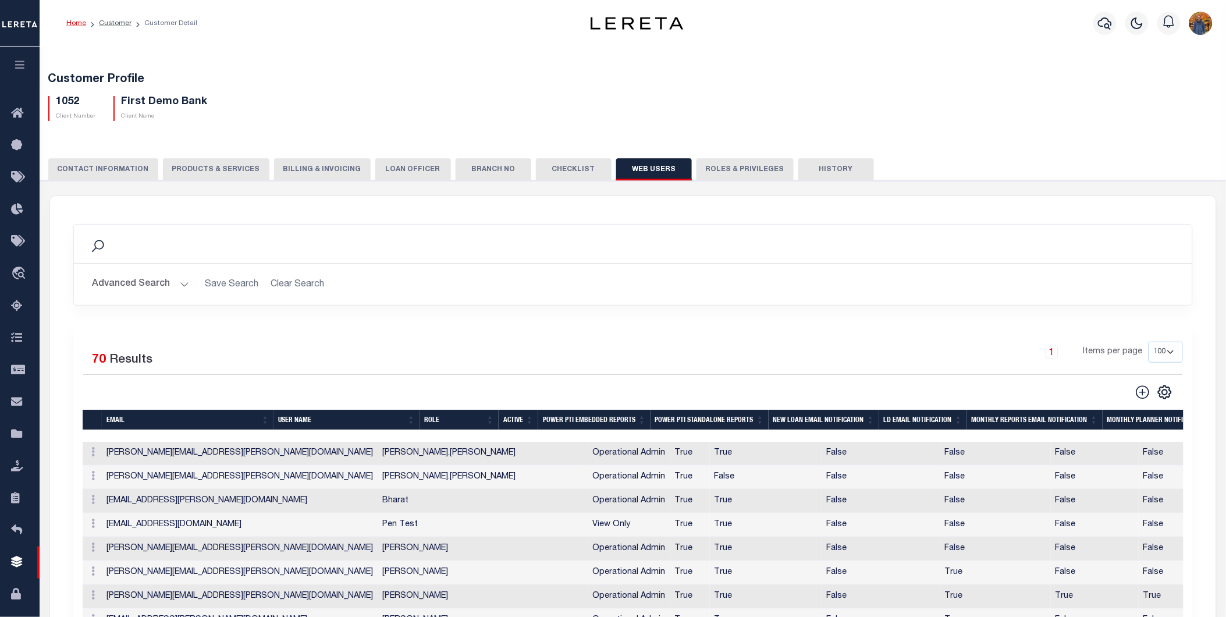
scroll to position [194, 0]
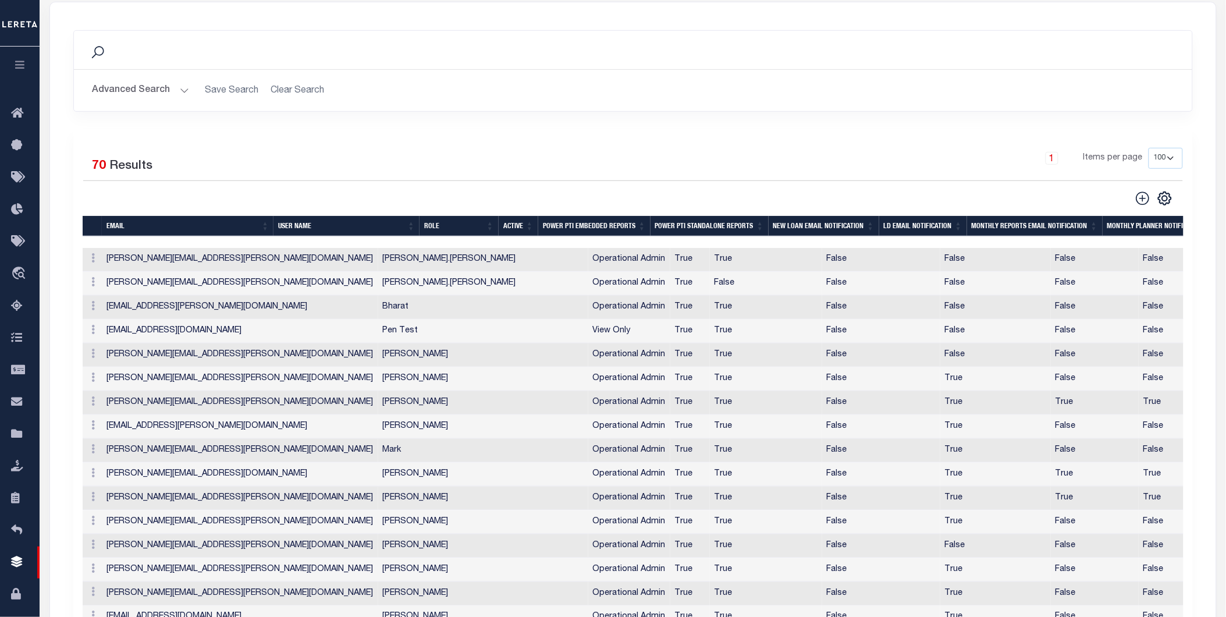
click at [676, 118] on div "Search Advanced Search Save Search Clear Search Is Is" at bounding box center [633, 79] width 1137 height 99
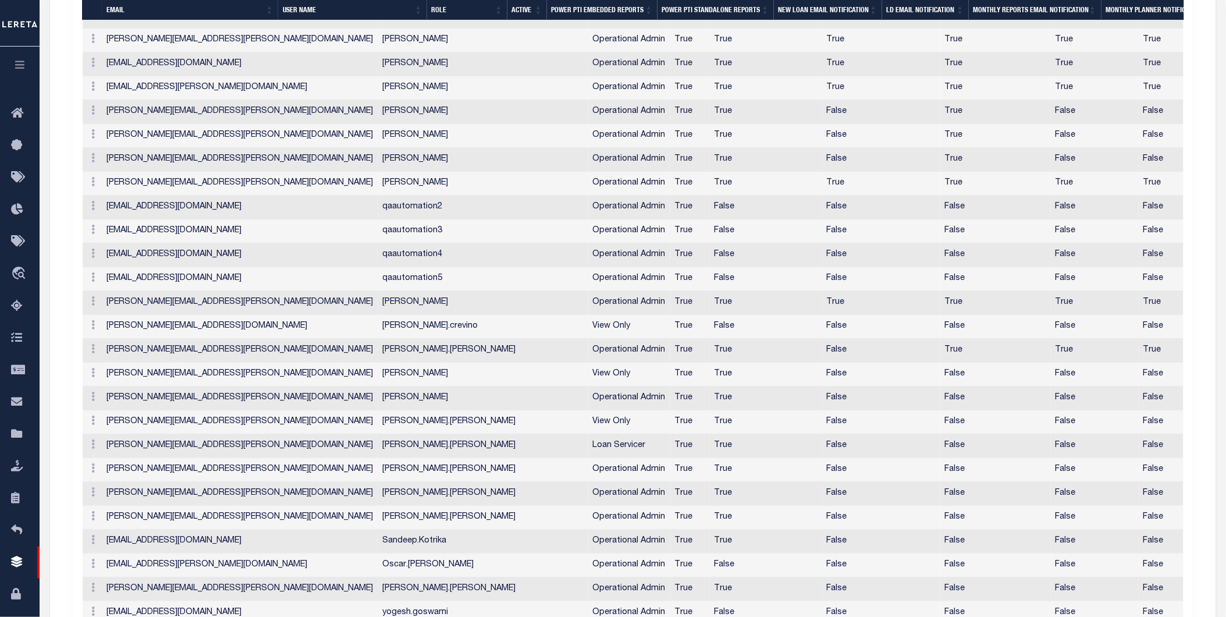
scroll to position [0, 264]
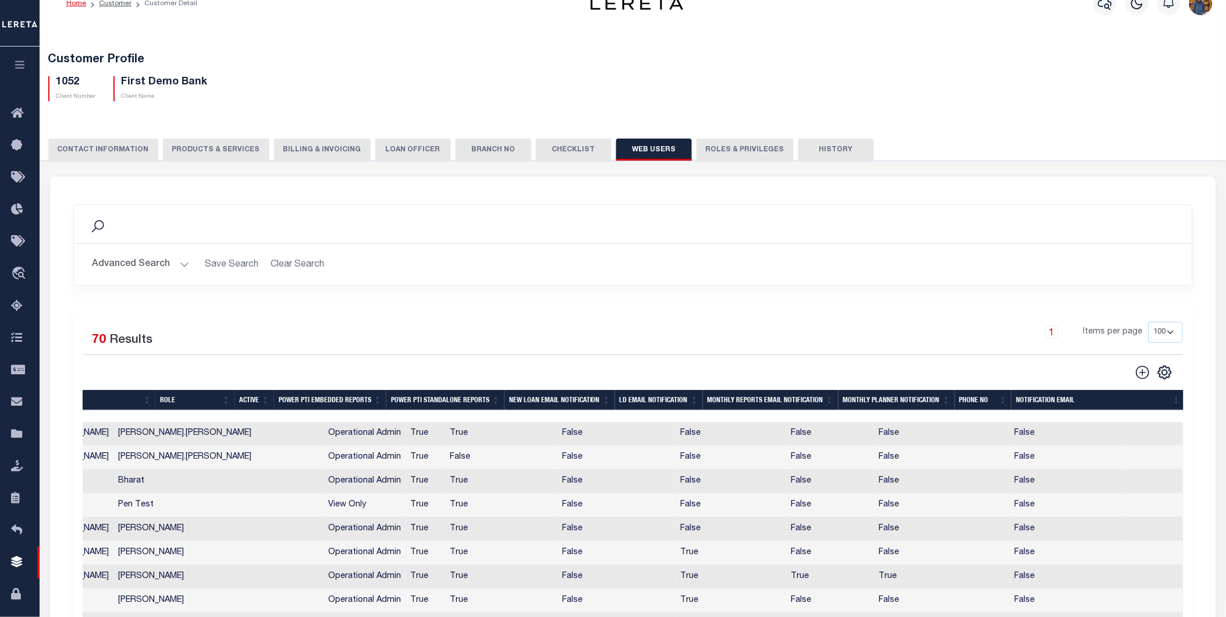
scroll to position [0, 0]
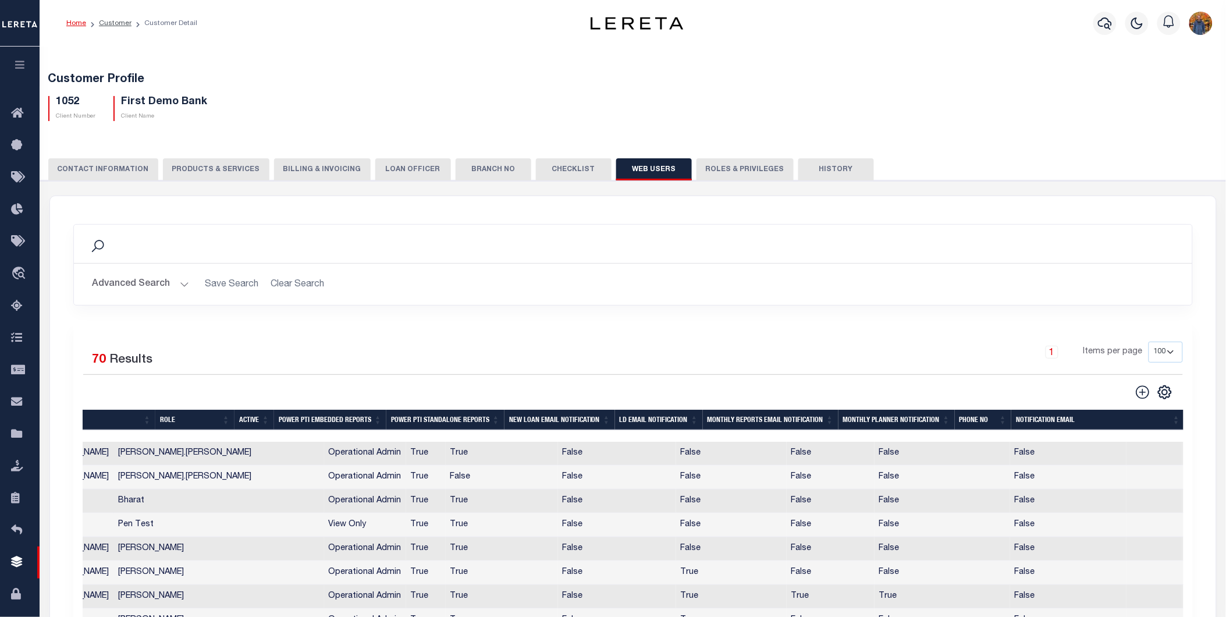
click at [19, 59] on button "button" at bounding box center [20, 67] width 40 height 40
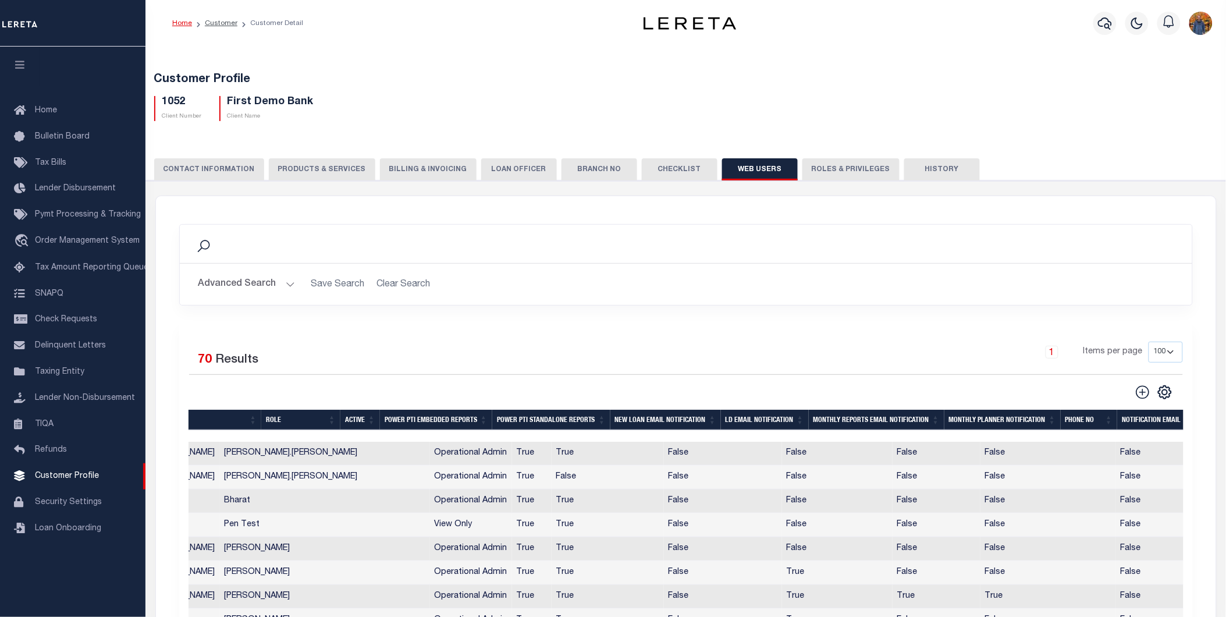
click at [99, 264] on span "Tax Amount Reporting Queue" at bounding box center [91, 268] width 113 height 8
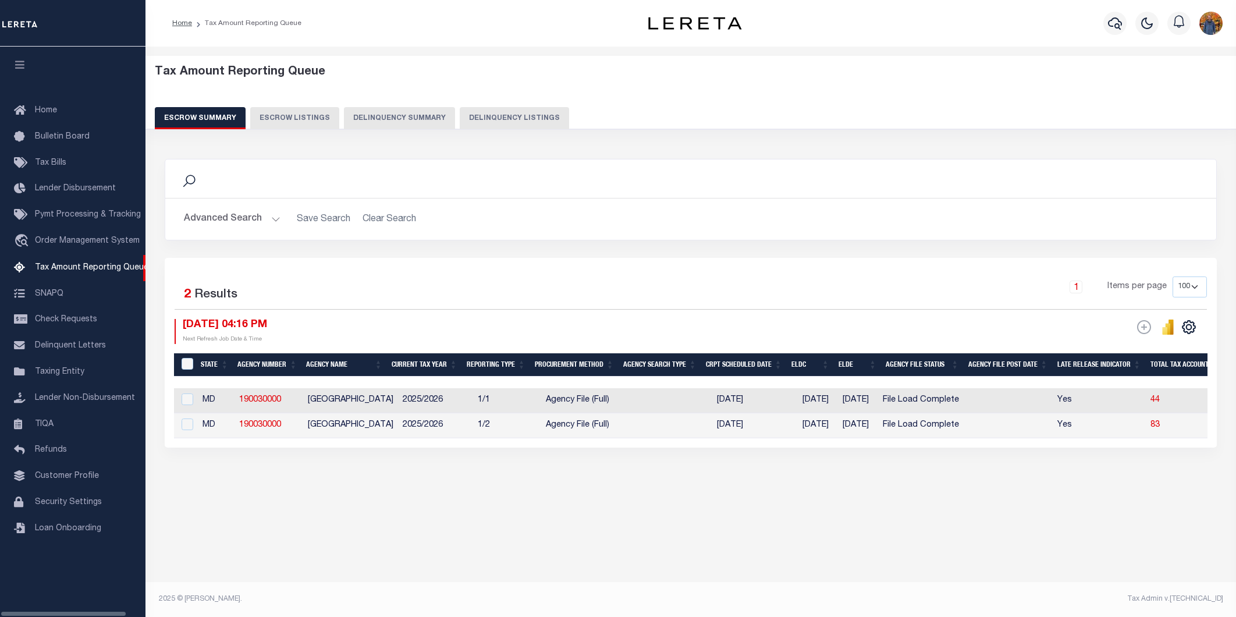
select select "100"
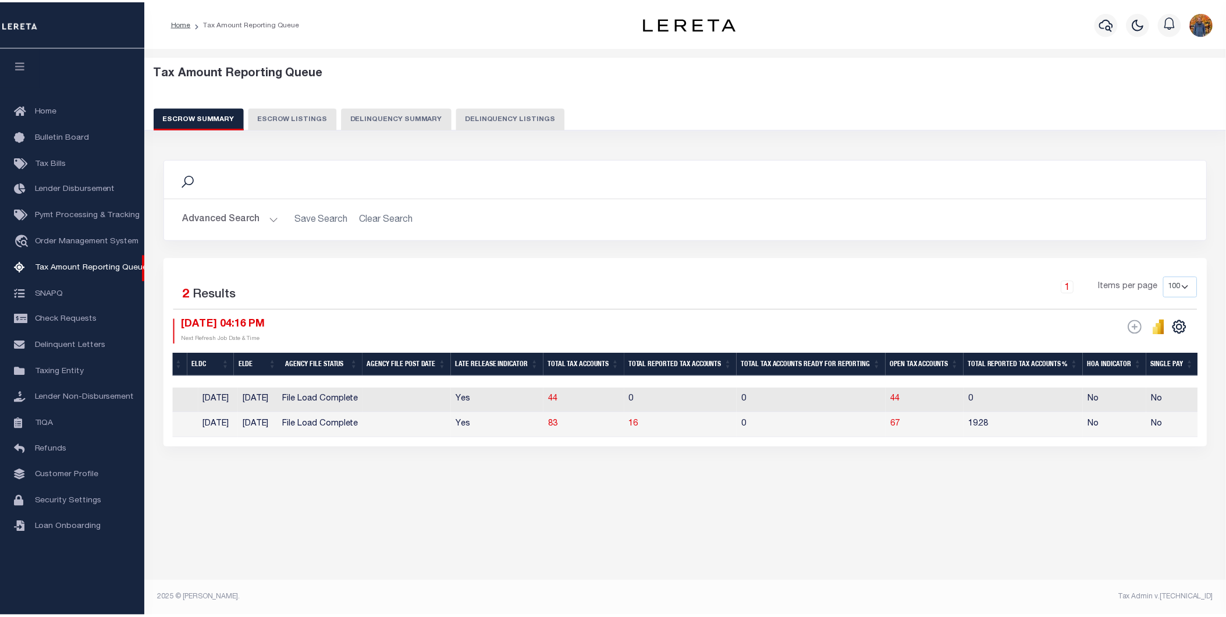
scroll to position [0, 635]
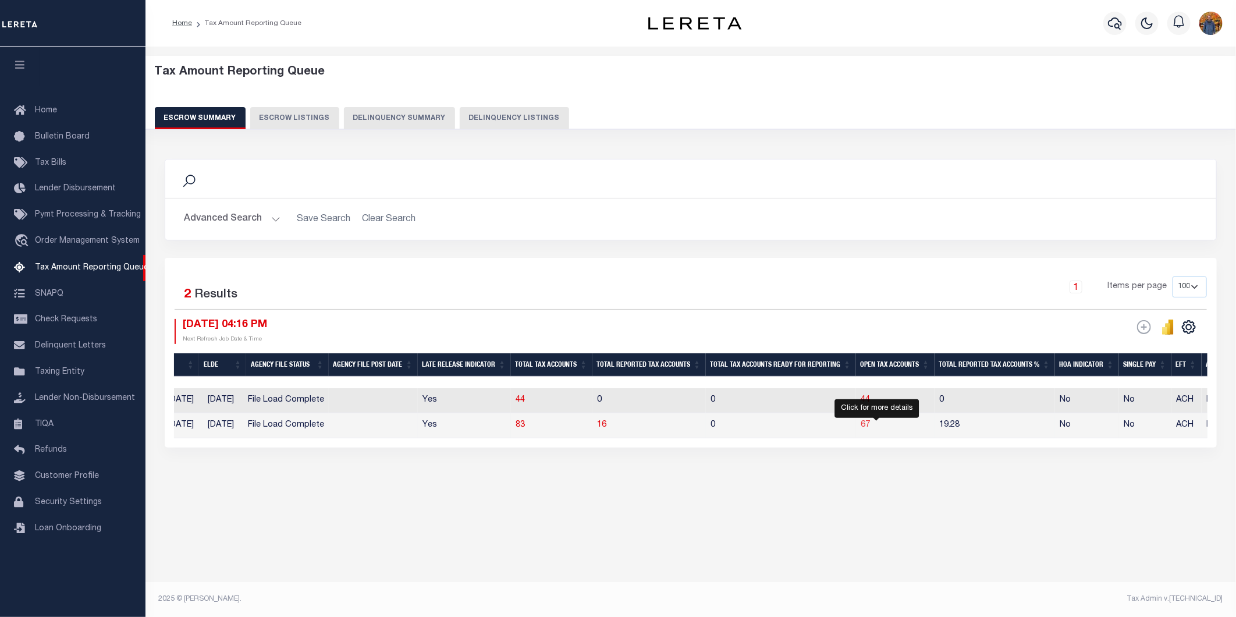
click at [870, 423] on span "67" at bounding box center [865, 425] width 9 height 8
select select "100"
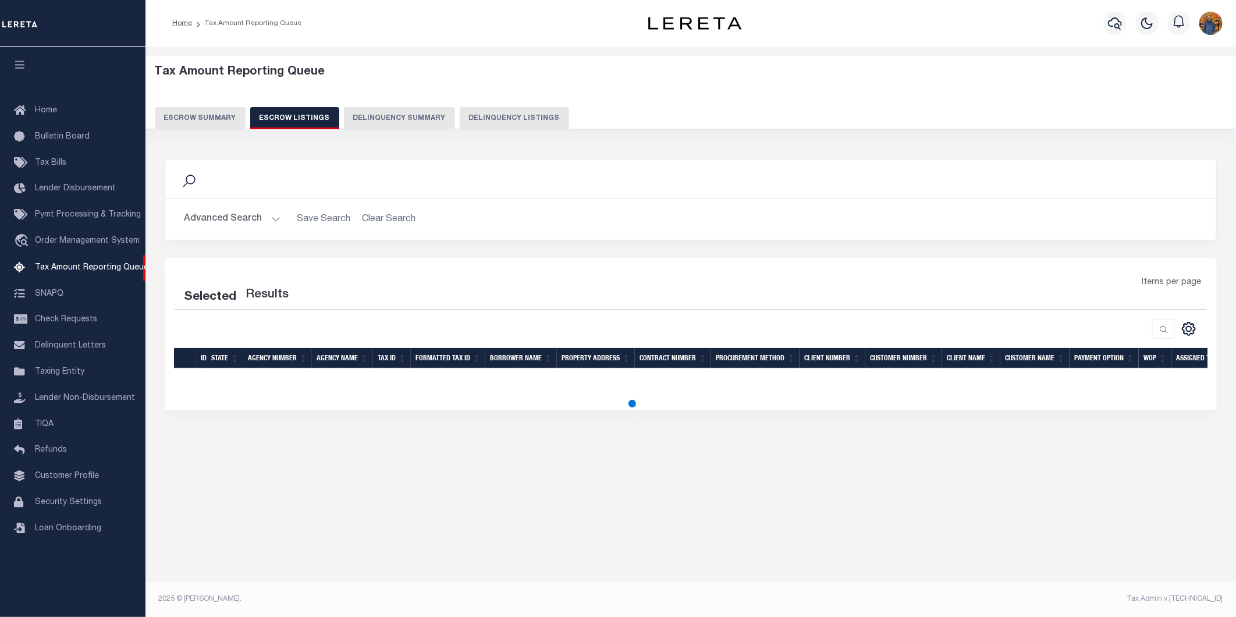
select select "100"
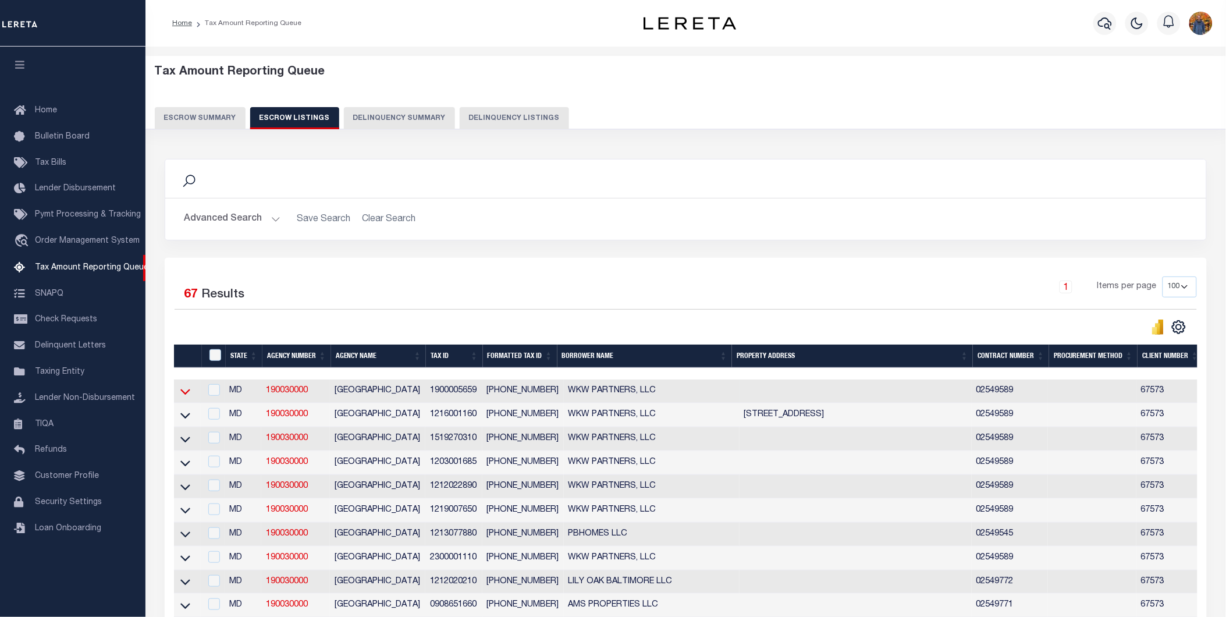
click at [184, 393] on icon at bounding box center [185, 391] width 10 height 12
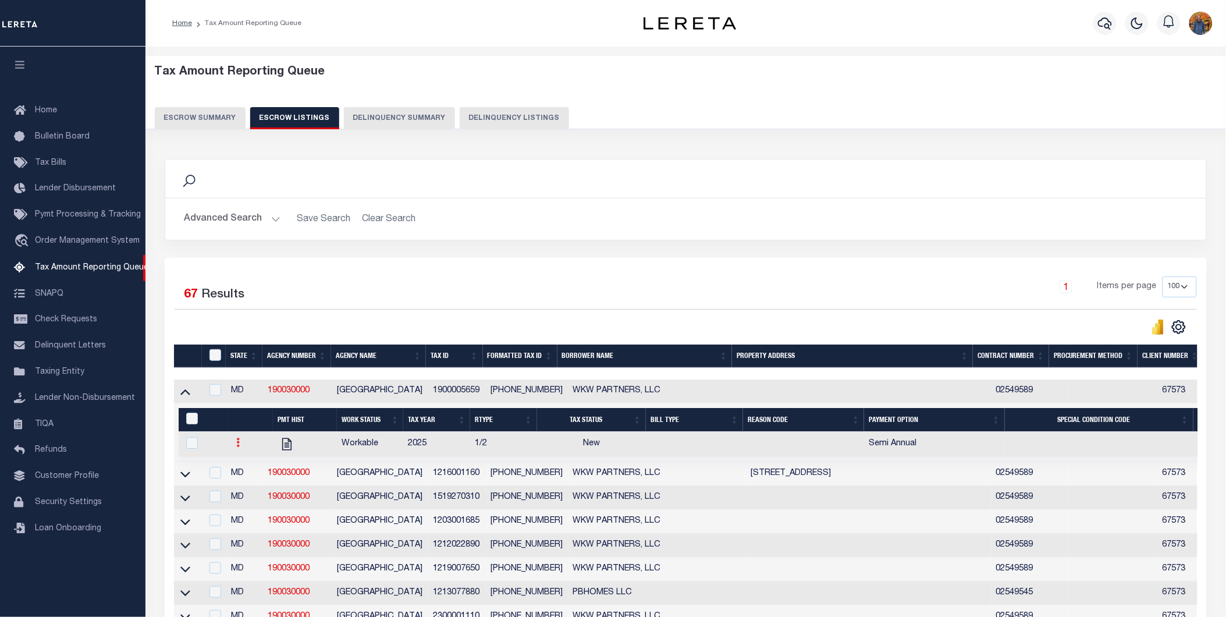
click at [240, 447] on icon at bounding box center [238, 442] width 3 height 9
click at [252, 487] on img "" at bounding box center [253, 481] width 12 height 12
checkbox input "true"
select select "NW2"
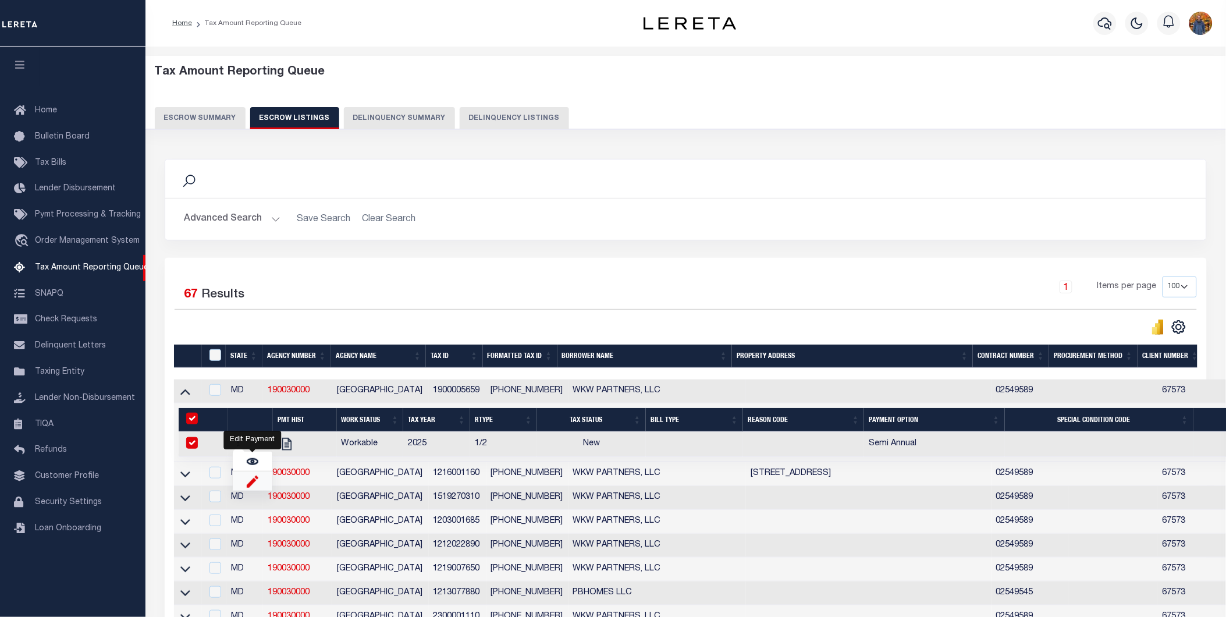
select select
type input "[DATE]"
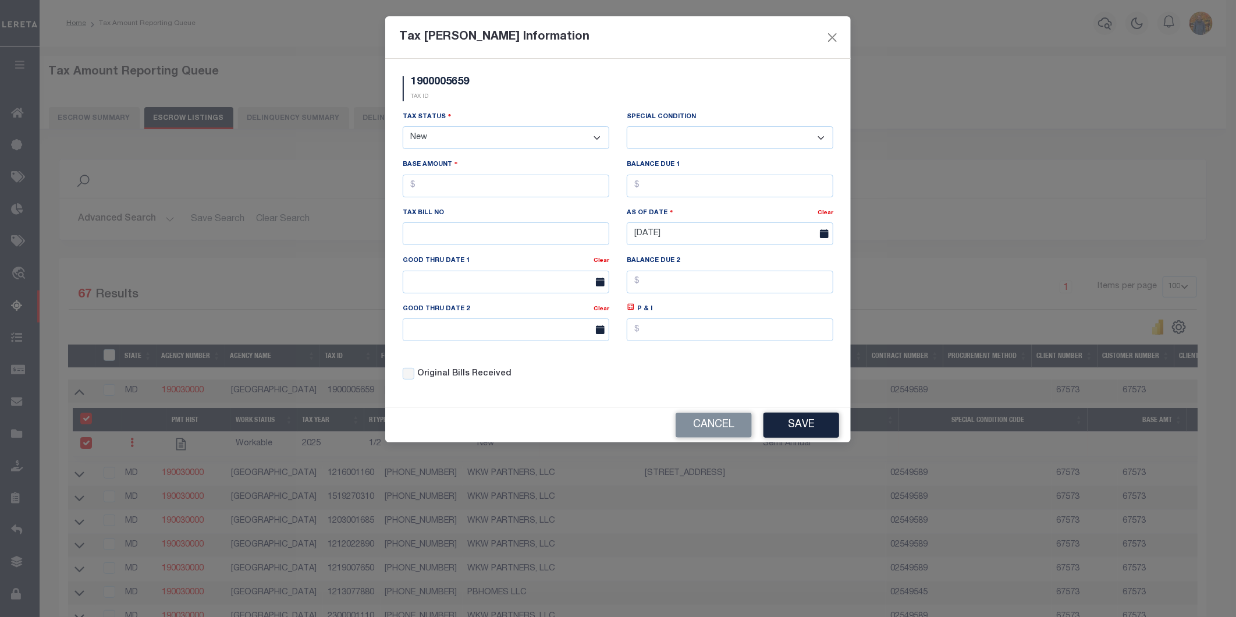
click at [462, 109] on div "1900005659 TAX ID" at bounding box center [618, 93] width 448 height 34
click at [457, 133] on select "- Select Status - Open Due/Unpaid Paid Incomplete No Tax Due Internal Refund Pr…" at bounding box center [506, 137] width 207 height 23
select select "DUE"
click at [403, 127] on select "- Select Status - Open Due/Unpaid Paid Incomplete No Tax Due Internal Refund Pr…" at bounding box center [506, 137] width 207 height 23
click at [668, 132] on select "-- Select Special Condition -- 3RD PARTY TAX LIEN AGENCY TAX LIEN (A.K.A Inside…" at bounding box center [730, 137] width 207 height 23
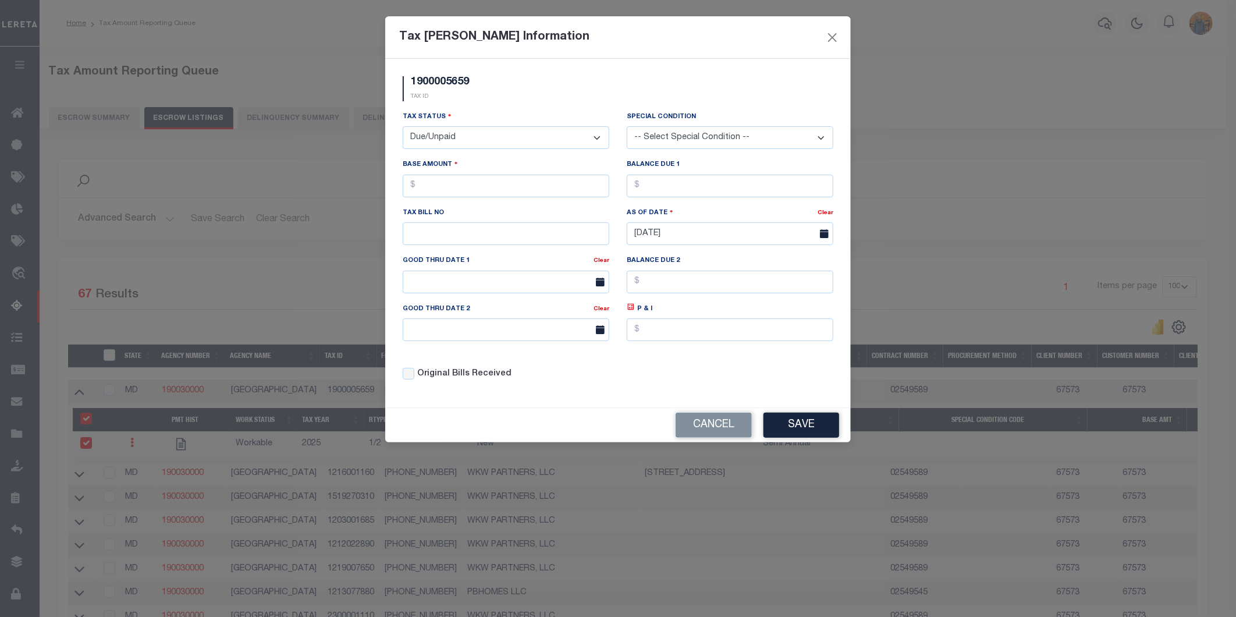
select select "17"
click at [627, 126] on select "-- Select Special Condition -- 3RD PARTY TAX LIEN AGENCY TAX LIEN (A.K.A Inside…" at bounding box center [730, 137] width 207 height 23
click at [494, 184] on input "text" at bounding box center [506, 186] width 207 height 23
type input "$19.00"
click at [651, 179] on input "text" at bounding box center [730, 186] width 207 height 23
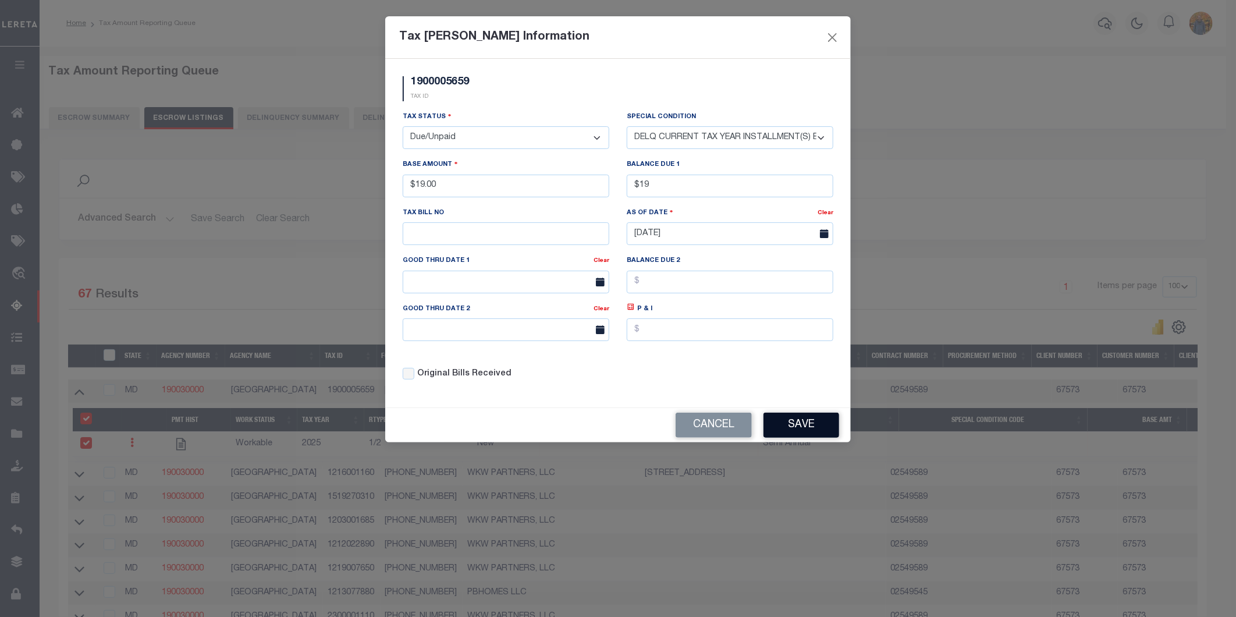
type input "$19.00"
click at [800, 438] on button "Save" at bounding box center [802, 425] width 76 height 25
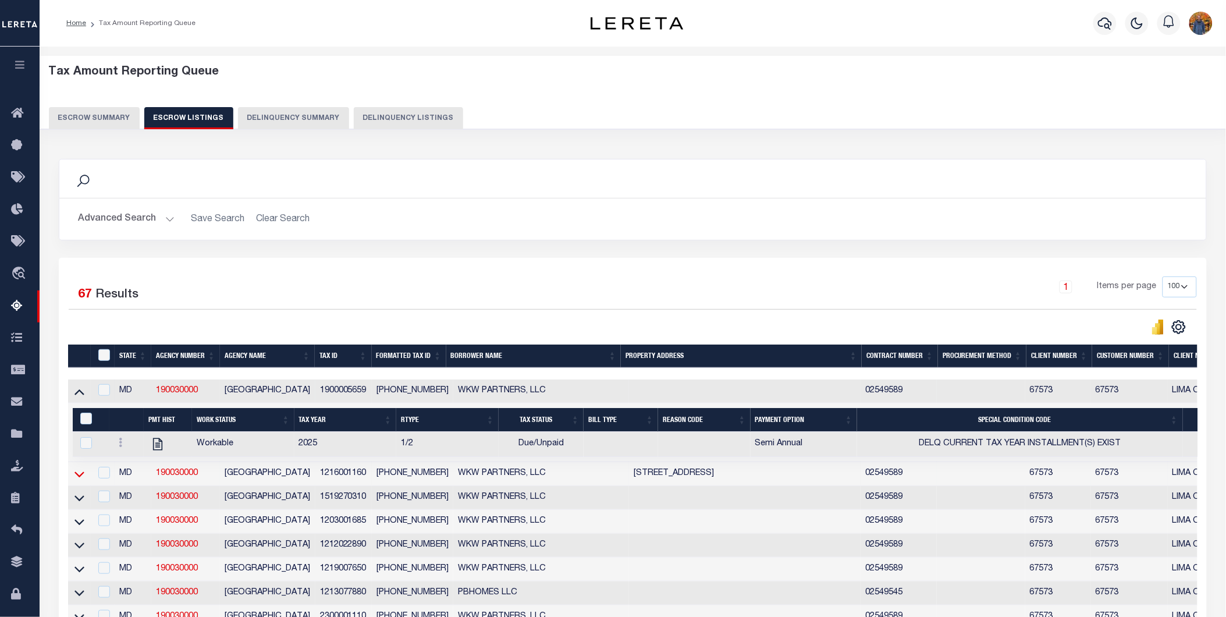
click at [80, 476] on icon at bounding box center [79, 474] width 10 height 12
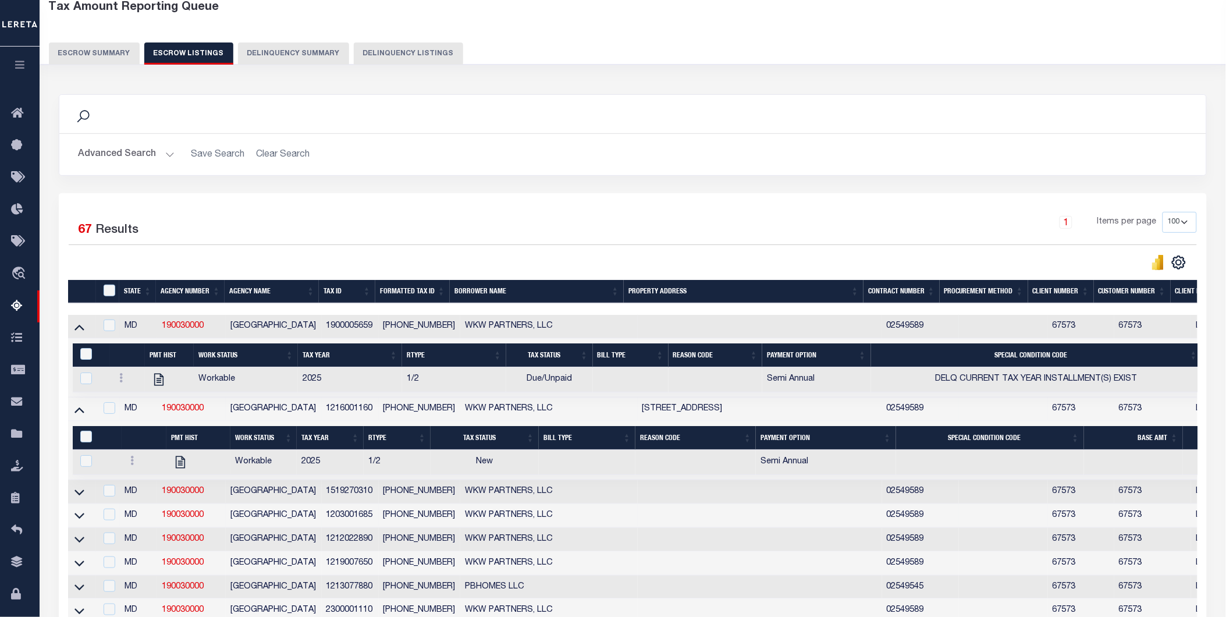
scroll to position [129, 0]
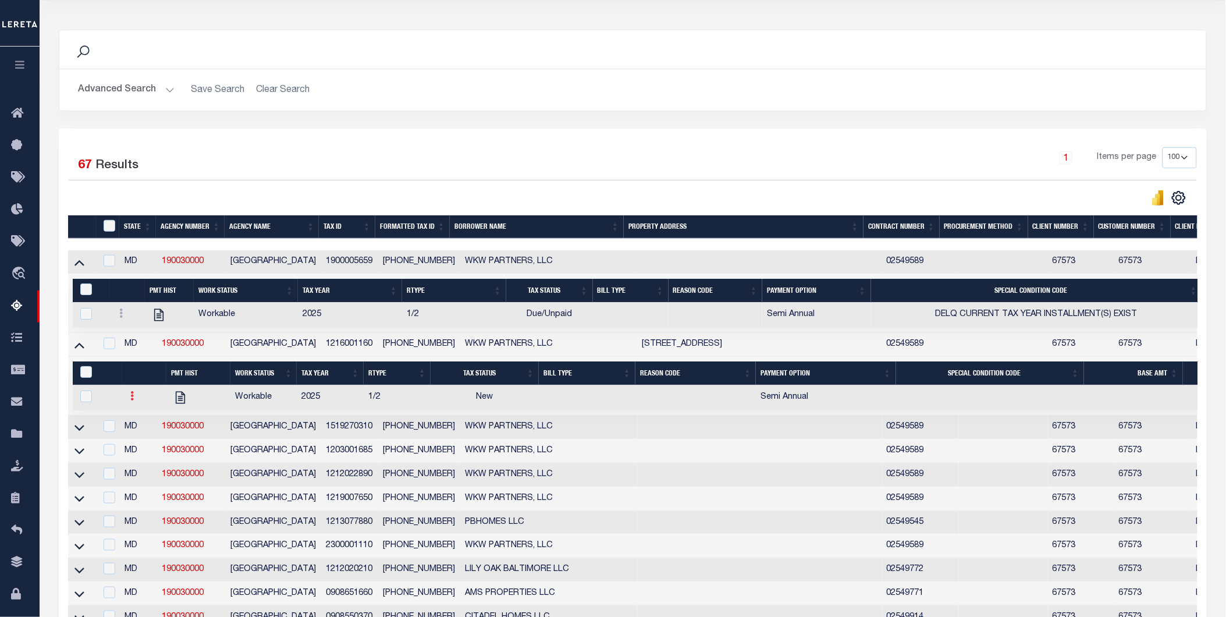
click at [126, 402] on link at bounding box center [132, 397] width 13 height 9
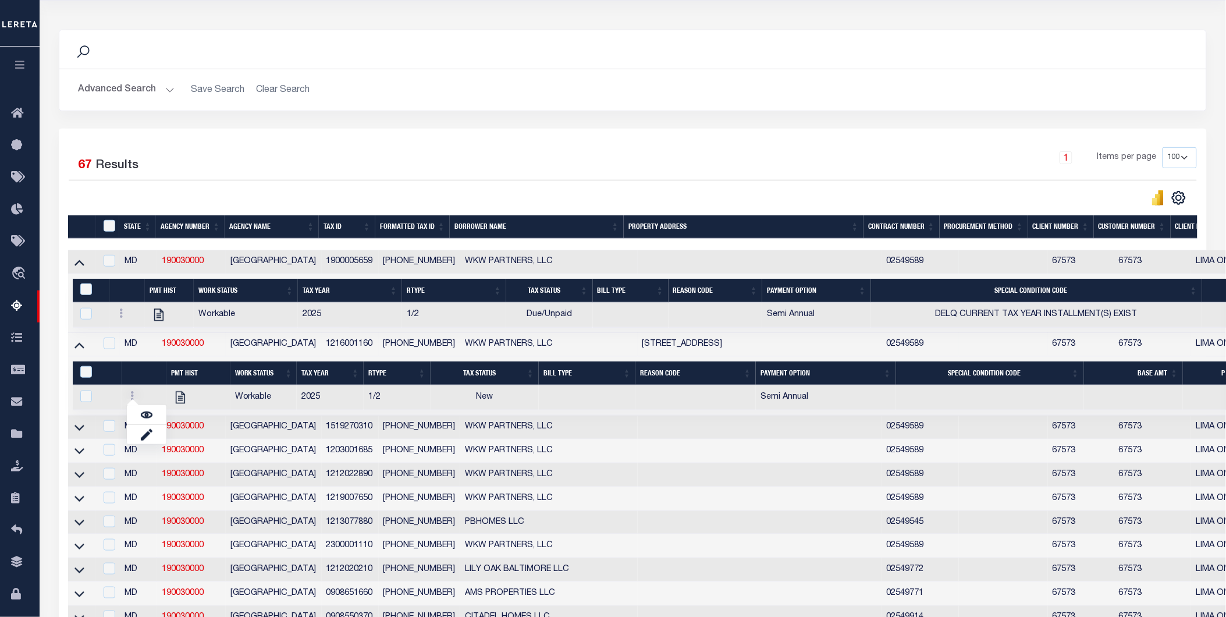
drag, startPoint x: 176, startPoint y: 244, endPoint x: 276, endPoint y: 251, distance: 99.7
click at [275, 250] on div at bounding box center [633, 245] width 1130 height 12
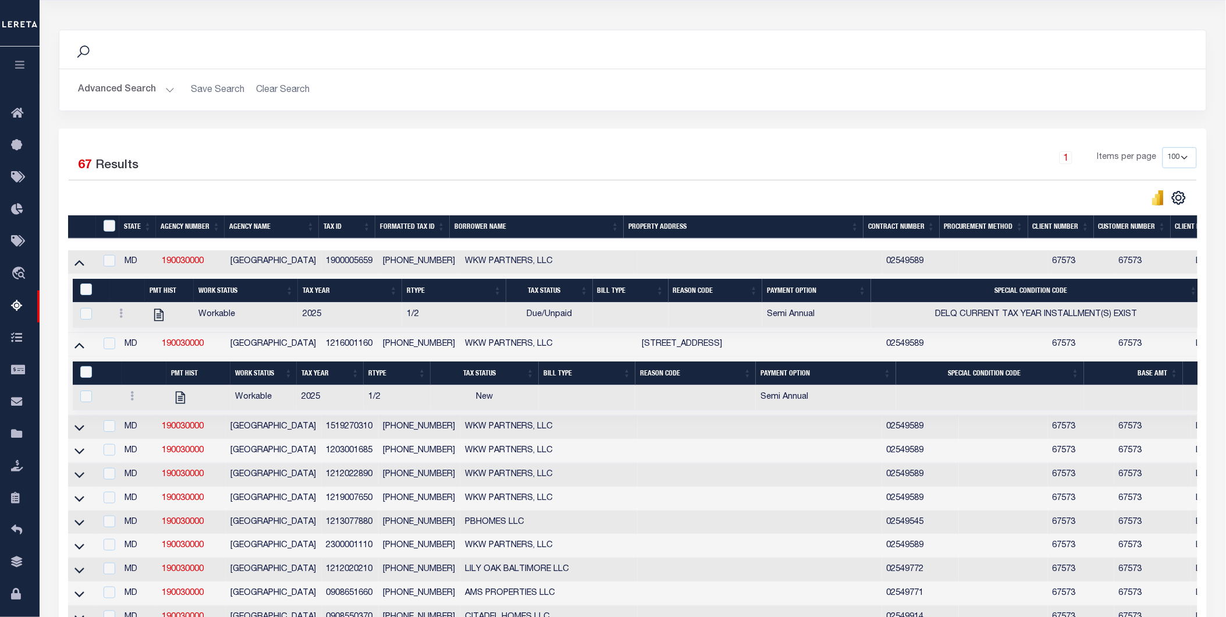
scroll to position [0, 135]
click at [133, 397] on icon at bounding box center [132, 395] width 3 height 9
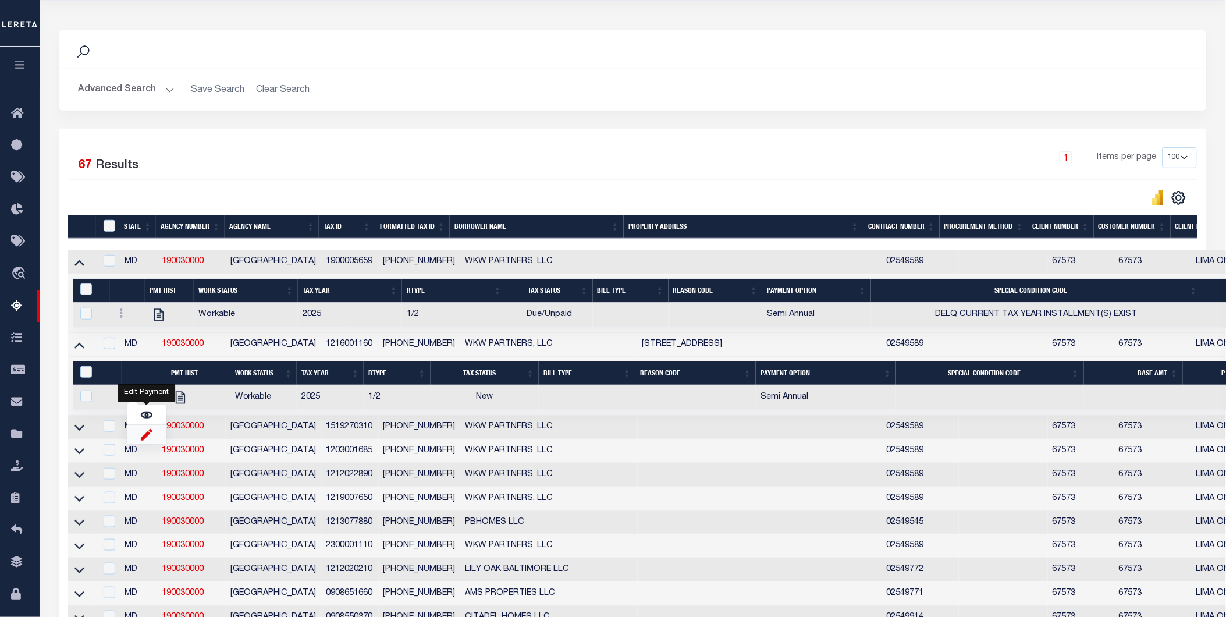
click at [148, 436] on img "" at bounding box center [147, 434] width 12 height 12
checkbox input "true"
select select
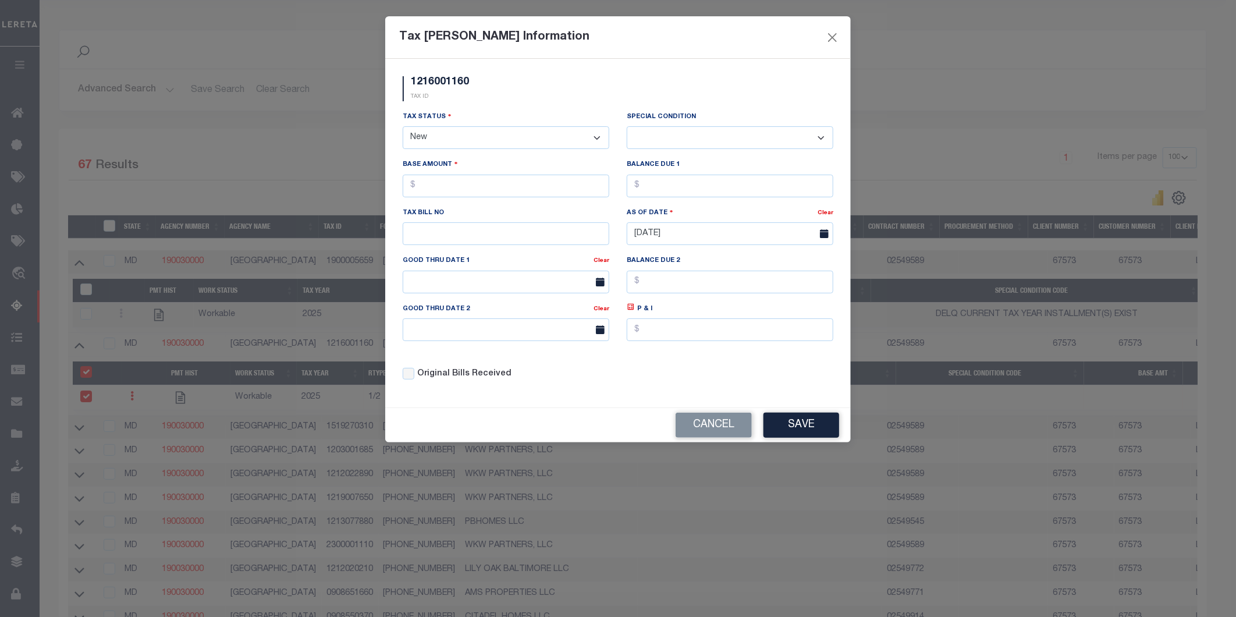
click at [460, 129] on select "- Select Status - Open Due/Unpaid Paid Incomplete No Tax Due Internal Refund Pr…" at bounding box center [506, 137] width 207 height 23
select select "DUE"
click at [403, 127] on select "- Select Status - Open Due/Unpaid Paid Incomplete No Tax Due Internal Refund Pr…" at bounding box center [506, 137] width 207 height 23
click at [714, 136] on select "-- Select Special Condition -- 3RD PARTY TAX LIEN AGENCY TAX LIEN (A.K.A Inside…" at bounding box center [730, 137] width 207 height 23
select select "17"
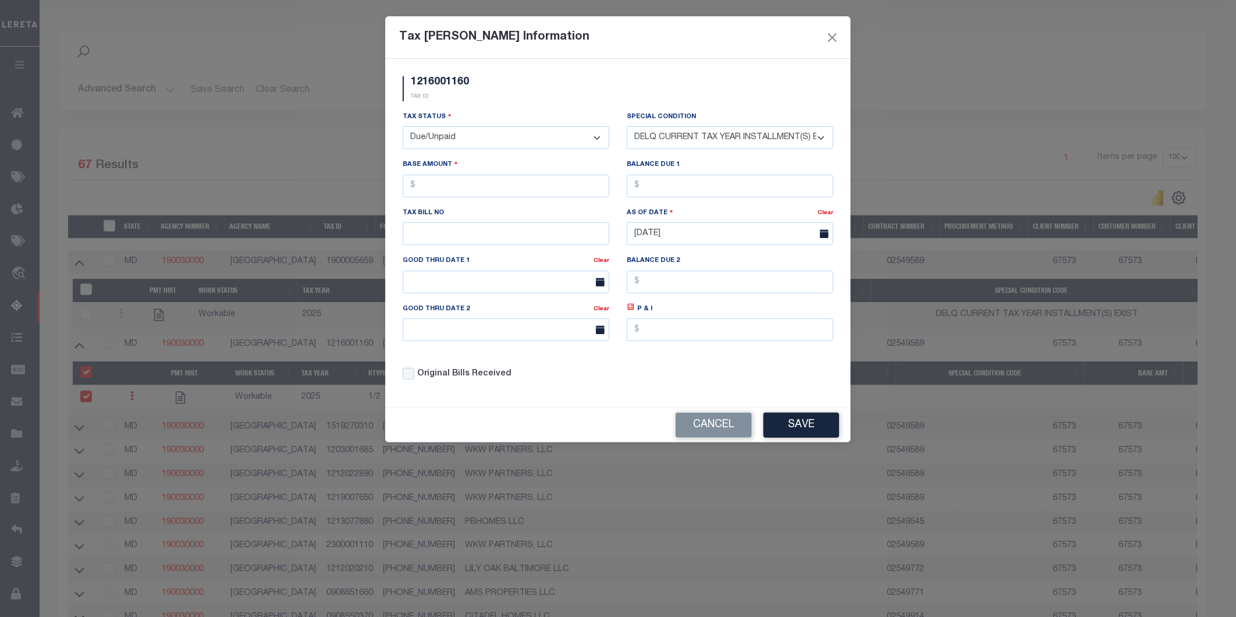
click at [627, 126] on select "-- Select Special Condition -- 3RD PARTY TAX LIEN AGENCY TAX LIEN (A.K.A Inside…" at bounding box center [730, 137] width 207 height 23
click at [475, 202] on div "Base Amount" at bounding box center [506, 182] width 224 height 48
click at [478, 185] on input "text" at bounding box center [506, 186] width 207 height 23
type input "$64.00"
click at [655, 193] on input "text" at bounding box center [730, 186] width 207 height 23
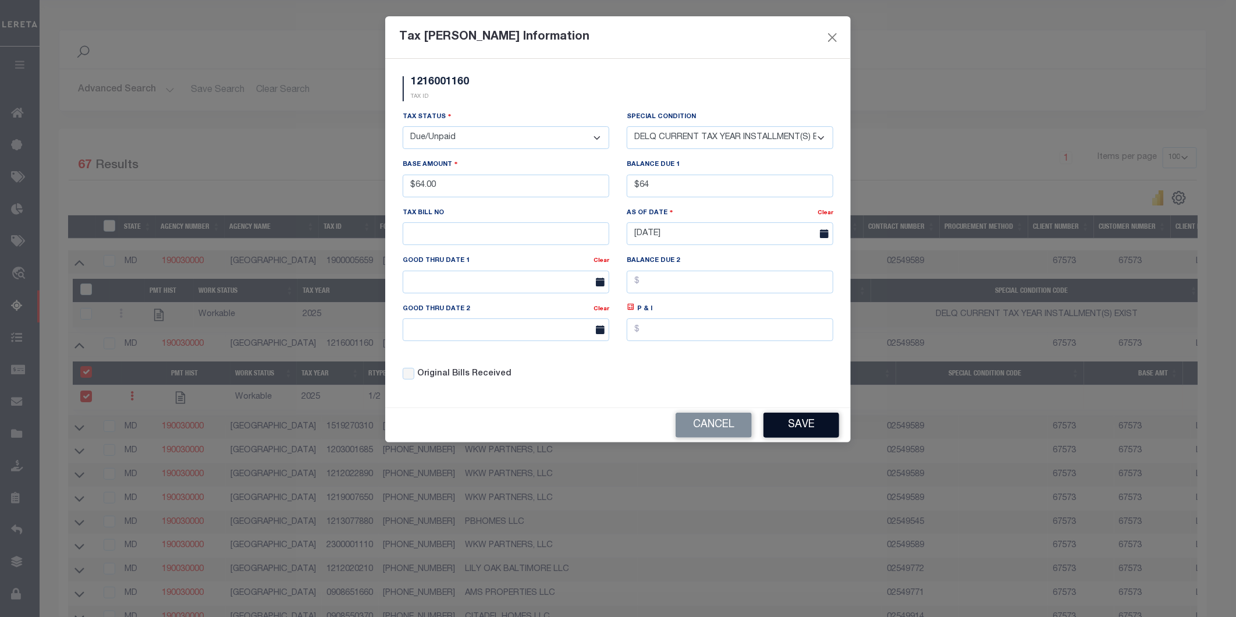
type input "$64.00"
click at [830, 423] on button "Save" at bounding box center [802, 425] width 76 height 25
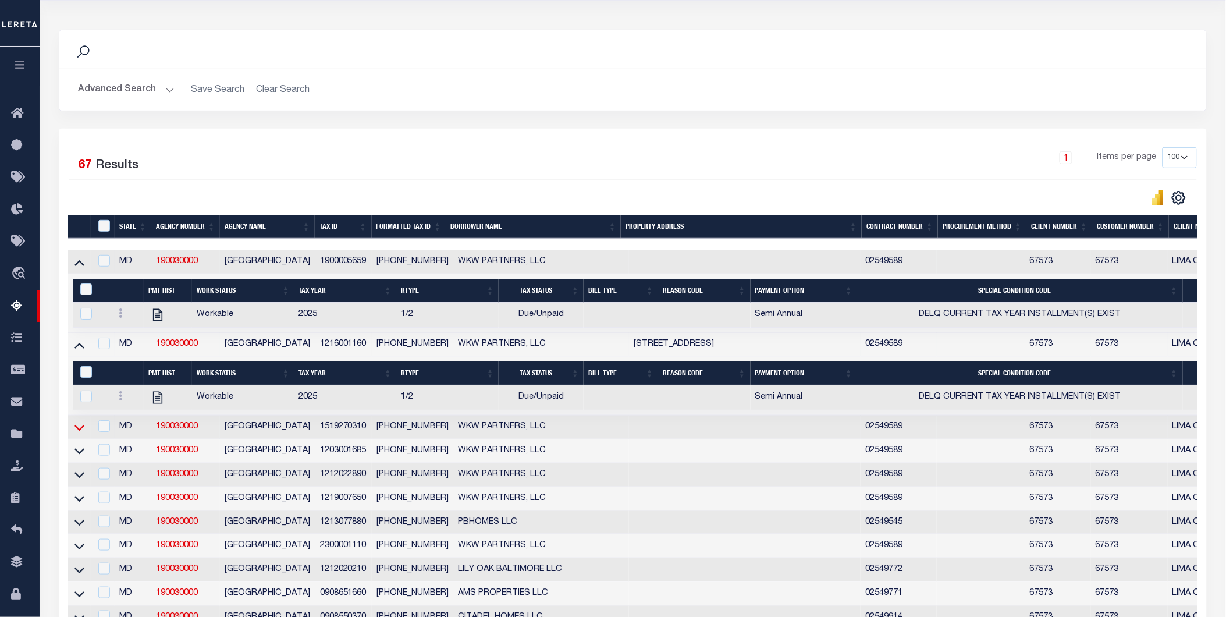
click at [77, 431] on icon at bounding box center [79, 427] width 10 height 12
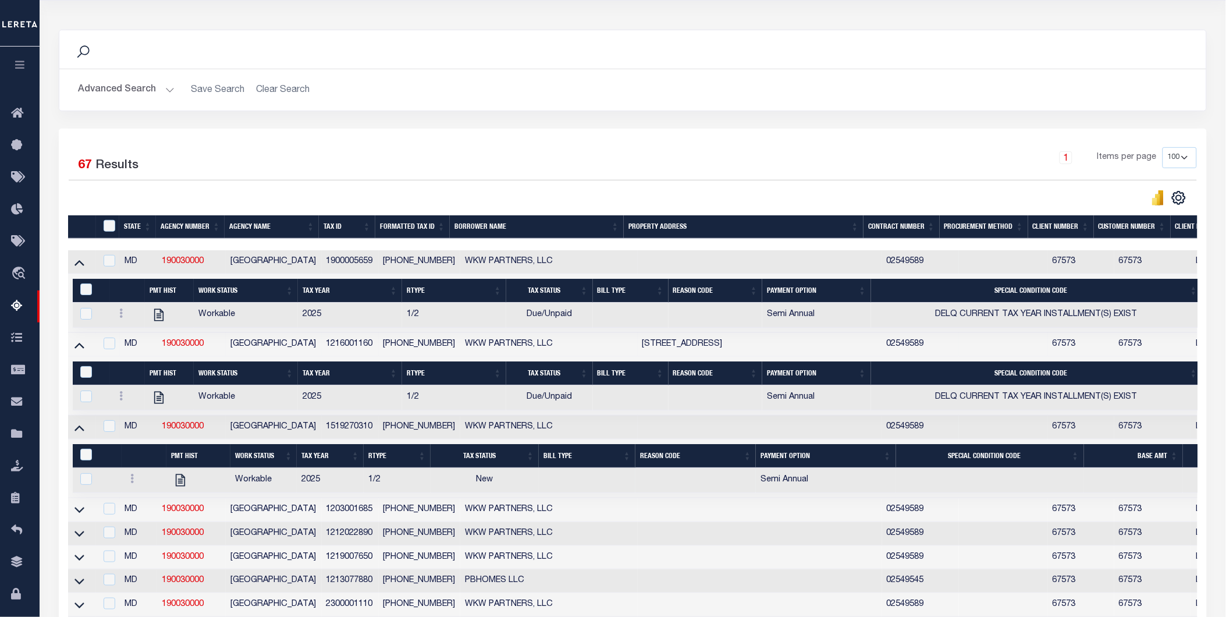
click at [142, 487] on div at bounding box center [144, 480] width 36 height 14
checkbox input "true"
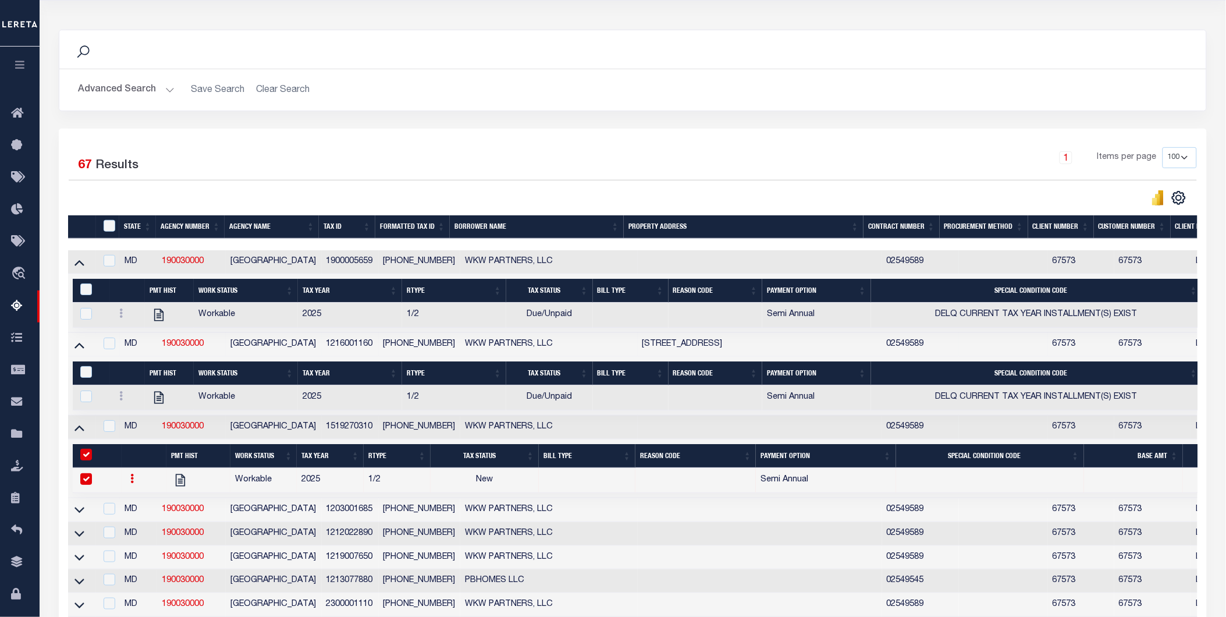
click at [132, 483] on icon at bounding box center [132, 478] width 3 height 9
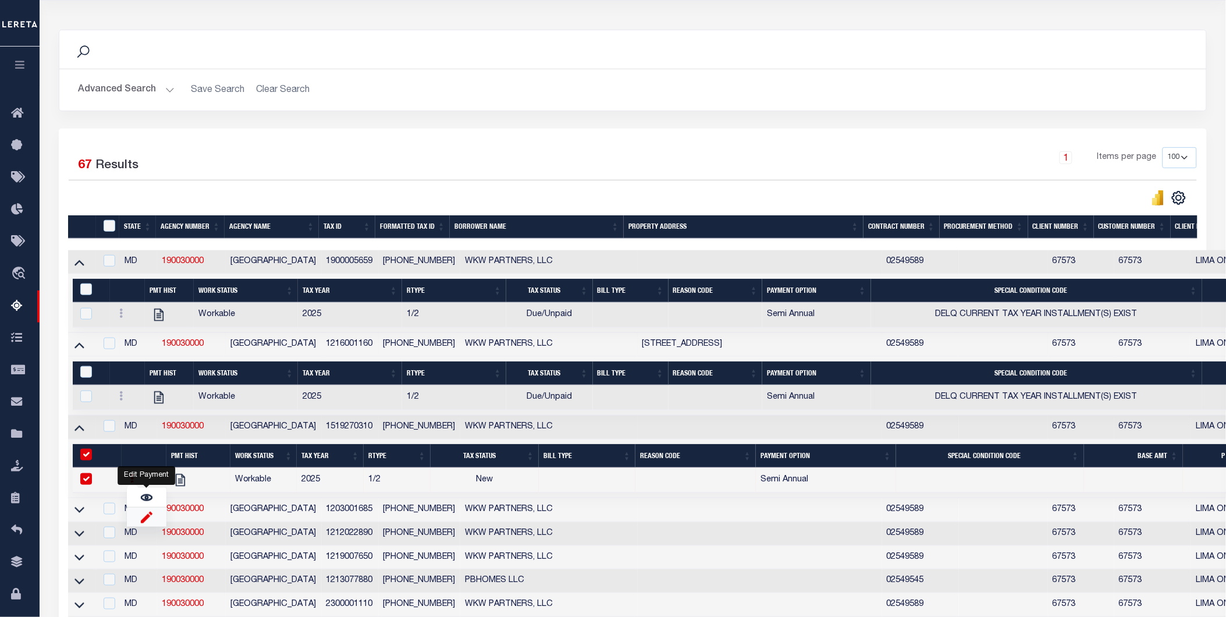
click at [147, 523] on img "" at bounding box center [147, 517] width 12 height 12
checkbox input "false"
select select
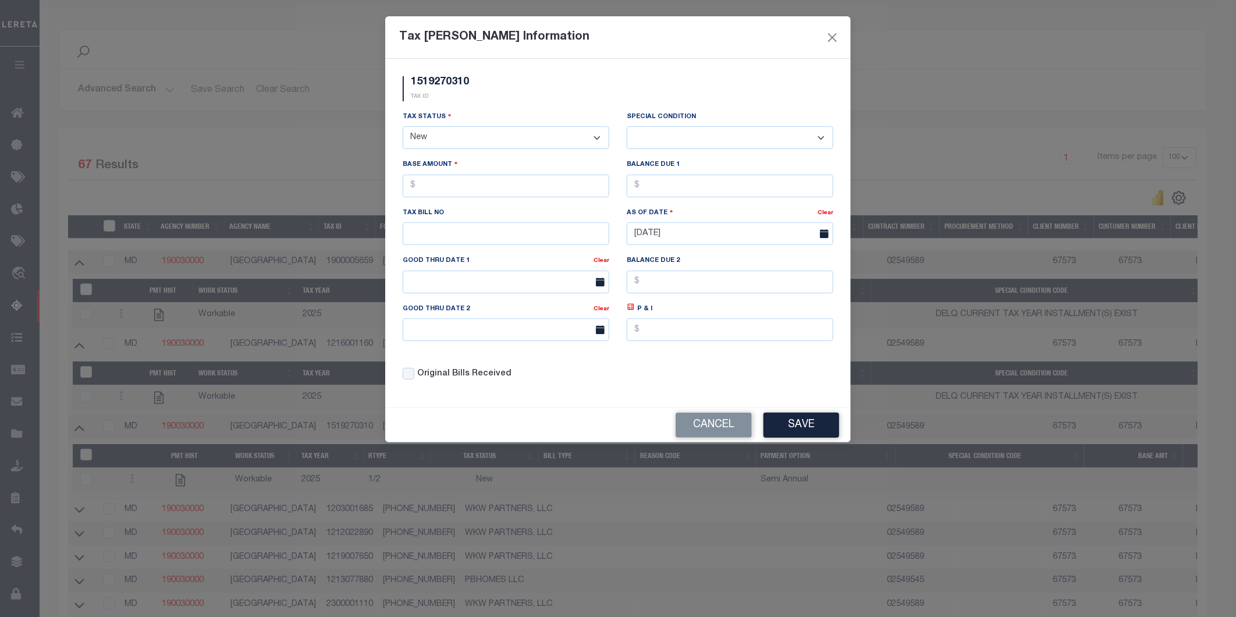
click at [460, 132] on select "- Select Status - Open Due/Unpaid Paid Incomplete No Tax Due Internal Refund Pr…" at bounding box center [506, 137] width 207 height 23
select select "DUE"
click at [403, 127] on select "- Select Status - Open Due/Unpaid Paid Incomplete No Tax Due Internal Refund Pr…" at bounding box center [506, 137] width 207 height 23
click at [691, 141] on select "-- Select Special Condition -- 3RD PARTY TAX LIEN AGENCY TAX LIEN (A.K.A Inside…" at bounding box center [730, 137] width 207 height 23
click at [690, 138] on select "-- Select Special Condition -- 3RD PARTY TAX LIEN AGENCY TAX LIEN (A.K.A Inside…" at bounding box center [730, 137] width 207 height 23
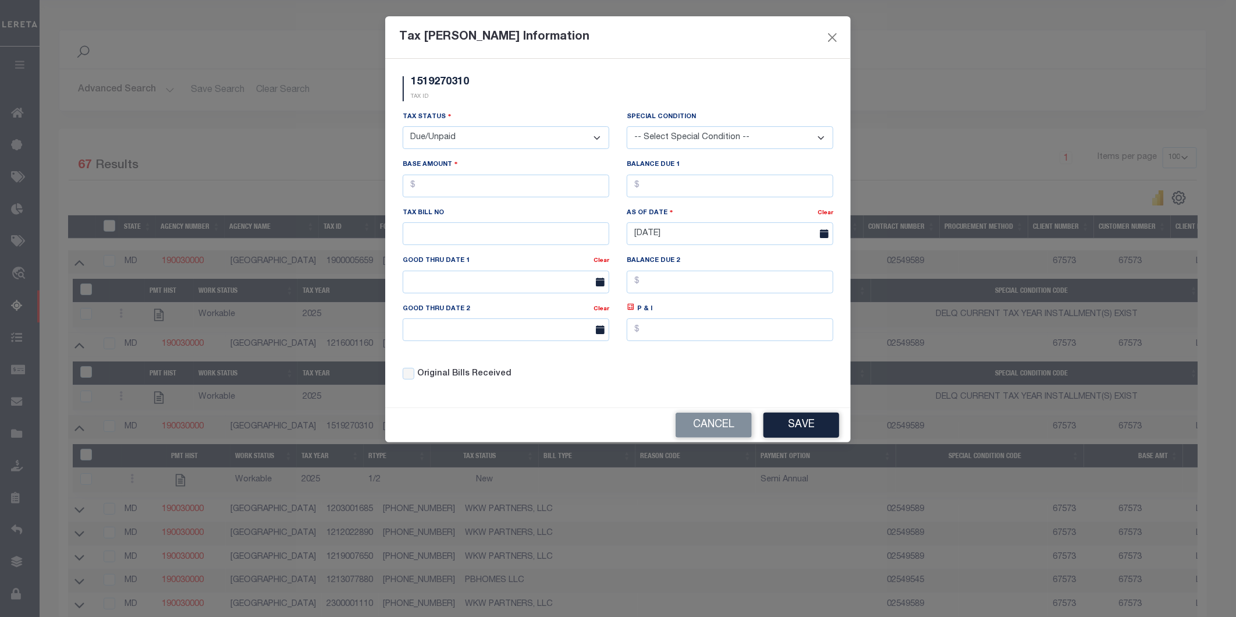
click at [813, 134] on select "-- Select Special Condition -- 3RD PARTY TAX LIEN AGENCY TAX LIEN (A.K.A Inside…" at bounding box center [730, 137] width 207 height 23
click at [815, 132] on select "-- Select Special Condition -- 3RD PARTY TAX LIEN AGENCY TAX LIEN (A.K.A Inside…" at bounding box center [730, 137] width 207 height 23
click at [685, 136] on select "-- Select Special Condition -- 3RD PARTY TAX LIEN AGENCY TAX LIEN (A.K.A Inside…" at bounding box center [730, 137] width 207 height 23
select select "15"
click at [627, 126] on select "-- Select Special Condition -- 3RD PARTY TAX LIEN AGENCY TAX LIEN (A.K.A Inside…" at bounding box center [730, 137] width 207 height 23
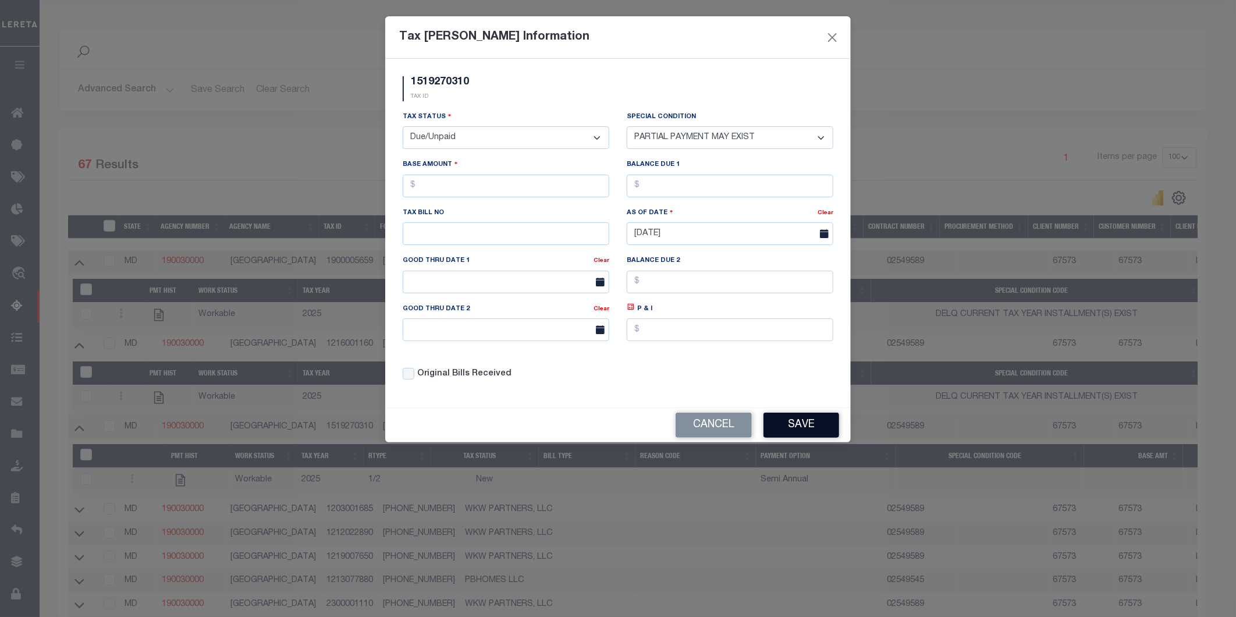
click at [799, 423] on button "Save" at bounding box center [802, 425] width 76 height 25
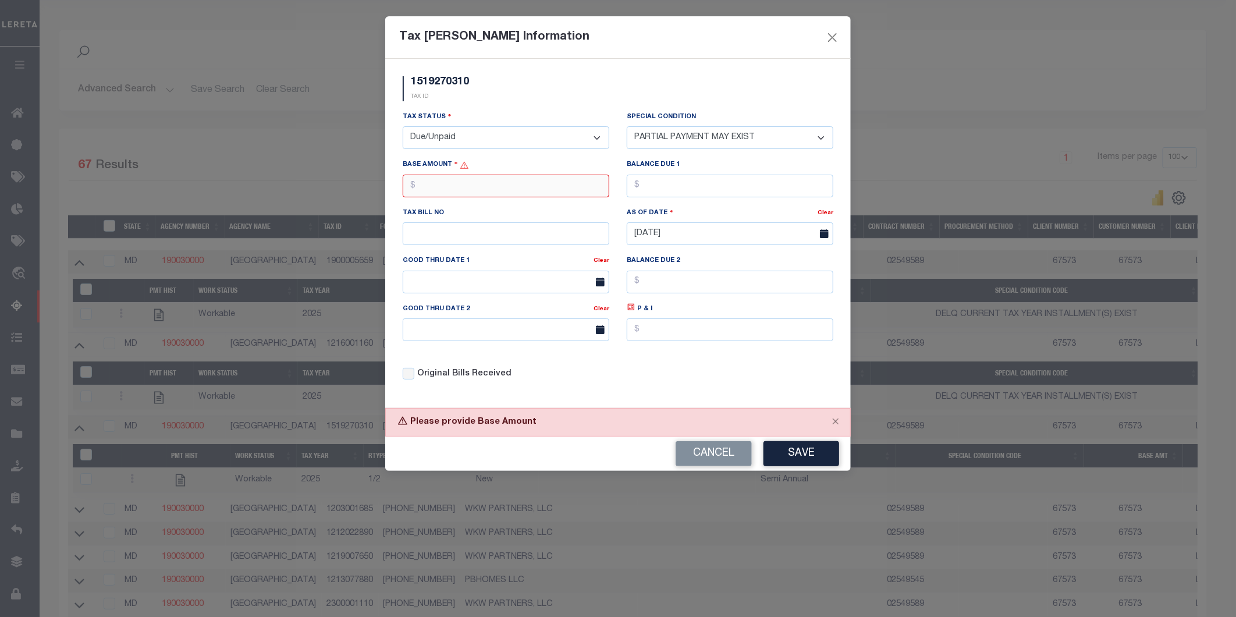
click at [444, 182] on input "text" at bounding box center [506, 186] width 207 height 23
type input "$67.00"
click at [655, 183] on input "text" at bounding box center [730, 186] width 207 height 23
type input "$67.00"
click at [807, 452] on button "Save" at bounding box center [802, 453] width 76 height 25
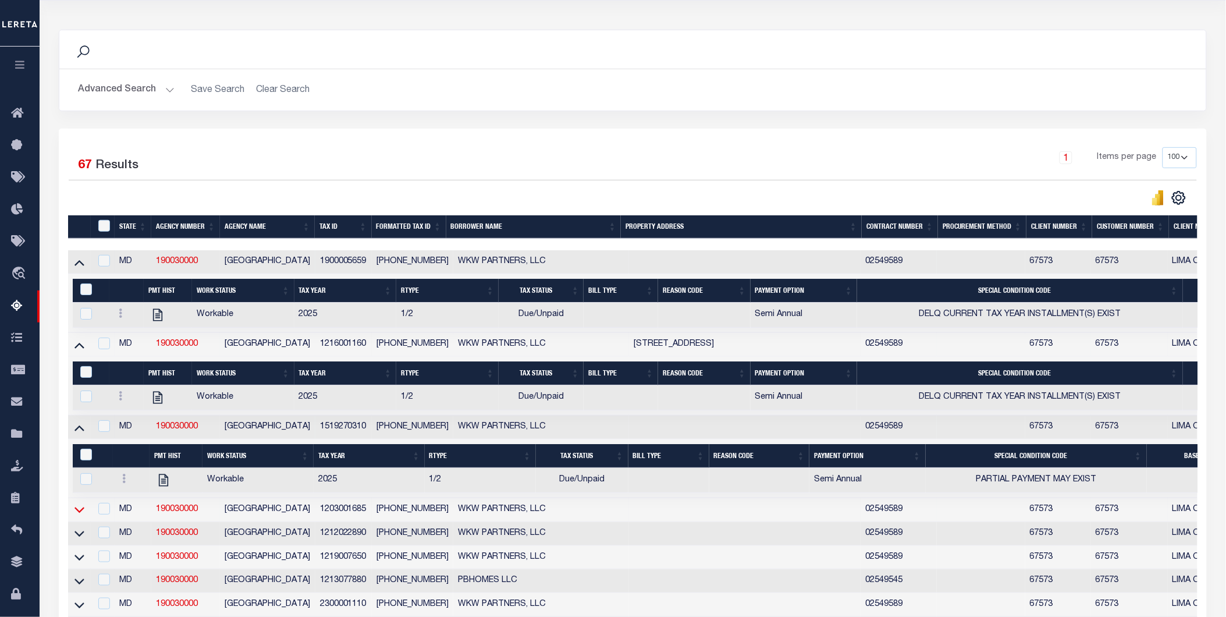
click at [77, 513] on icon at bounding box center [79, 509] width 10 height 12
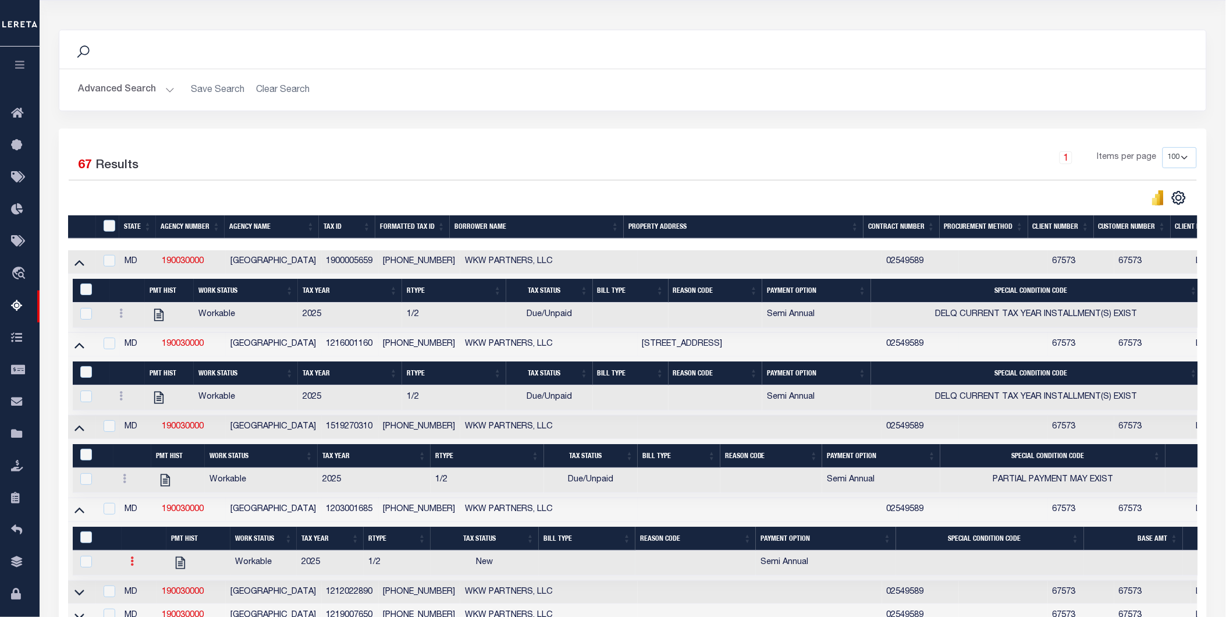
click at [131, 565] on icon at bounding box center [132, 560] width 3 height 9
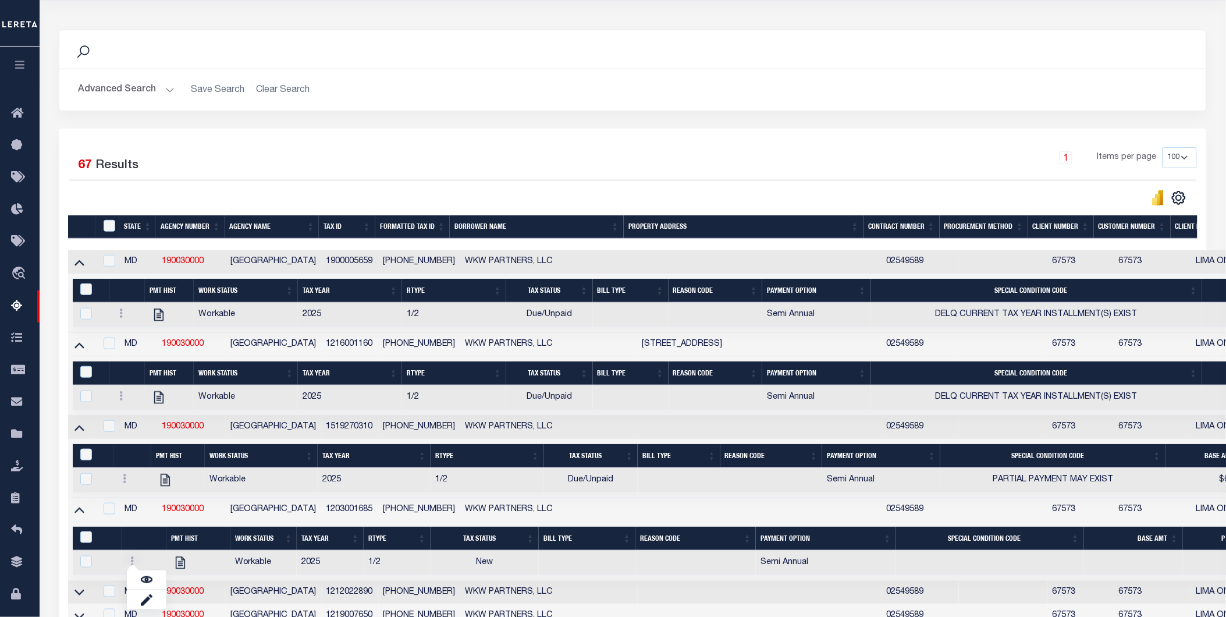
scroll to position [258, 0]
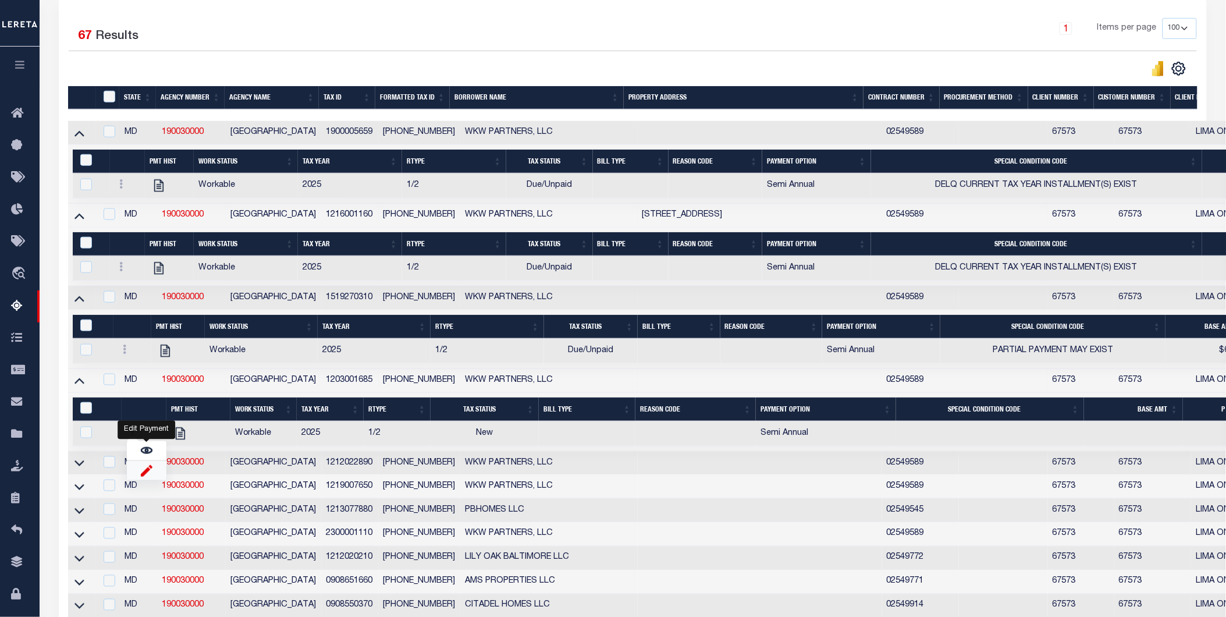
click at [146, 476] on img "" at bounding box center [147, 470] width 12 height 12
checkbox input "true"
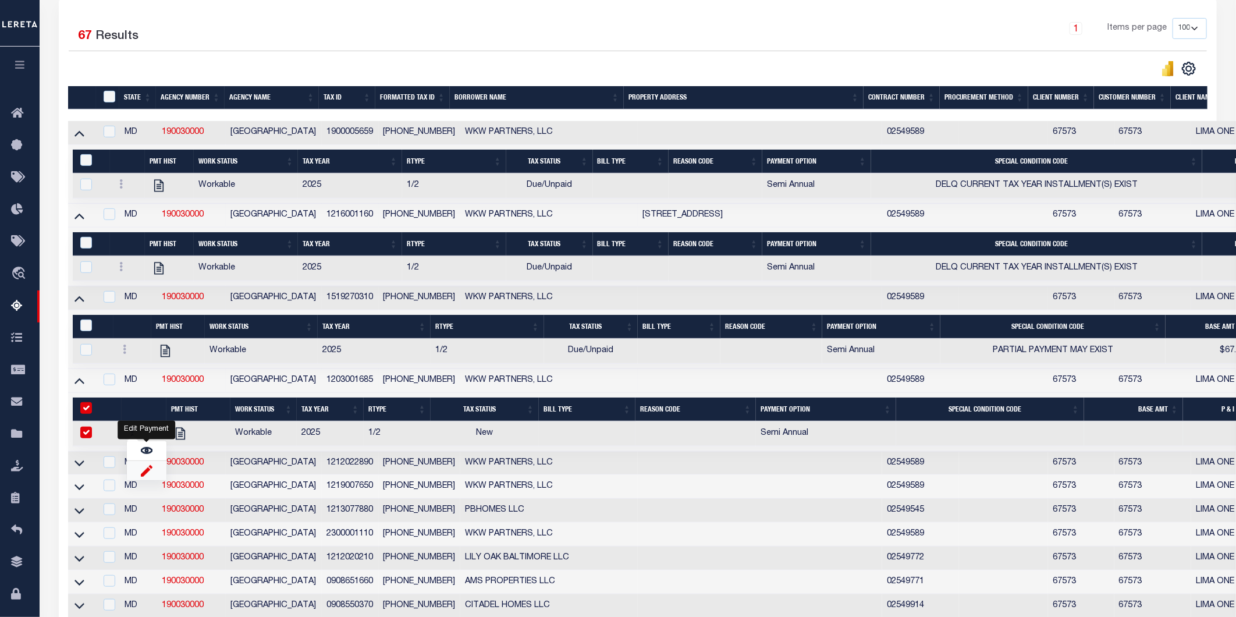
select select
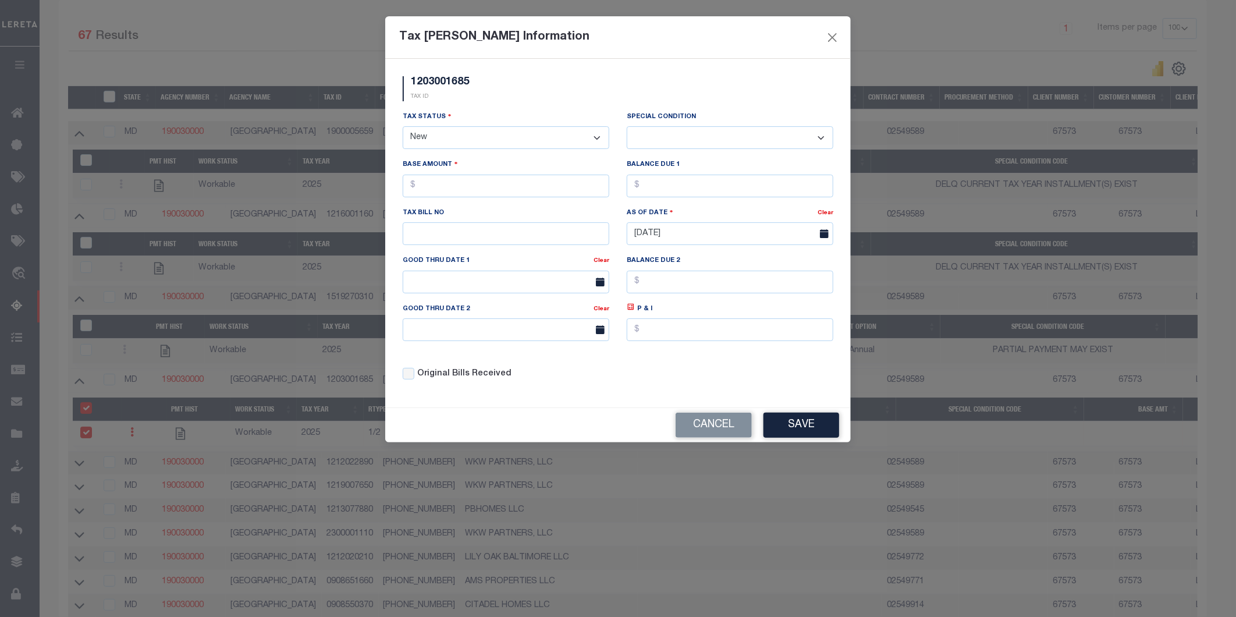
click at [538, 137] on select "- Select Status - Open Due/Unpaid Paid Incomplete No Tax Due Internal Refund Pr…" at bounding box center [506, 137] width 207 height 23
select select "DUE"
click at [403, 127] on select "- Select Status - Open Due/Unpaid Paid Incomplete No Tax Due Internal Refund Pr…" at bounding box center [506, 137] width 207 height 23
click at [745, 138] on select "-- Select Special Condition -- 3RD PARTY TAX LIEN AGENCY TAX LIEN (A.K.A Inside…" at bounding box center [730, 137] width 207 height 23
select select "15"
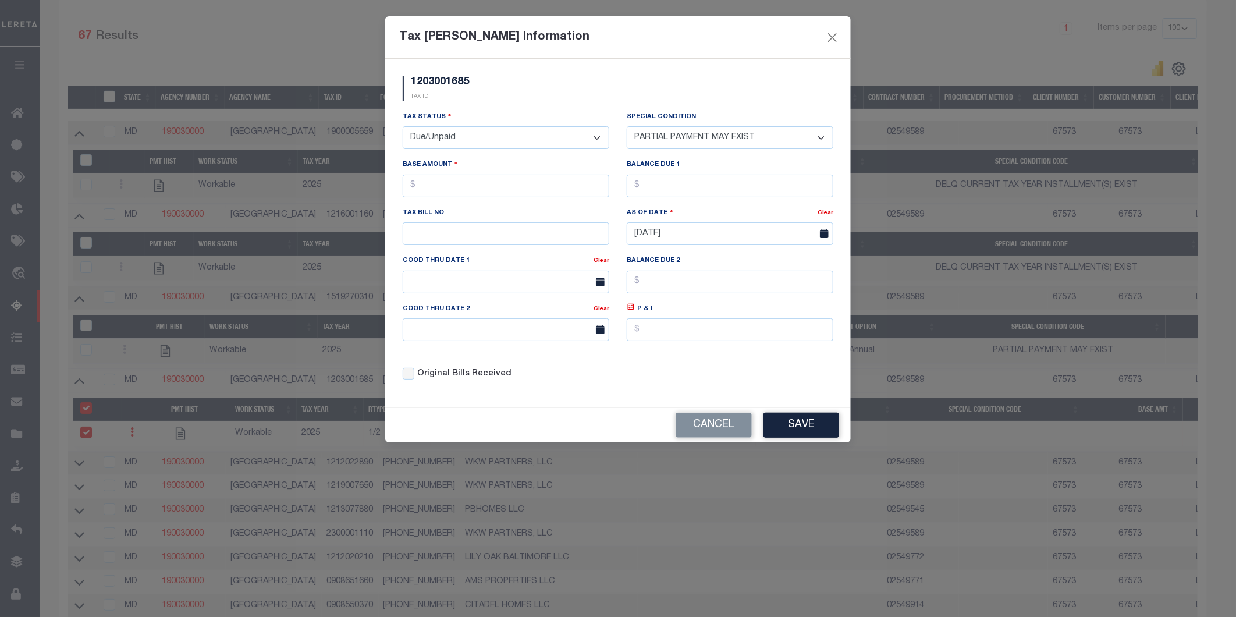
click at [627, 126] on select "-- Select Special Condition -- 3RD PARTY TAX LIEN AGENCY TAX LIEN (A.K.A Inside…" at bounding box center [730, 137] width 207 height 23
click at [487, 180] on input "text" at bounding box center [506, 186] width 207 height 23
type input "$58.00"
click at [684, 189] on input "text" at bounding box center [730, 186] width 207 height 23
type input "$58.00"
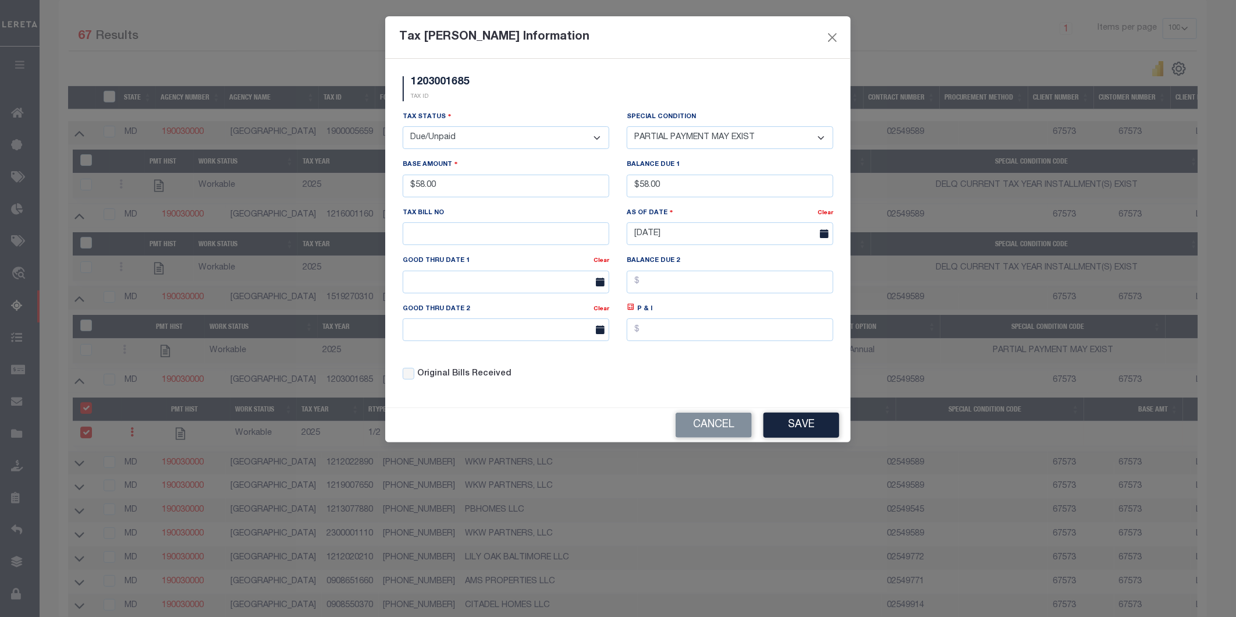
click at [800, 428] on button "Save" at bounding box center [802, 425] width 76 height 25
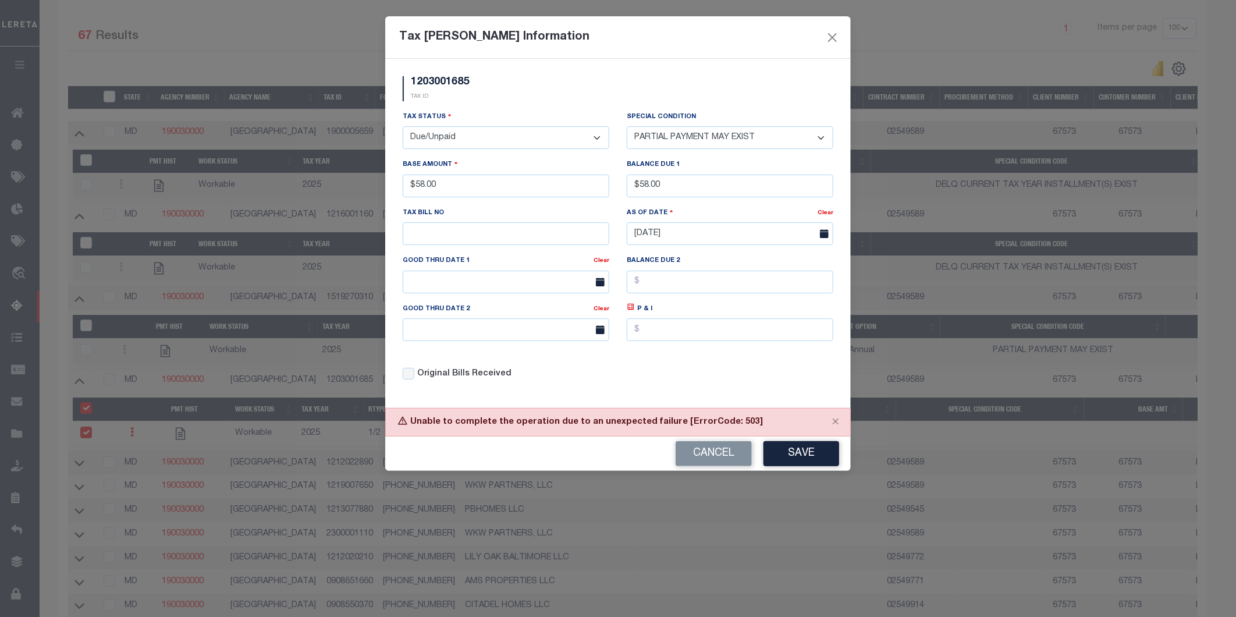
click at [720, 423] on div "Unable to complete the operation due to an unexpected failure [ErrorCode: 503]" at bounding box center [618, 422] width 466 height 29
click at [787, 448] on button "Save" at bounding box center [802, 453] width 76 height 25
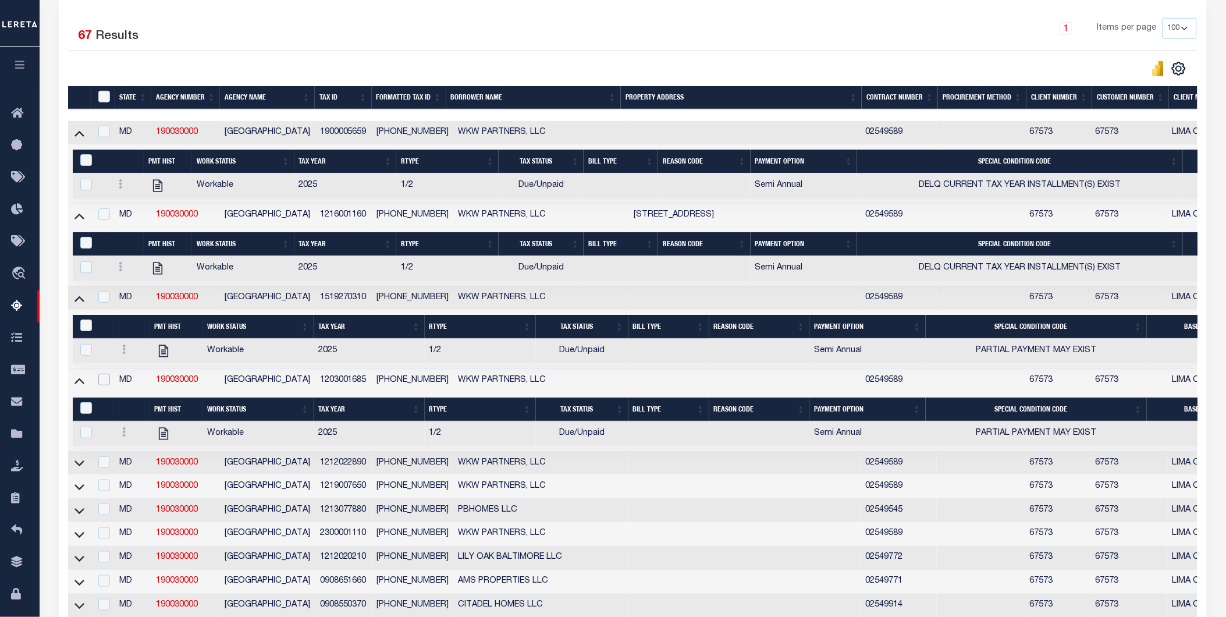
click at [104, 382] on input "checkbox" at bounding box center [104, 380] width 12 height 12
checkbox input "true"
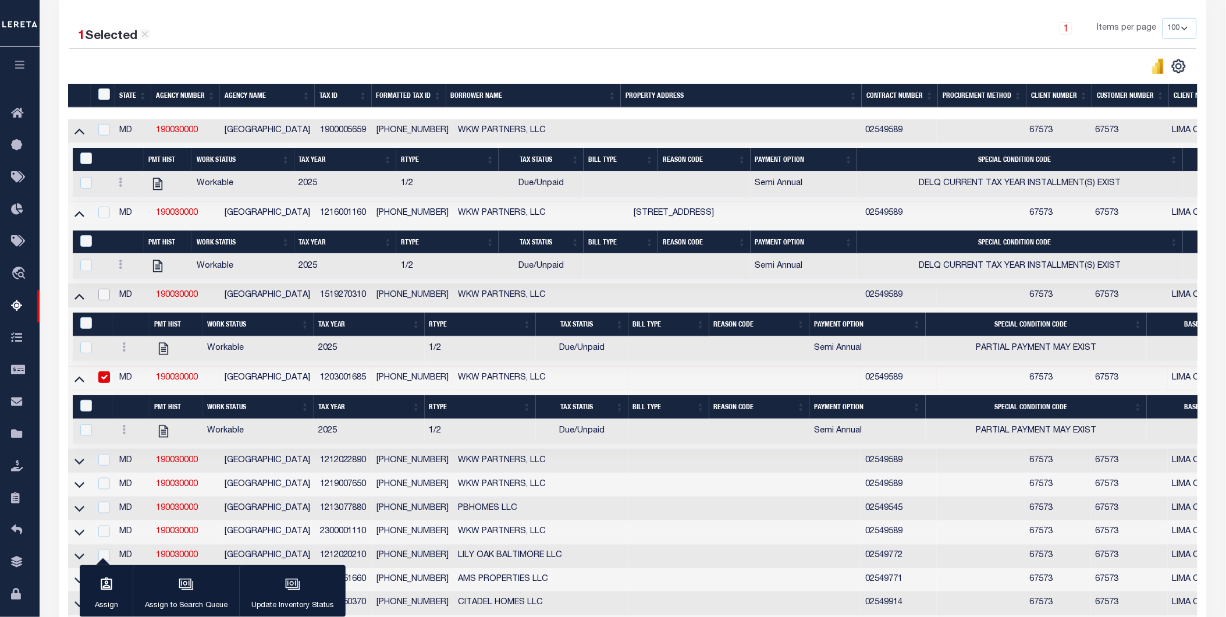
click at [102, 295] on input "checkbox" at bounding box center [104, 295] width 12 height 12
checkbox input "true"
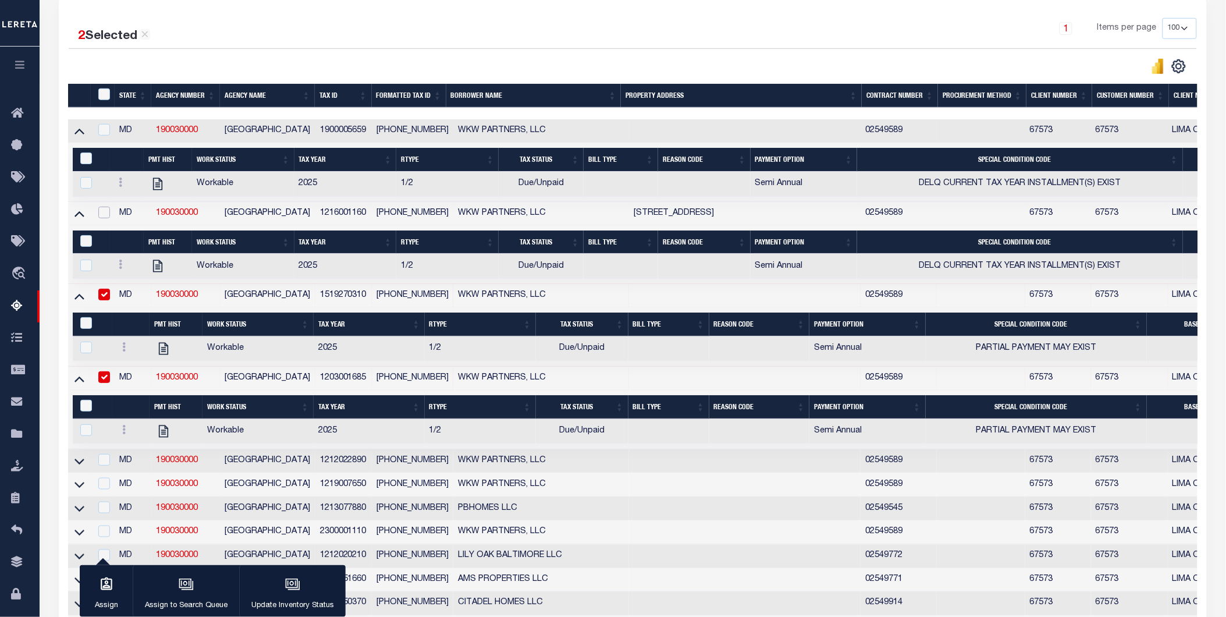
click at [102, 212] on input "checkbox" at bounding box center [104, 213] width 12 height 12
checkbox input "true"
click at [109, 129] on input "checkbox" at bounding box center [104, 130] width 12 height 12
checkbox input "true"
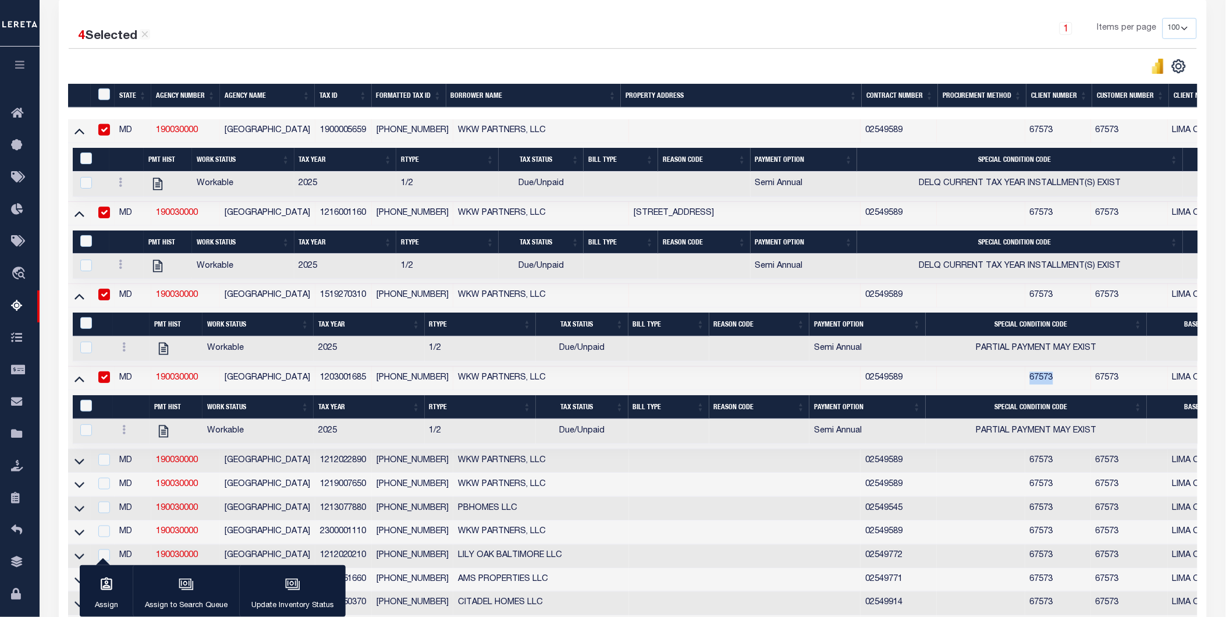
drag, startPoint x: 1029, startPoint y: 381, endPoint x: 1056, endPoint y: 381, distance: 26.8
click at [1056, 381] on td "67573" at bounding box center [1058, 379] width 66 height 24
checkbox input "false"
copy td "67573"
click at [304, 581] on div "button" at bounding box center [292, 585] width 29 height 29
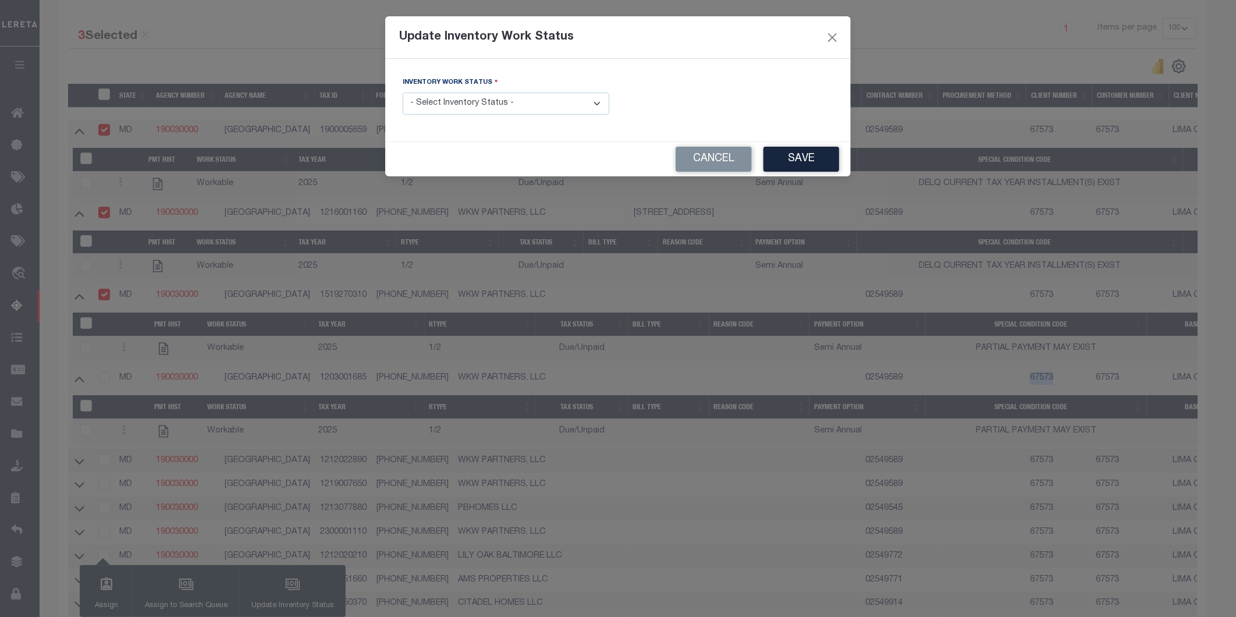
click at [463, 105] on select "- Select Inventory Status - Manual - Exception Pended - Awaiting Search Late Ad…" at bounding box center [506, 104] width 207 height 23
select select "4"
click at [403, 93] on select "- Select Inventory Status - Manual - Exception Pended - Awaiting Search Late Ad…" at bounding box center [506, 104] width 207 height 23
click at [786, 165] on button "Save" at bounding box center [802, 159] width 76 height 25
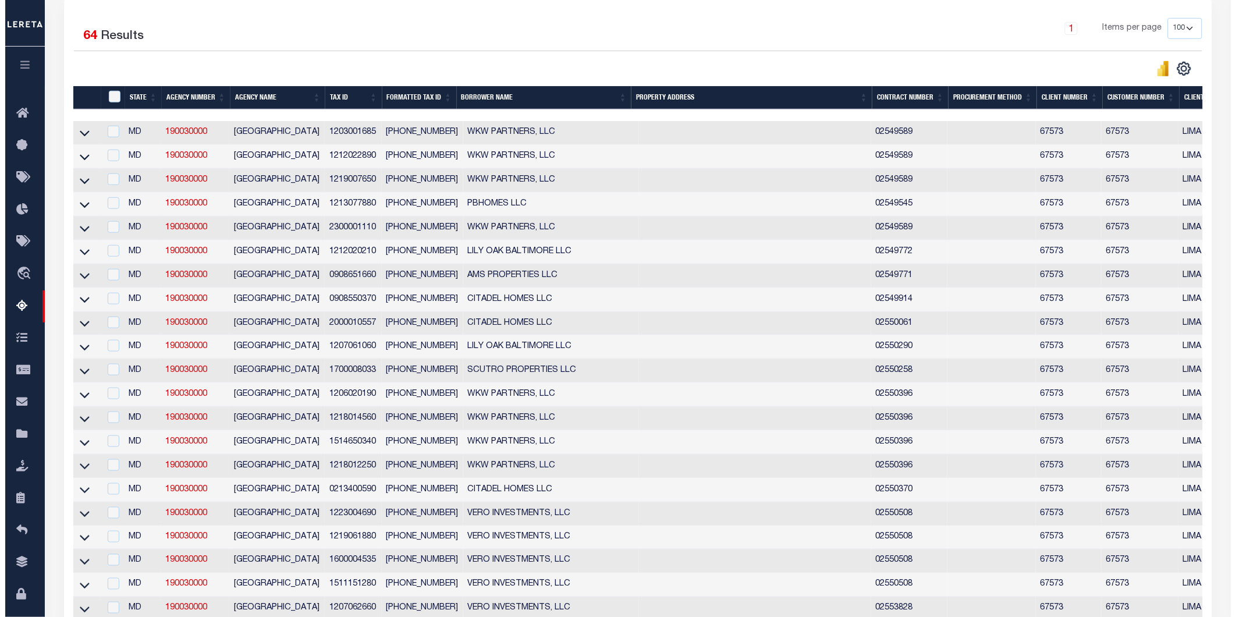
scroll to position [0, 0]
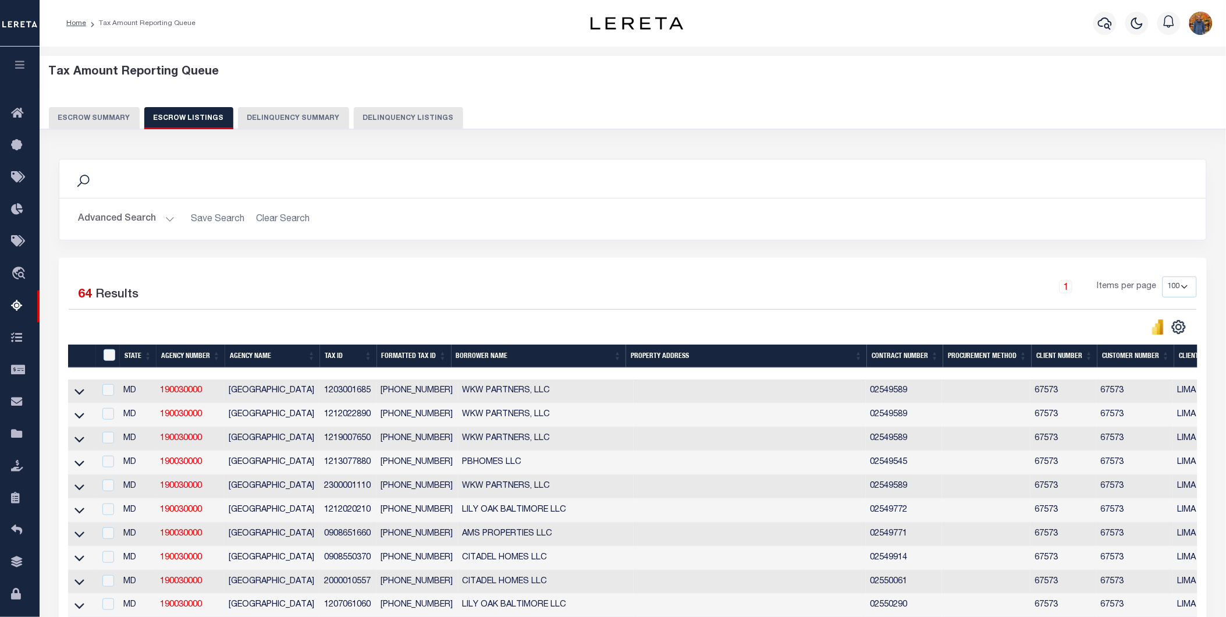
click at [83, 115] on button "Escrow Summary" at bounding box center [94, 118] width 91 height 22
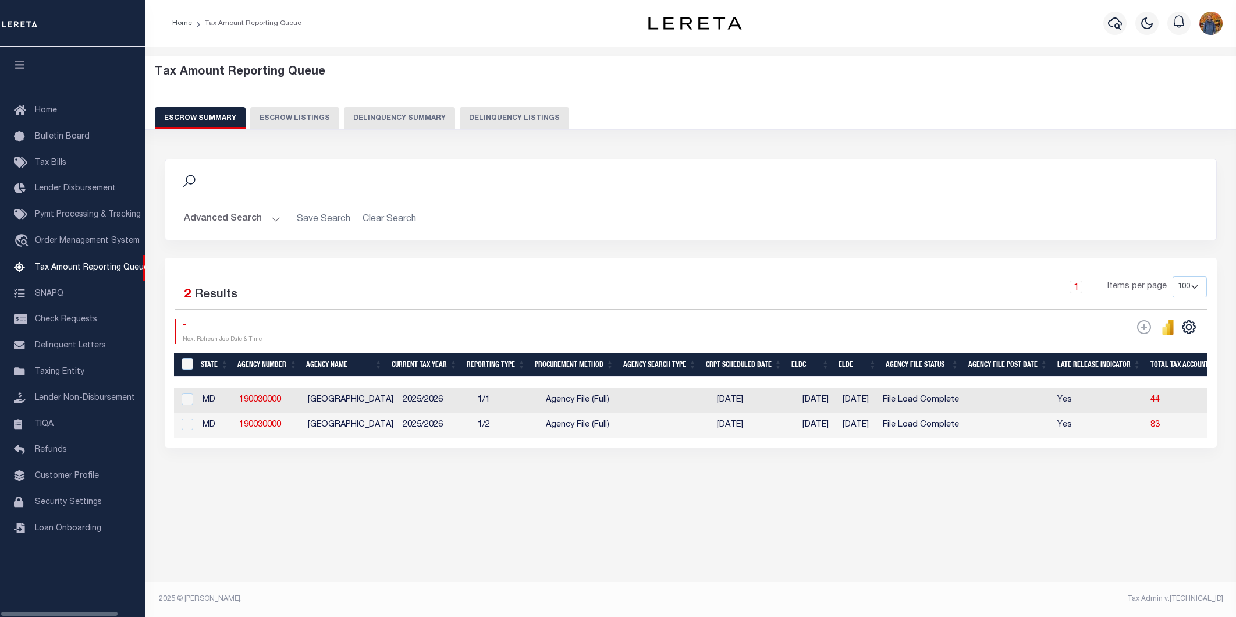
select select "100"
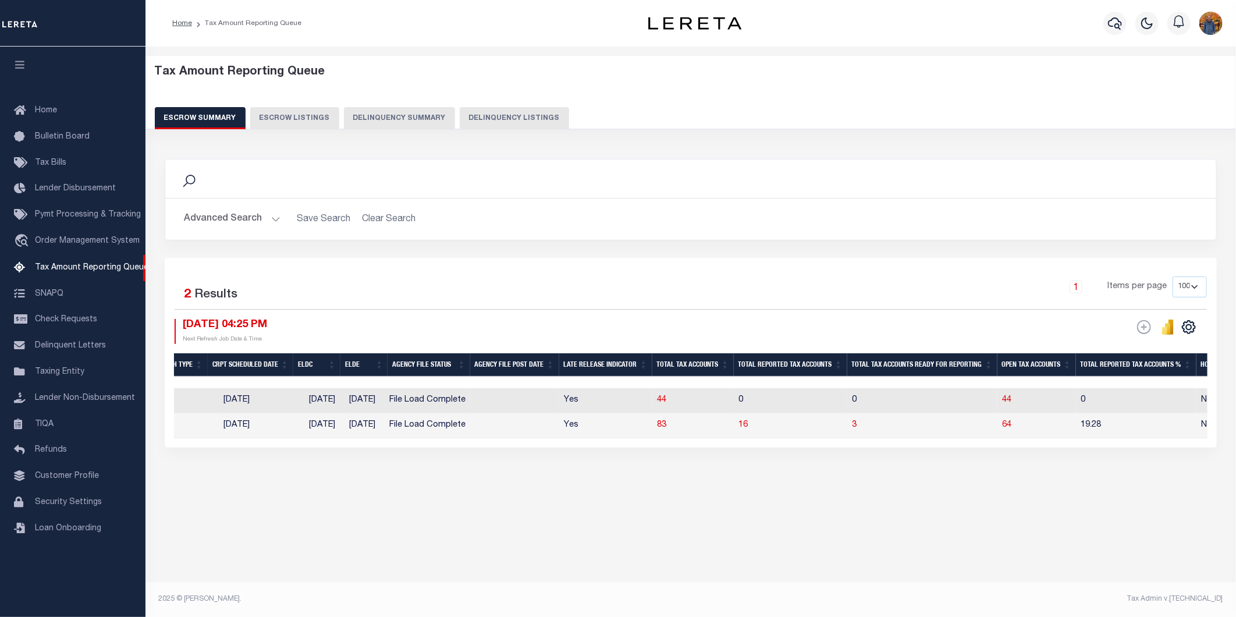
scroll to position [0, 507]
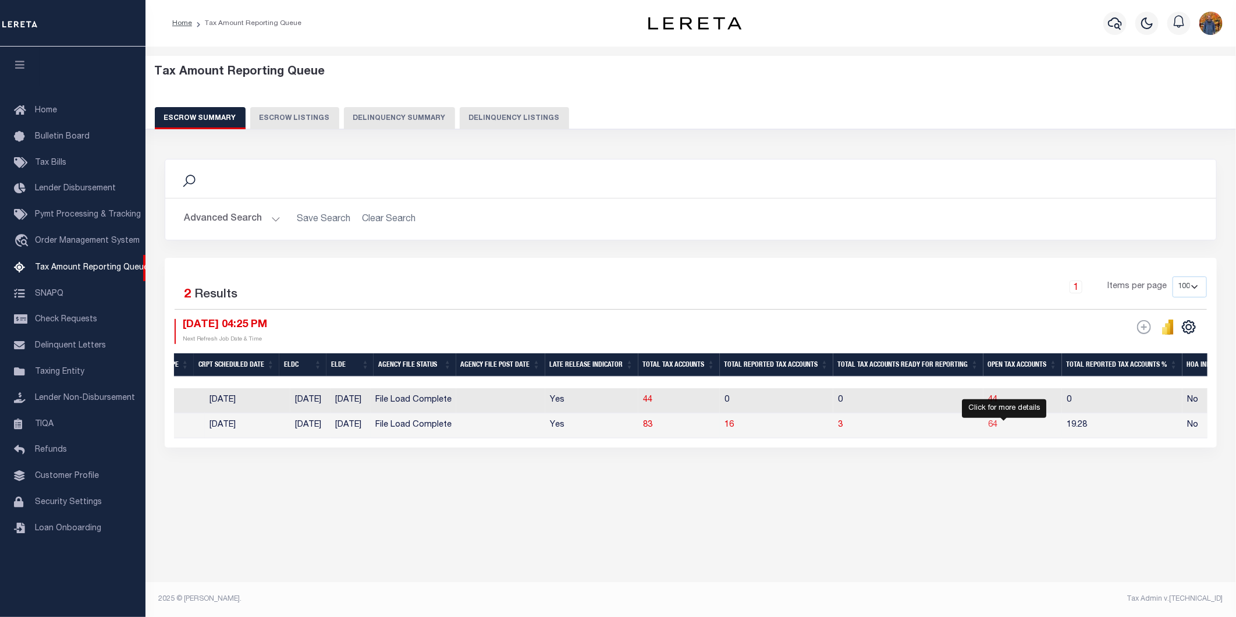
click at [998, 427] on span "64" at bounding box center [992, 425] width 9 height 8
select select "100"
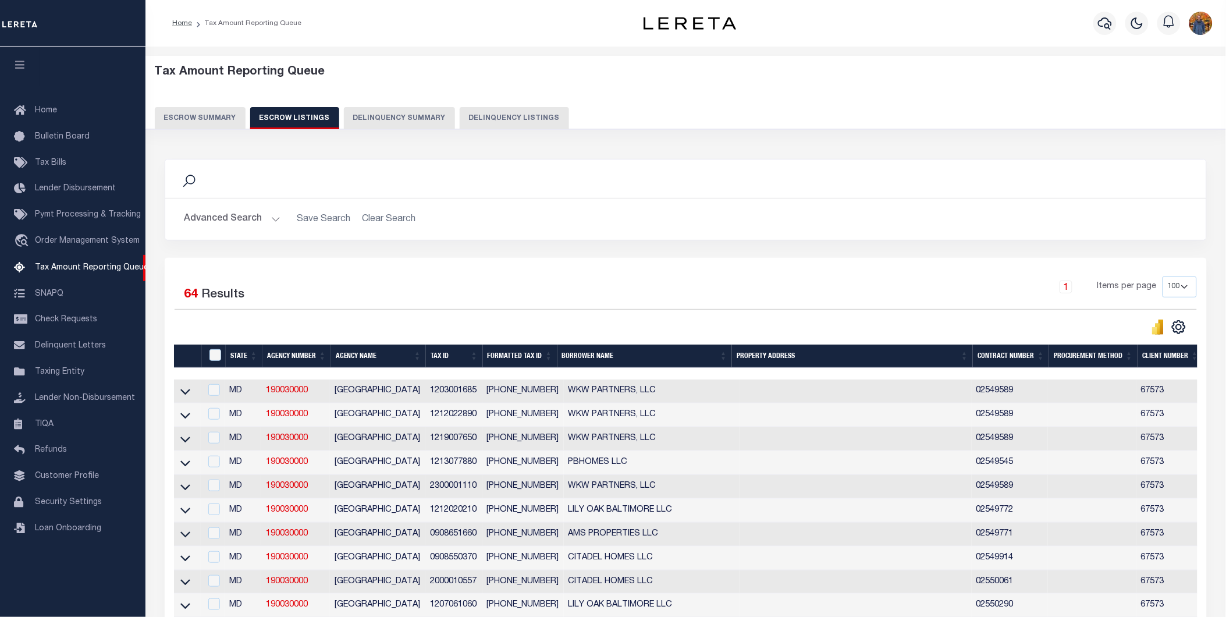
click at [193, 391] on td at bounding box center [187, 391] width 27 height 24
checkbox input "true"
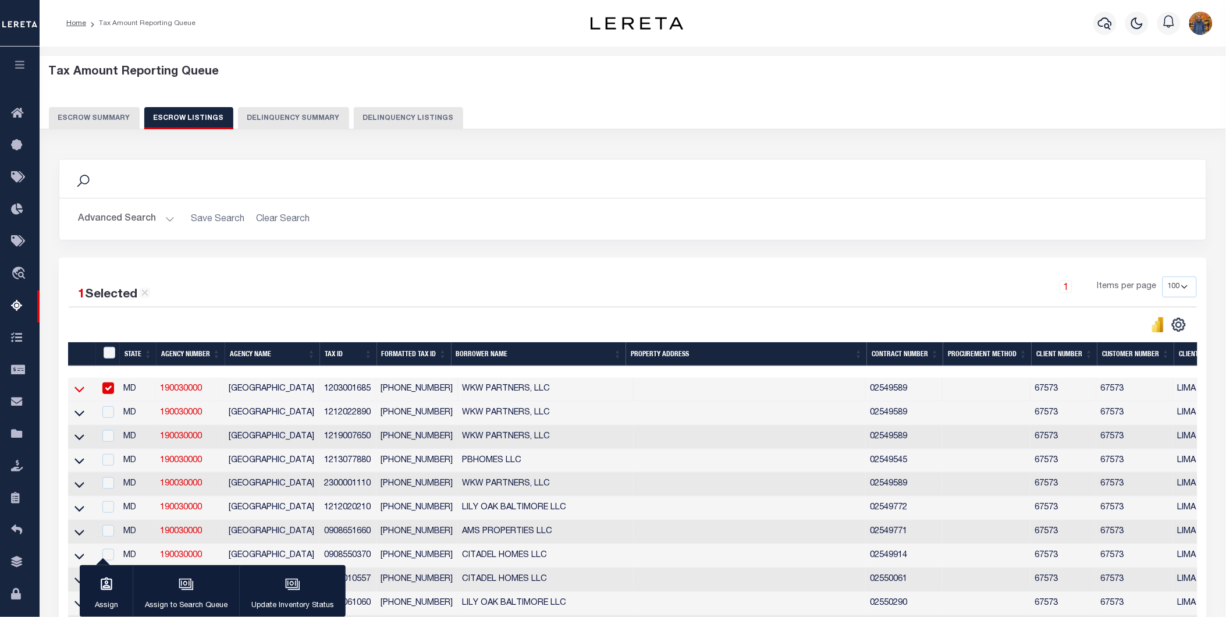
click at [80, 391] on icon at bounding box center [79, 389] width 10 height 12
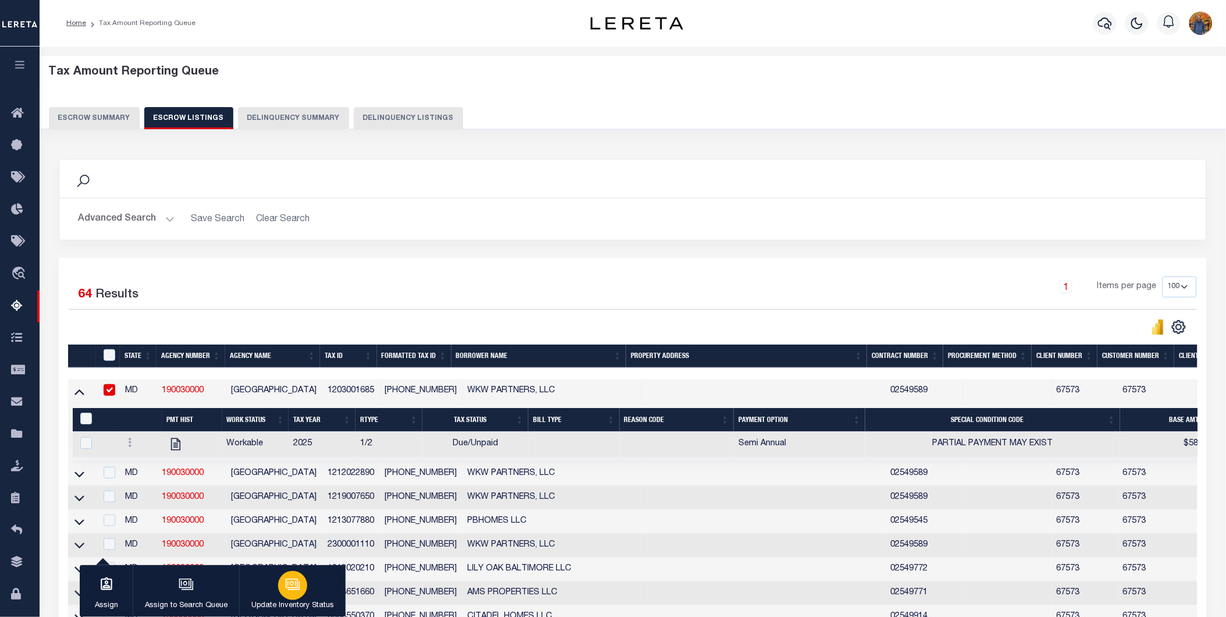
click at [281, 583] on div "button" at bounding box center [292, 585] width 29 height 29
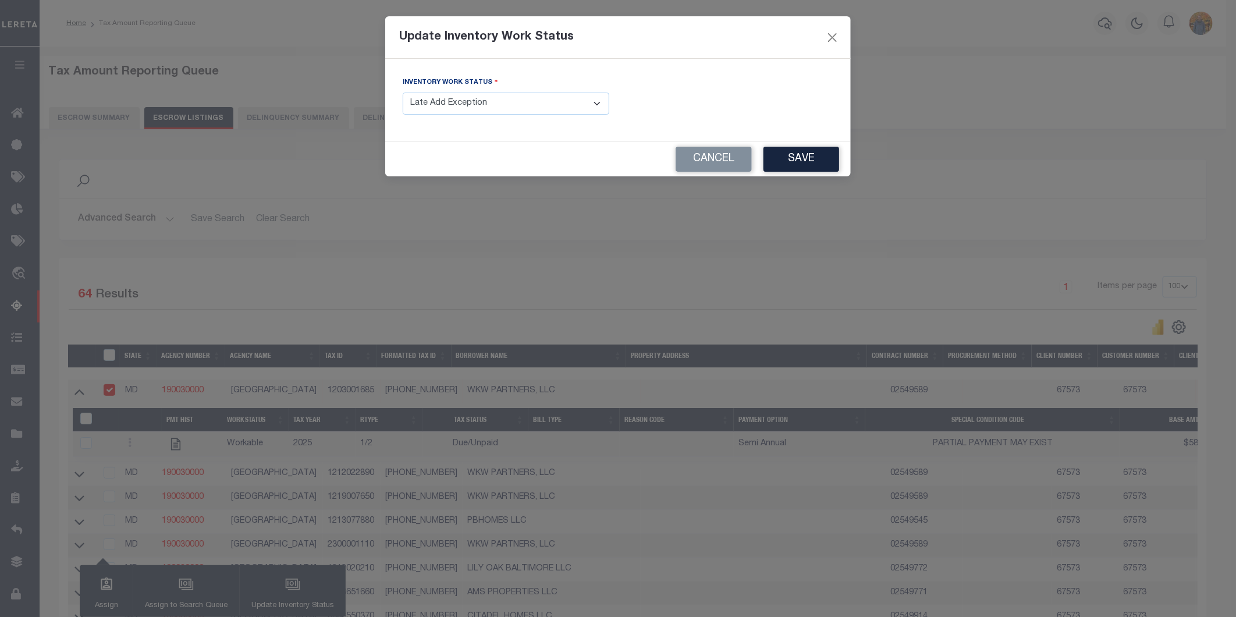
click at [526, 107] on select "- Select Inventory Status - Manual - Exception Pended - Awaiting Search Late Ad…" at bounding box center [506, 104] width 207 height 23
select select "4"
click at [403, 93] on select "- Select Inventory Status - Manual - Exception Pended - Awaiting Search Late Ad…" at bounding box center [506, 104] width 207 height 23
click at [805, 156] on button "Save" at bounding box center [802, 159] width 76 height 25
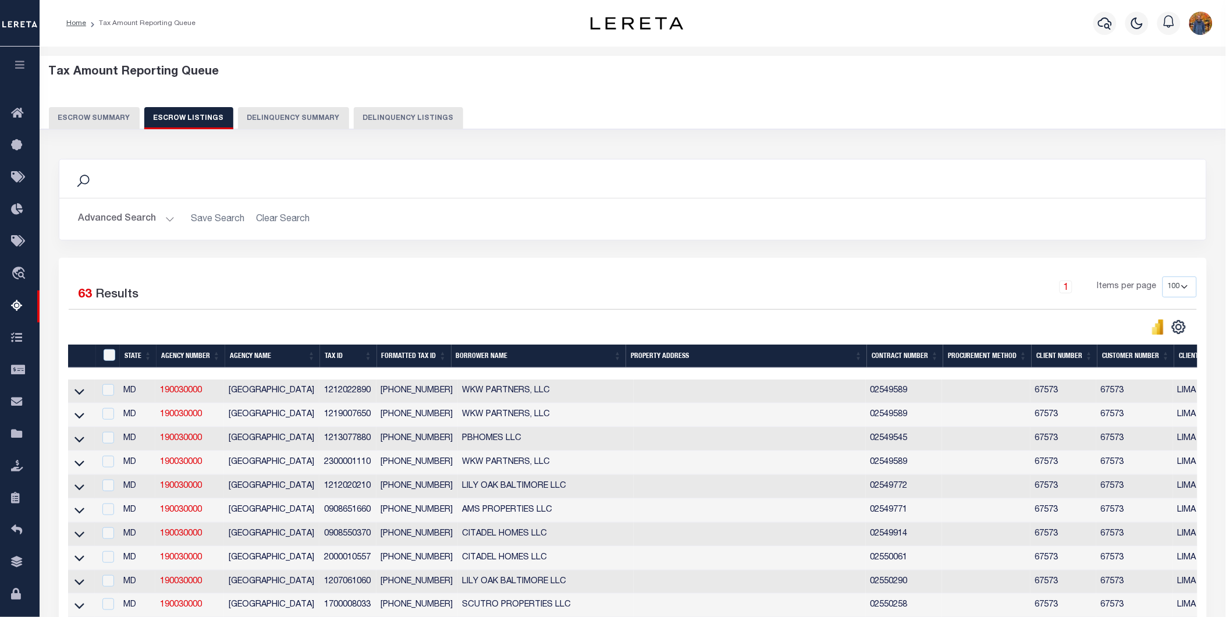
click at [85, 116] on button "Escrow Summary" at bounding box center [94, 118] width 91 height 22
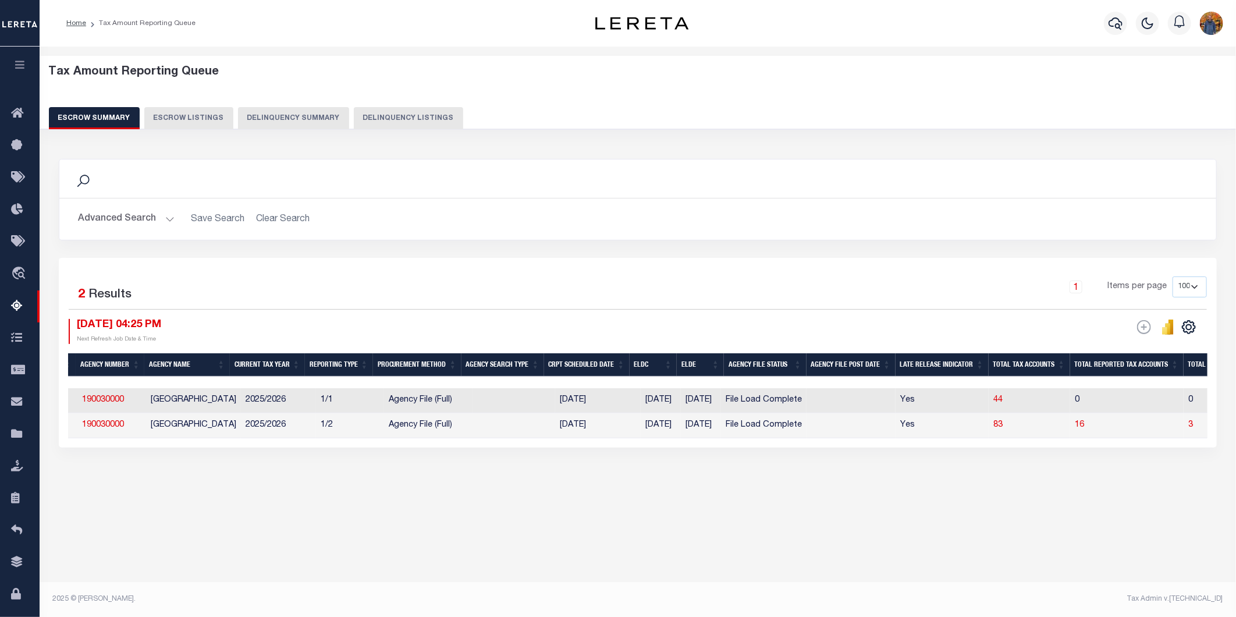
scroll to position [0, 0]
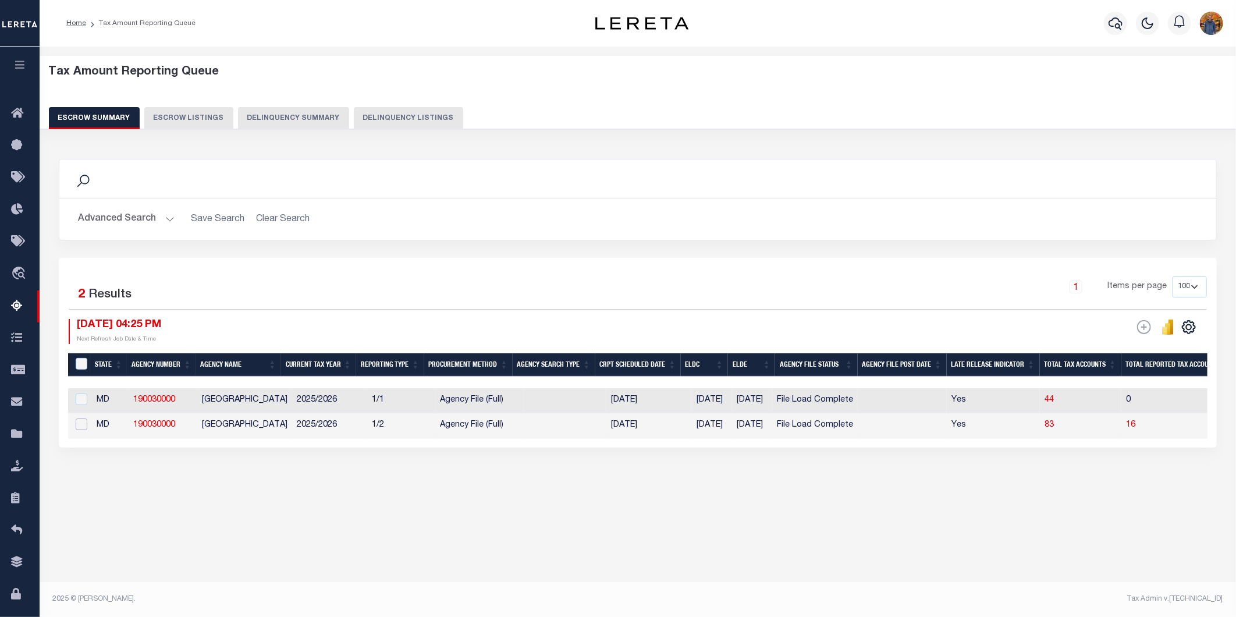
click at [79, 428] on input "checkbox" at bounding box center [82, 424] width 12 height 12
checkbox input "true"
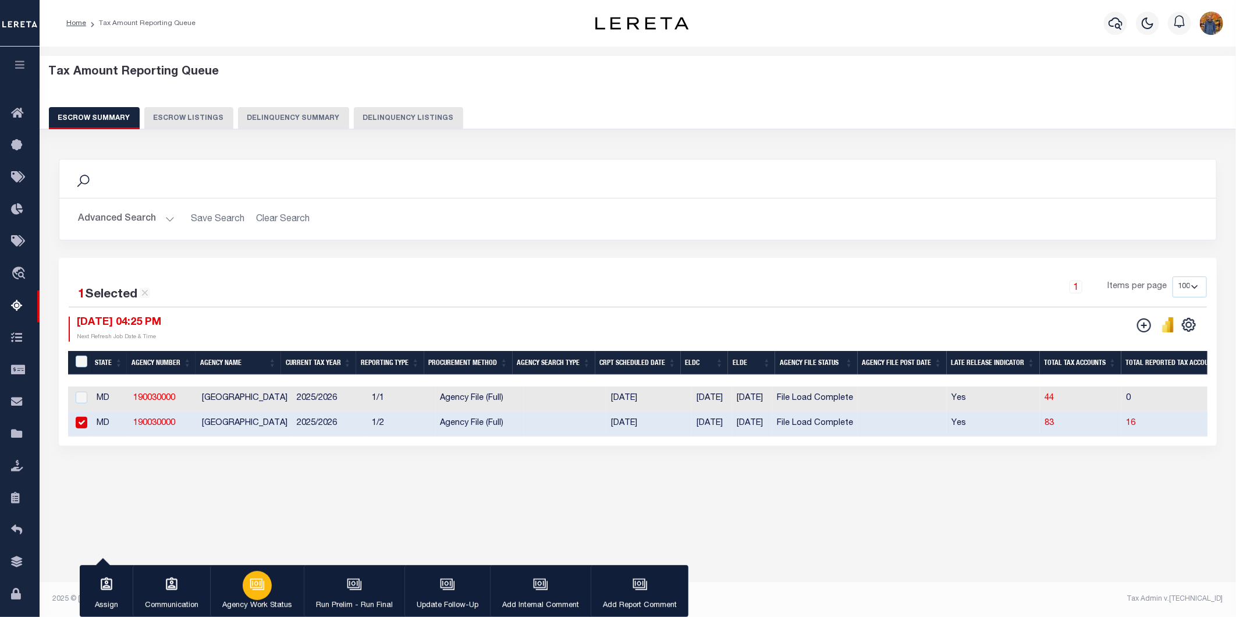
click at [264, 580] on icon "button" at bounding box center [257, 584] width 15 height 15
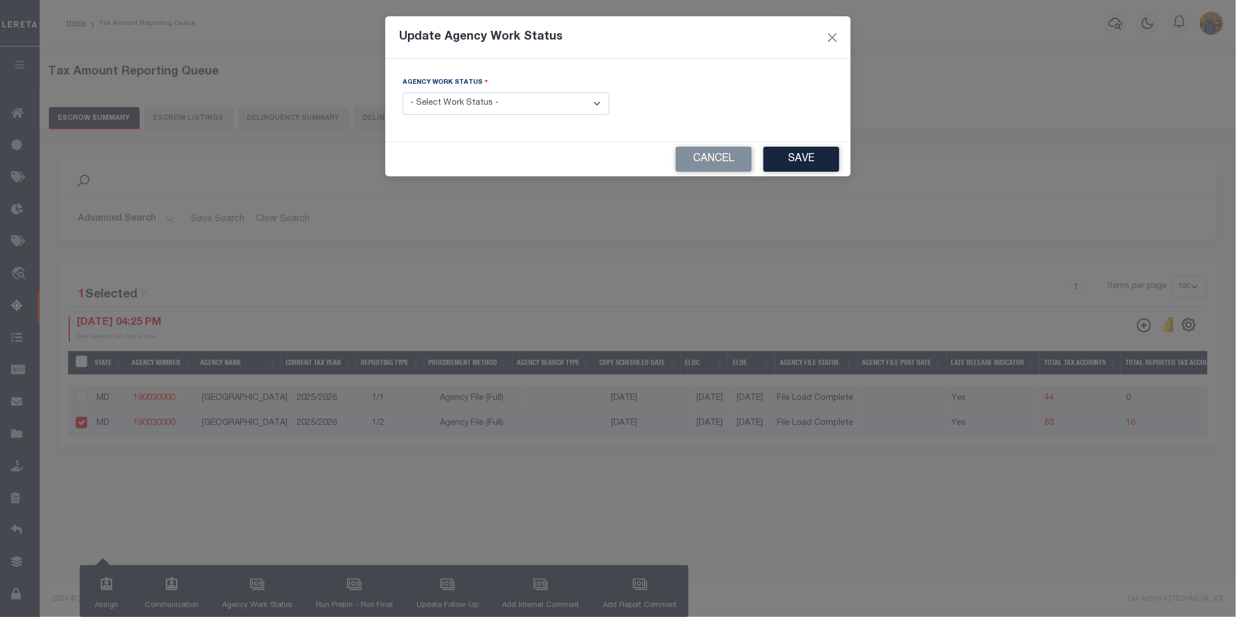
click at [556, 100] on select "- Select Work Status - New In Progress Pending Agency Follow-up Pending QC Read…" at bounding box center [506, 104] width 207 height 23
select select "6"
click at [403, 93] on select "- Select Work Status - New In Progress Pending Agency Follow-up Pending QC Read…" at bounding box center [506, 104] width 207 height 23
click at [783, 154] on button "Save" at bounding box center [802, 159] width 76 height 25
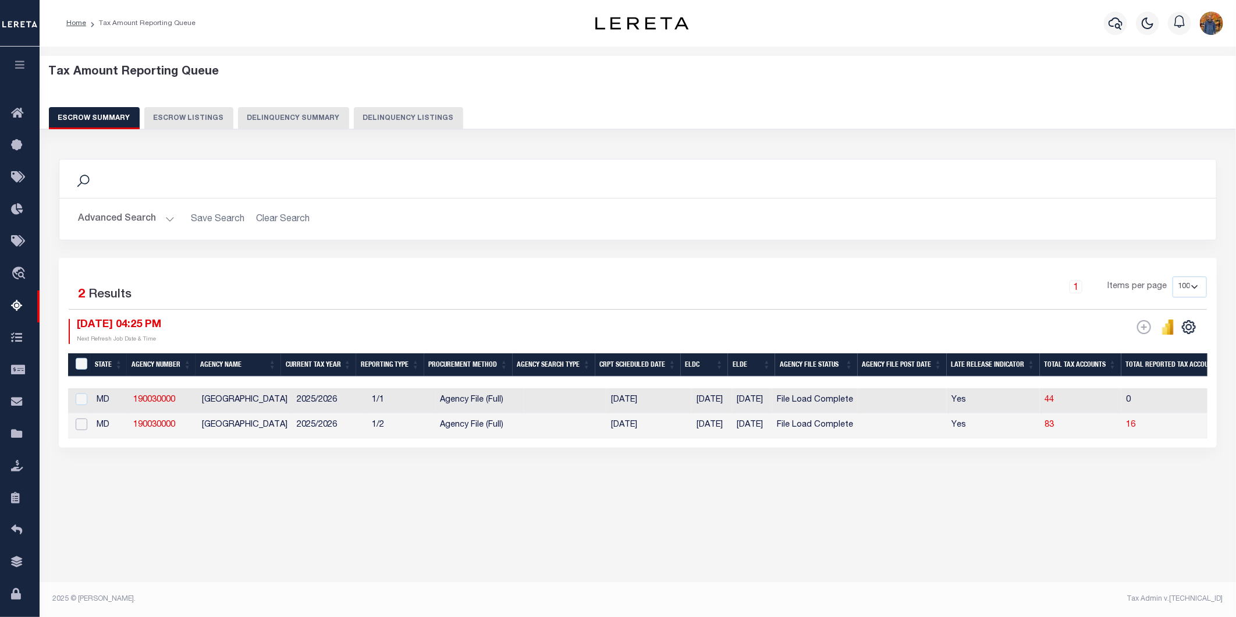
click at [83, 427] on input "checkbox" at bounding box center [82, 424] width 12 height 12
checkbox input "true"
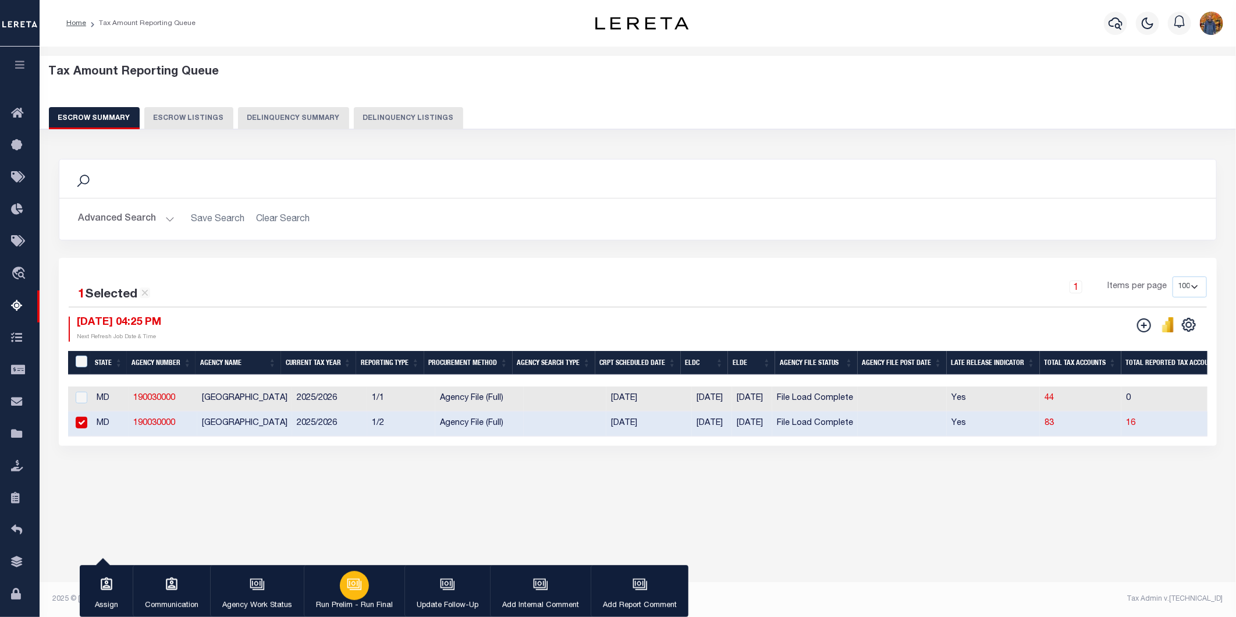
click at [361, 583] on icon "button" at bounding box center [354, 584] width 15 height 15
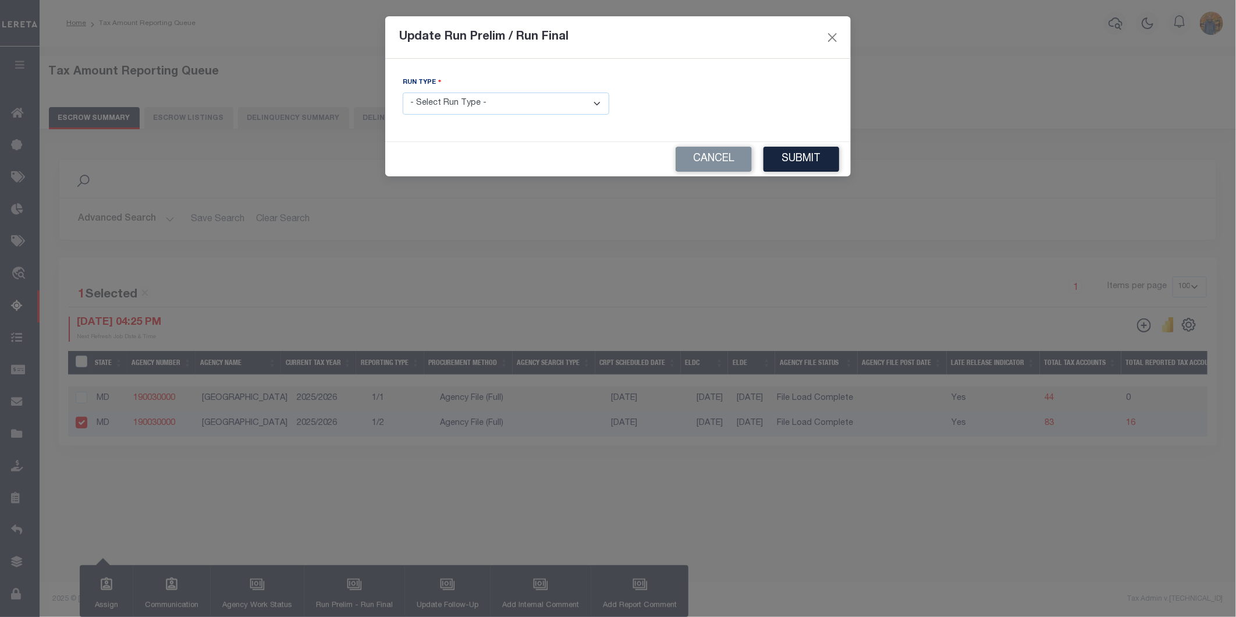
click at [508, 95] on select "- Select Run Type - Prelim Run Final Run" at bounding box center [506, 104] width 207 height 23
select select "F"
click at [403, 93] on select "- Select Run Type - Prelim Run Final Run" at bounding box center [506, 104] width 207 height 23
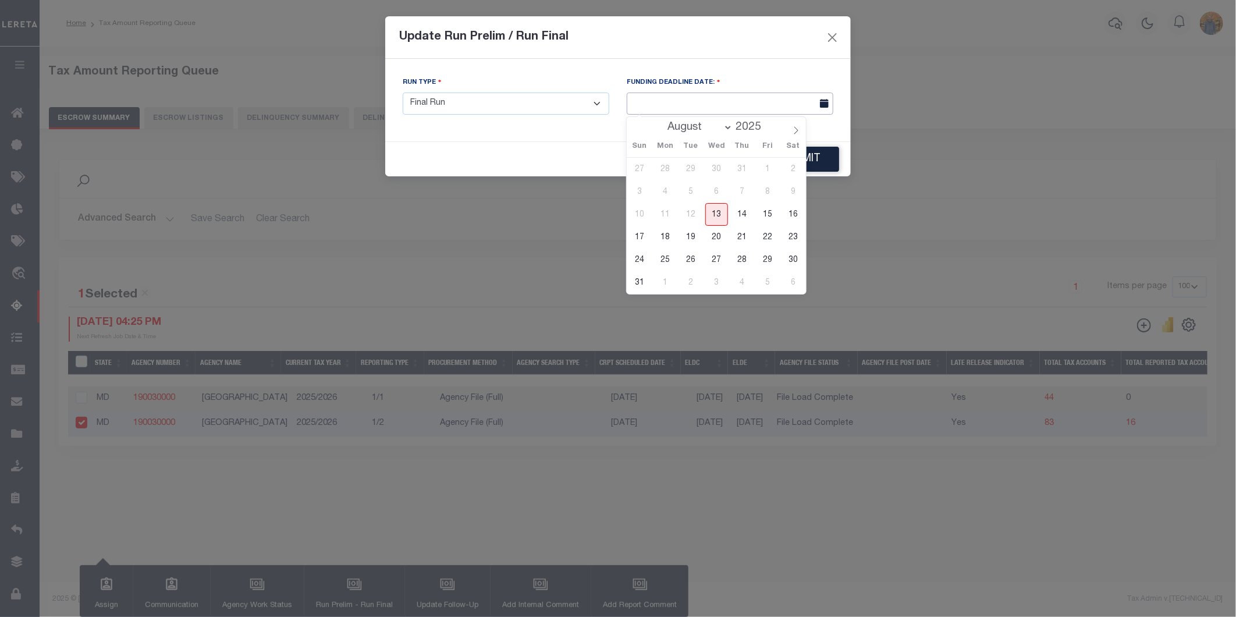
click at [687, 94] on input "text" at bounding box center [730, 104] width 207 height 23
click at [746, 211] on span "14" at bounding box center [742, 214] width 23 height 23
type input "08/14/2025"
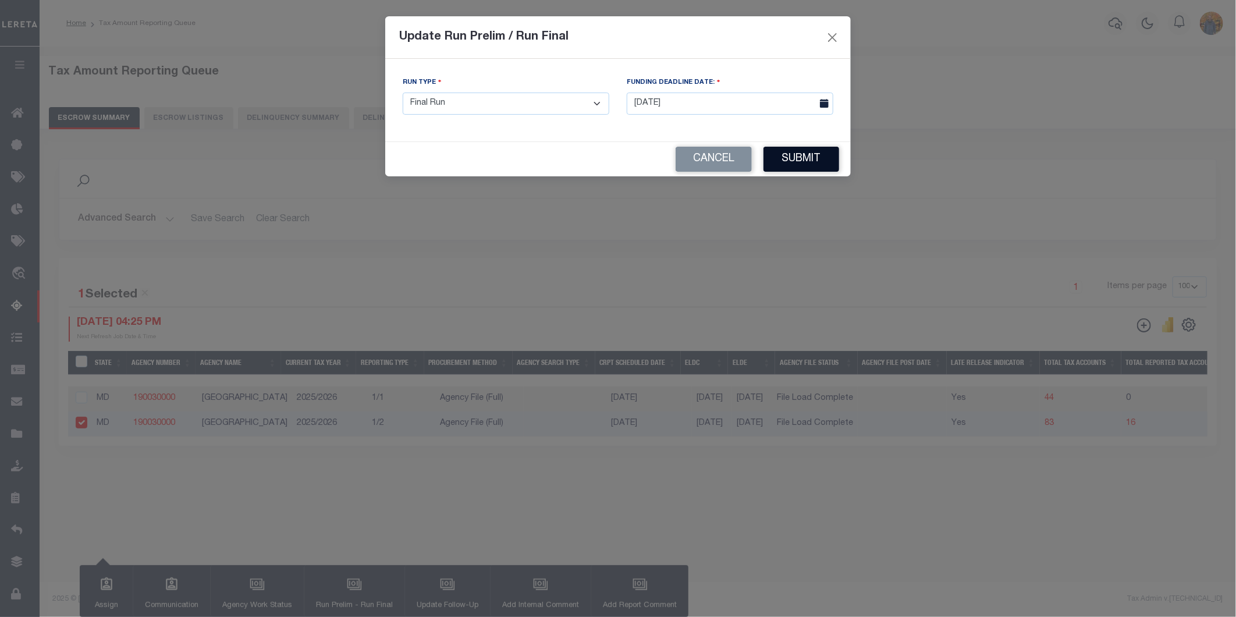
click at [794, 150] on button "Submit" at bounding box center [802, 159] width 76 height 25
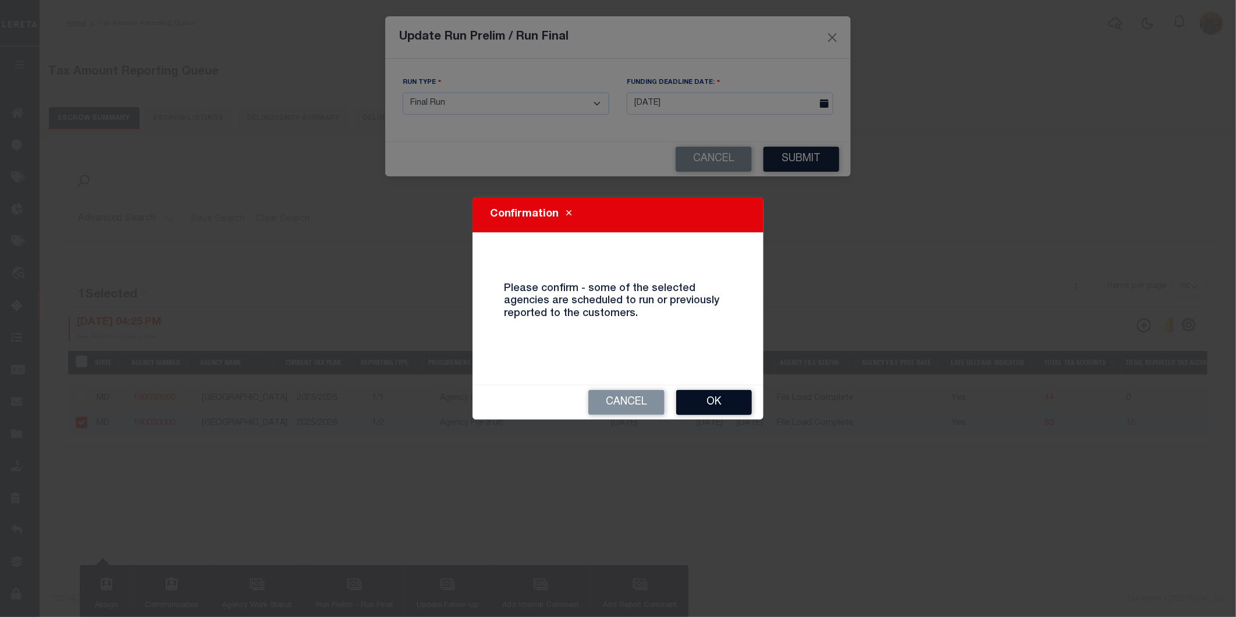
click at [701, 397] on button "Ok" at bounding box center [714, 402] width 76 height 25
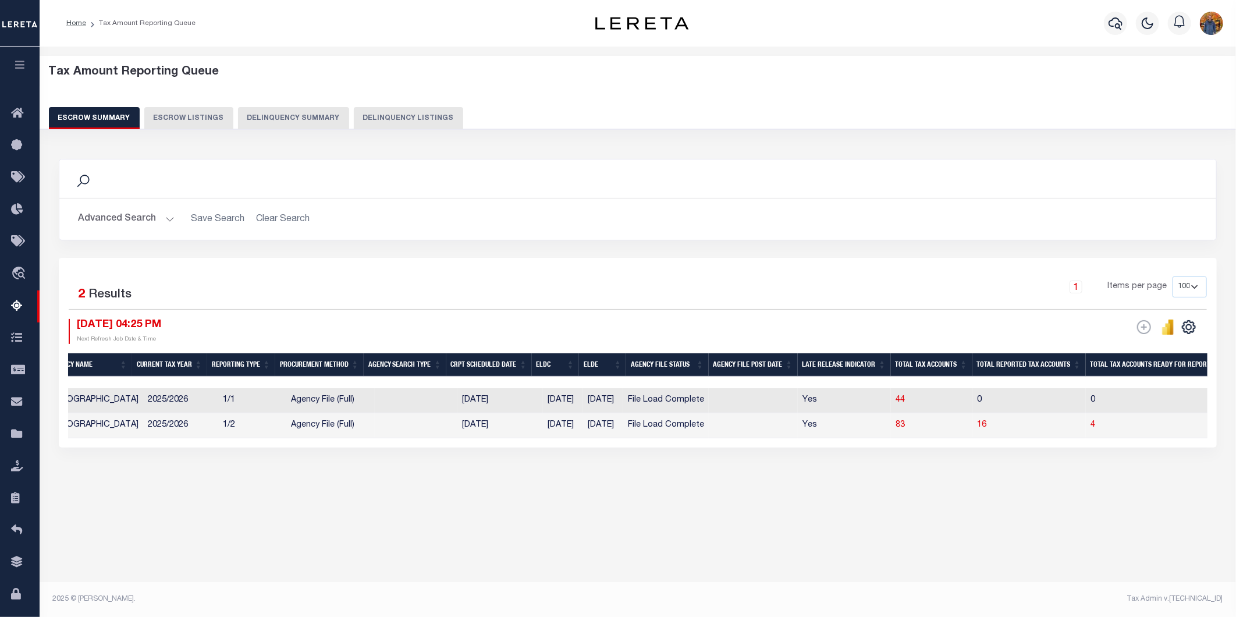
scroll to position [0, 164]
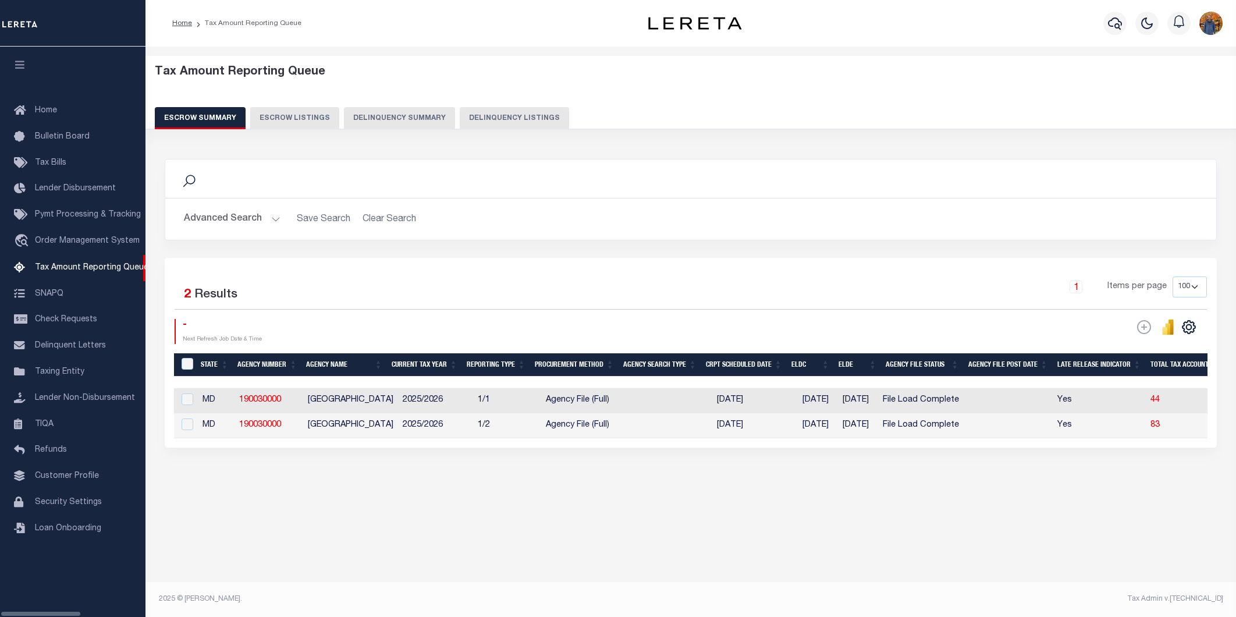
select select "100"
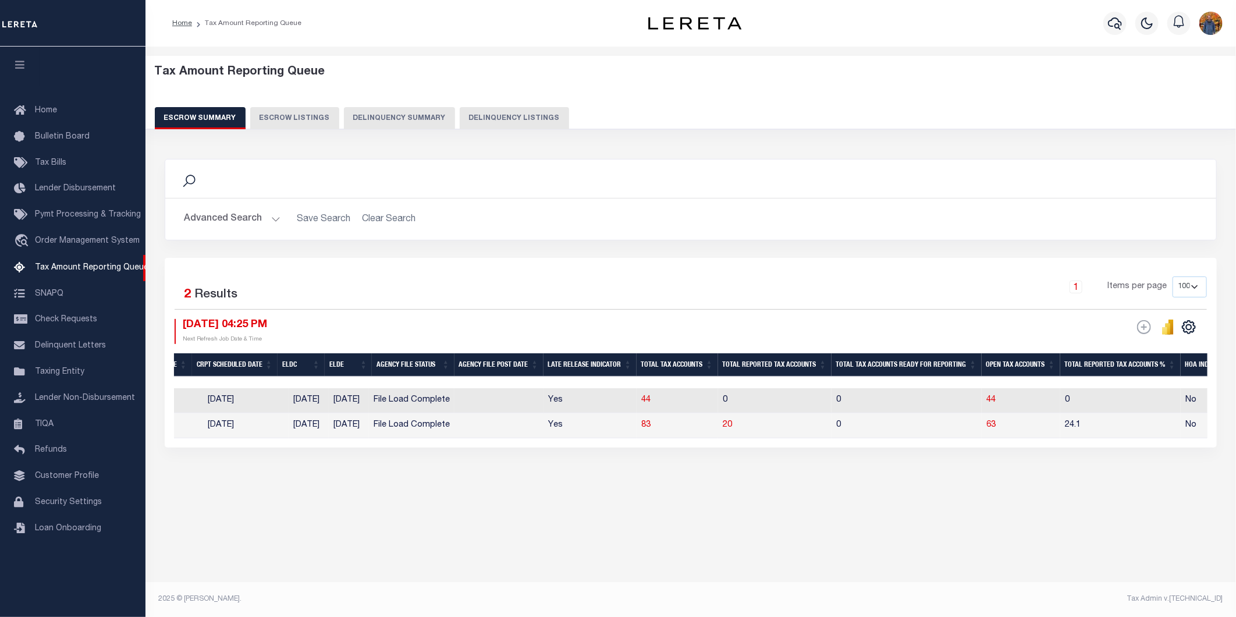
scroll to position [0, 510]
click at [731, 423] on span "20" at bounding box center [726, 425] width 9 height 8
select select "100"
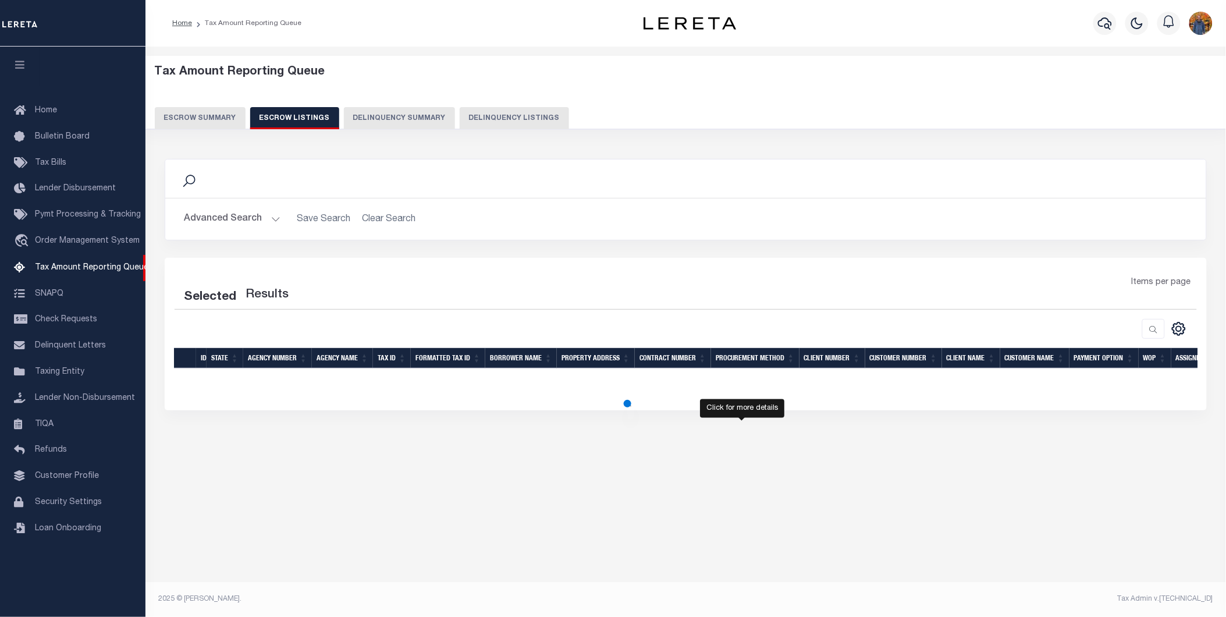
select select "100"
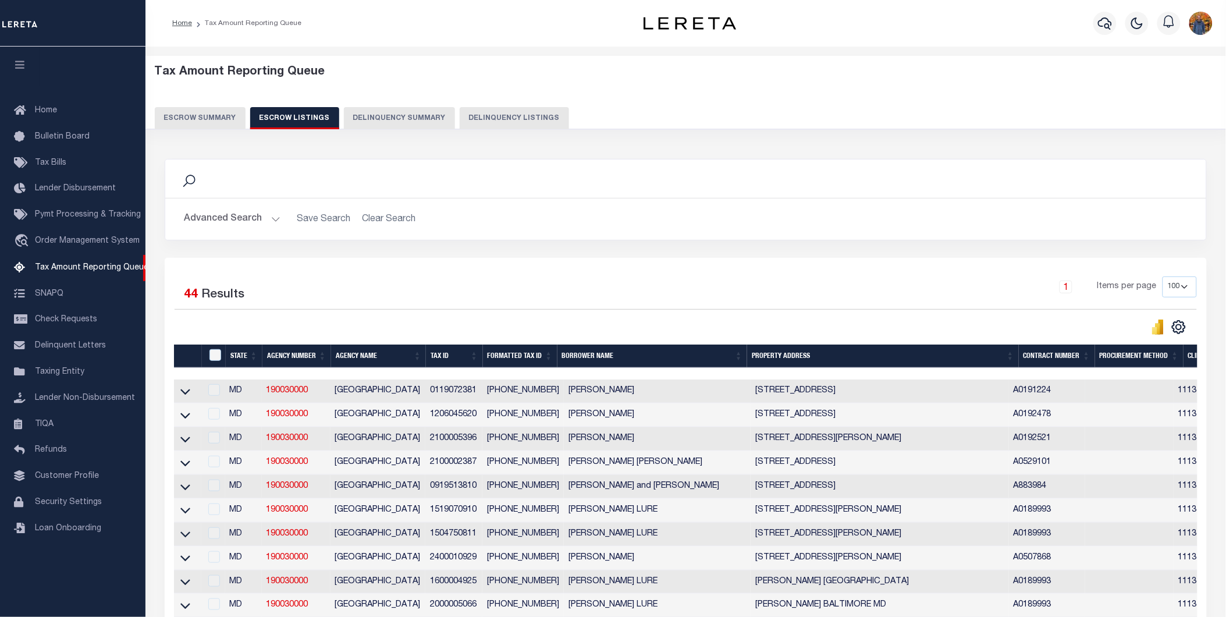
drag, startPoint x: 468, startPoint y: 373, endPoint x: 658, endPoint y: 381, distance: 189.9
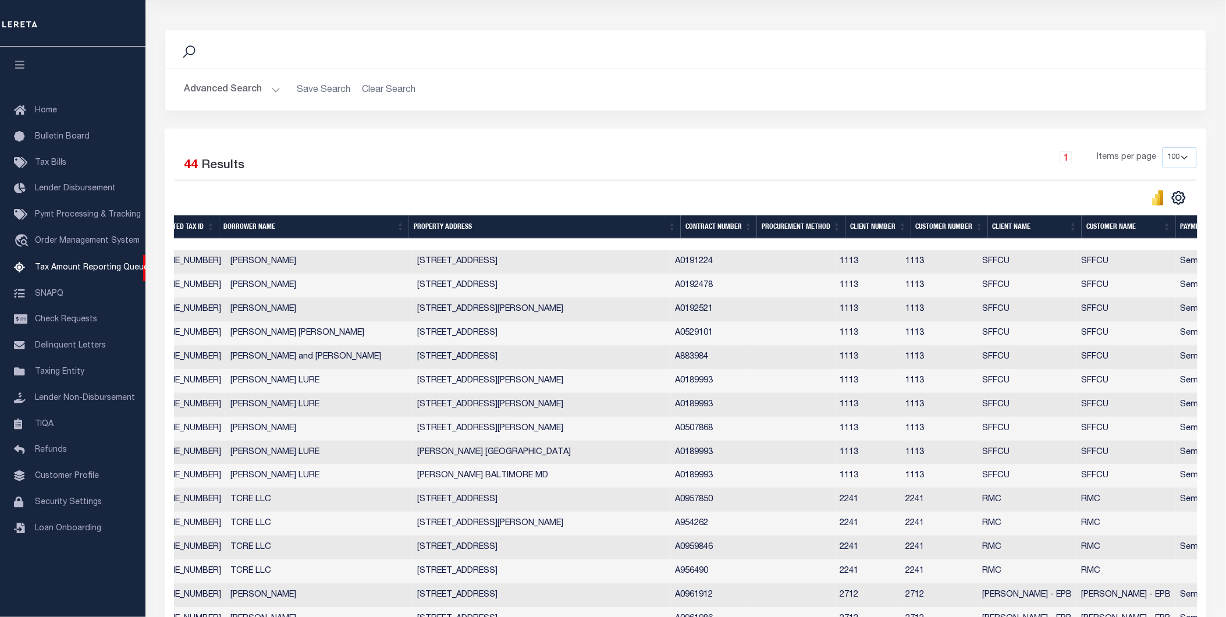
scroll to position [323, 0]
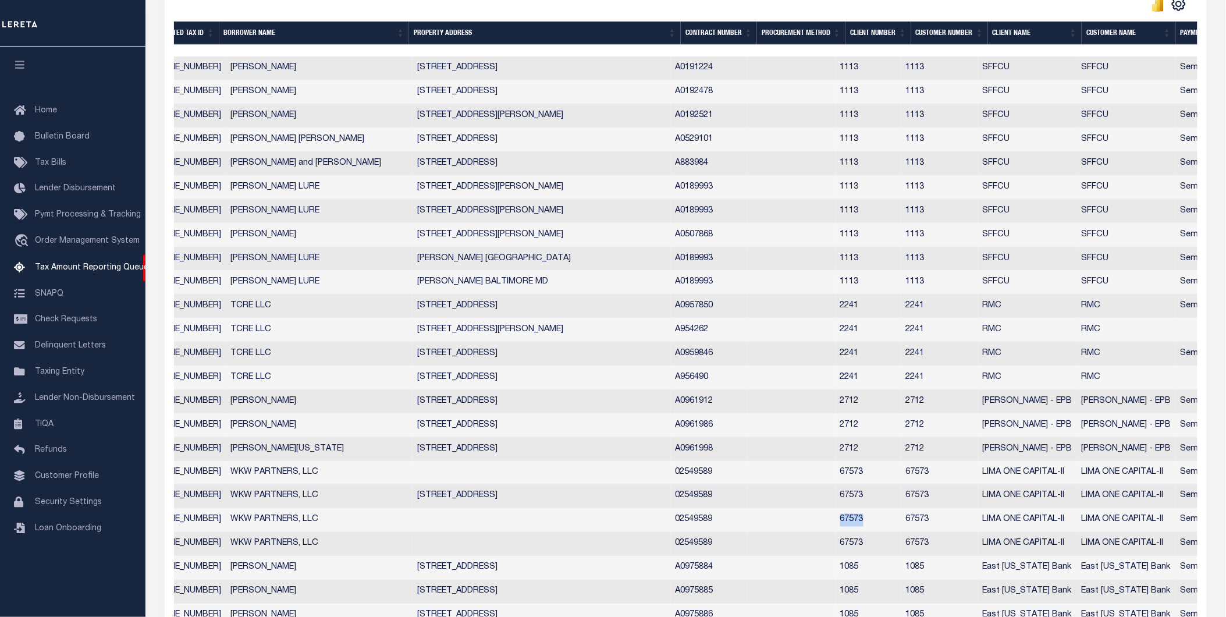
drag, startPoint x: 882, startPoint y: 530, endPoint x: 843, endPoint y: 526, distance: 39.8
click at [843, 526] on tr "MD [GEOGRAPHIC_DATA] 1519270310 [PHONE_NUMBER] WKW PARTNERS, LLC 02549589 67573…" at bounding box center [623, 521] width 1574 height 24
copy tr "67573"
click at [54, 181] on link "Lender Disbursement" at bounding box center [72, 189] width 145 height 26
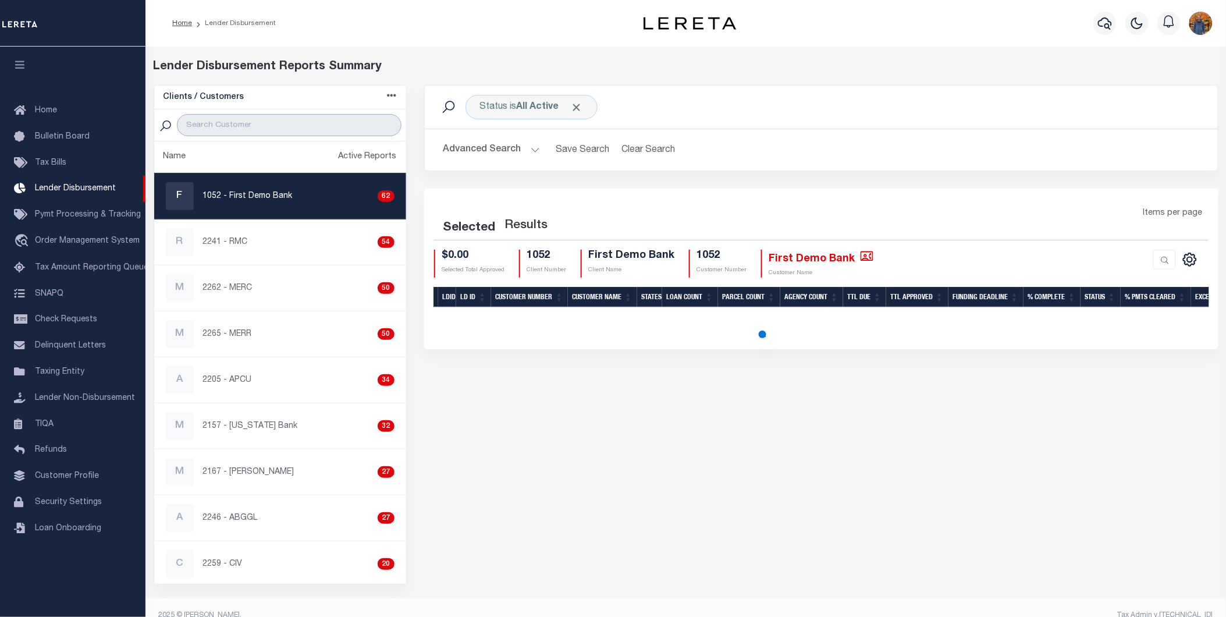
click at [258, 119] on input "search" at bounding box center [289, 125] width 224 height 22
paste input "67573"
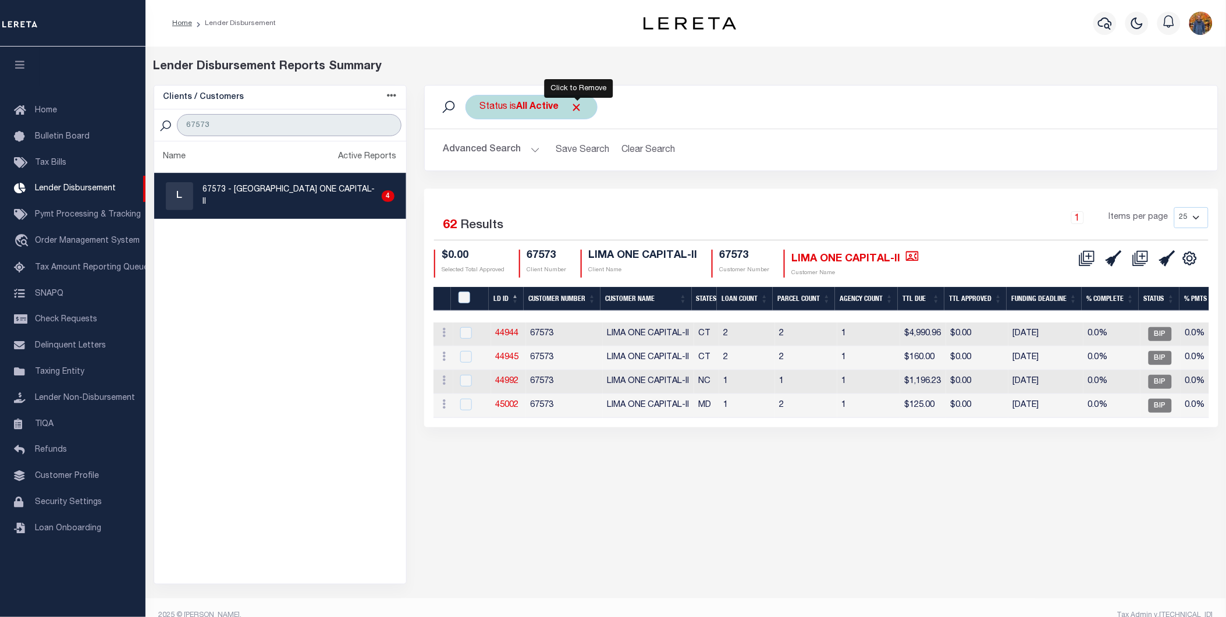
type input "67573"
click at [587, 101] on div "Status is All Active" at bounding box center [532, 107] width 132 height 24
click at [579, 104] on span "Click to Remove" at bounding box center [577, 107] width 12 height 12
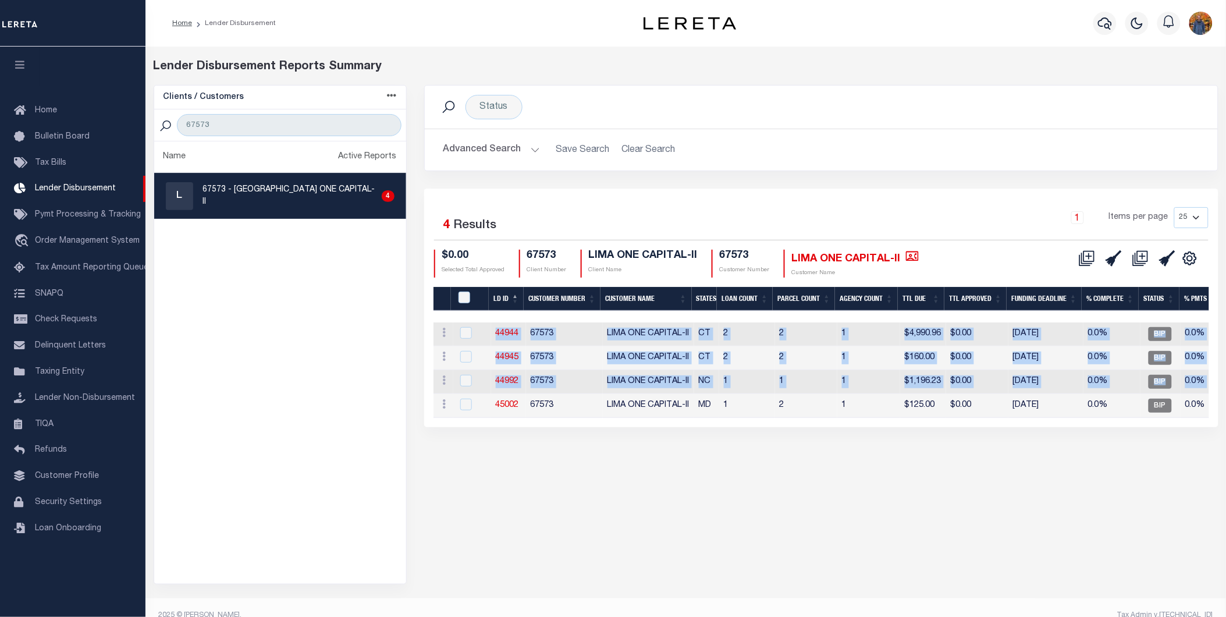
drag, startPoint x: 487, startPoint y: 416, endPoint x: 514, endPoint y: 423, distance: 27.7
click at [513, 418] on div "LD ID Customer Number Customer Name States Loan Count Parcel Count Agency Count…" at bounding box center [822, 369] width 776 height 95
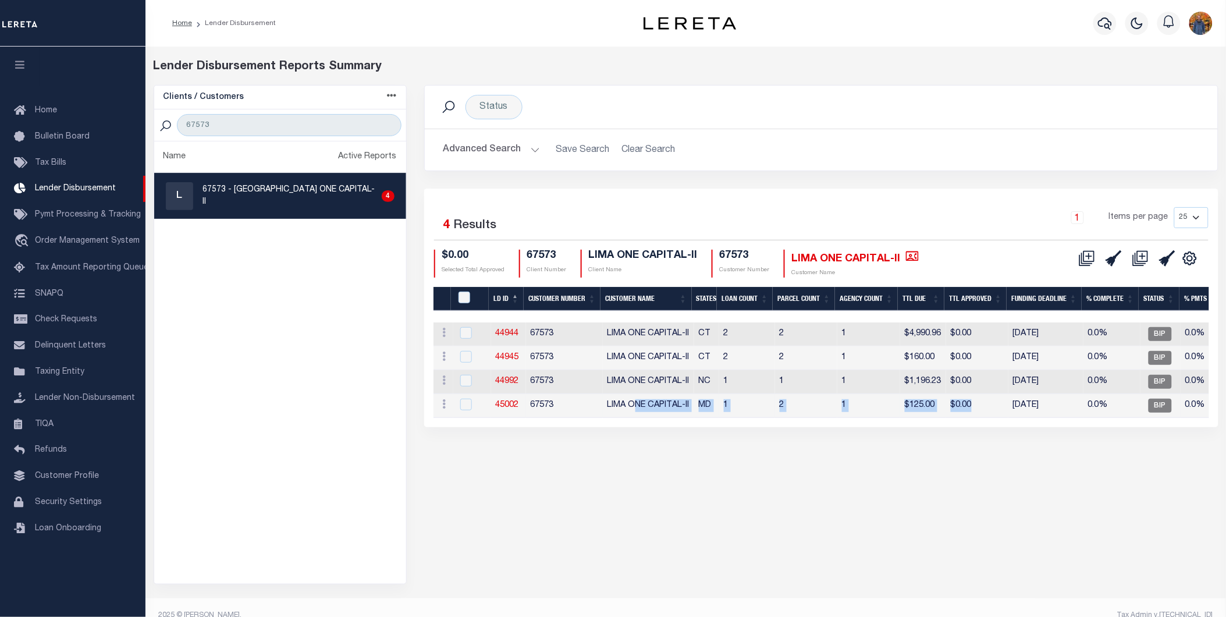
drag, startPoint x: 638, startPoint y: 416, endPoint x: 1000, endPoint y: 416, distance: 362.0
click at [998, 416] on tr "ACTIONS Delete Batch 45002 67573 LIMA ONE CAPITAL-II MD 1 2 1 $125.00 $0.00 08/…" at bounding box center [1008, 406] width 1148 height 24
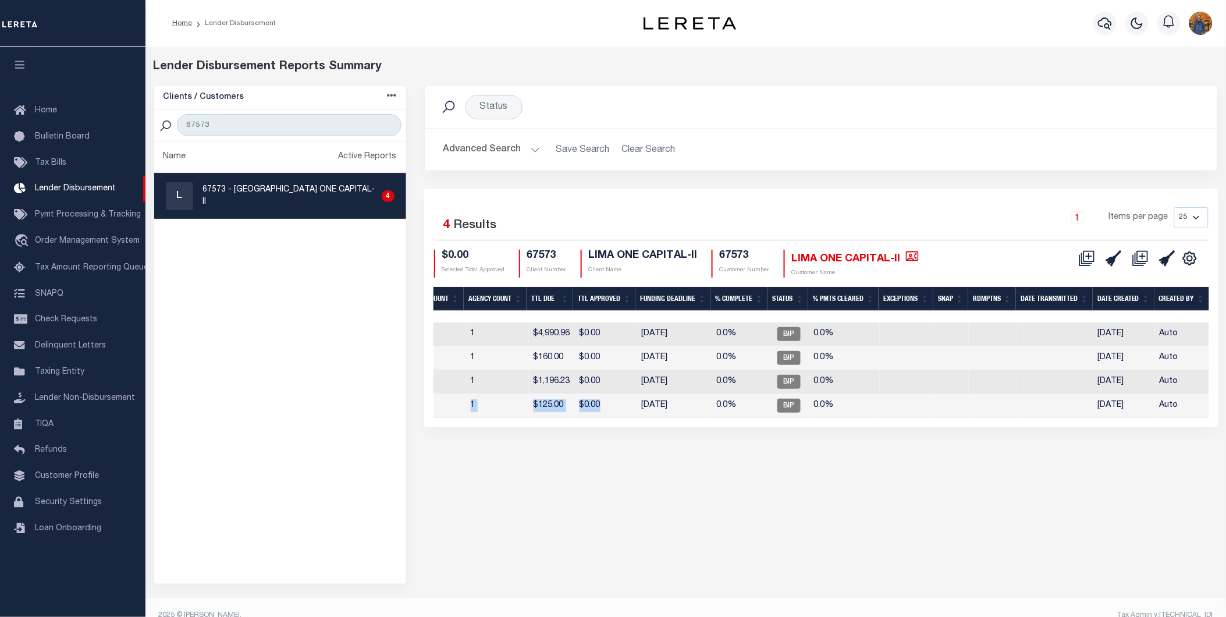
click at [1120, 299] on th "Date Created" at bounding box center [1124, 299] width 62 height 24
click at [1127, 296] on th "Date Created" at bounding box center [1124, 299] width 62 height 24
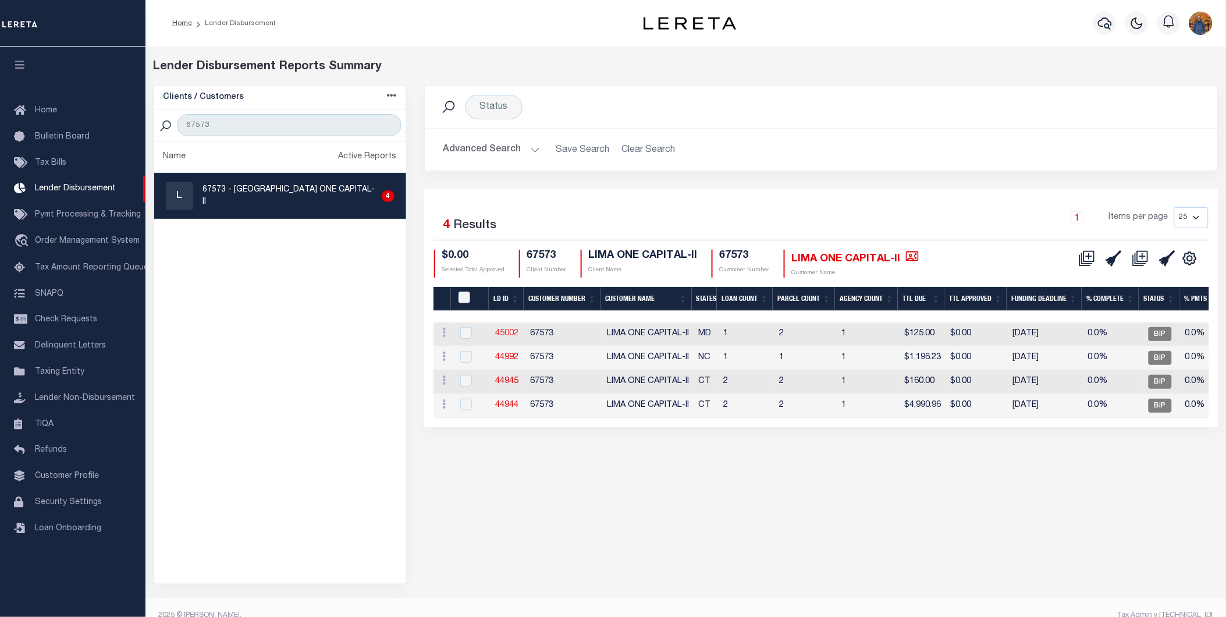
click at [503, 329] on link "45002" at bounding box center [507, 333] width 23 height 8
checkbox input "true"
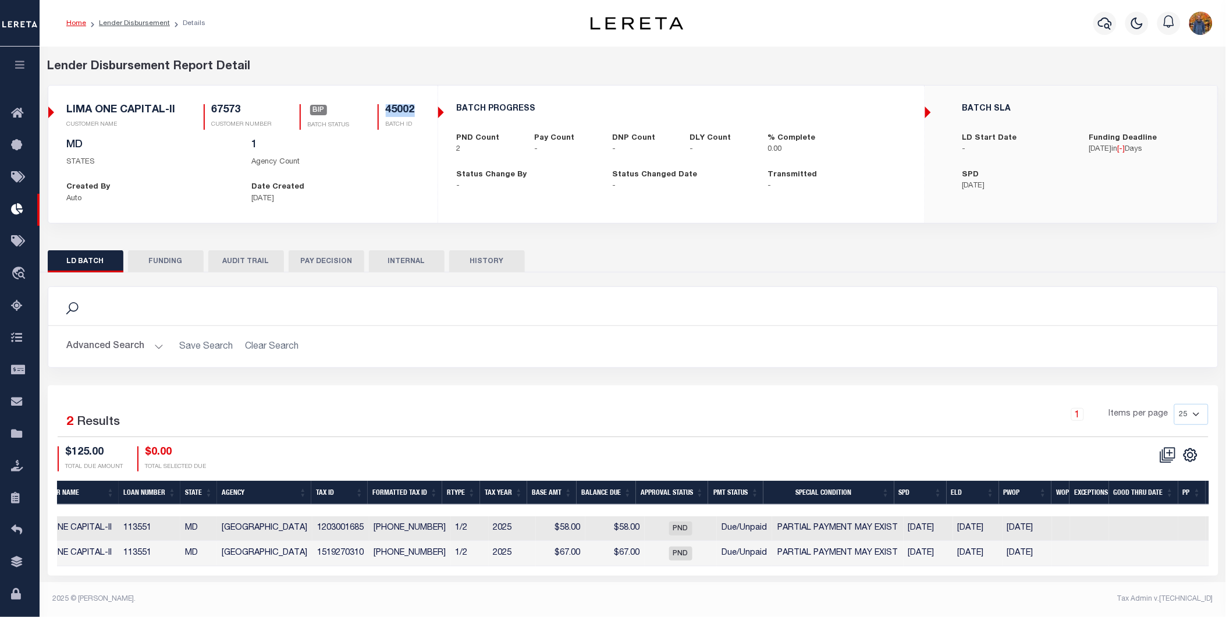
drag, startPoint x: 417, startPoint y: 105, endPoint x: 386, endPoint y: 101, distance: 31.2
click at [386, 104] on div "LIMA ONE CAPITAL-II CUSTOMER NAME 67573 CUSTOMER NUMBER BIP BATCH STATUS" at bounding box center [243, 121] width 352 height 35
copy h5 "45002"
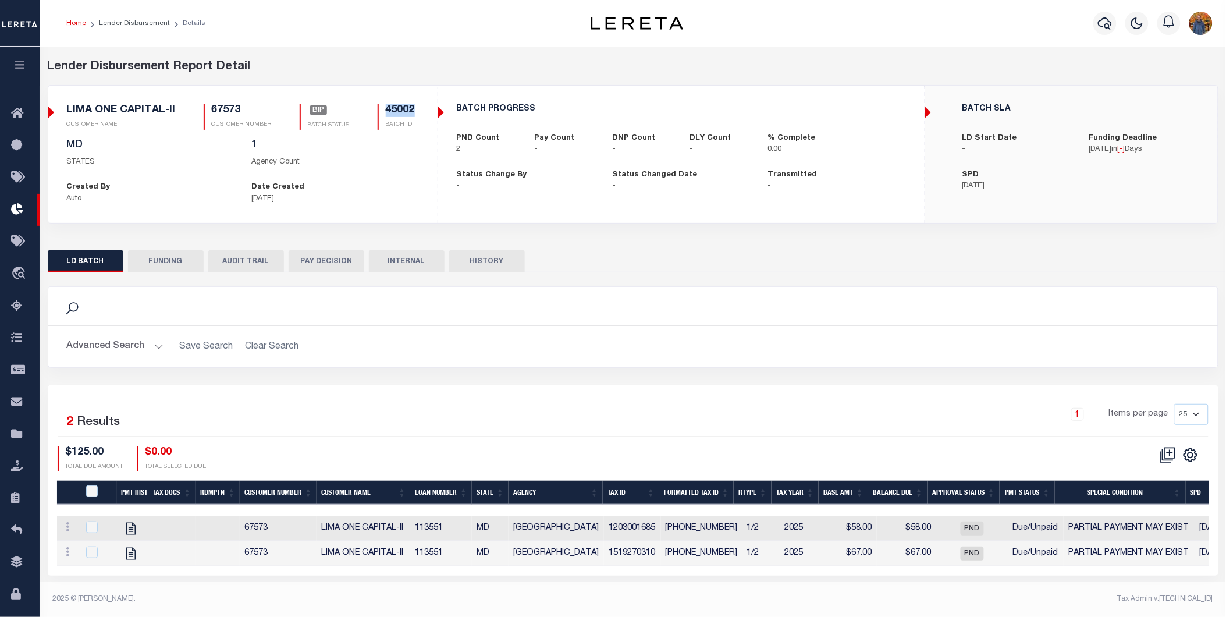
click at [81, 251] on button "LD BATCH" at bounding box center [86, 261] width 76 height 22
click at [152, 20] on link "Lender Disbursement" at bounding box center [134, 23] width 71 height 7
checkbox input "true"
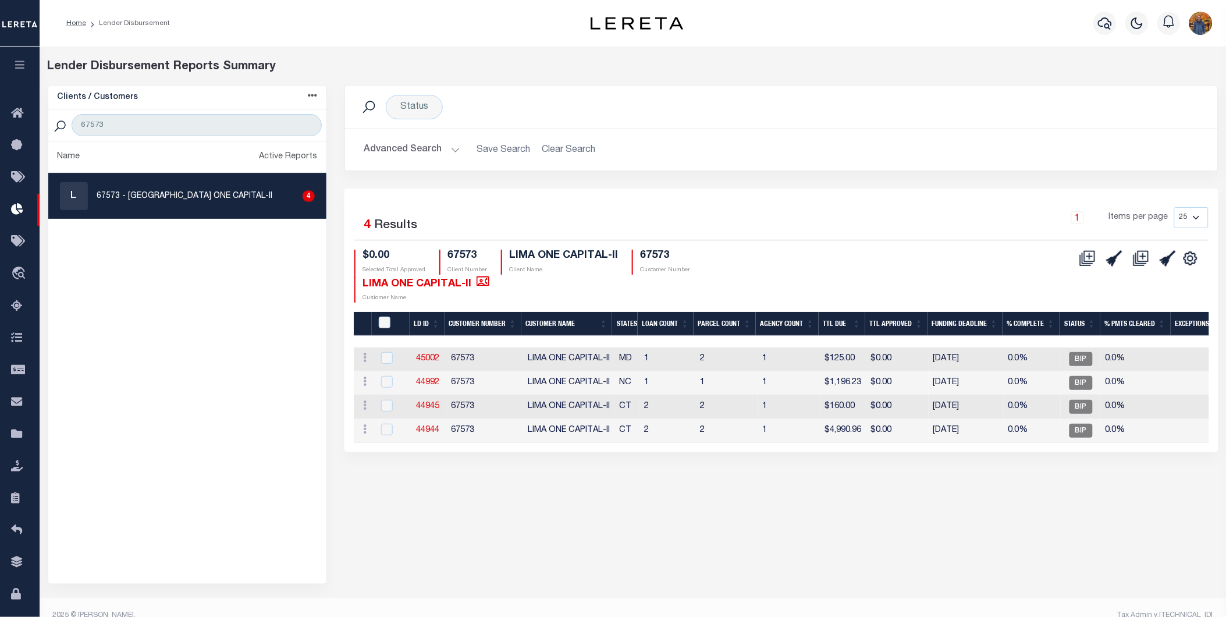
drag, startPoint x: 424, startPoint y: 321, endPoint x: 427, endPoint y: 350, distance: 29.8
click at [424, 321] on th "LD ID" at bounding box center [427, 324] width 35 height 24
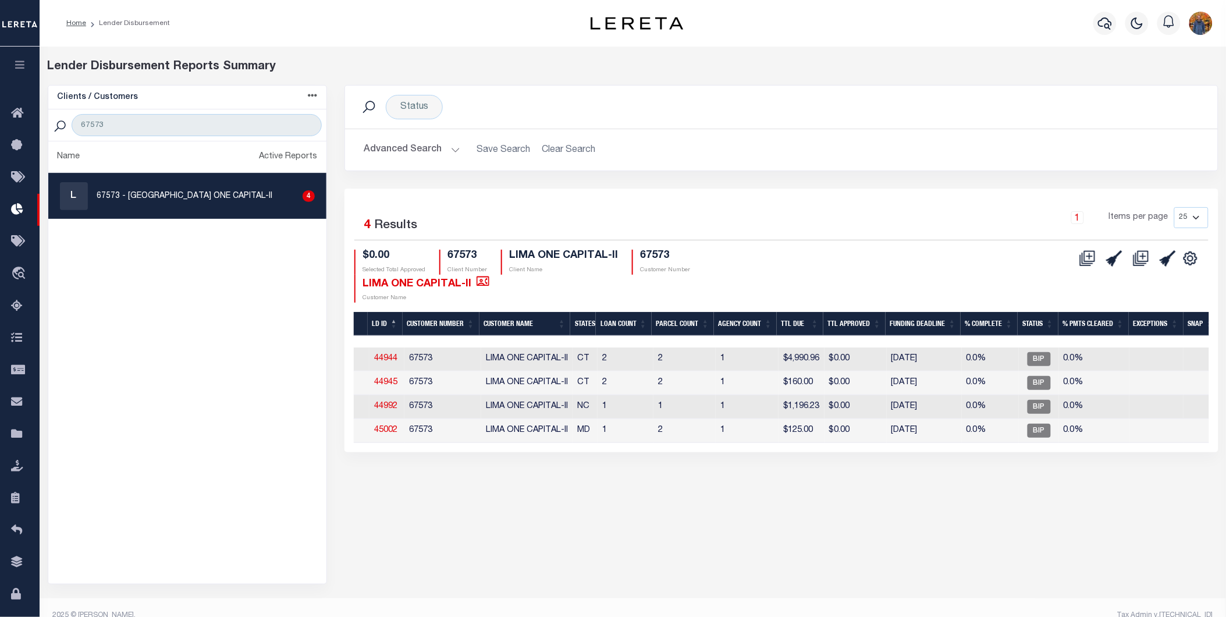
scroll to position [0, 74]
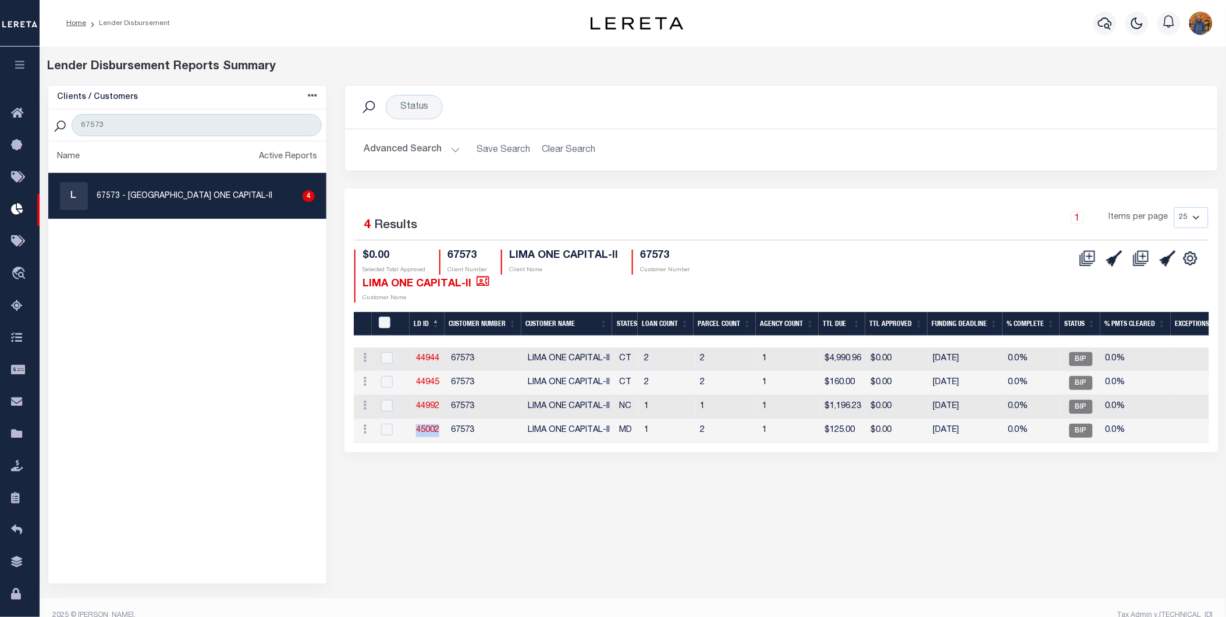
drag, startPoint x: 443, startPoint y: 431, endPoint x: 413, endPoint y: 431, distance: 30.3
click at [414, 428] on td "45002" at bounding box center [428, 431] width 35 height 24
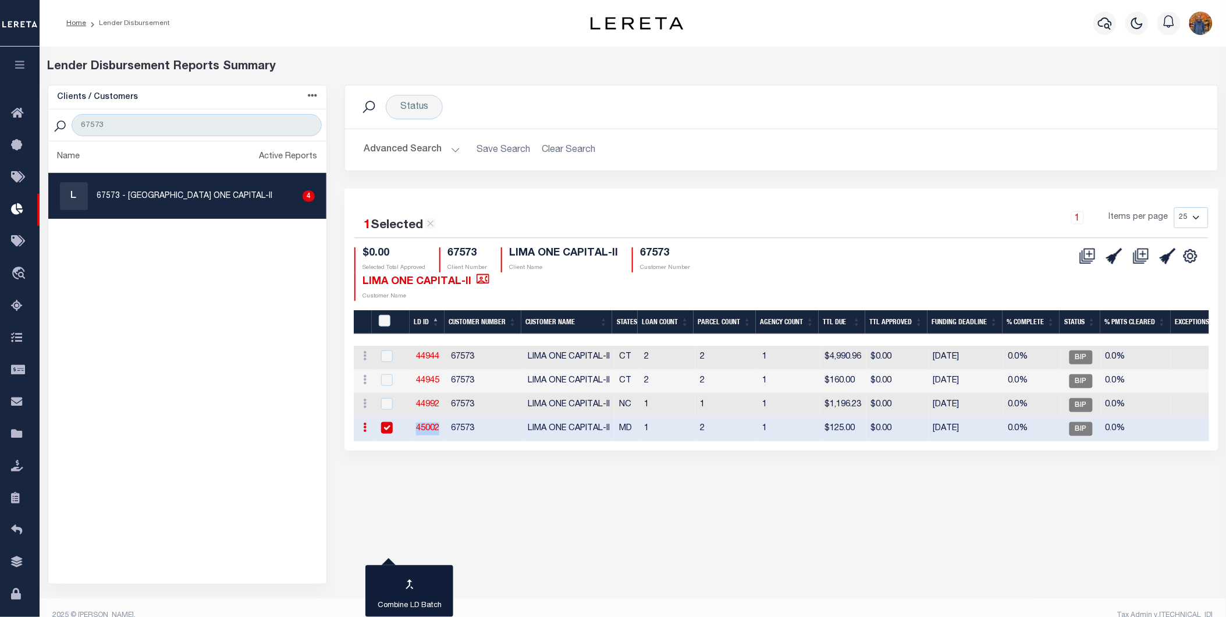
copy link "45002"
drag, startPoint x: 383, startPoint y: 421, endPoint x: 400, endPoint y: 446, distance: 30.5
click at [383, 422] on input "checkbox" at bounding box center [387, 428] width 12 height 12
checkbox input "false"
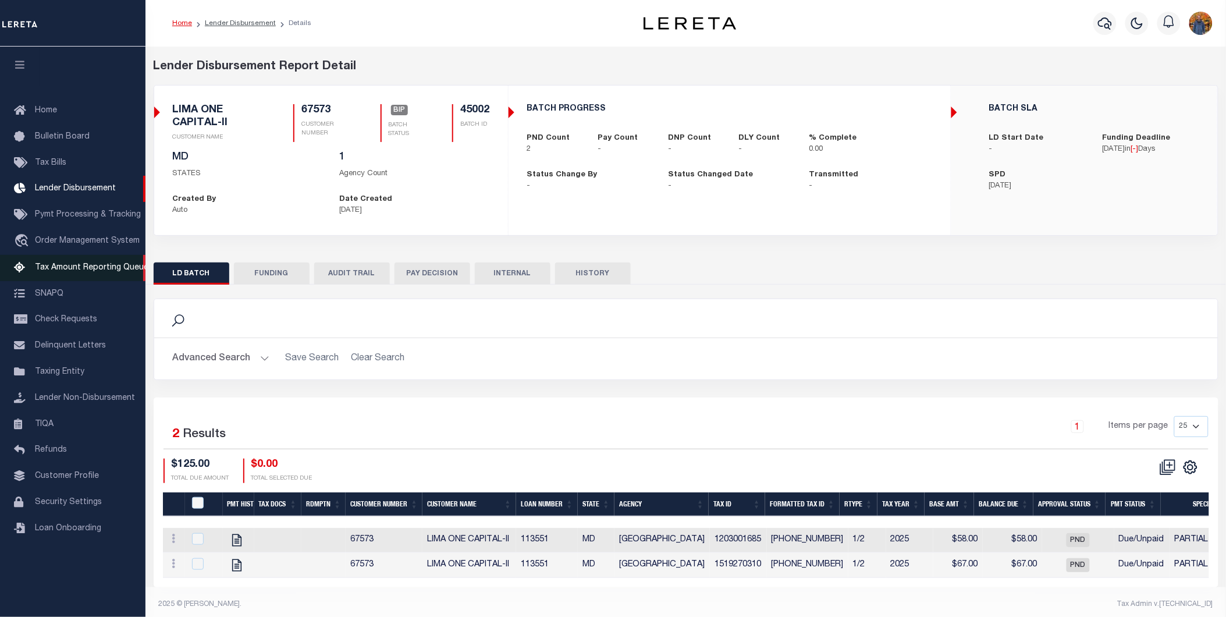
click at [78, 269] on span "Tax Amount Reporting Queue" at bounding box center [91, 268] width 113 height 8
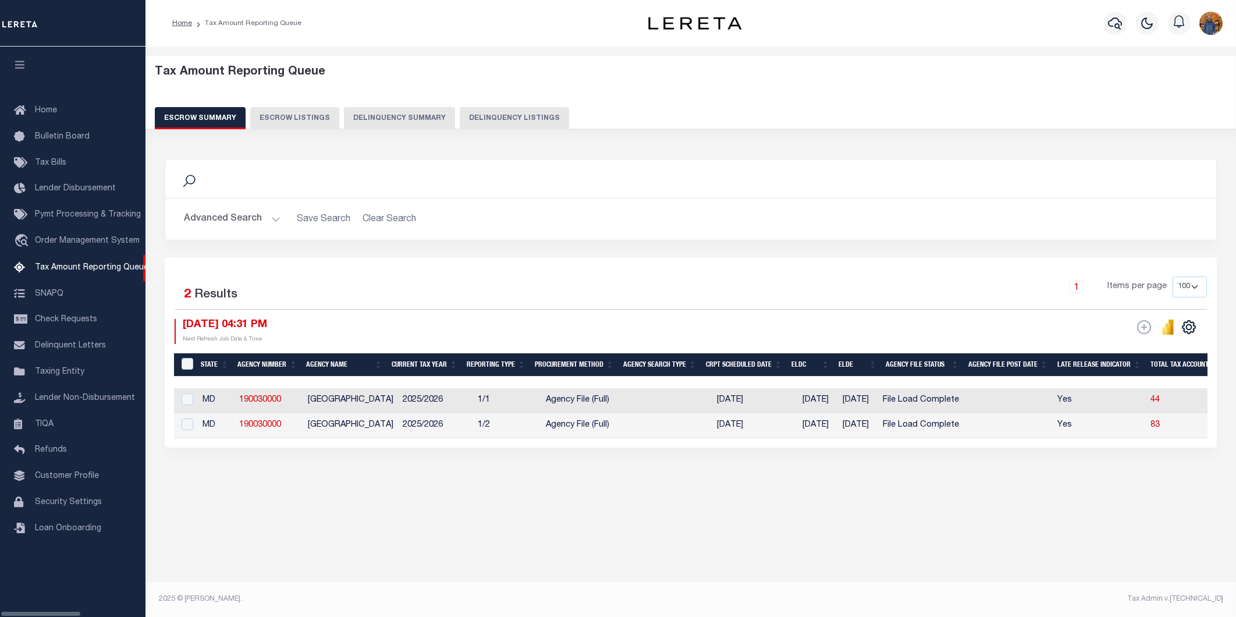
select select "100"
drag, startPoint x: 287, startPoint y: 397, endPoint x: 239, endPoint y: 393, distance: 49.0
click at [239, 393] on td "190030000" at bounding box center [269, 400] width 69 height 25
checkbox input "true"
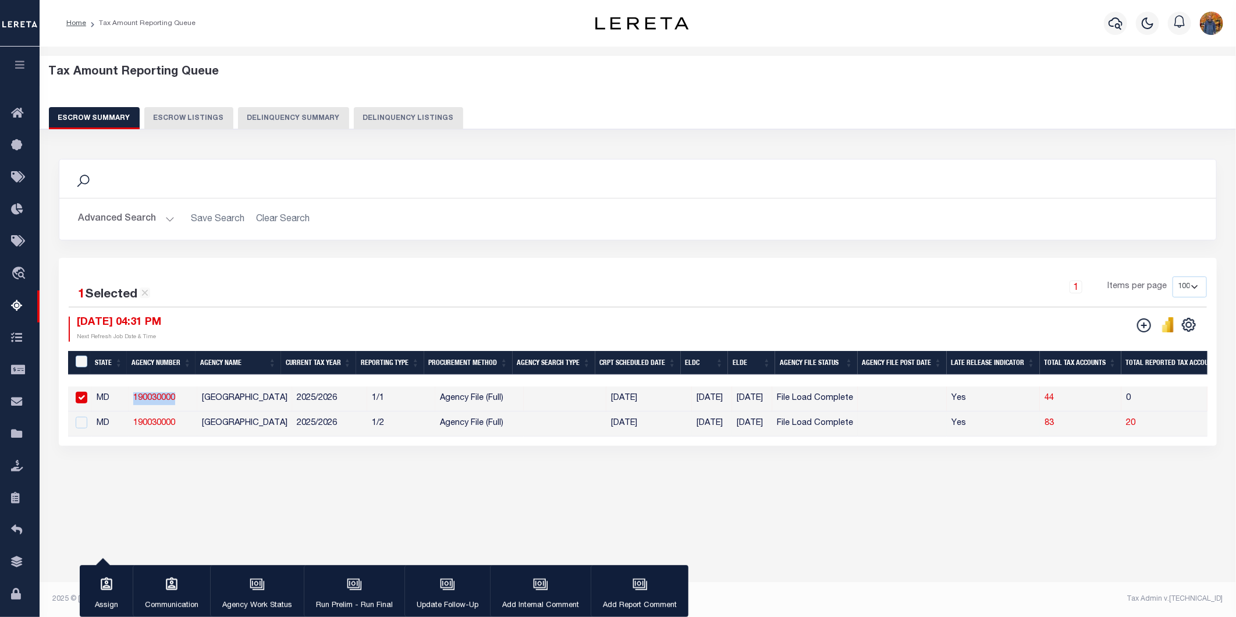
copy link "190030000"
click at [20, 59] on button "button" at bounding box center [20, 67] width 40 height 40
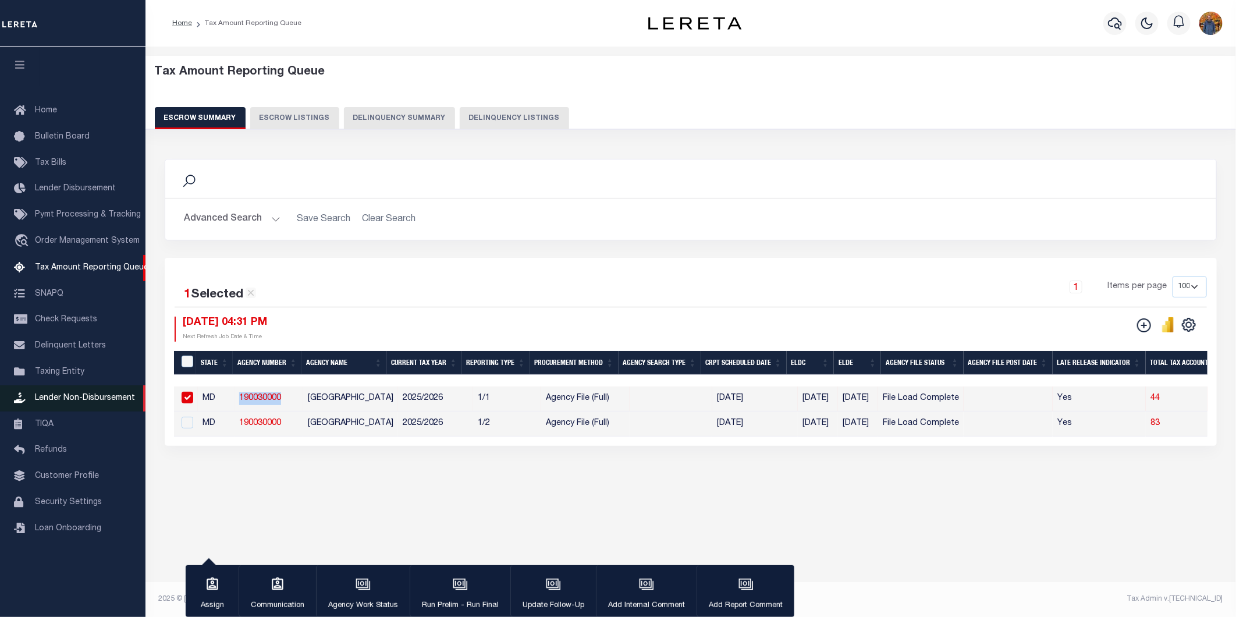
click at [74, 397] on span "Lender Non-Disbursement" at bounding box center [85, 398] width 100 height 8
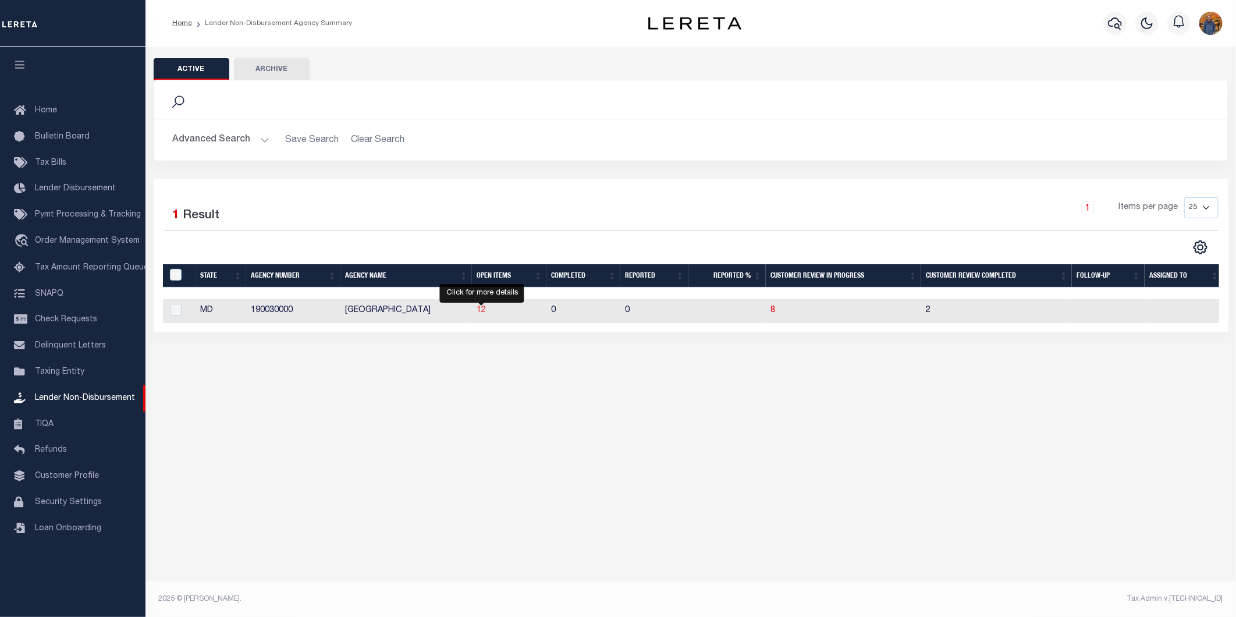
click at [483, 310] on span "12" at bounding box center [481, 310] width 9 height 8
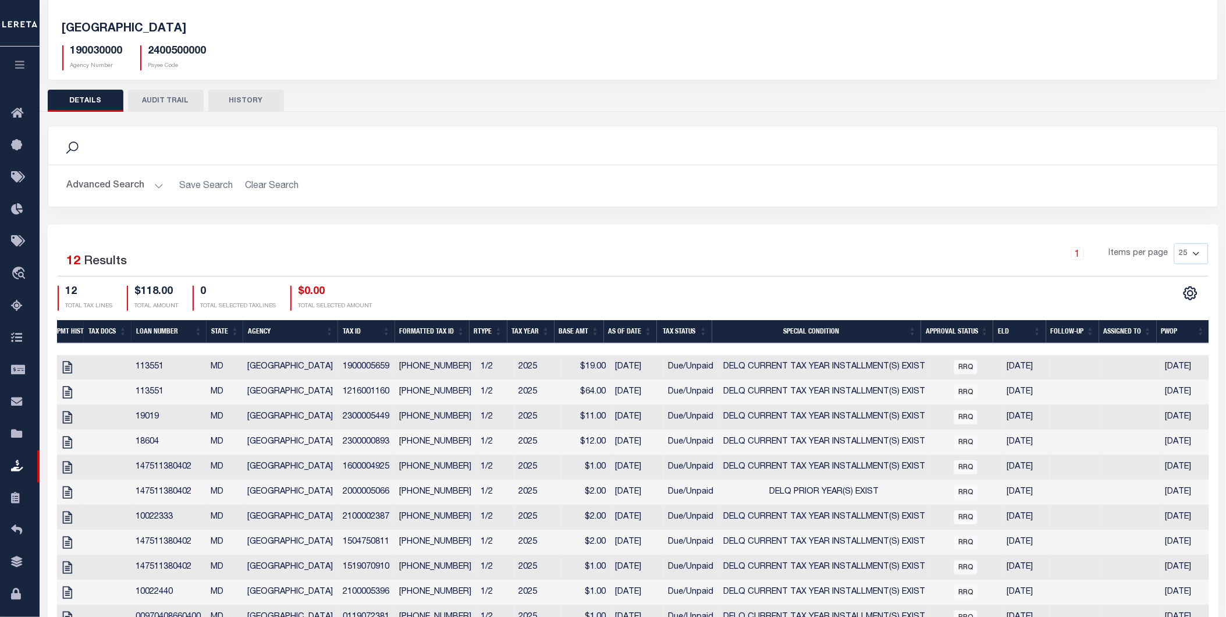
scroll to position [0, 113]
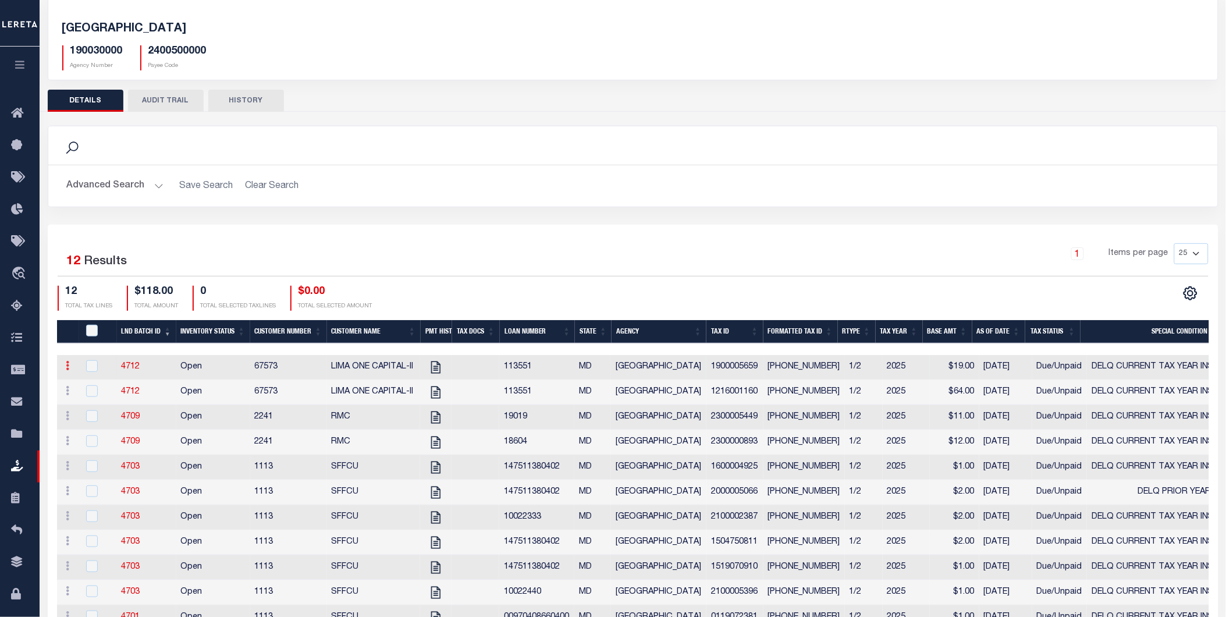
click at [70, 364] on link at bounding box center [68, 367] width 13 height 9
click at [152, 358] on td "4712" at bounding box center [146, 367] width 59 height 25
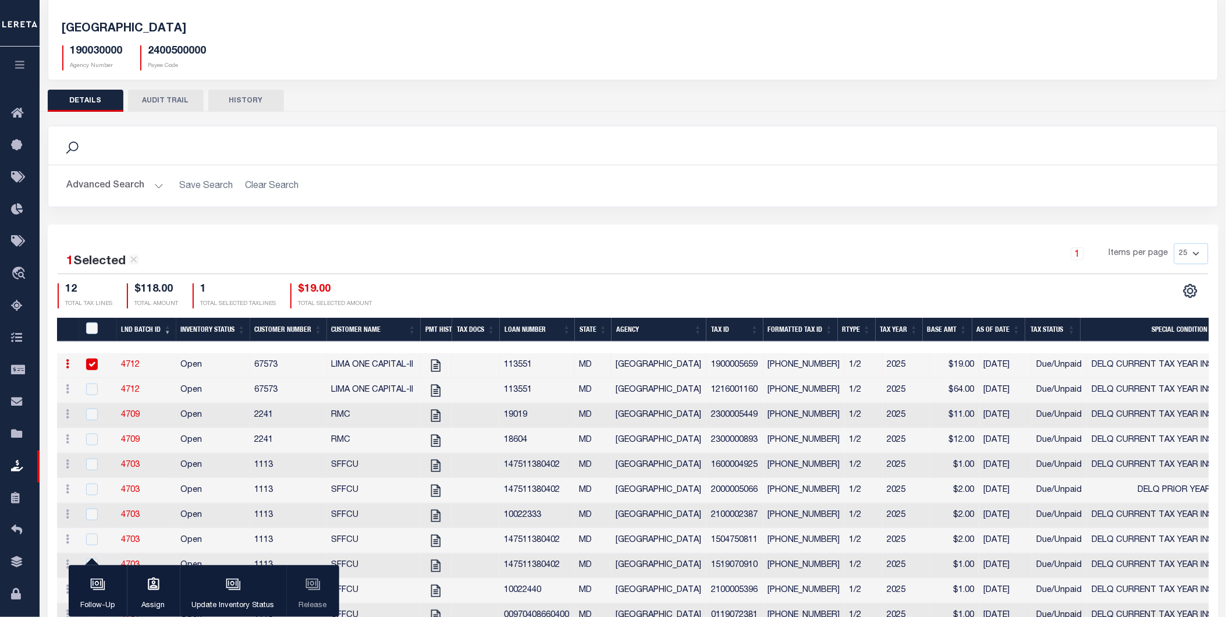
drag, startPoint x: 292, startPoint y: 345, endPoint x: 318, endPoint y: 347, distance: 26.2
click at [318, 347] on div at bounding box center [633, 348] width 1153 height 12
drag, startPoint x: 322, startPoint y: 343, endPoint x: 417, endPoint y: 345, distance: 94.3
click at [414, 347] on div at bounding box center [633, 348] width 1153 height 12
click at [126, 368] on link "4712" at bounding box center [131, 365] width 19 height 8
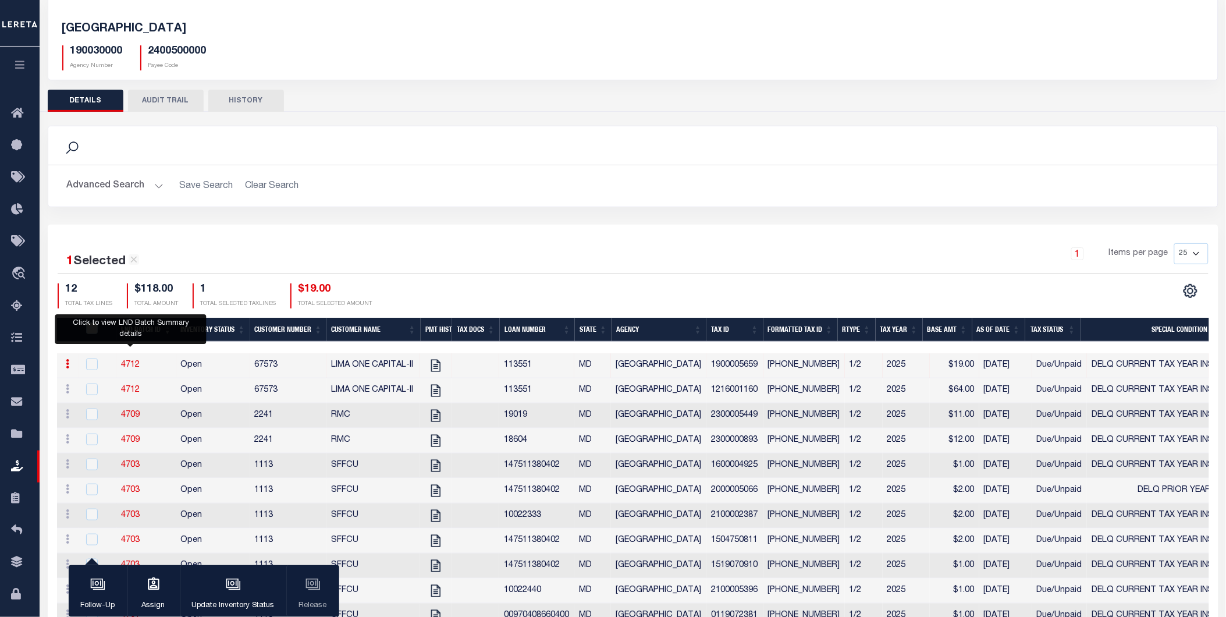
checkbox input "false"
